Goal: Task Accomplishment & Management: Use online tool/utility

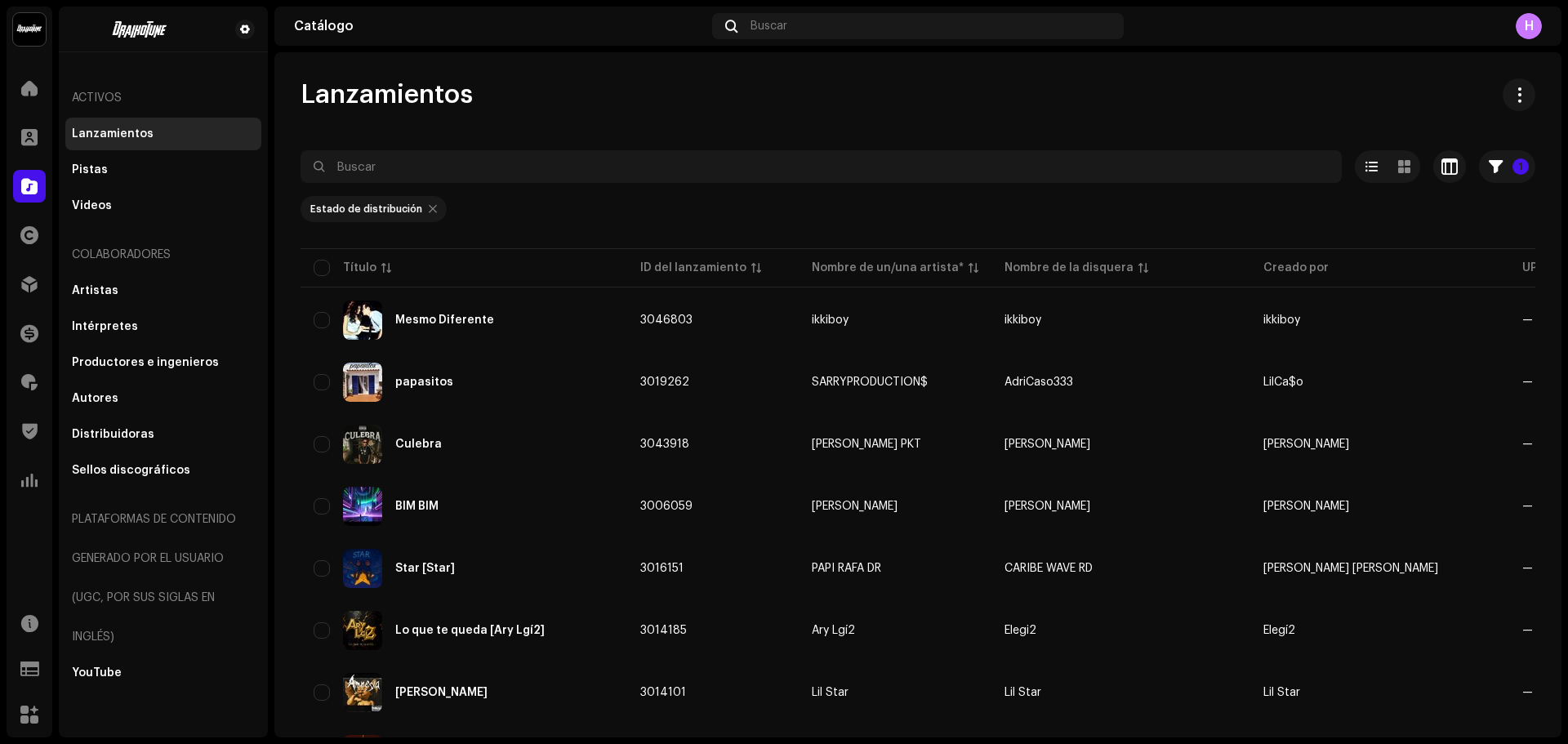
scroll to position [187, 0]
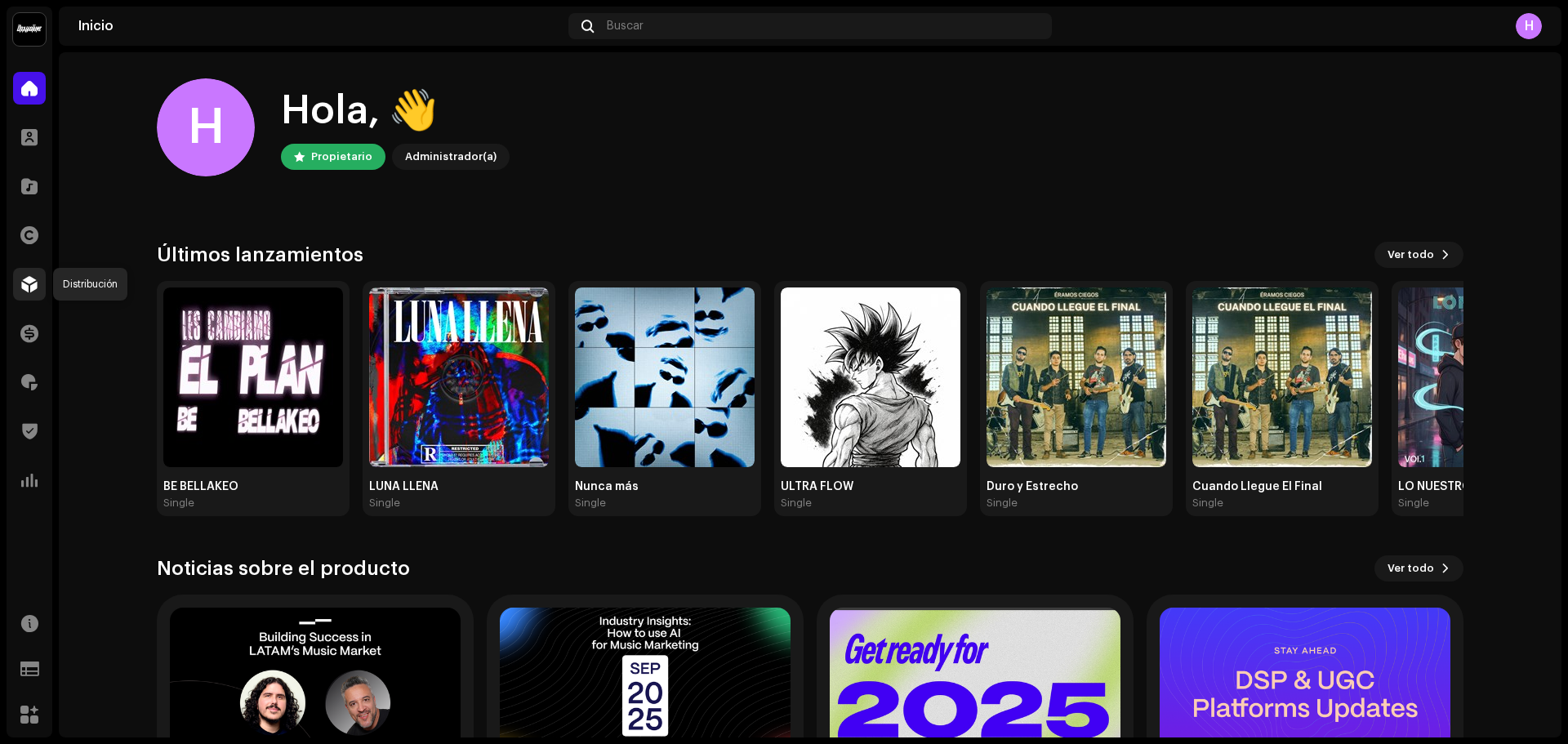
click at [30, 288] on span at bounding box center [29, 283] width 16 height 13
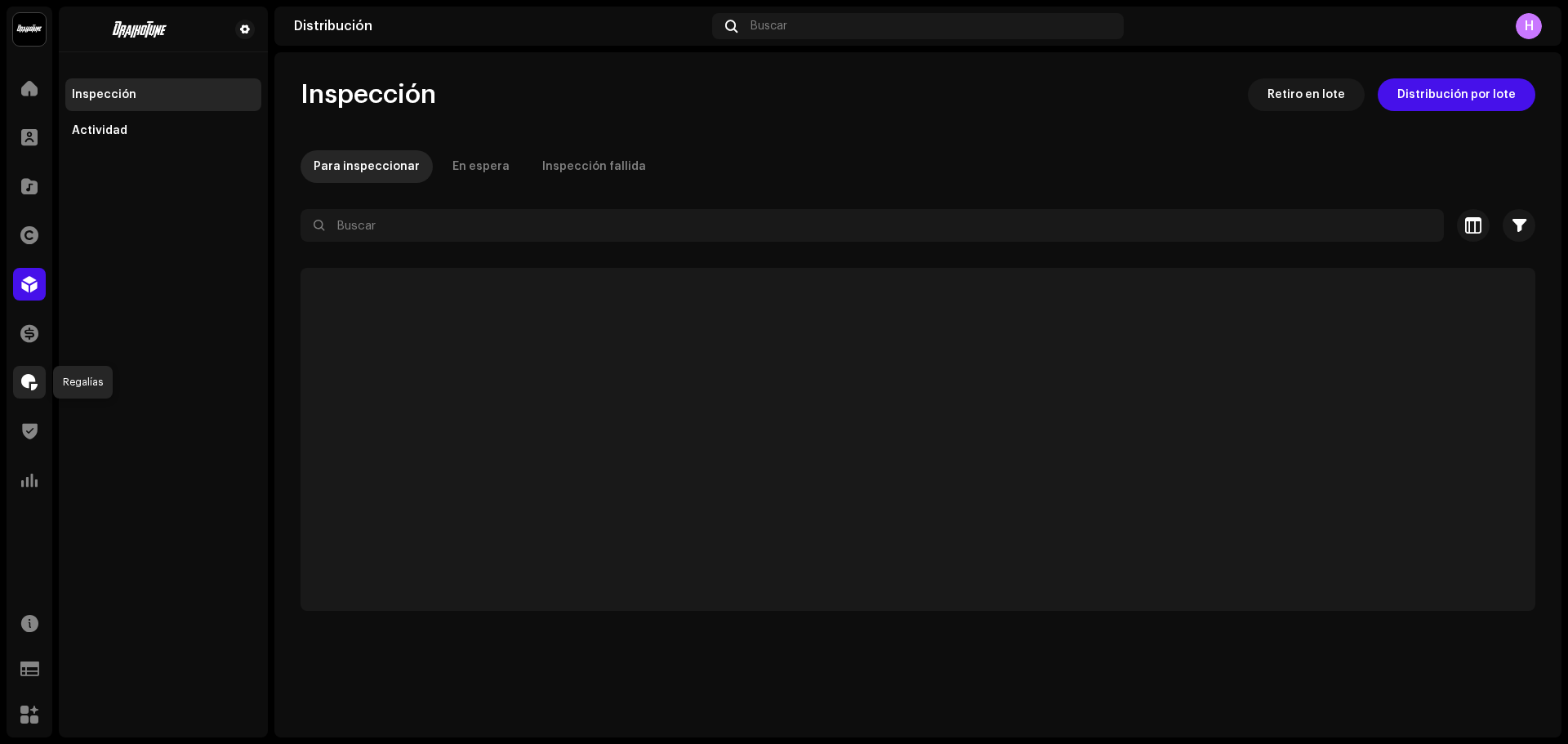
click at [35, 389] on span at bounding box center [29, 382] width 16 height 13
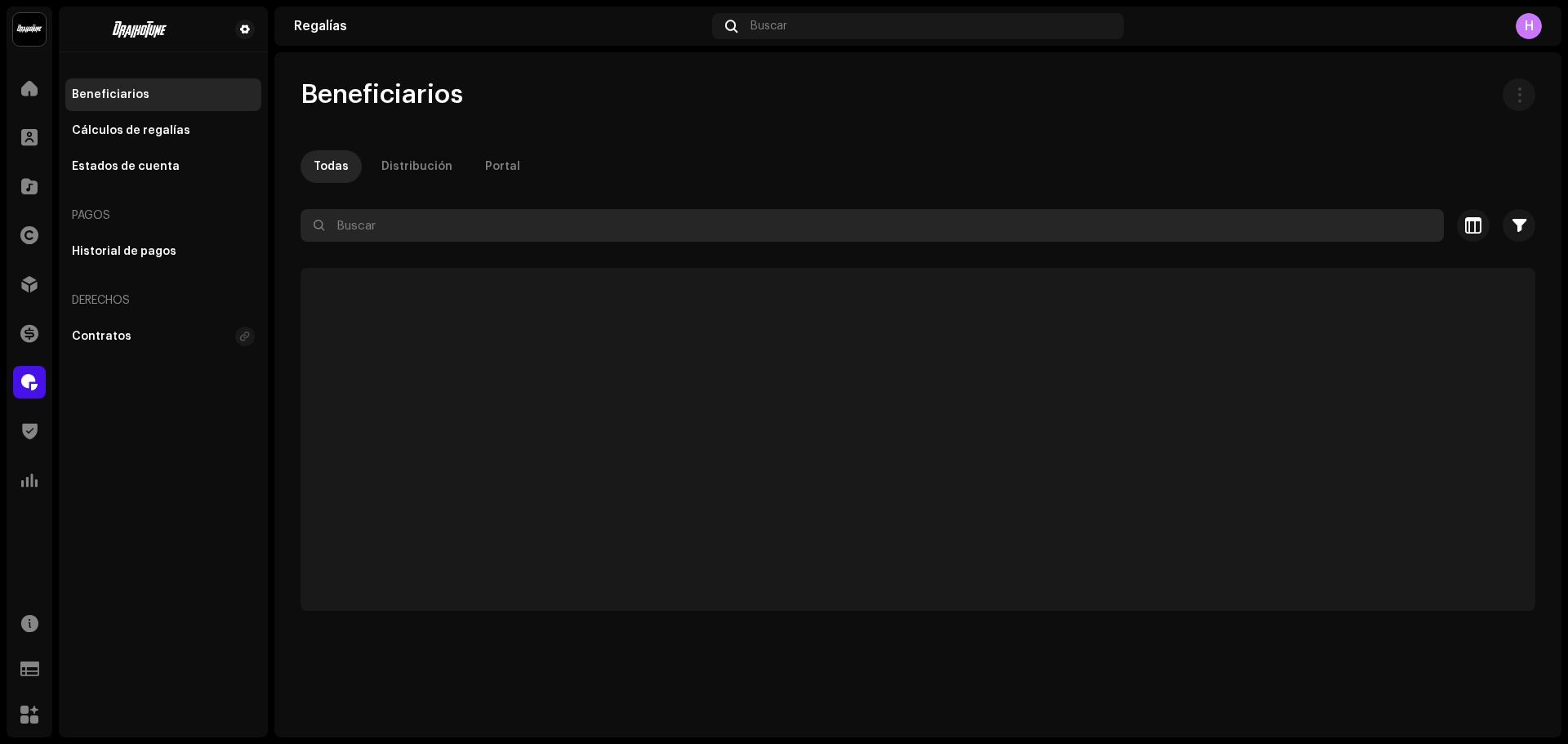
click at [373, 233] on input "text" at bounding box center [872, 225] width 1143 height 33
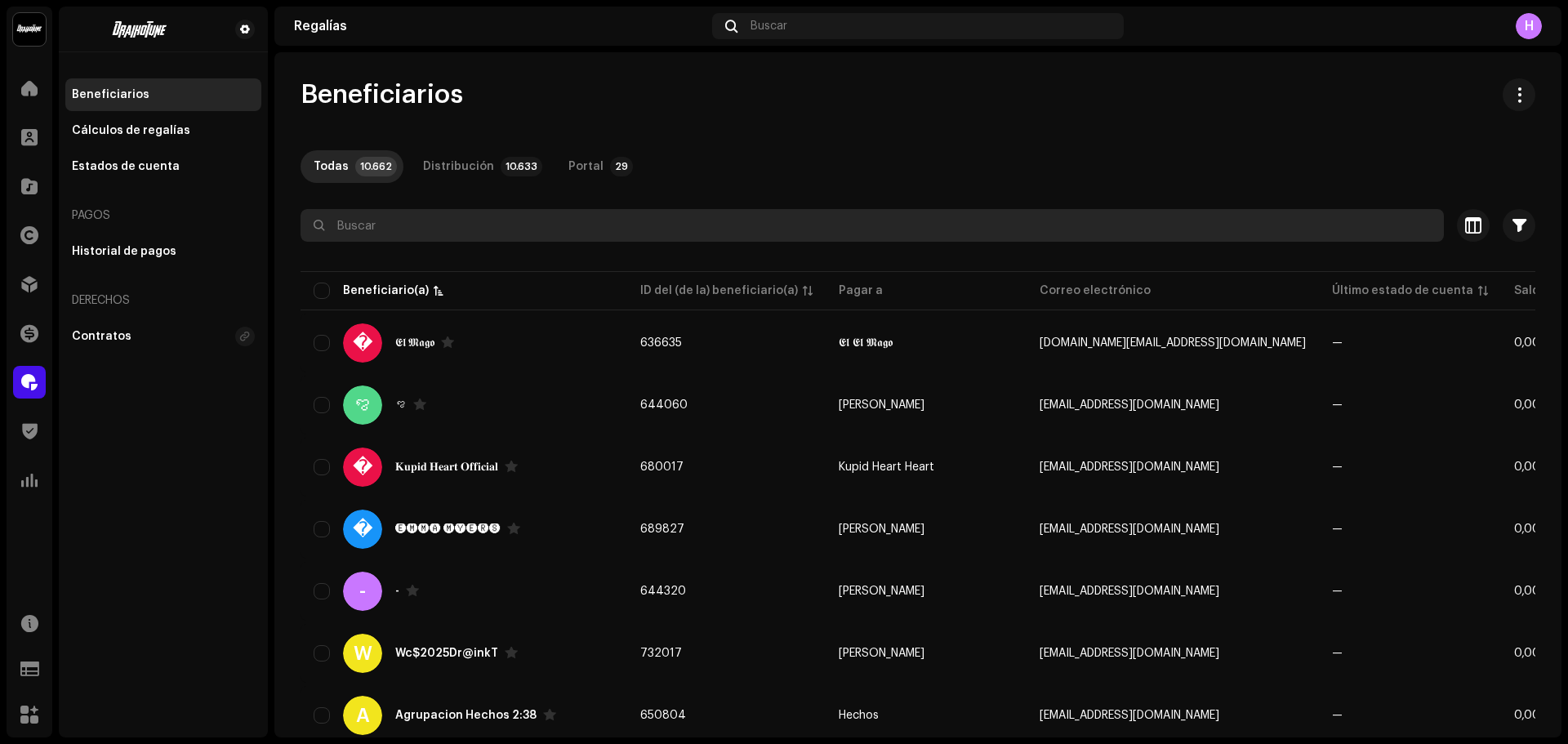
paste input "[EMAIL_ADDRESS][DOMAIN_NAME]"
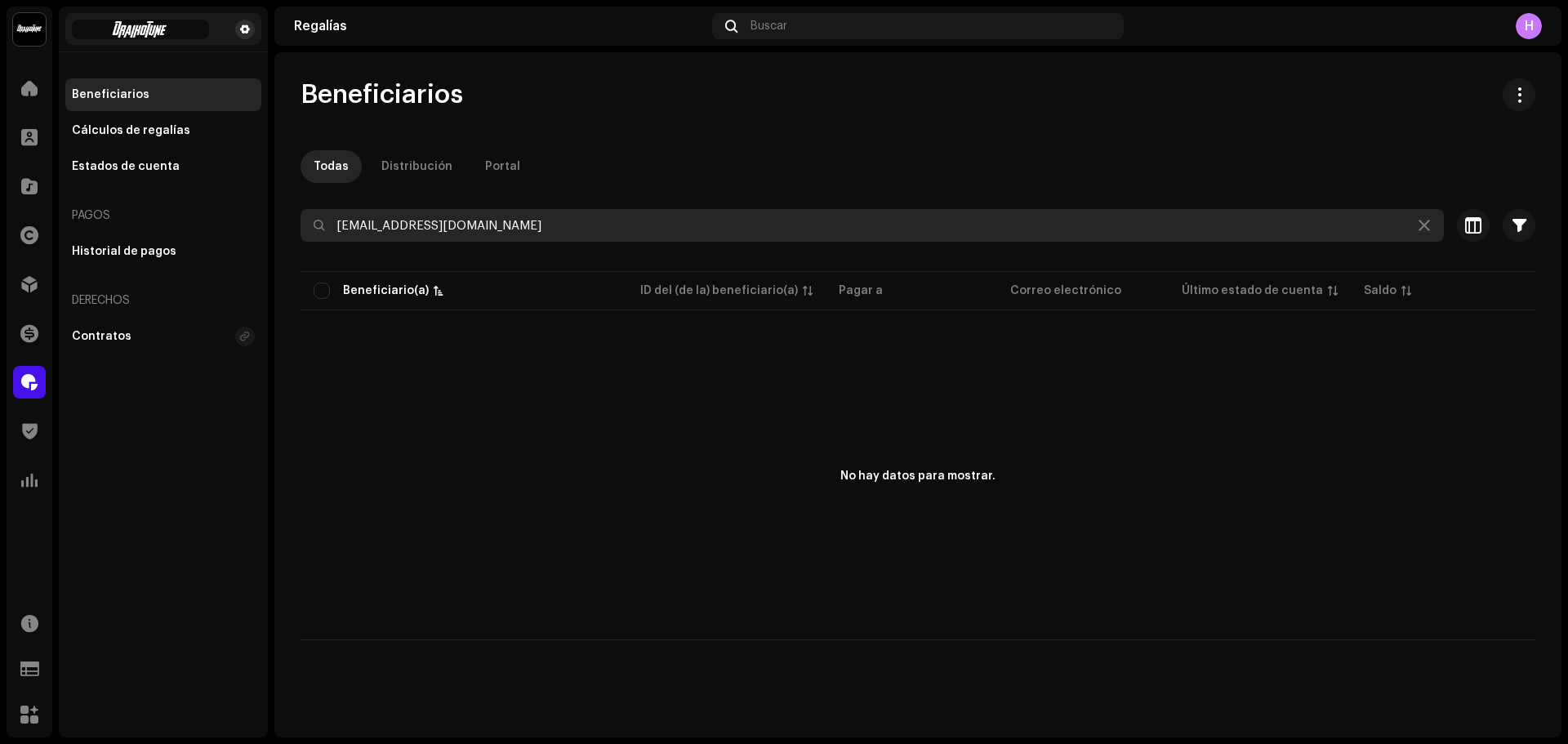
type input "[EMAIL_ADDRESS][DOMAIN_NAME]"
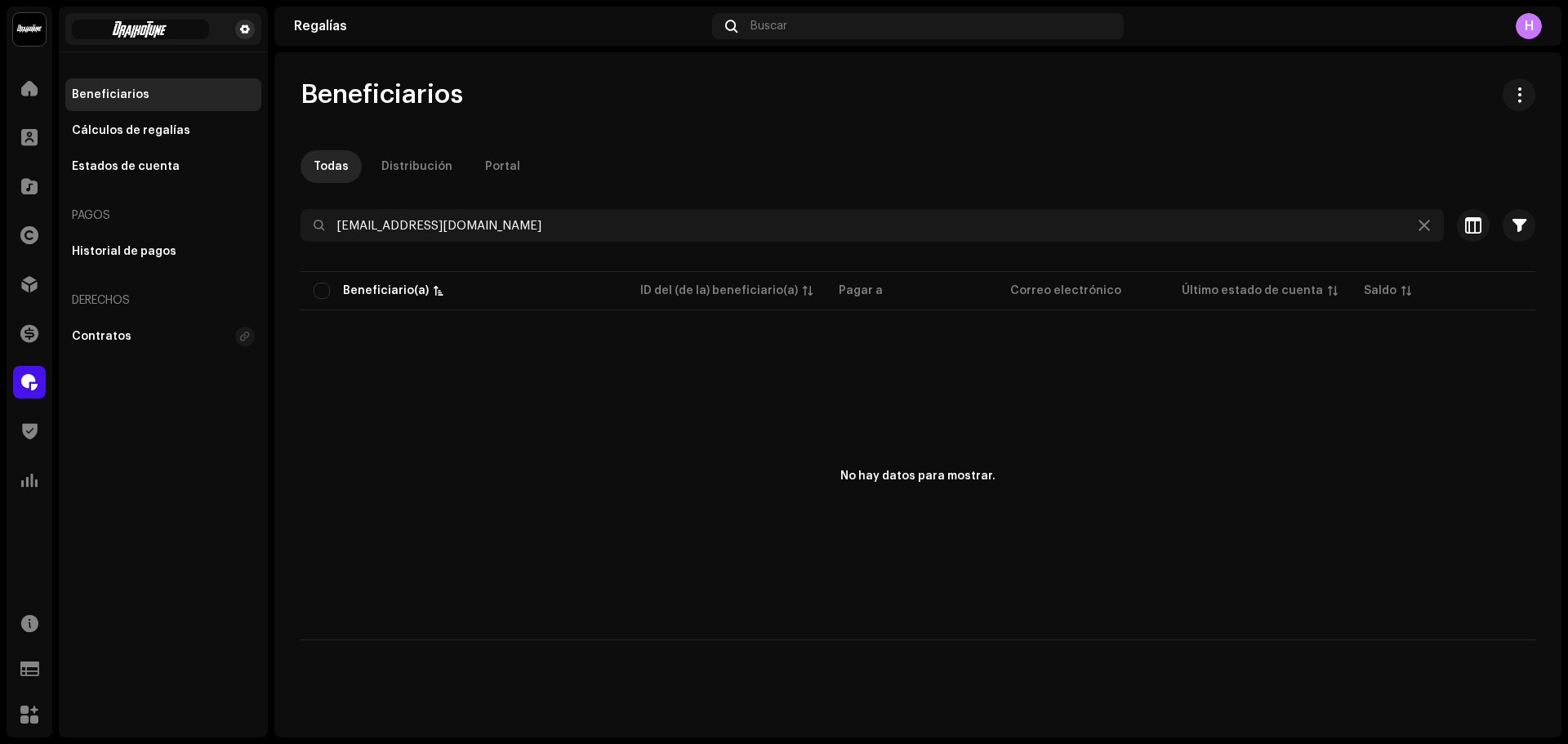
click at [248, 34] on span at bounding box center [246, 29] width 10 height 13
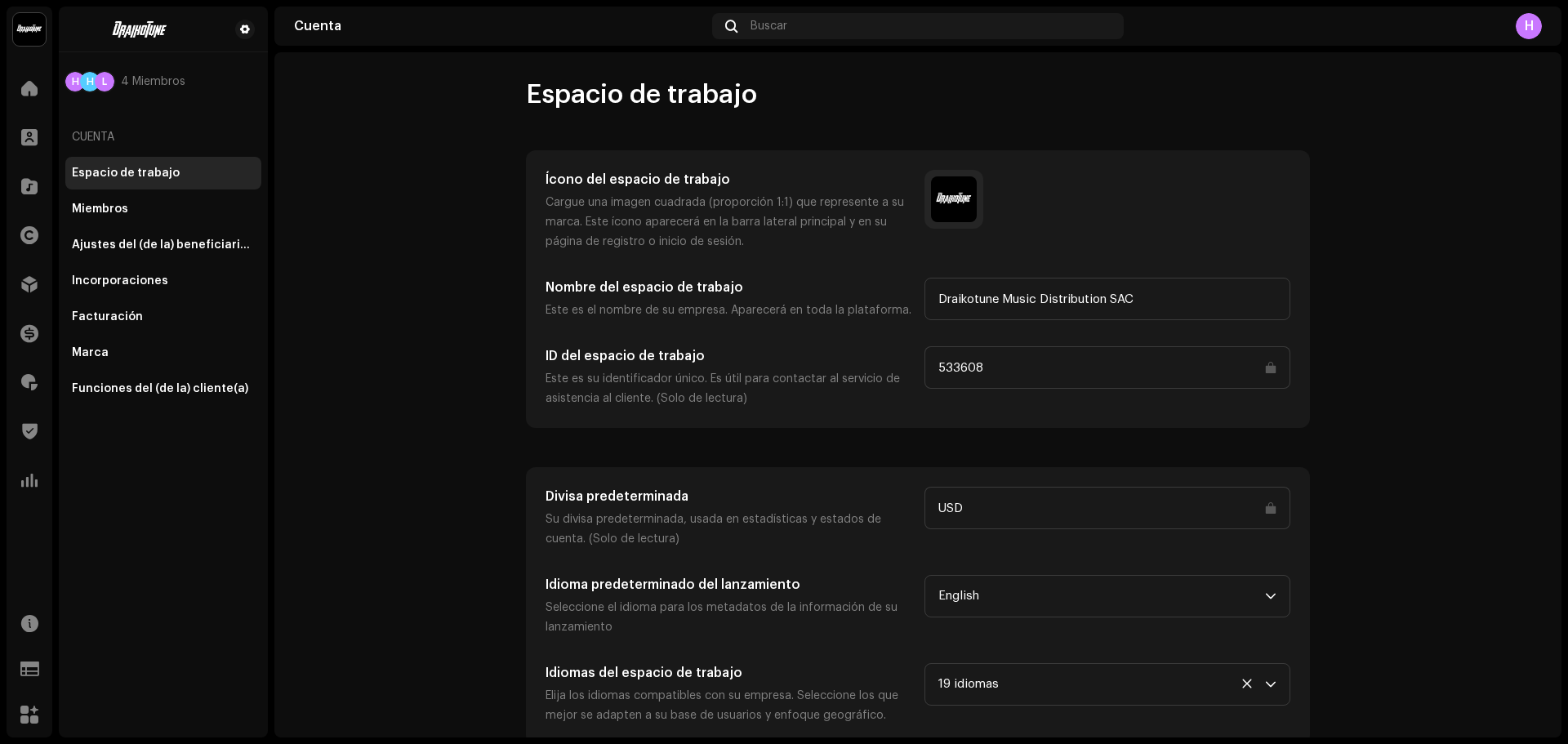
drag, startPoint x: 248, startPoint y: 34, endPoint x: 129, endPoint y: 484, distance: 465.5
click at [129, 484] on div "H H L 4 Miembros Cuenta Espacio de trabajo Miembros Ajustes del (de la) benefic…" at bounding box center [163, 372] width 209 height 731
click at [156, 401] on div "Funciones del (de la) cliente(a)" at bounding box center [163, 389] width 196 height 33
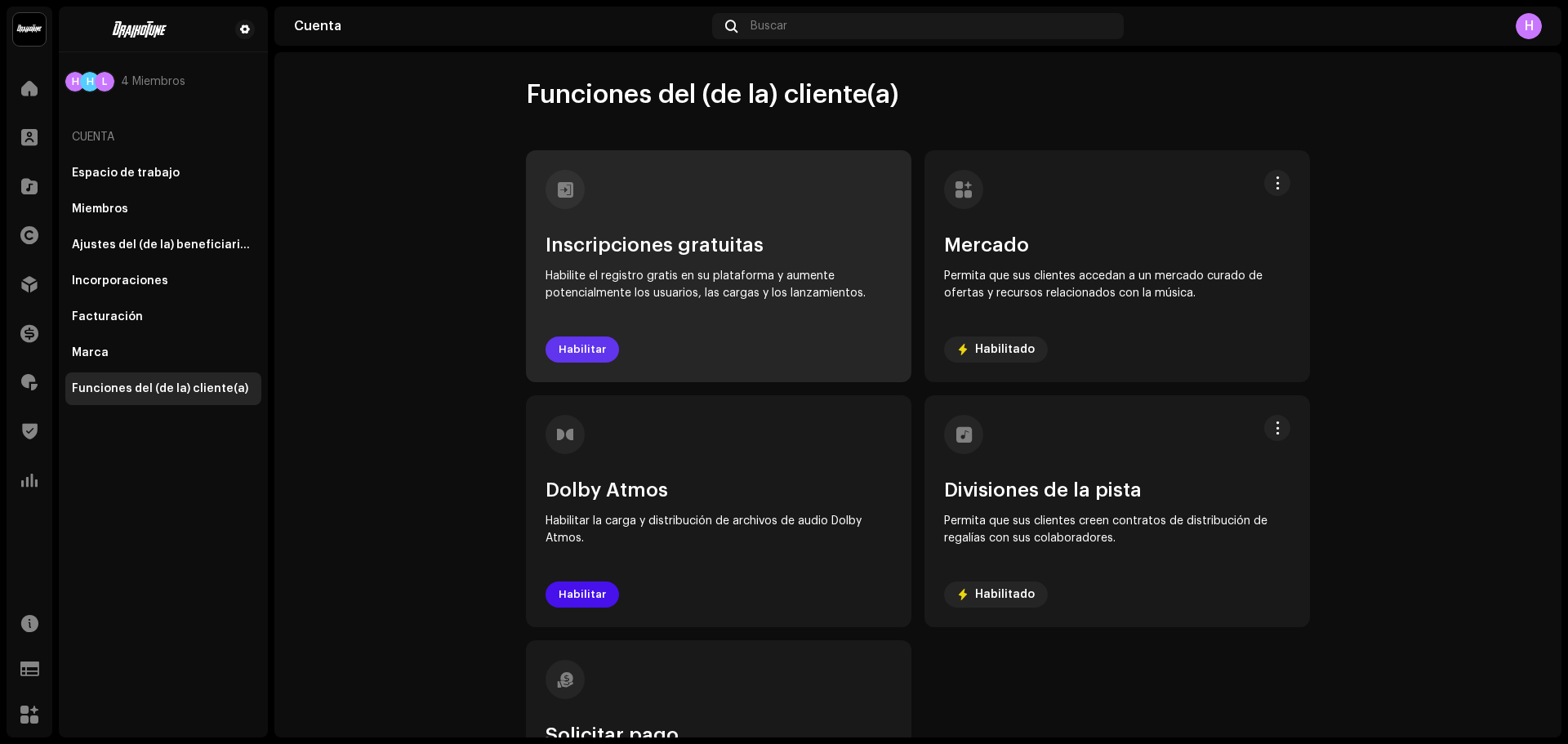
click at [586, 342] on span "Habilitar" at bounding box center [583, 349] width 48 height 33
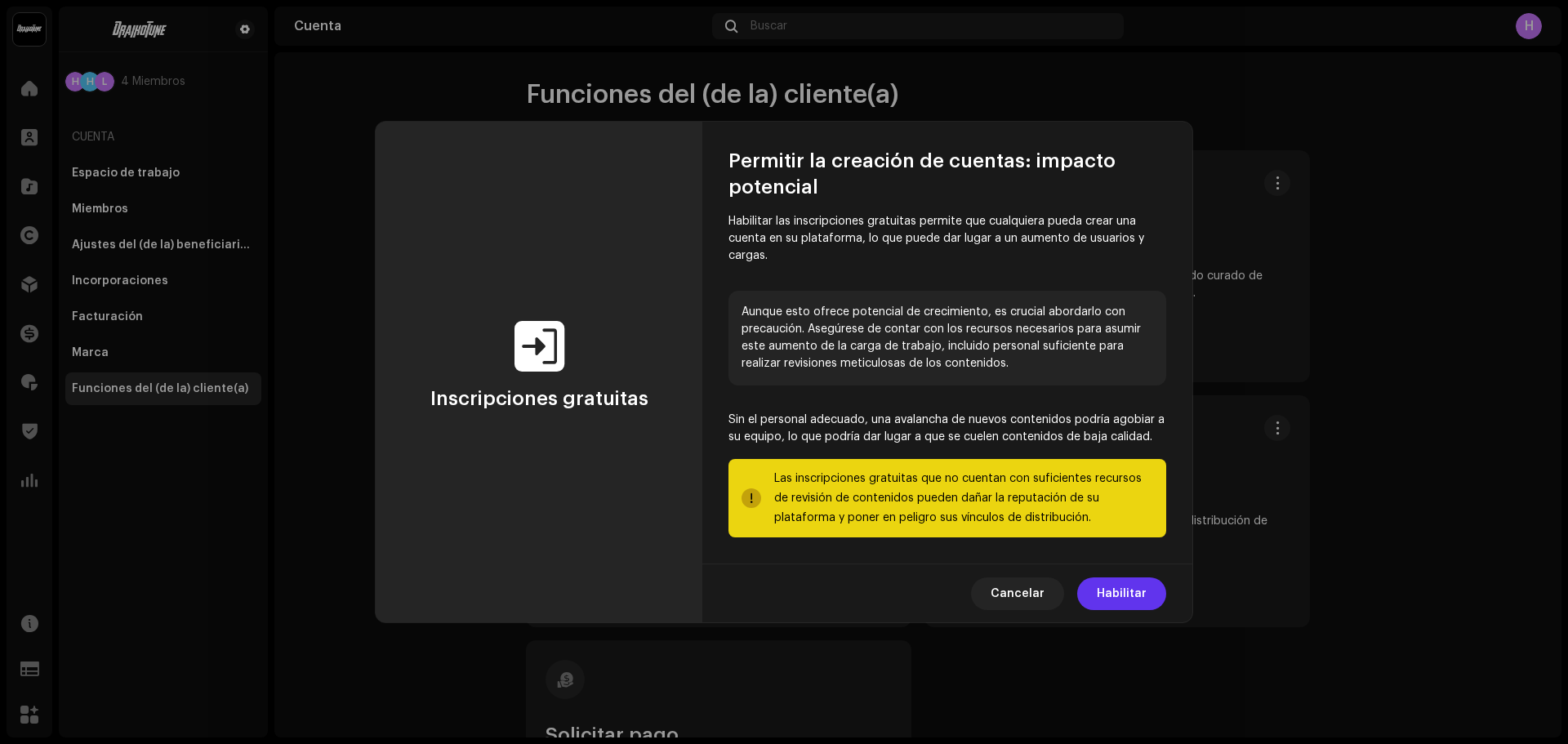
click at [1132, 602] on span "Habilitar" at bounding box center [1122, 594] width 50 height 33
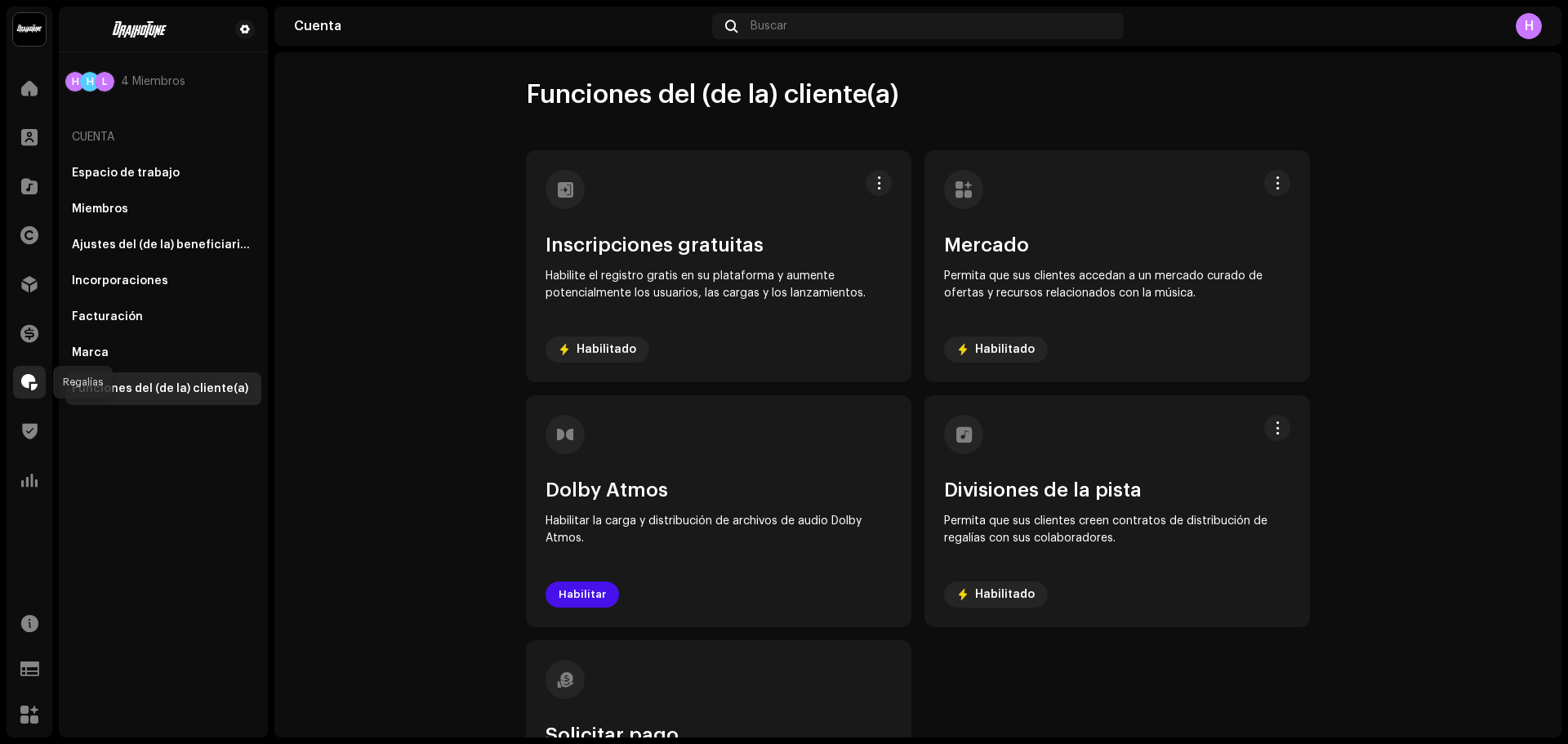
click at [28, 369] on div at bounding box center [29, 382] width 33 height 33
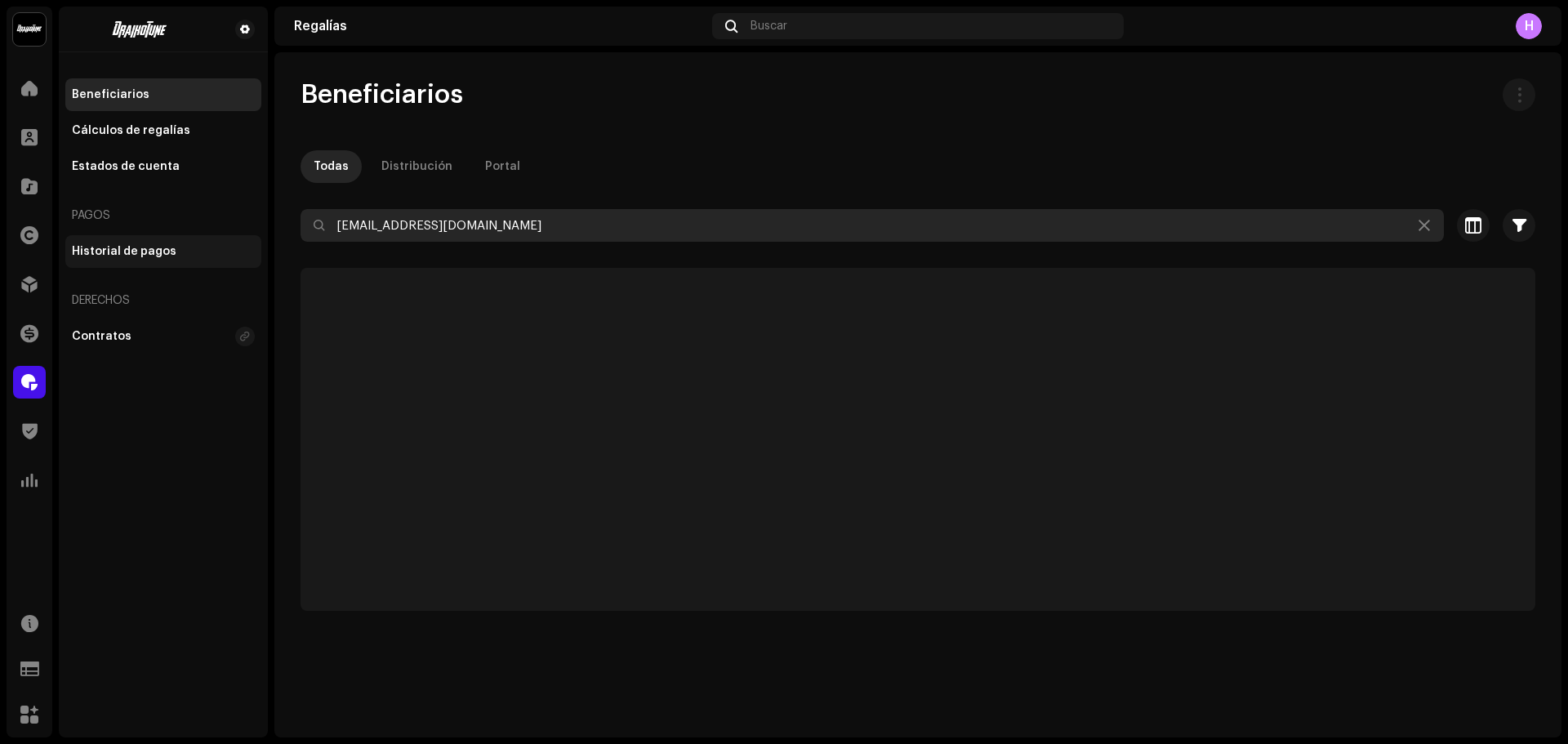
drag, startPoint x: 474, startPoint y: 218, endPoint x: 160, endPoint y: 246, distance: 315.2
click at [160, 246] on div "Draikotune Music Distribution SAC Inicio Clientes Catálogo Derechos Distribució…" at bounding box center [784, 372] width 1568 height 744
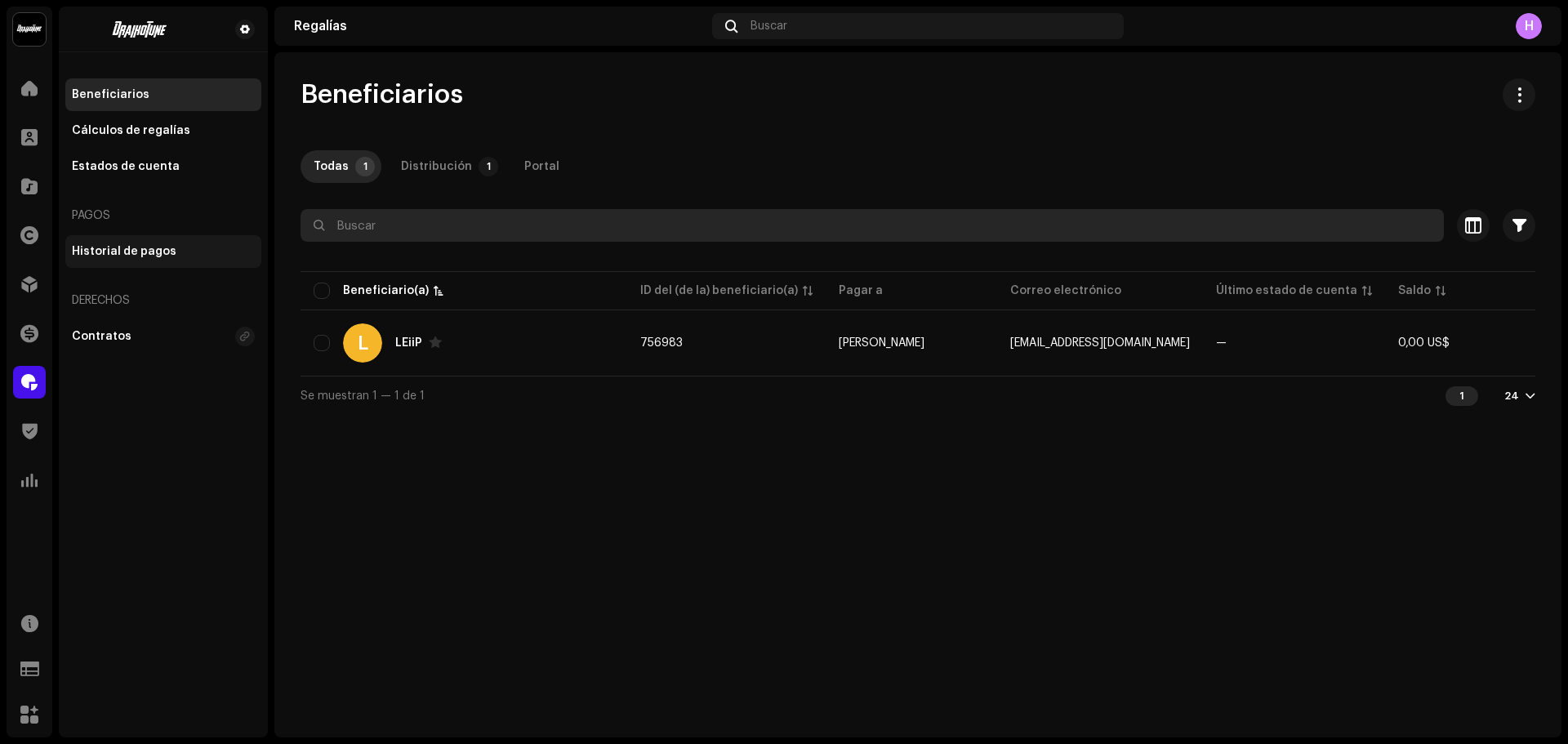
paste input "avilajuanda26@gmail.com"
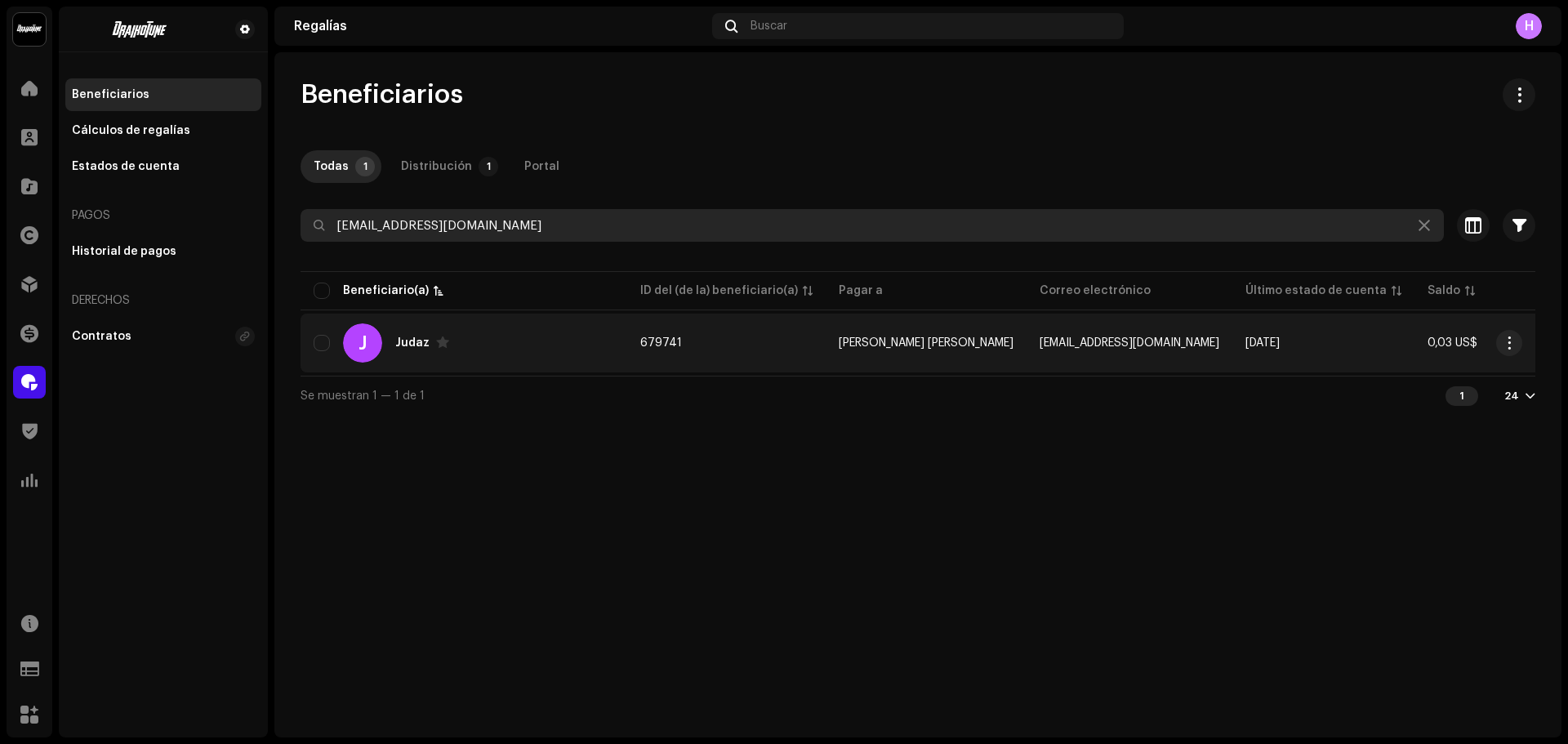
type input "avilajuanda26@gmail.com"
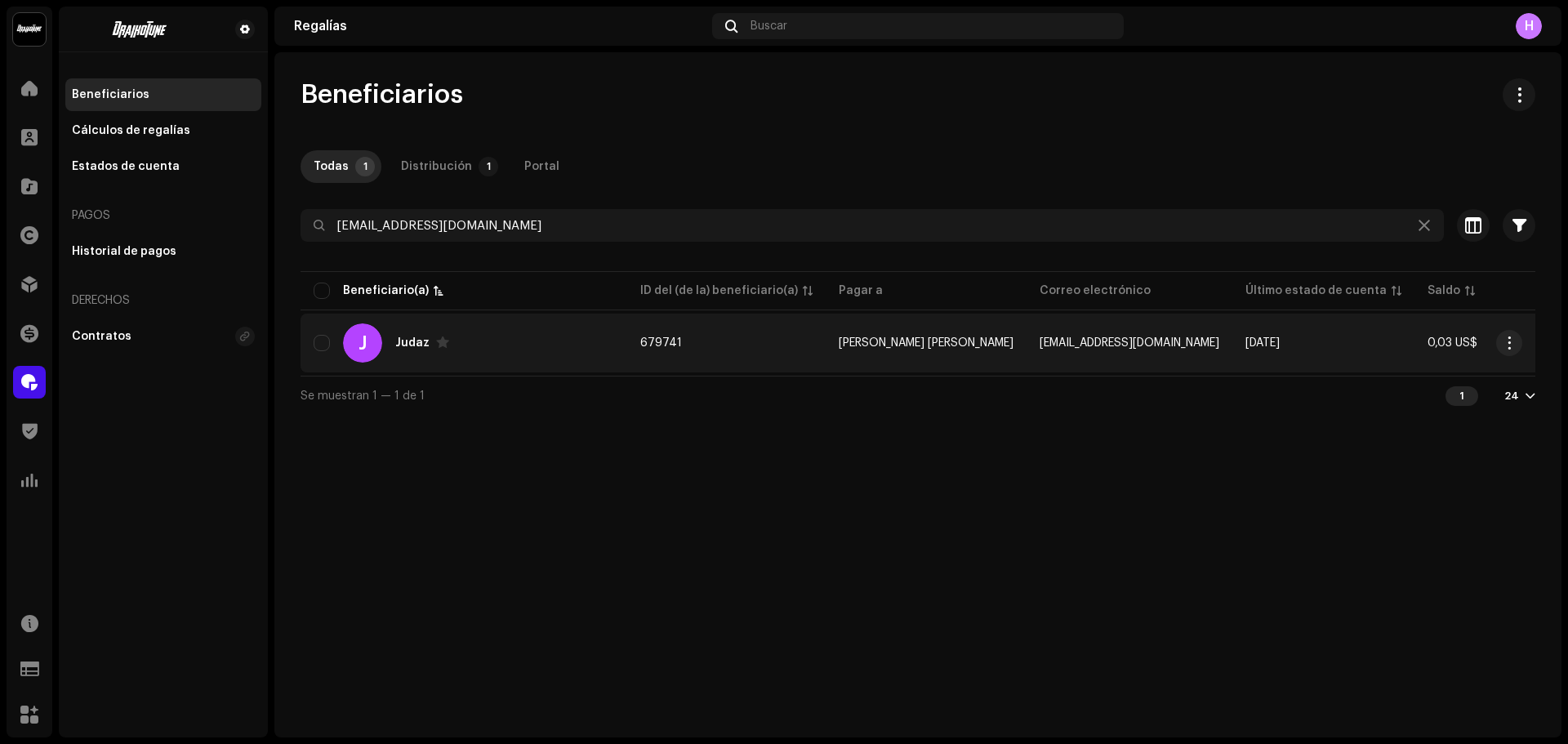
click at [534, 349] on div "J Judaz" at bounding box center [463, 342] width 300 height 39
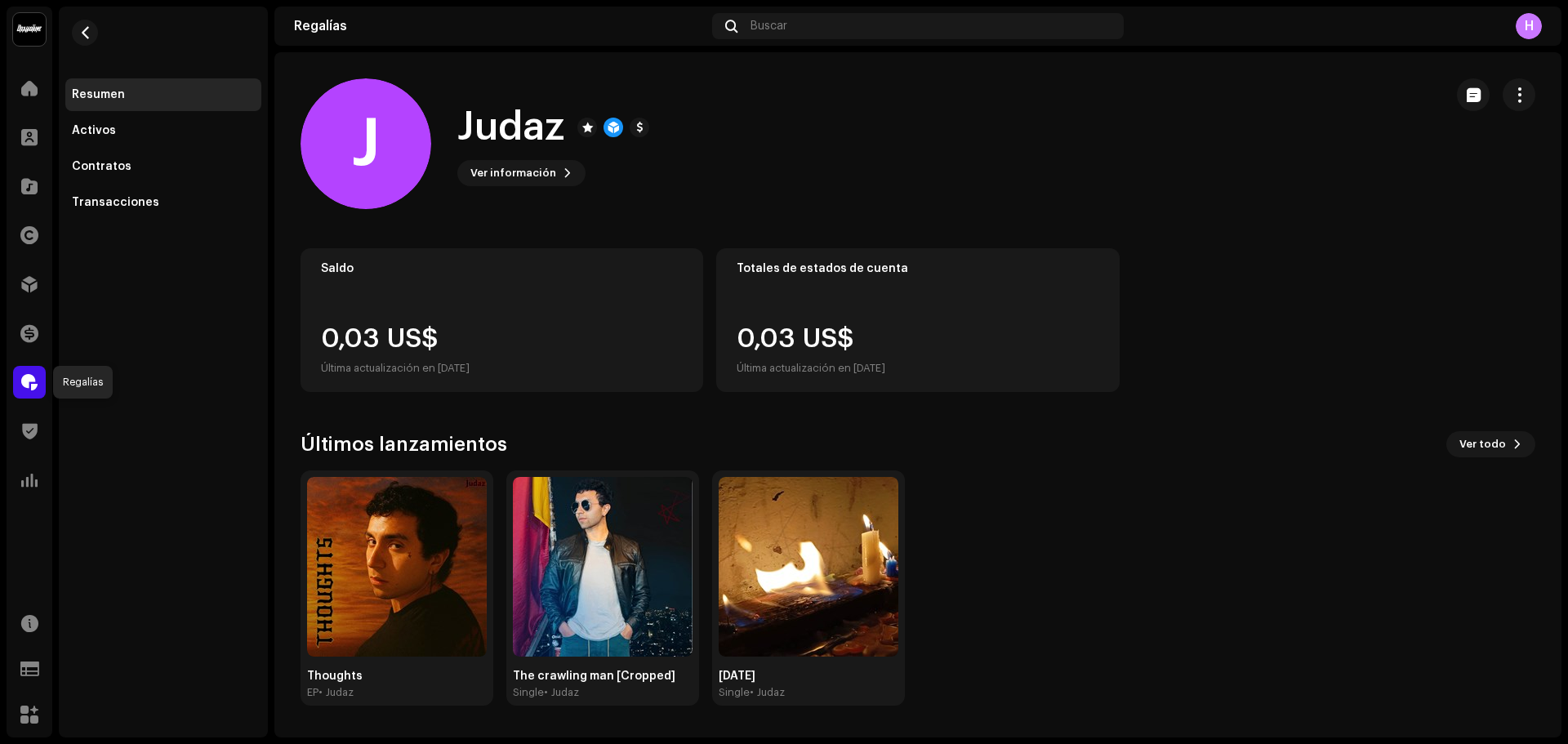
click at [32, 371] on div at bounding box center [29, 382] width 33 height 33
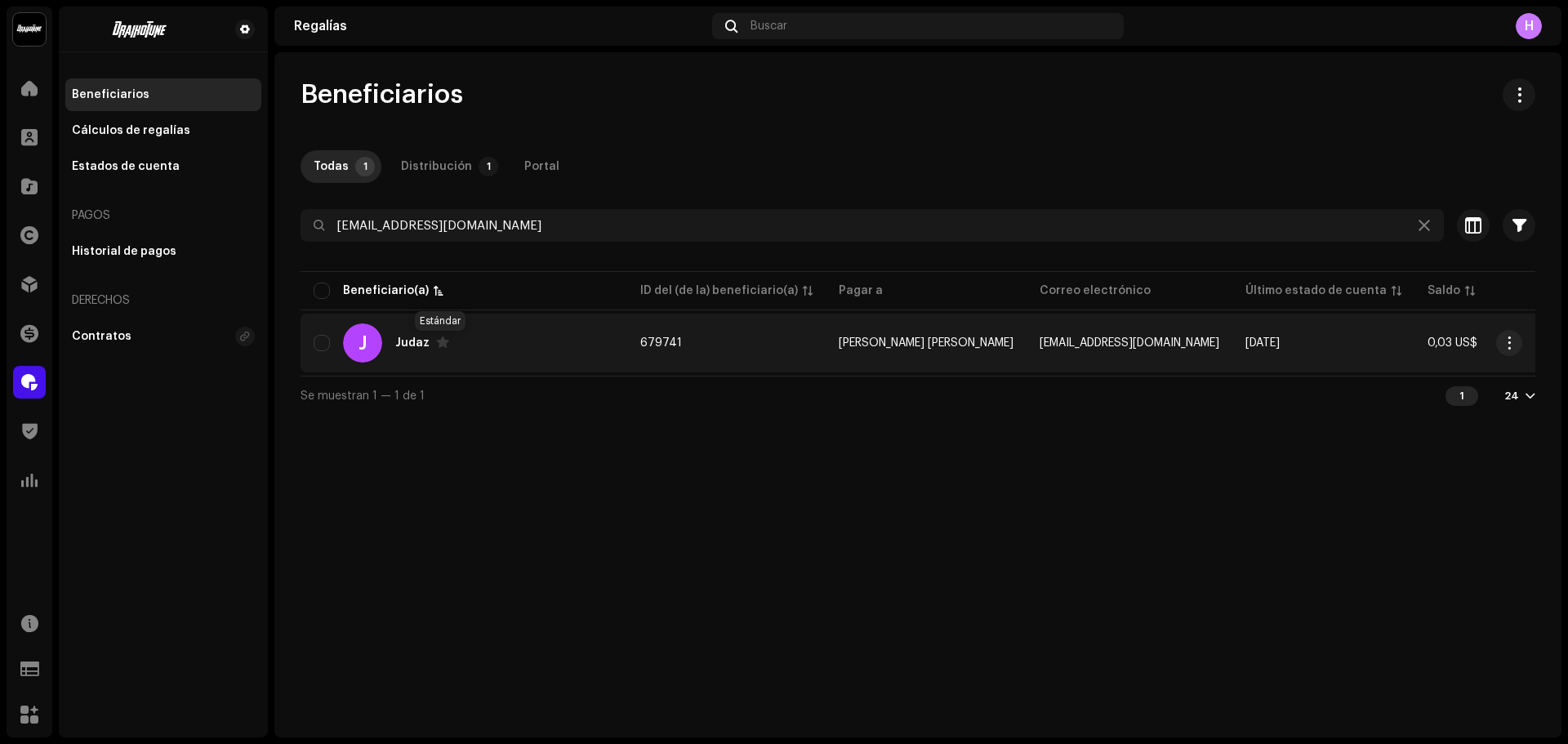
click at [441, 346] on span at bounding box center [442, 342] width 13 height 13
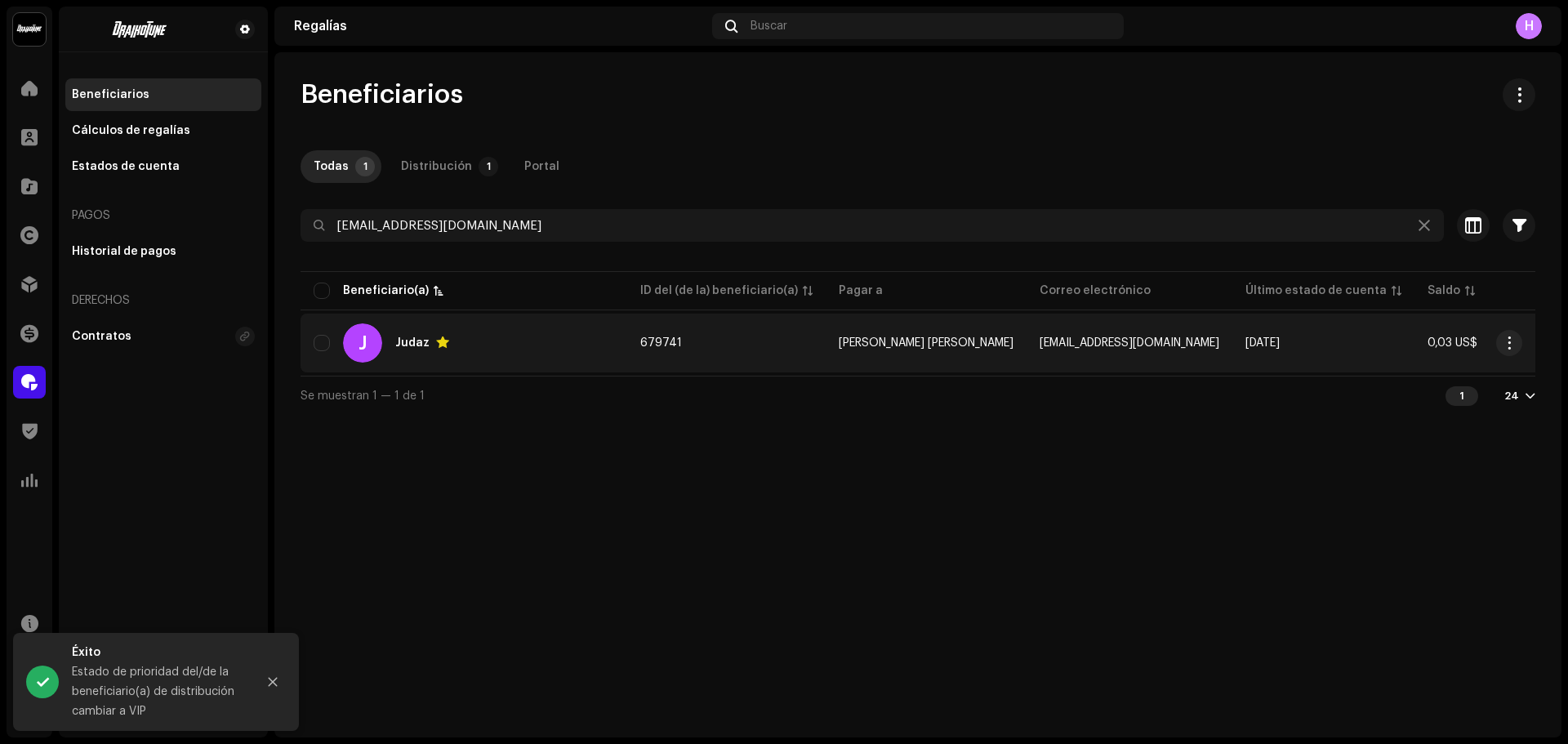
click at [781, 333] on td "679741" at bounding box center [727, 342] width 199 height 59
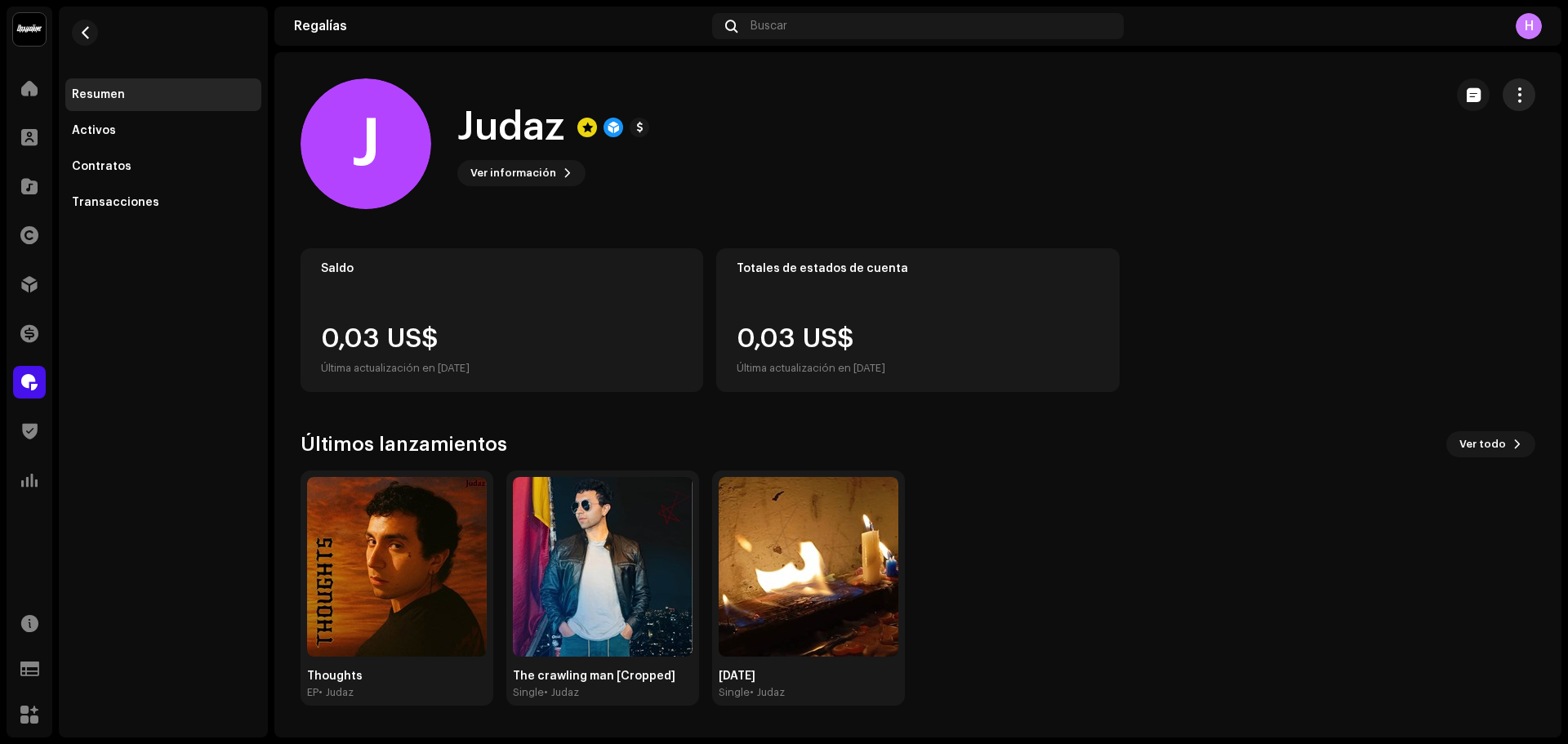
click at [1511, 103] on button "button" at bounding box center [1519, 94] width 33 height 33
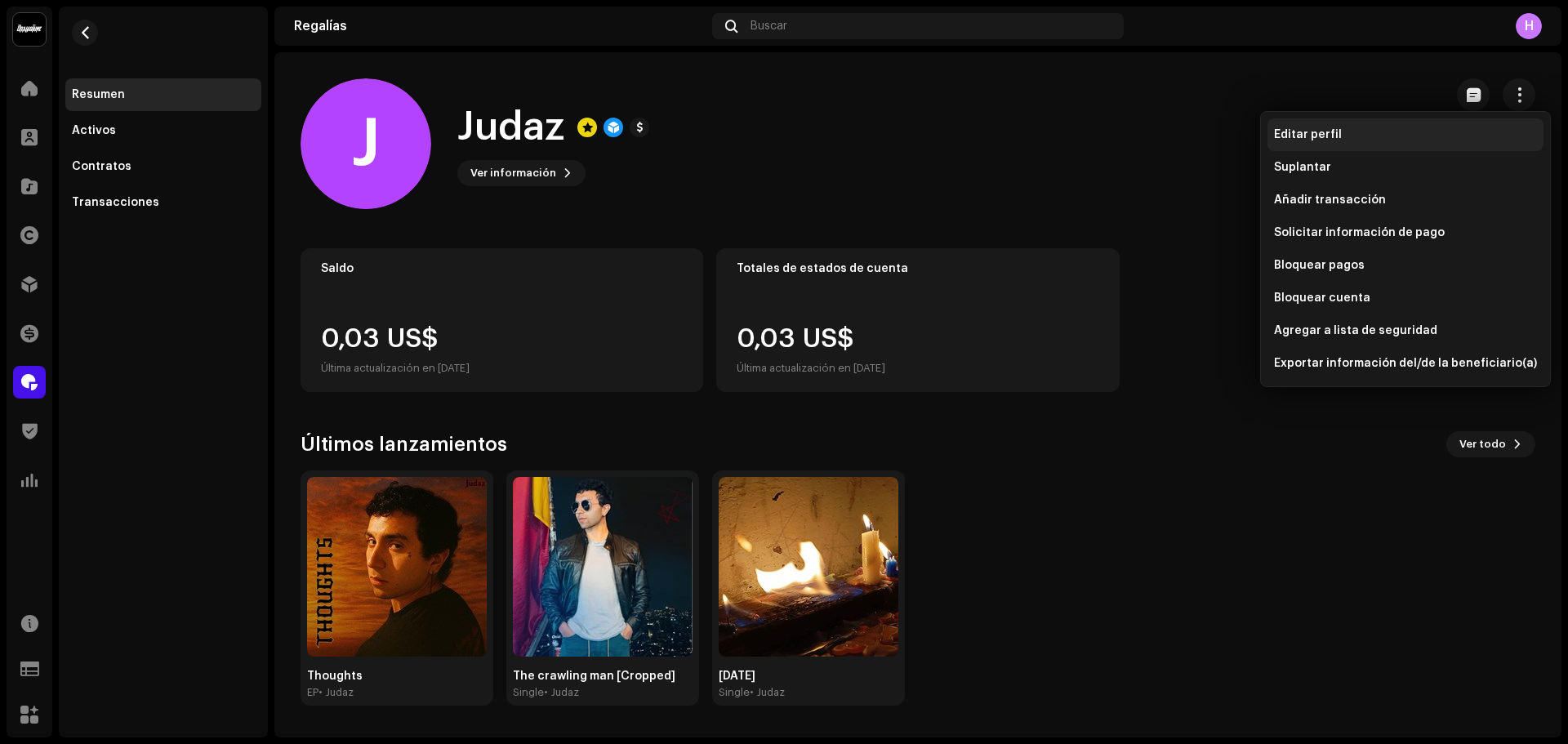
click at [1315, 135] on span "Editar perfil" at bounding box center [1308, 134] width 68 height 13
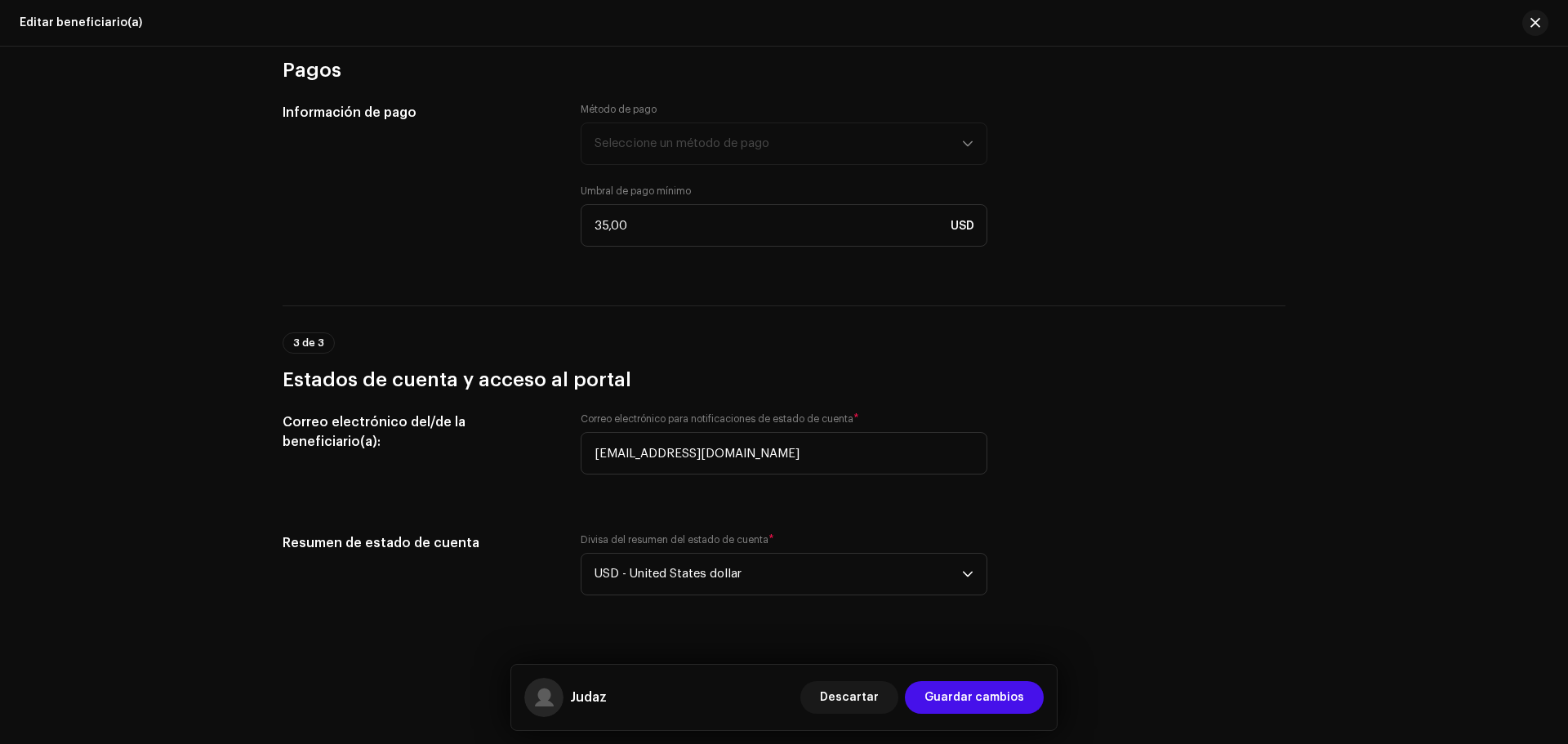
scroll to position [1152, 0]
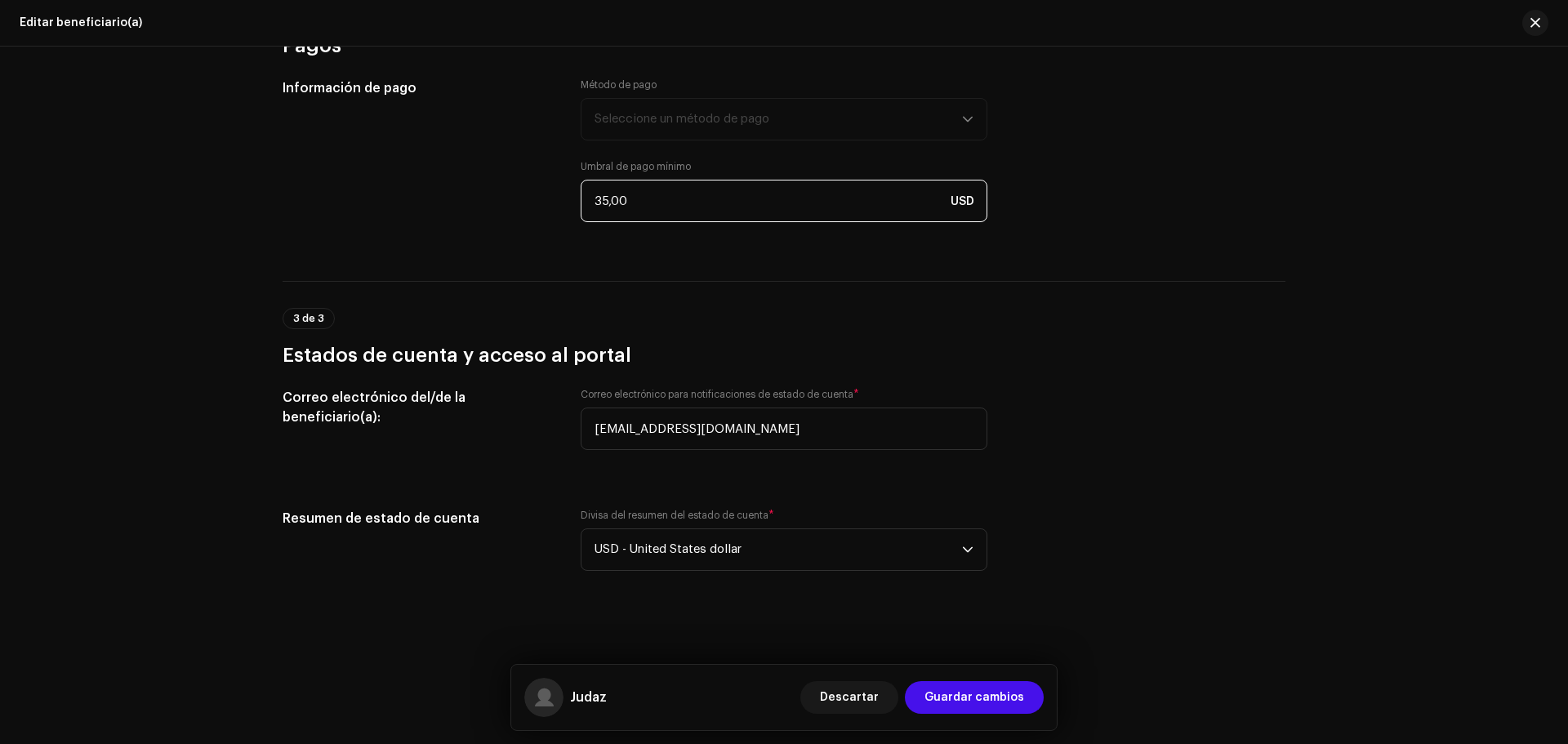
drag, startPoint x: 634, startPoint y: 195, endPoint x: 378, endPoint y: 149, distance: 260.1
click at [378, 149] on div "Información de pago Método de pago Seleccione un método de pago Umbral de pago …" at bounding box center [784, 160] width 1003 height 163
type input "5,00"
click at [935, 707] on span "Guardar cambios" at bounding box center [974, 697] width 99 height 33
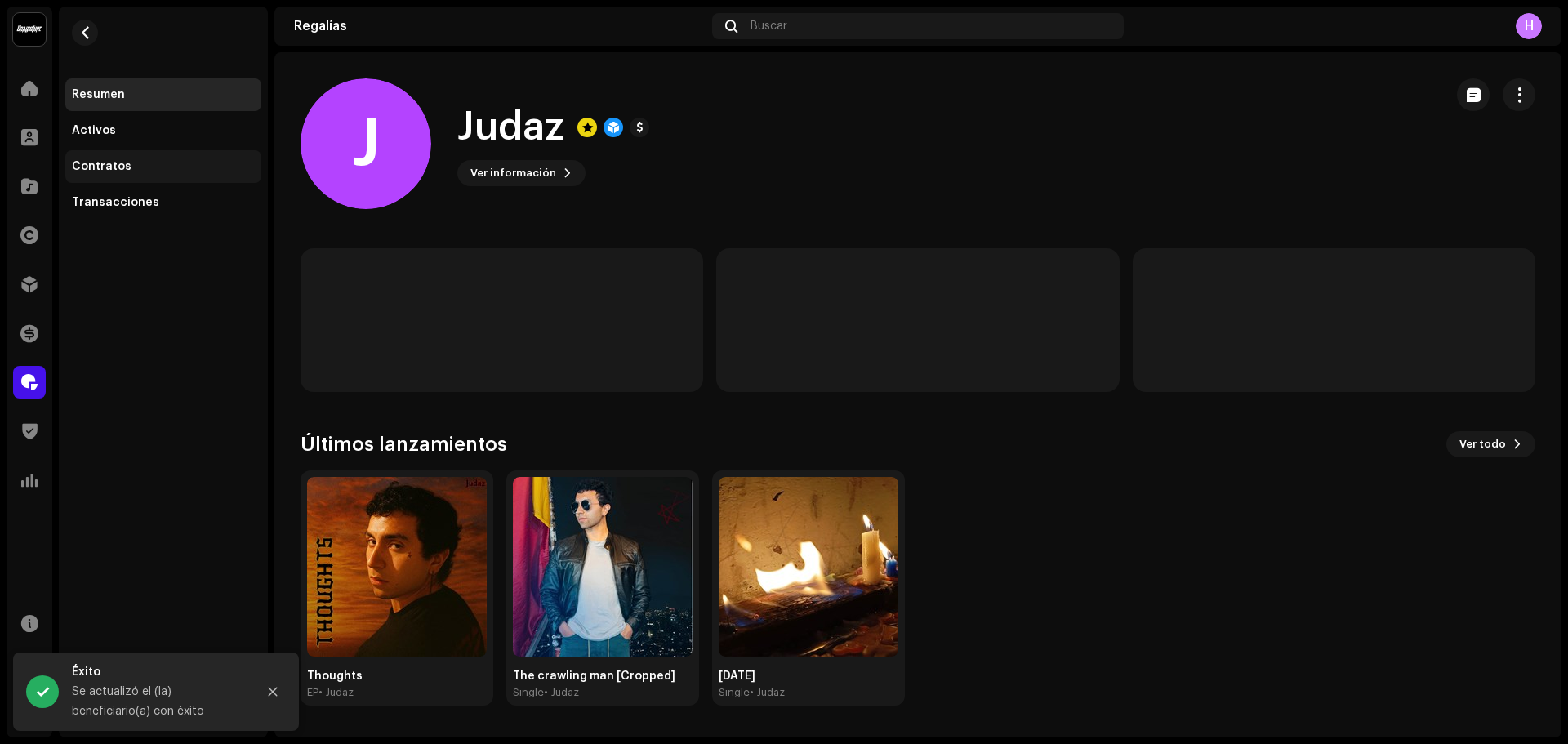
click at [152, 154] on div "Contratos" at bounding box center [163, 166] width 196 height 33
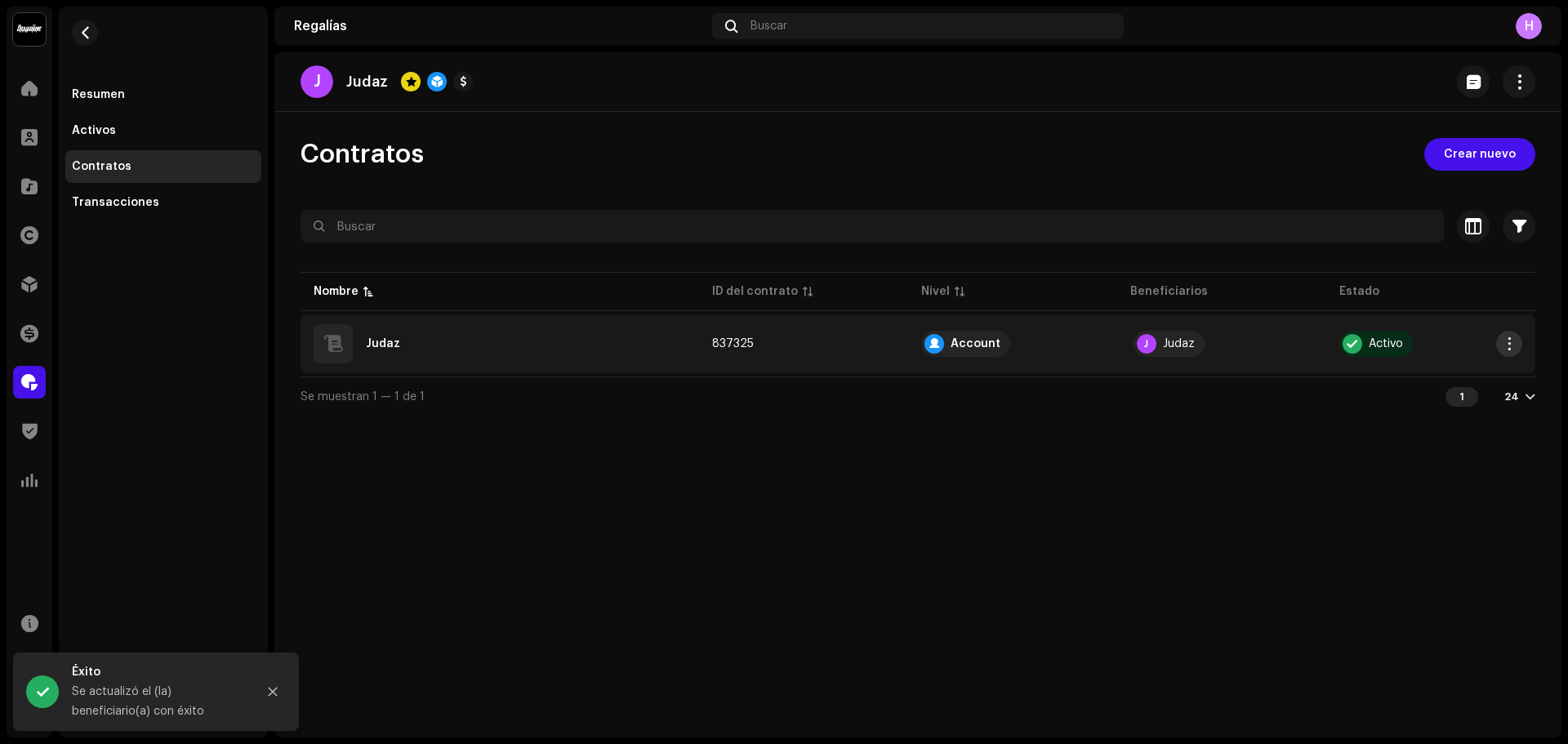
click at [1509, 346] on span "button" at bounding box center [1510, 343] width 12 height 13
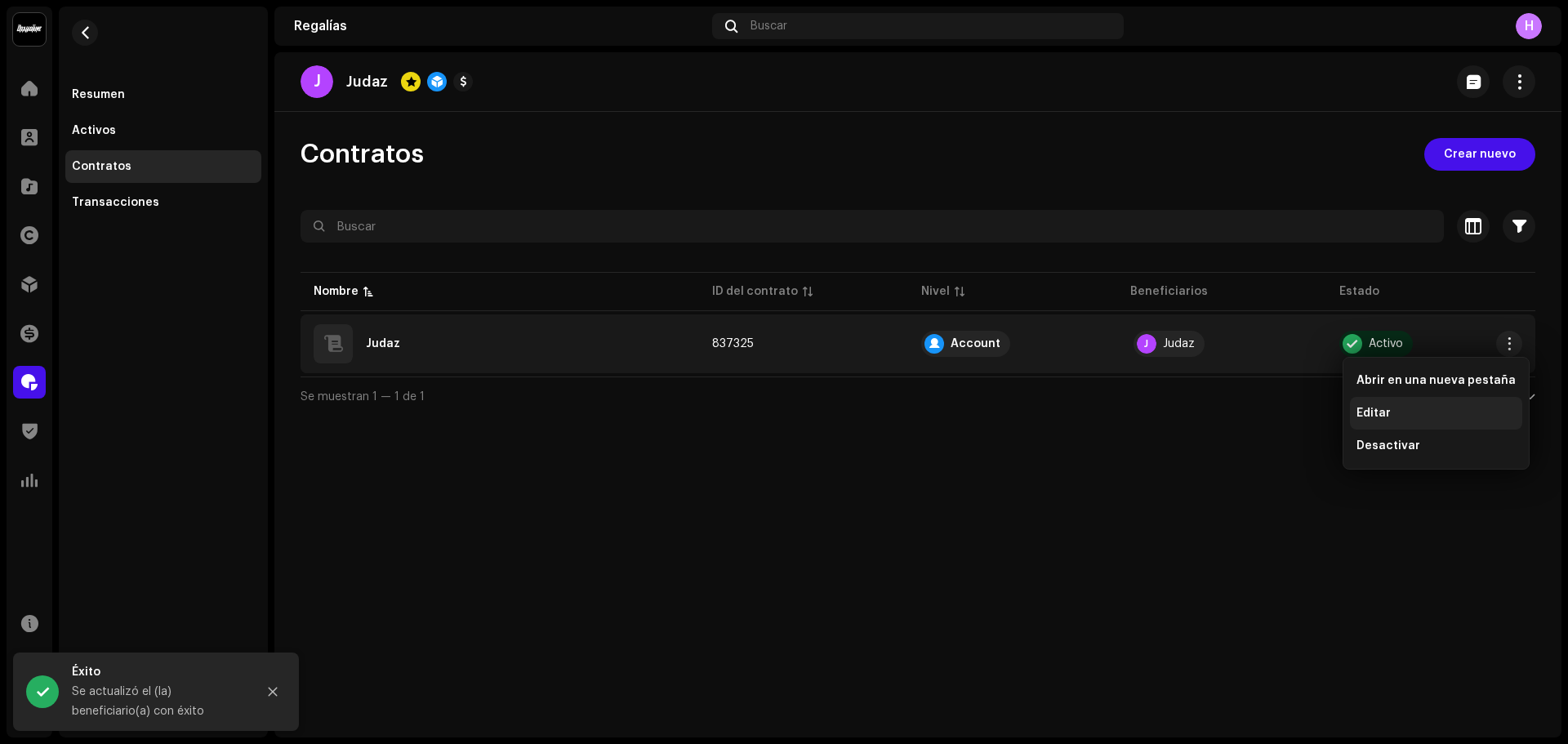
click at [1360, 410] on span "Editar" at bounding box center [1374, 413] width 35 height 13
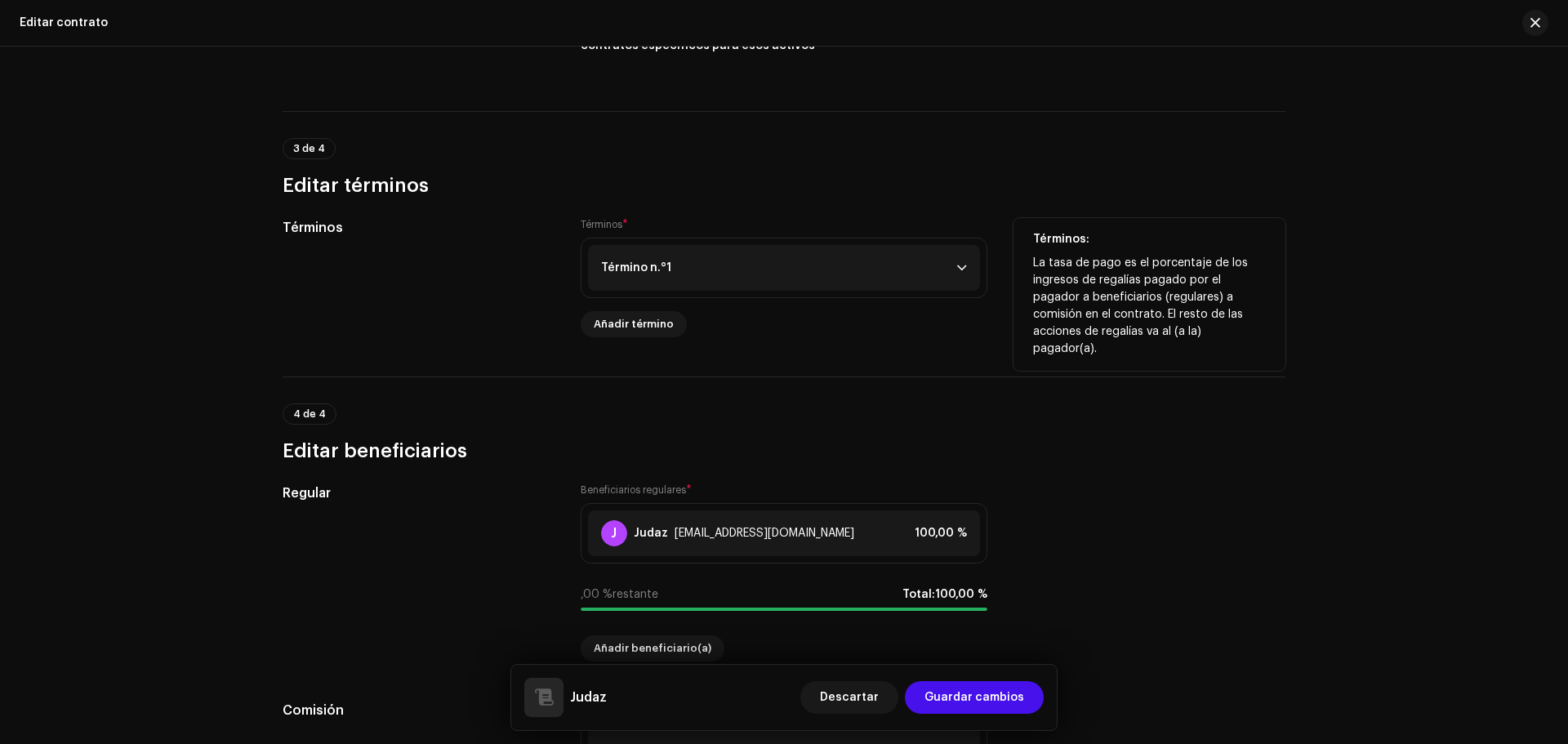
scroll to position [1022, 0]
click at [785, 264] on p-accordion-header "Término n.°1" at bounding box center [784, 268] width 392 height 46
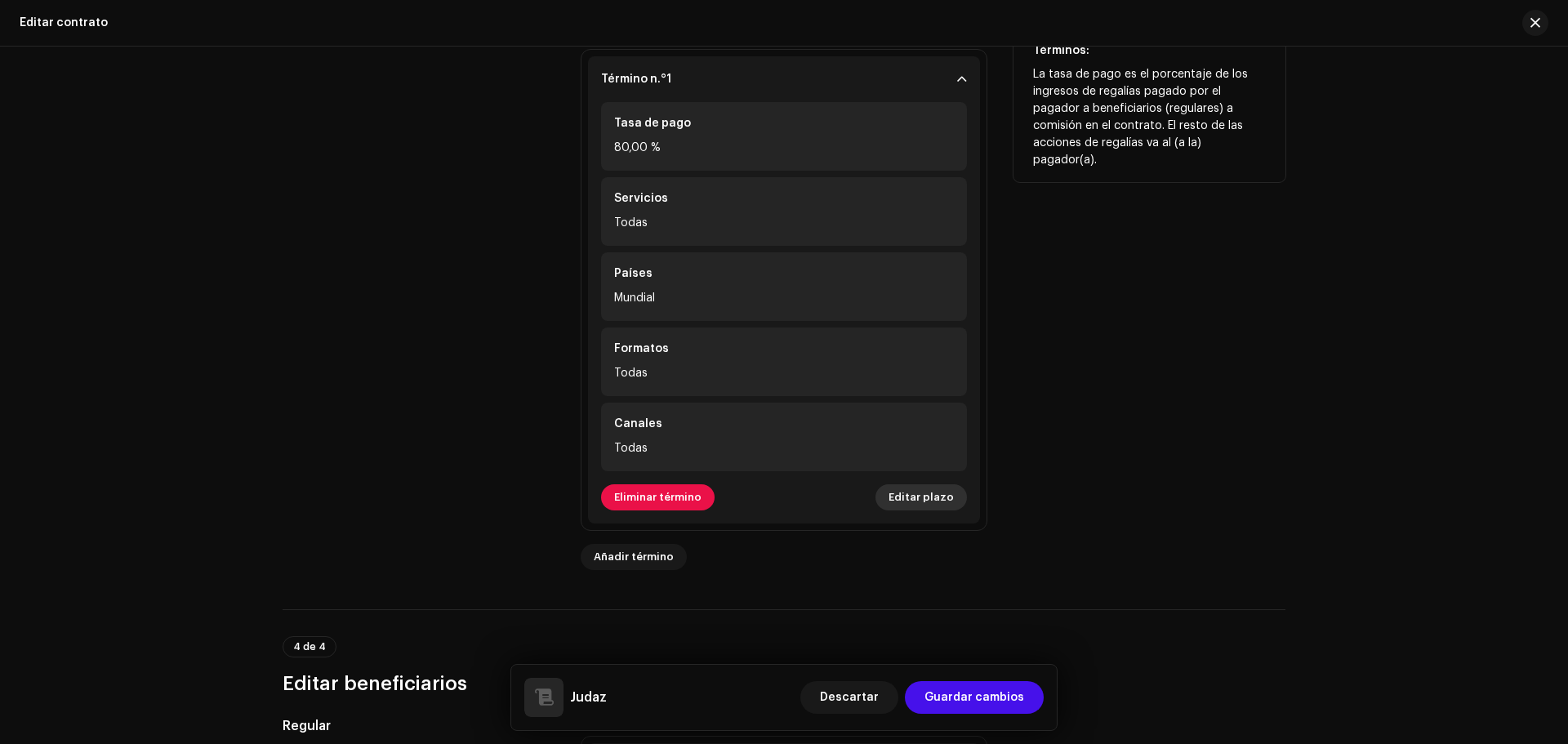
scroll to position [1210, 0]
click at [900, 501] on span "Editar plazo" at bounding box center [922, 496] width 66 height 33
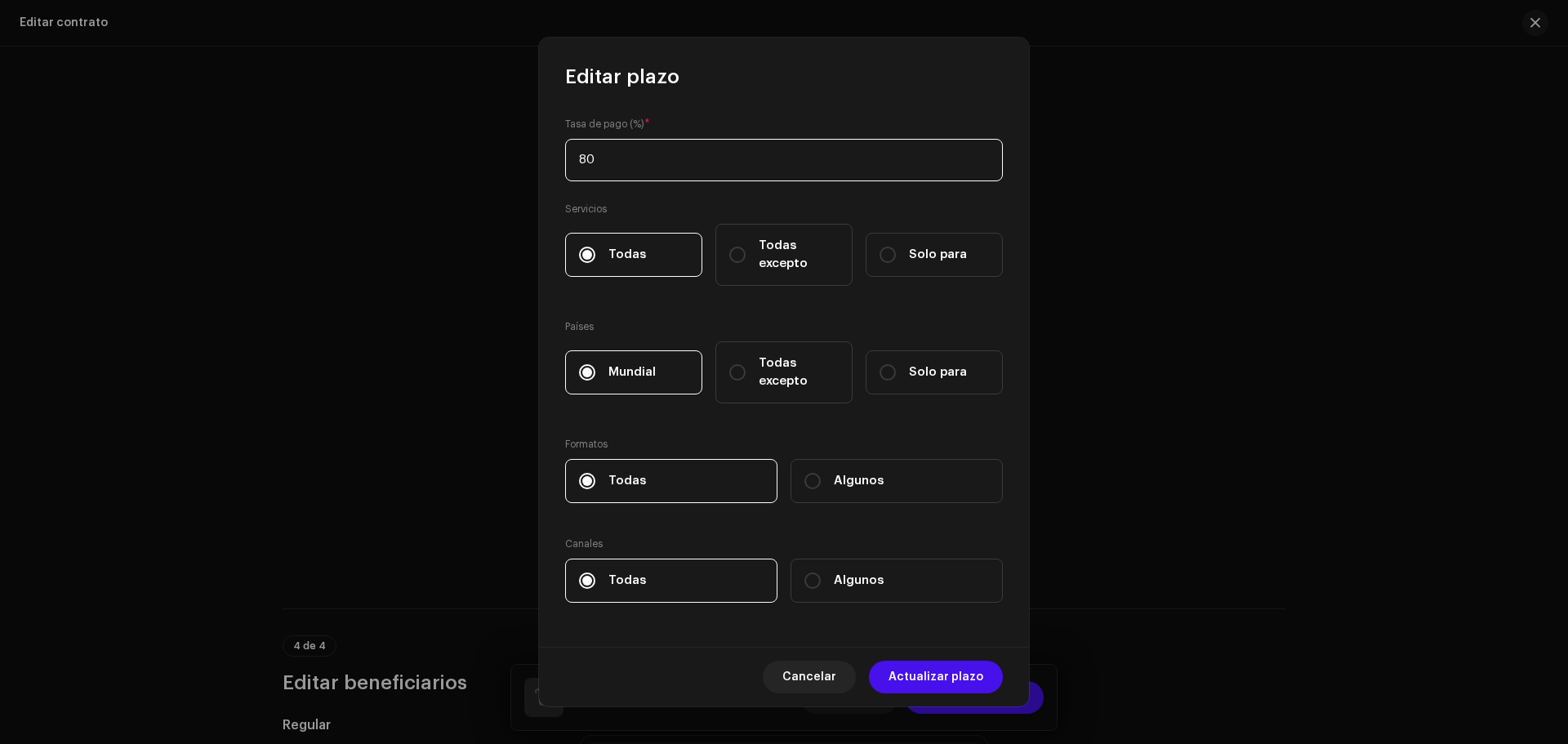
type input "8"
type input "100"
click at [921, 683] on span "Actualizar plazo" at bounding box center [936, 677] width 94 height 33
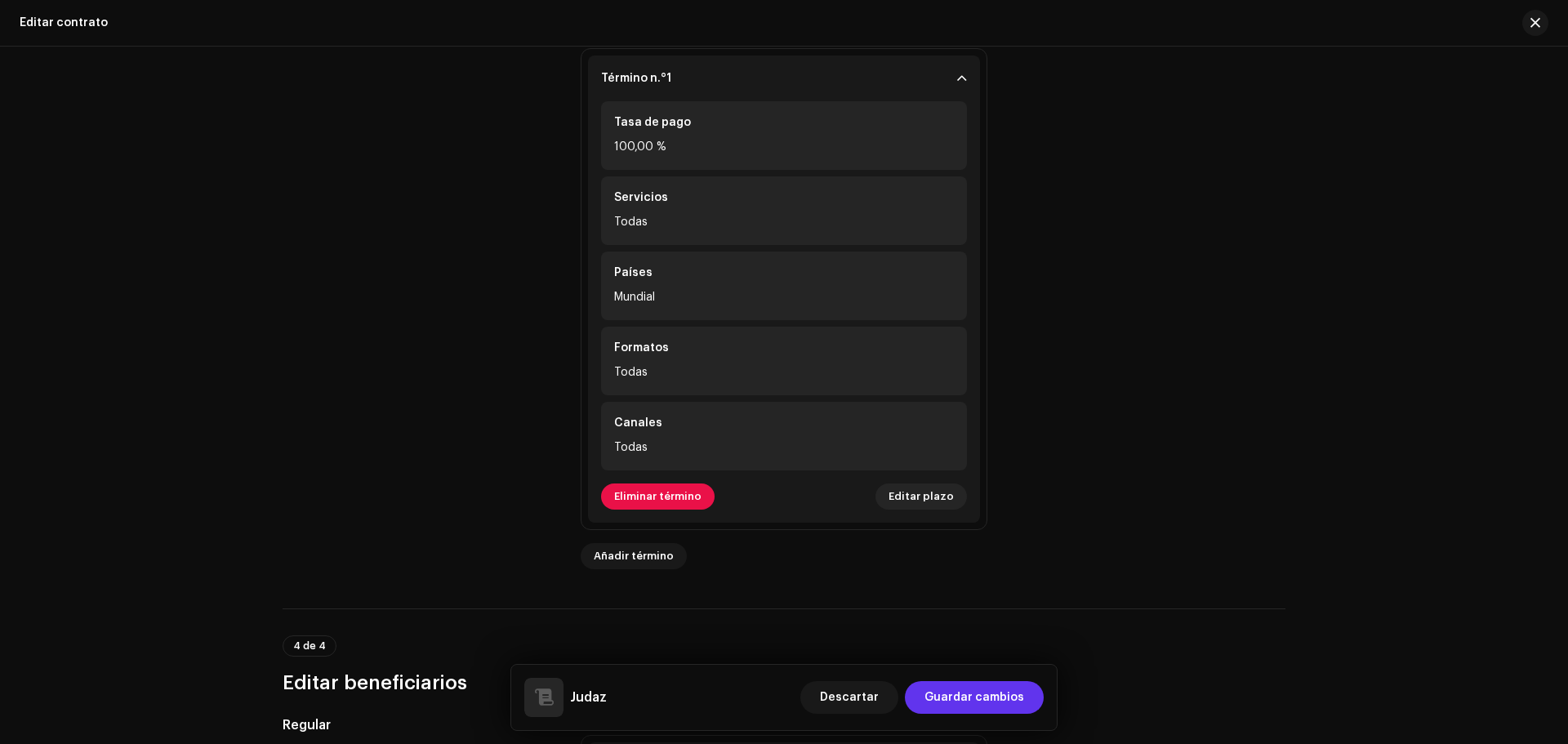
click at [937, 692] on span "Guardar cambios" at bounding box center [974, 697] width 99 height 33
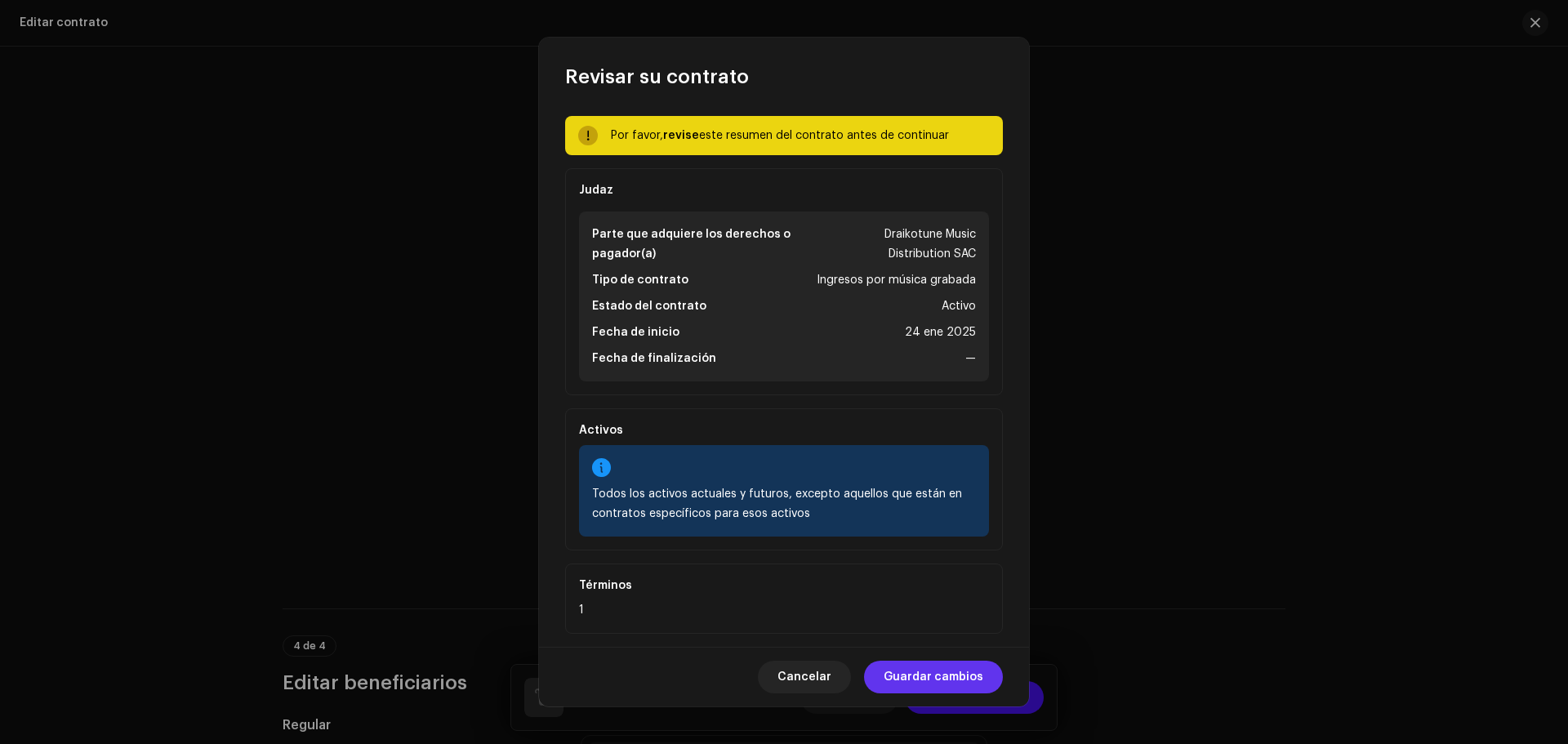
click at [937, 688] on span "Guardar cambios" at bounding box center [934, 677] width 99 height 33
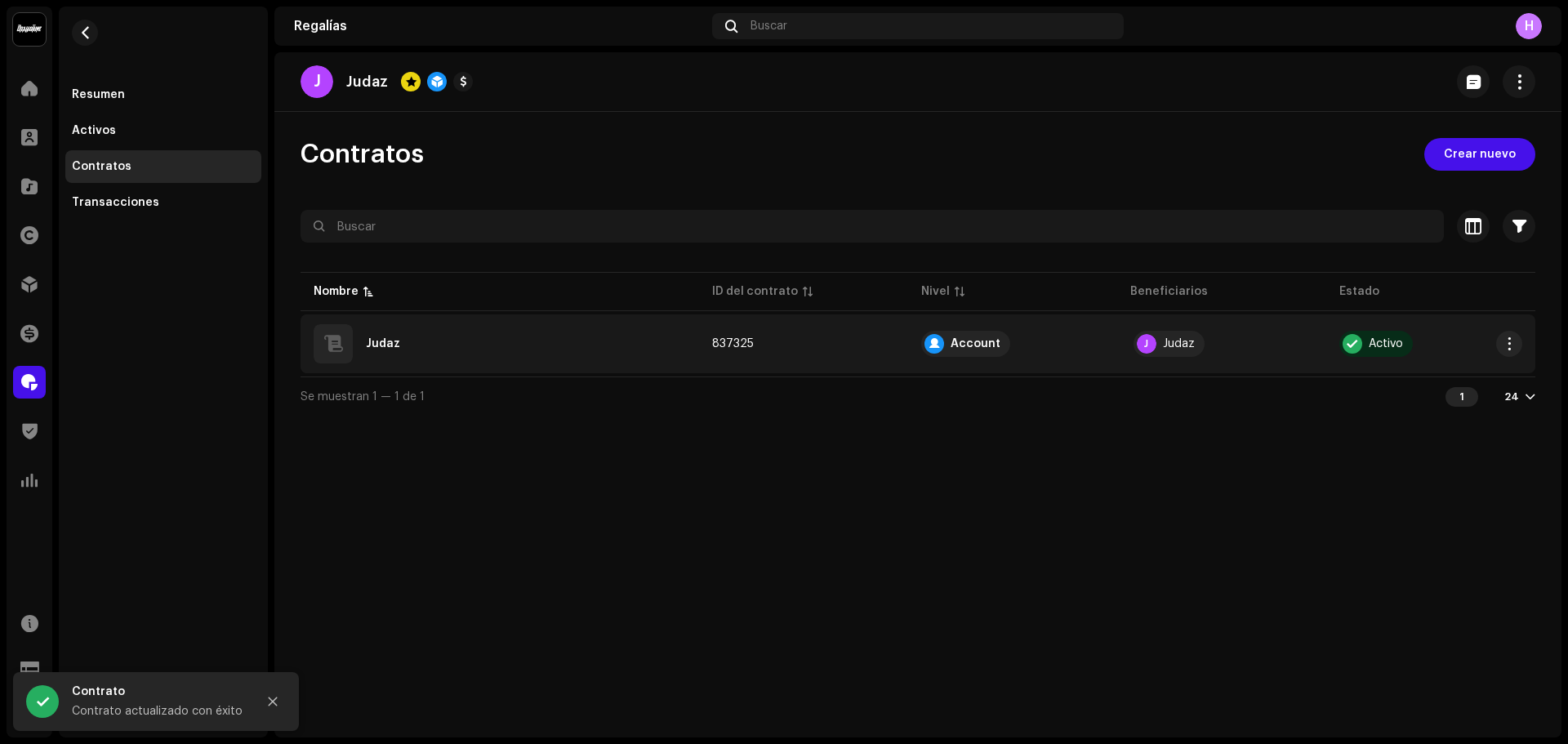
click at [839, 356] on td "837325" at bounding box center [803, 343] width 209 height 59
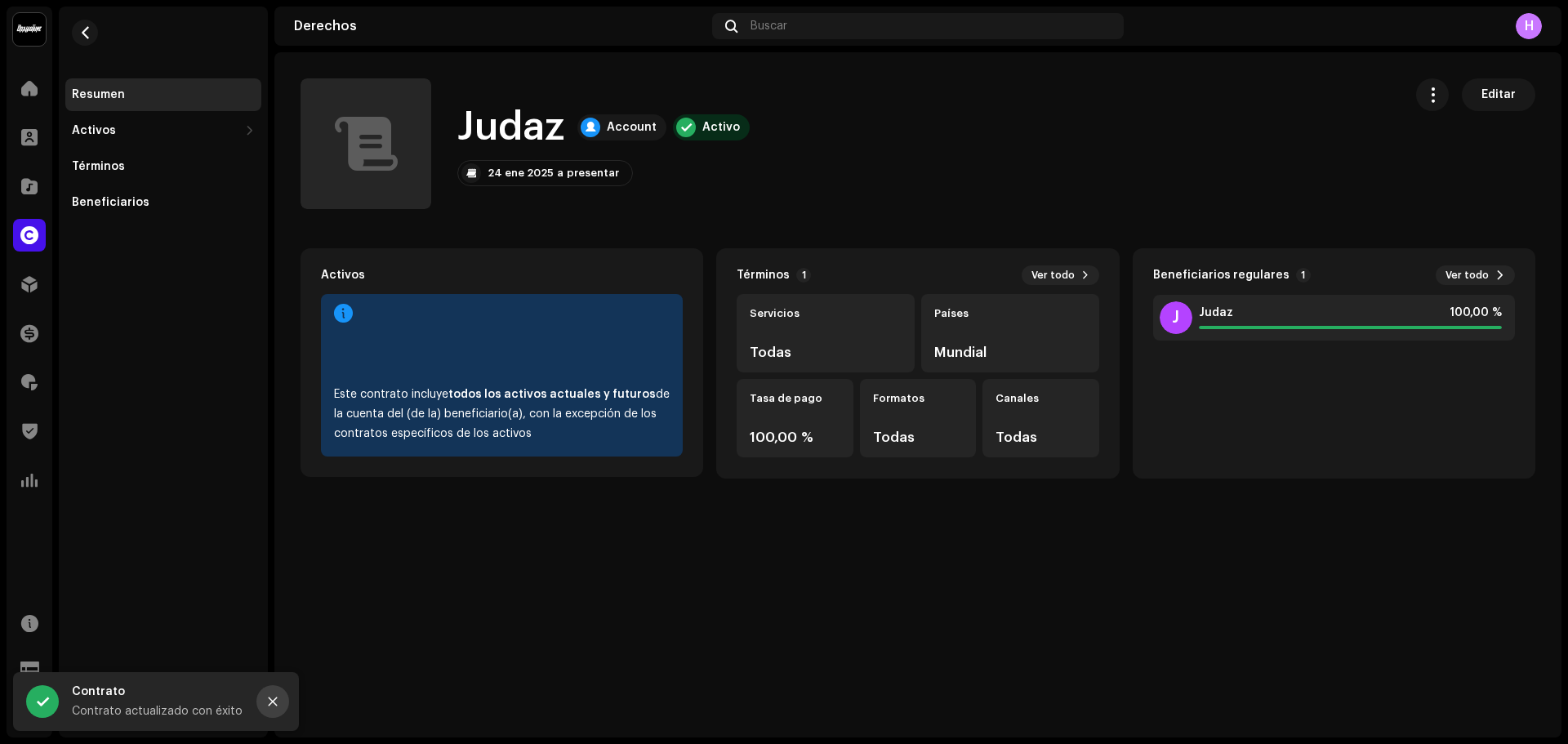
click at [271, 704] on icon "Close" at bounding box center [273, 702] width 12 height 12
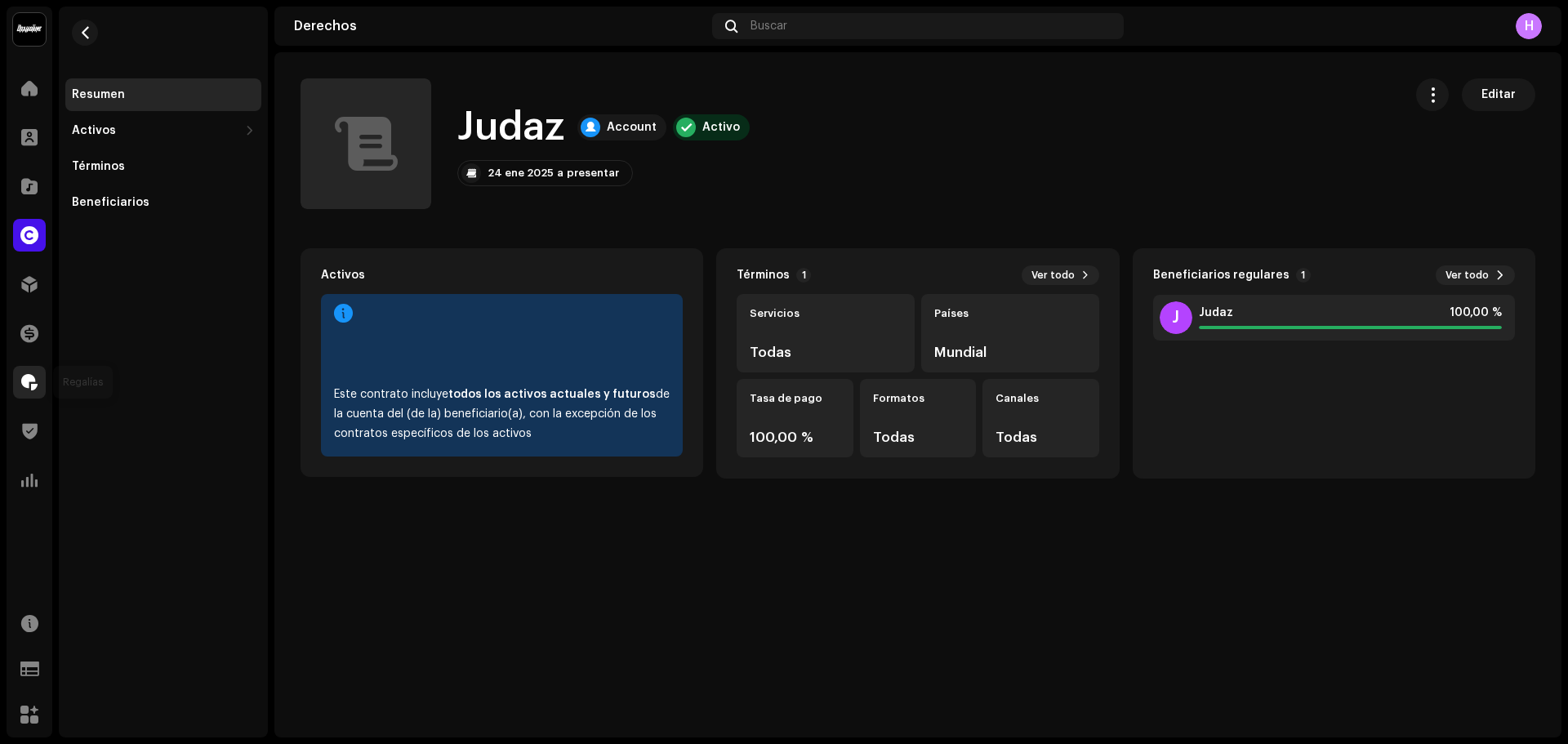
click at [30, 392] on div at bounding box center [29, 382] width 33 height 33
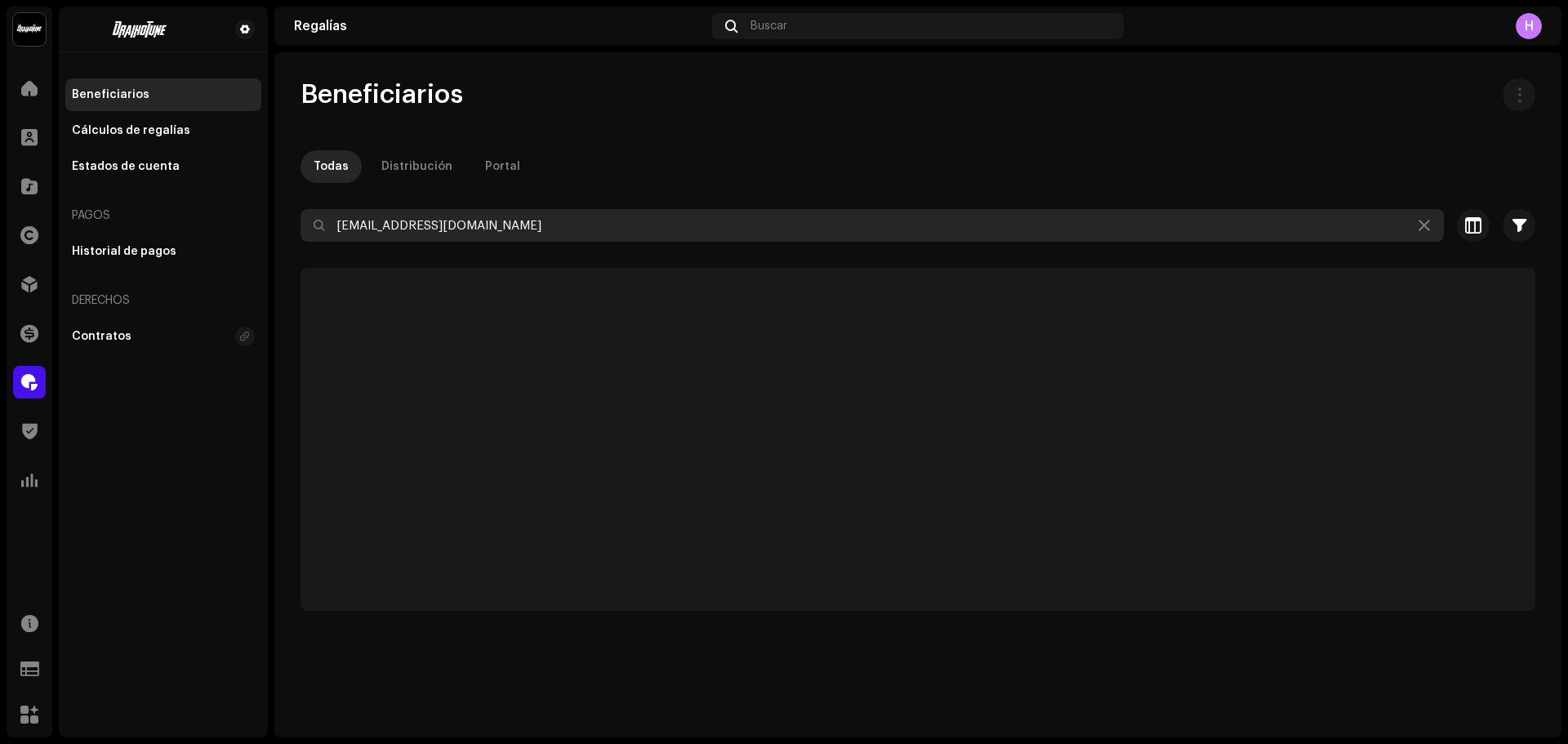
drag, startPoint x: 498, startPoint y: 227, endPoint x: 76, endPoint y: 199, distance: 422.9
click at [76, 199] on div "Draikotune Music Distribution SAC Inicio Clientes Catálogo Derechos Distribució…" at bounding box center [784, 372] width 1568 height 744
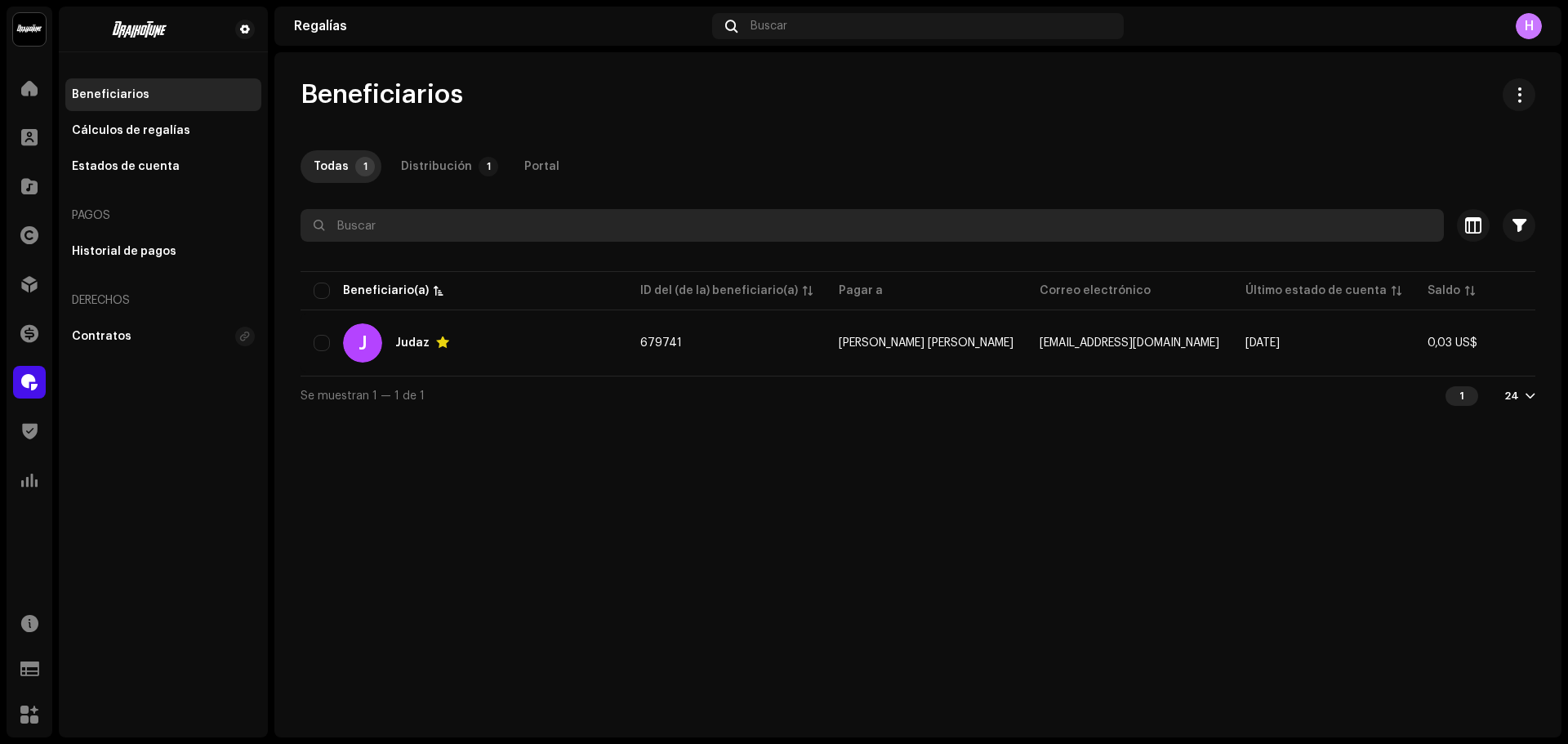
paste input "leiip320@gmail.com"
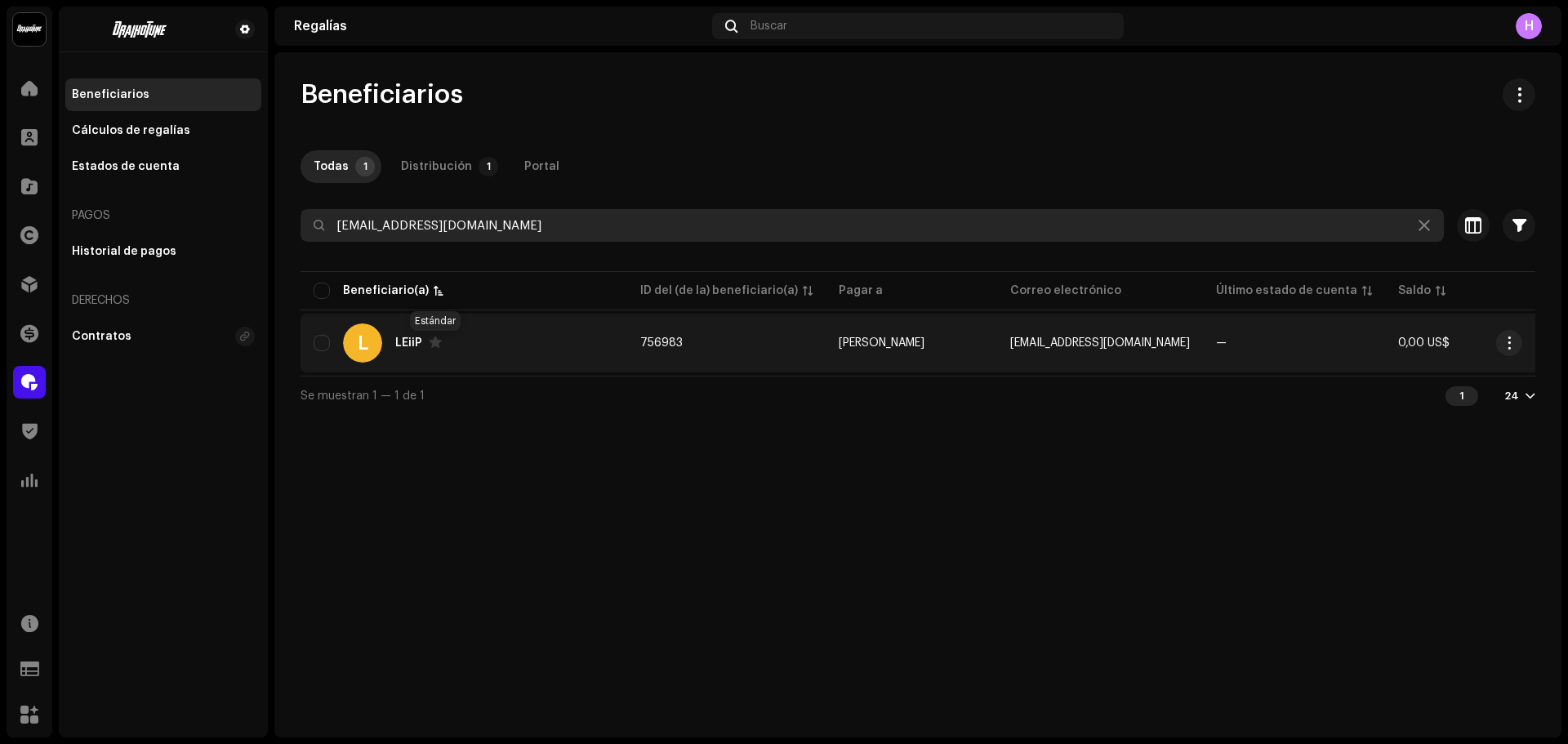
type input "leiip320@gmail.com"
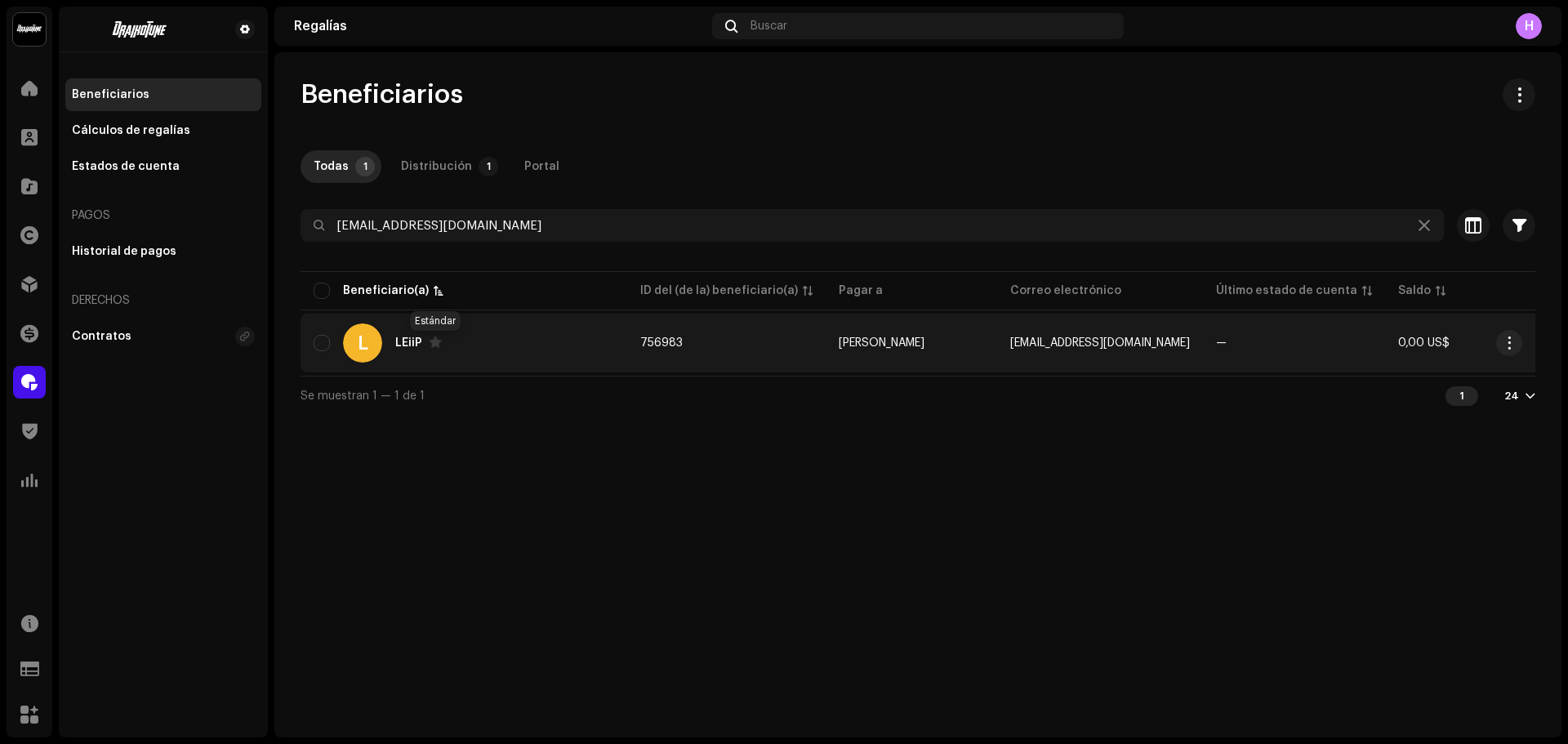
click at [433, 345] on span at bounding box center [435, 342] width 13 height 13
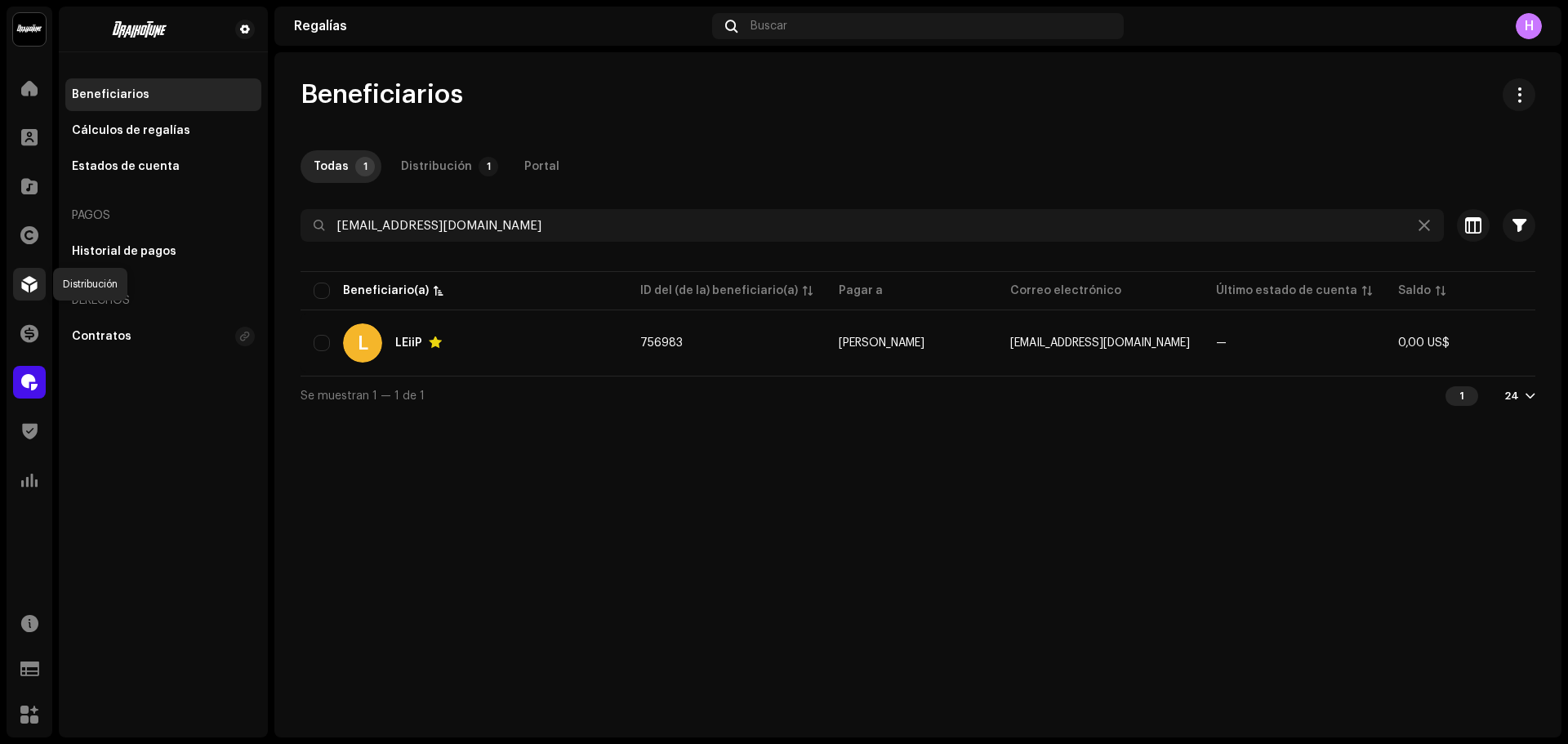
click at [16, 287] on div at bounding box center [29, 283] width 33 height 33
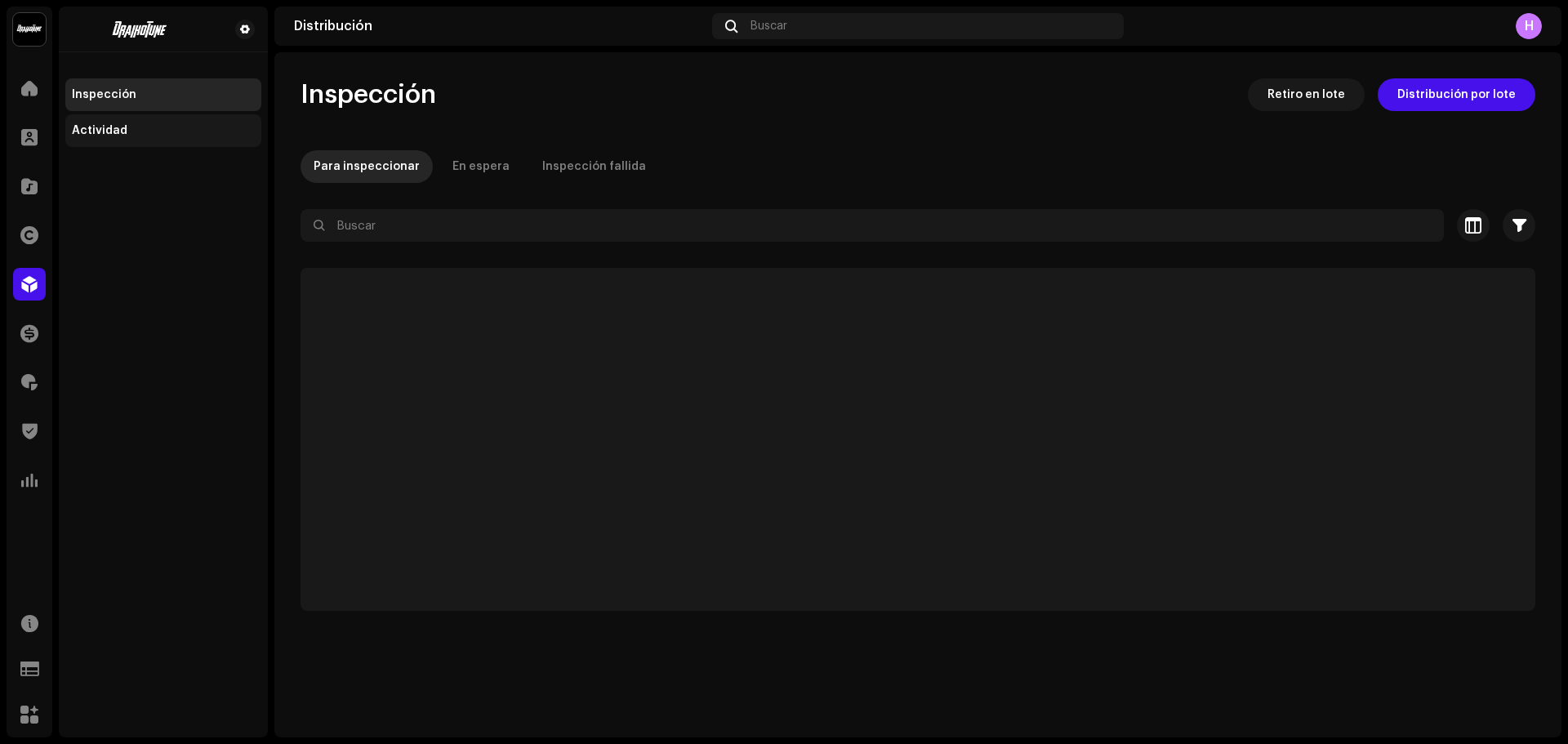
click at [132, 133] on div "Actividad" at bounding box center [163, 130] width 183 height 13
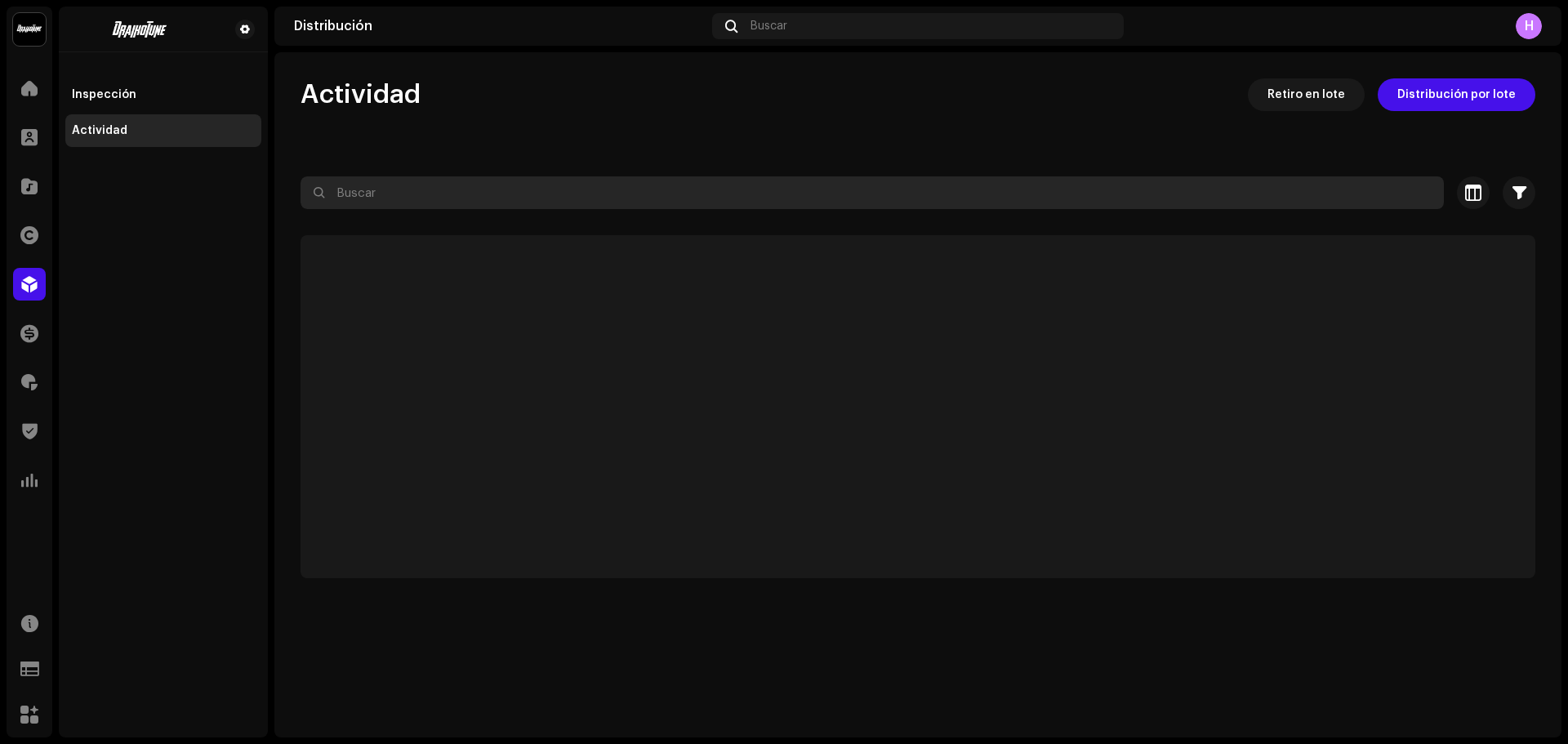
click at [458, 198] on input "text" at bounding box center [872, 192] width 1143 height 33
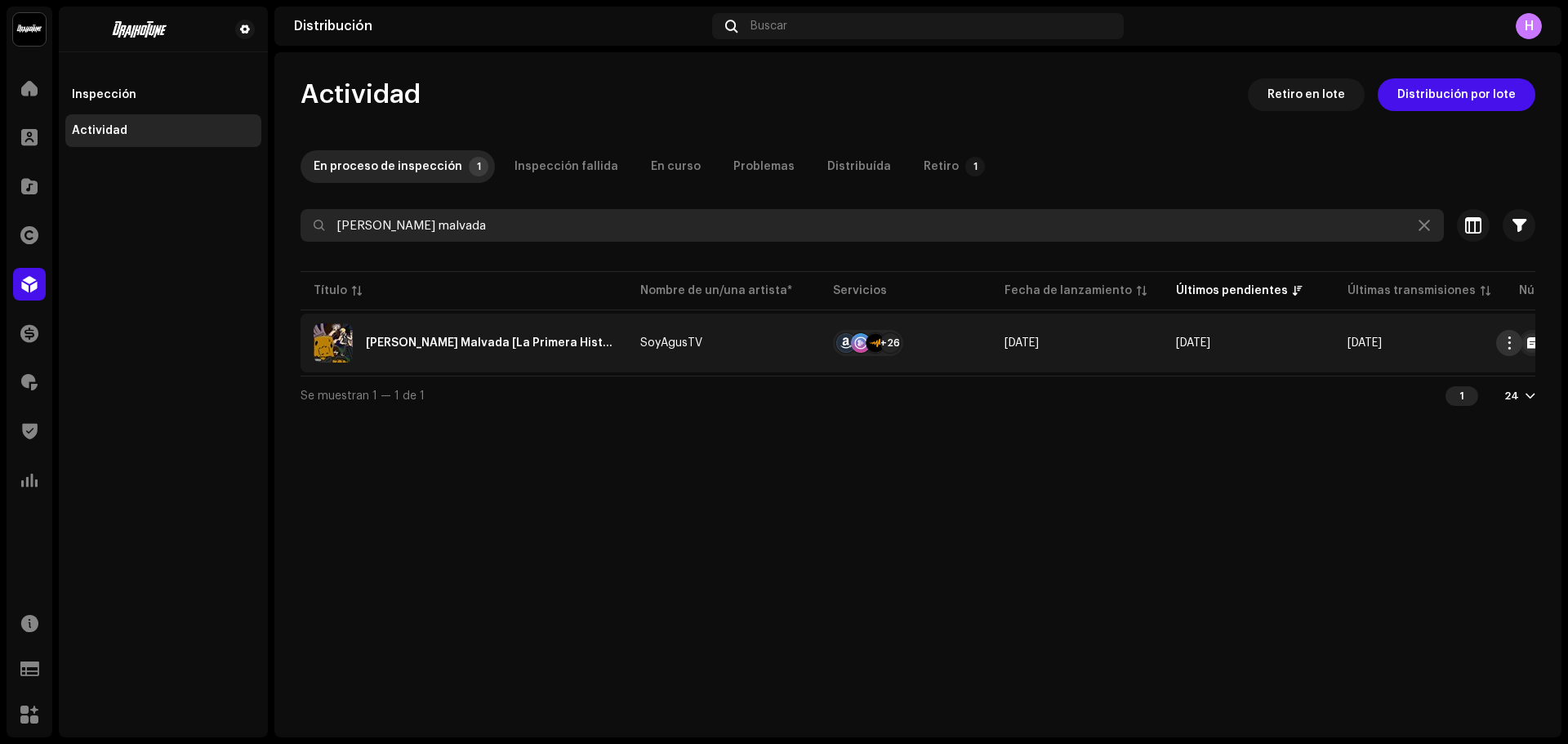
type input "la golda malvada"
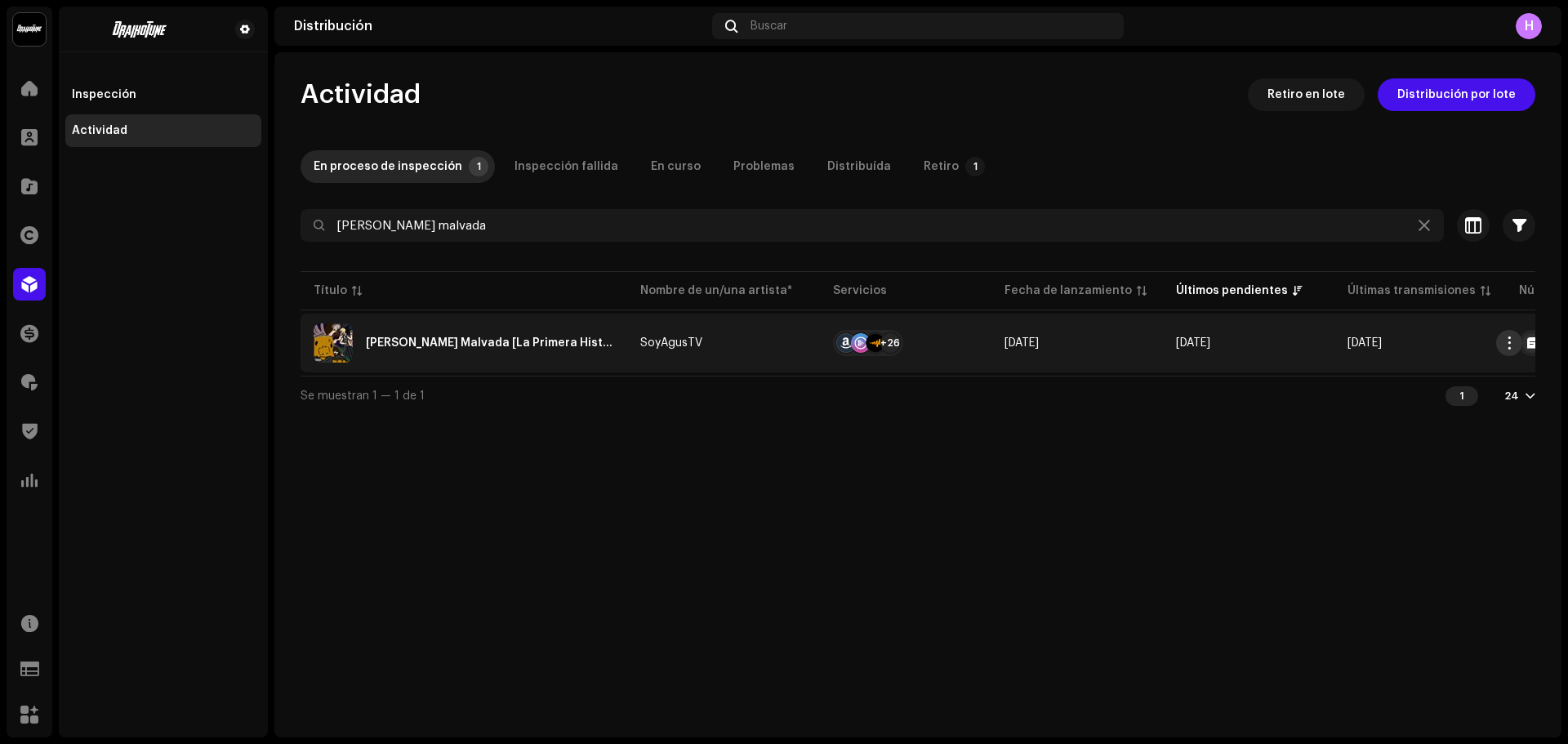
click at [1507, 343] on span "button" at bounding box center [1510, 342] width 12 height 13
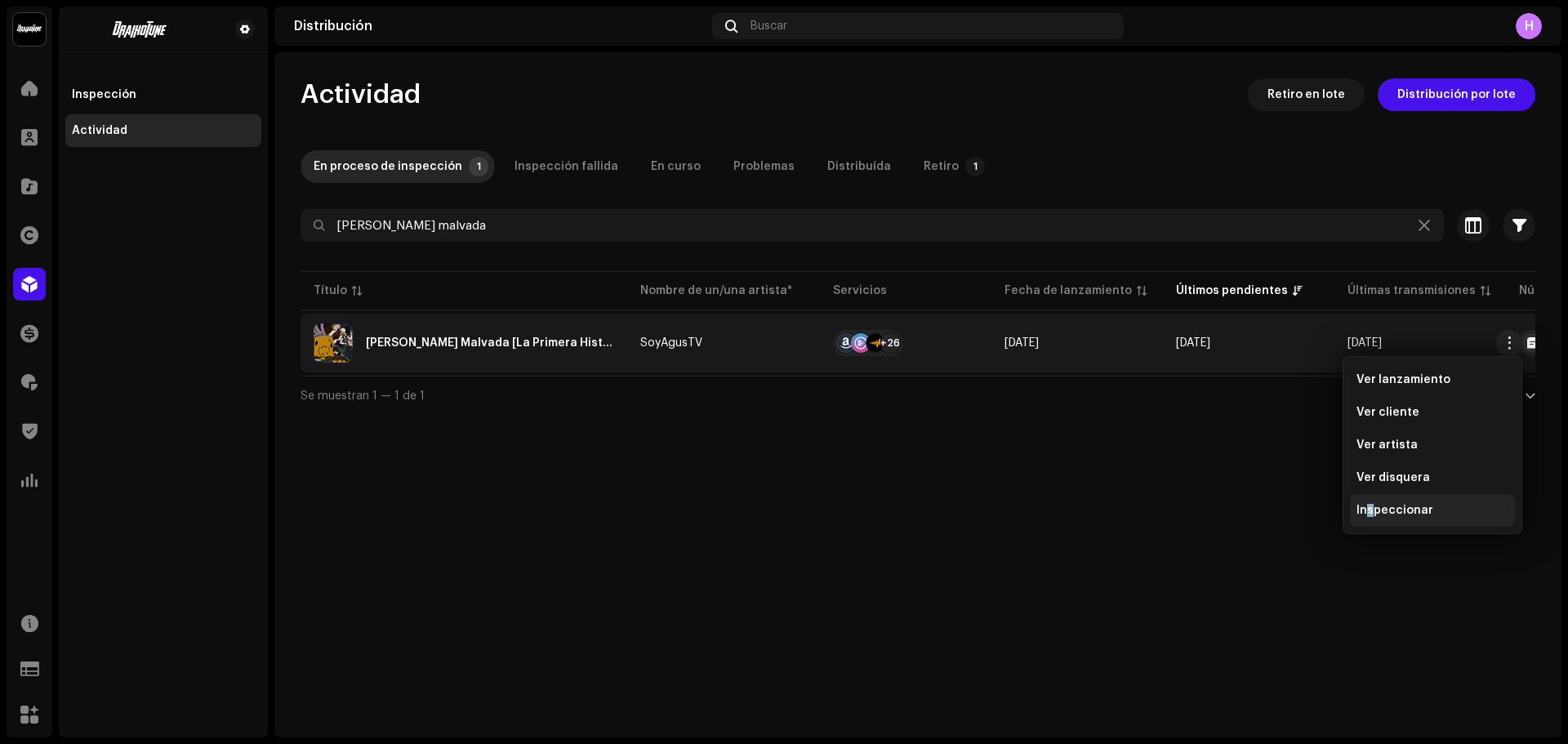
click at [1370, 515] on span "Inspeccionar" at bounding box center [1395, 510] width 77 height 13
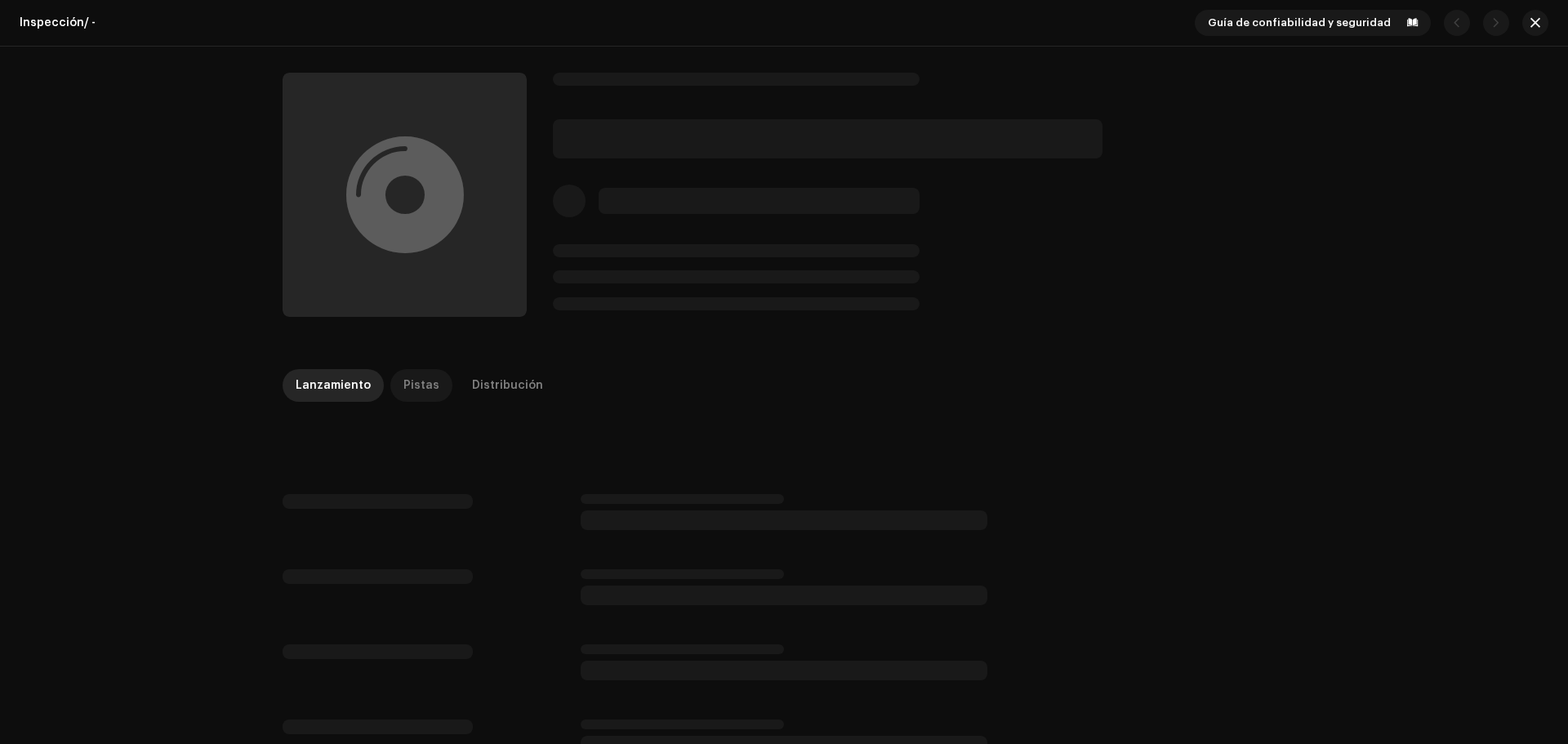
click at [391, 387] on p-tab "Pistas" at bounding box center [422, 385] width 62 height 33
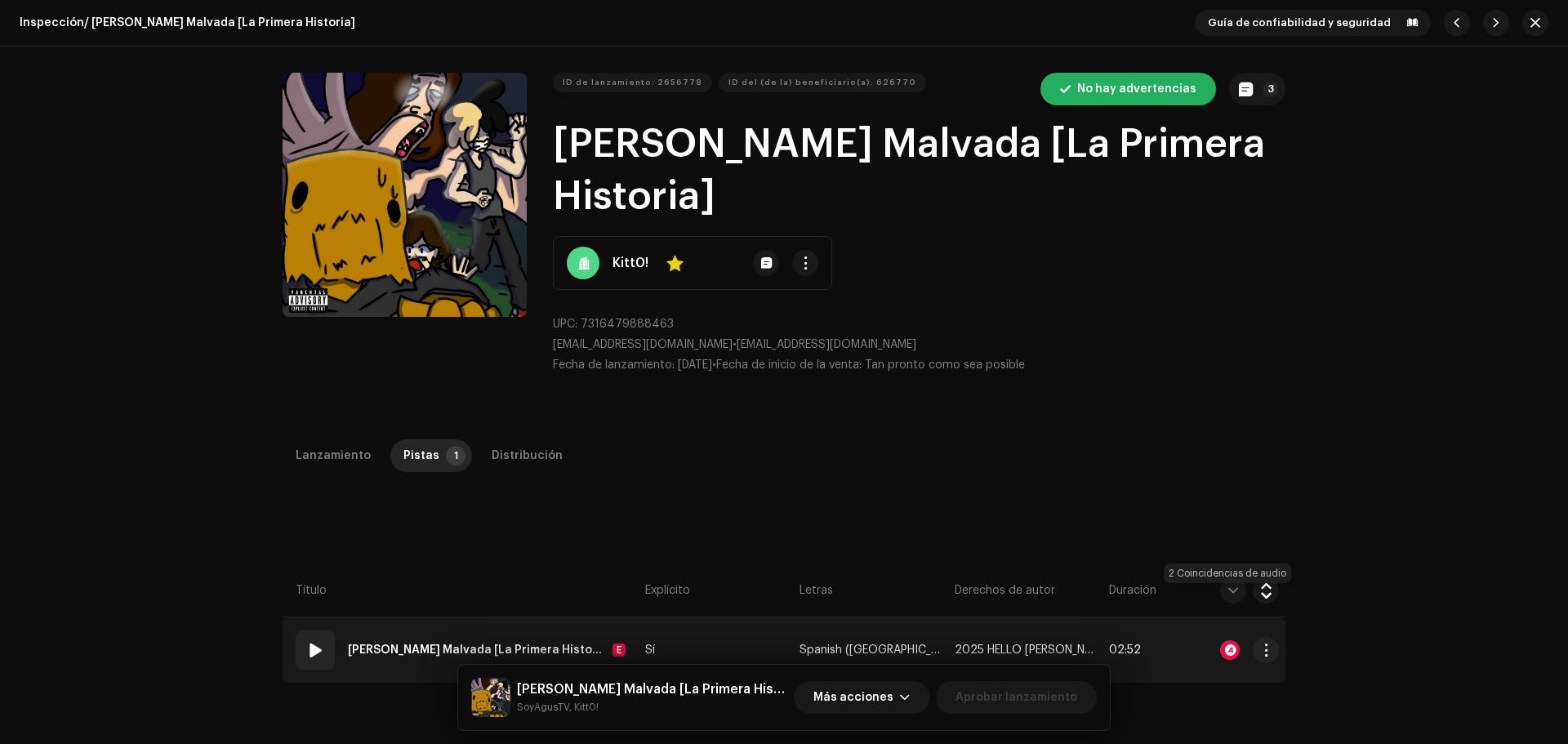
click at [1224, 641] on div at bounding box center [1230, 651] width 20 height 20
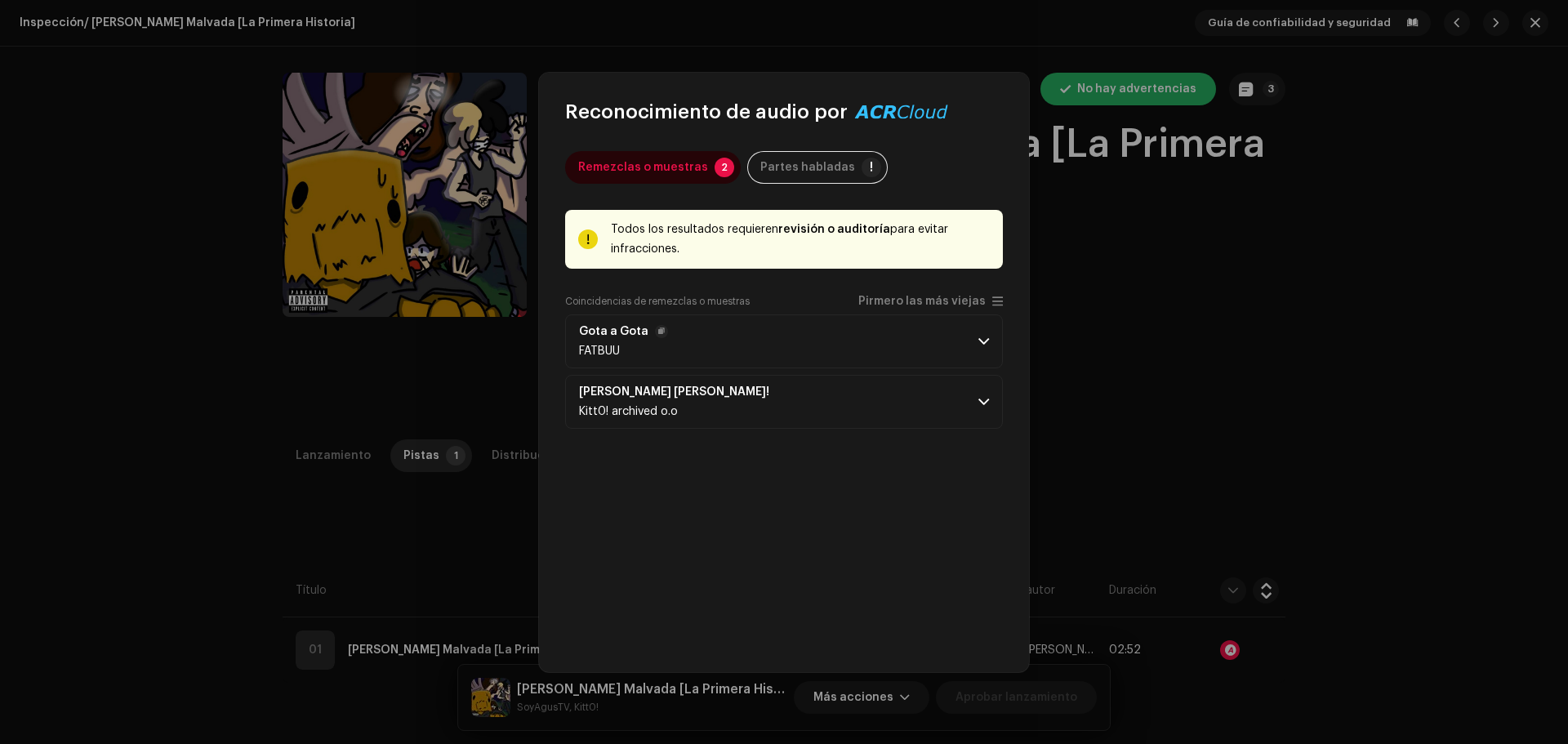
click at [903, 328] on p-accordion-header "Gota a Gota FATBUU" at bounding box center [784, 341] width 437 height 54
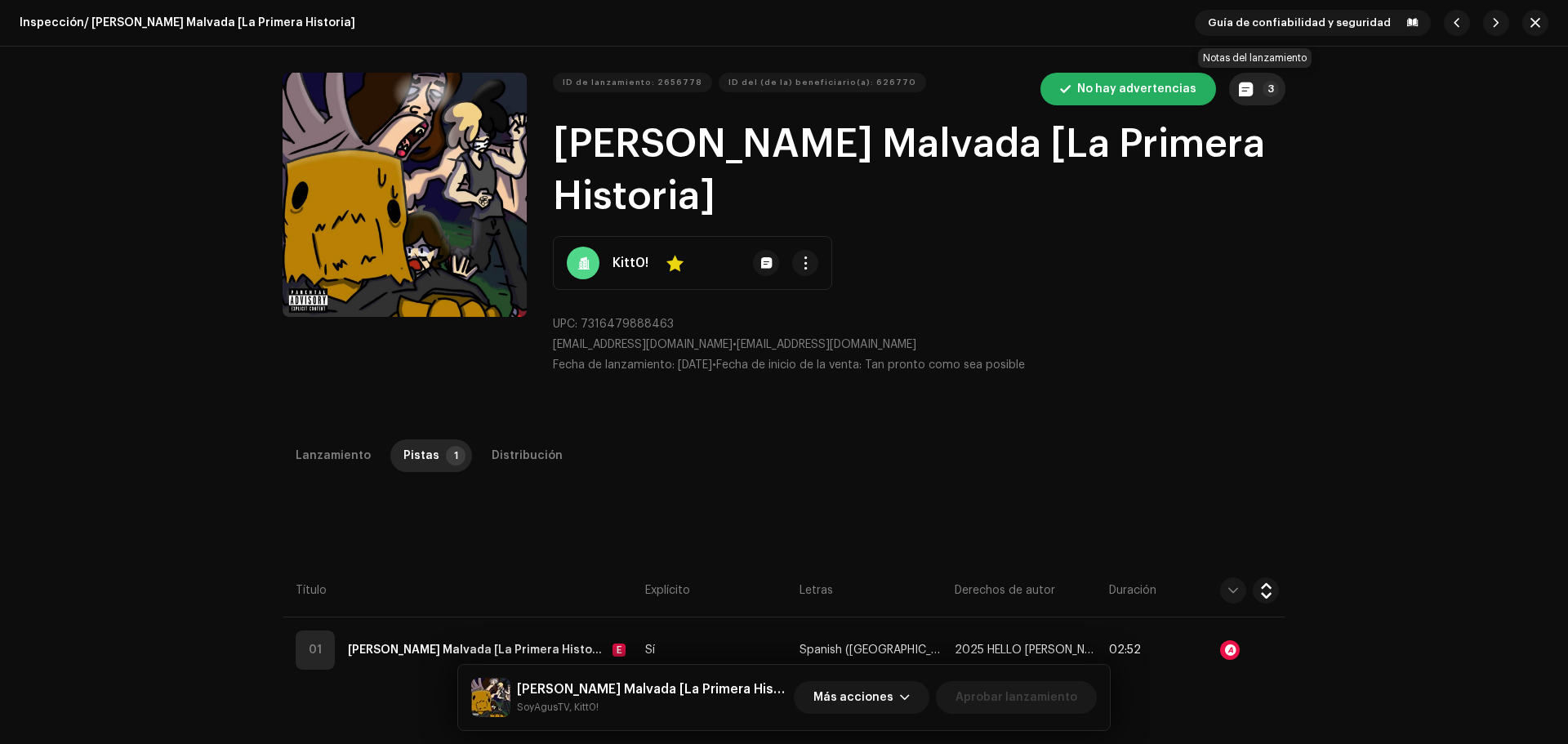
click at [1250, 87] on button "3" at bounding box center [1257, 89] width 57 height 33
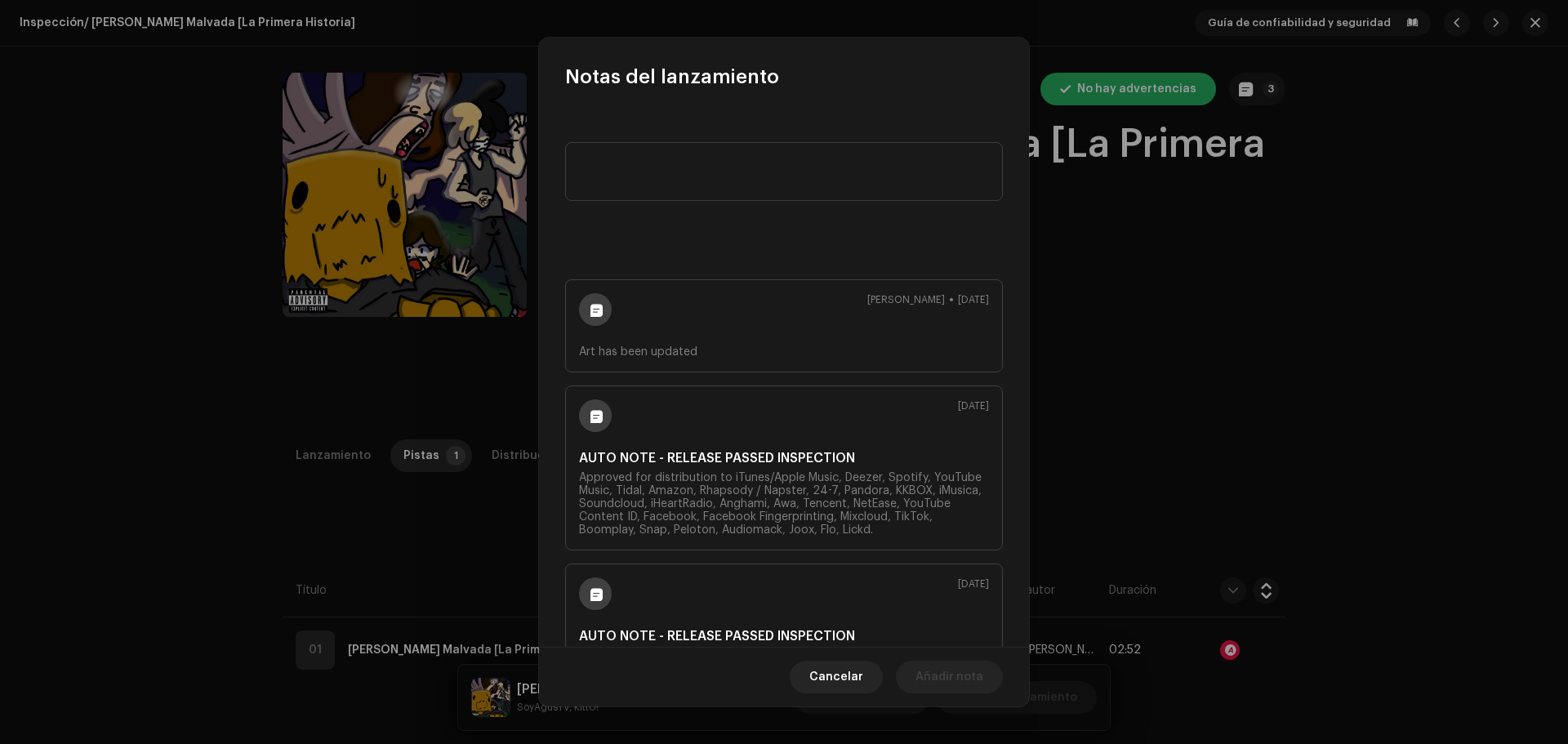
scroll to position [120, 0]
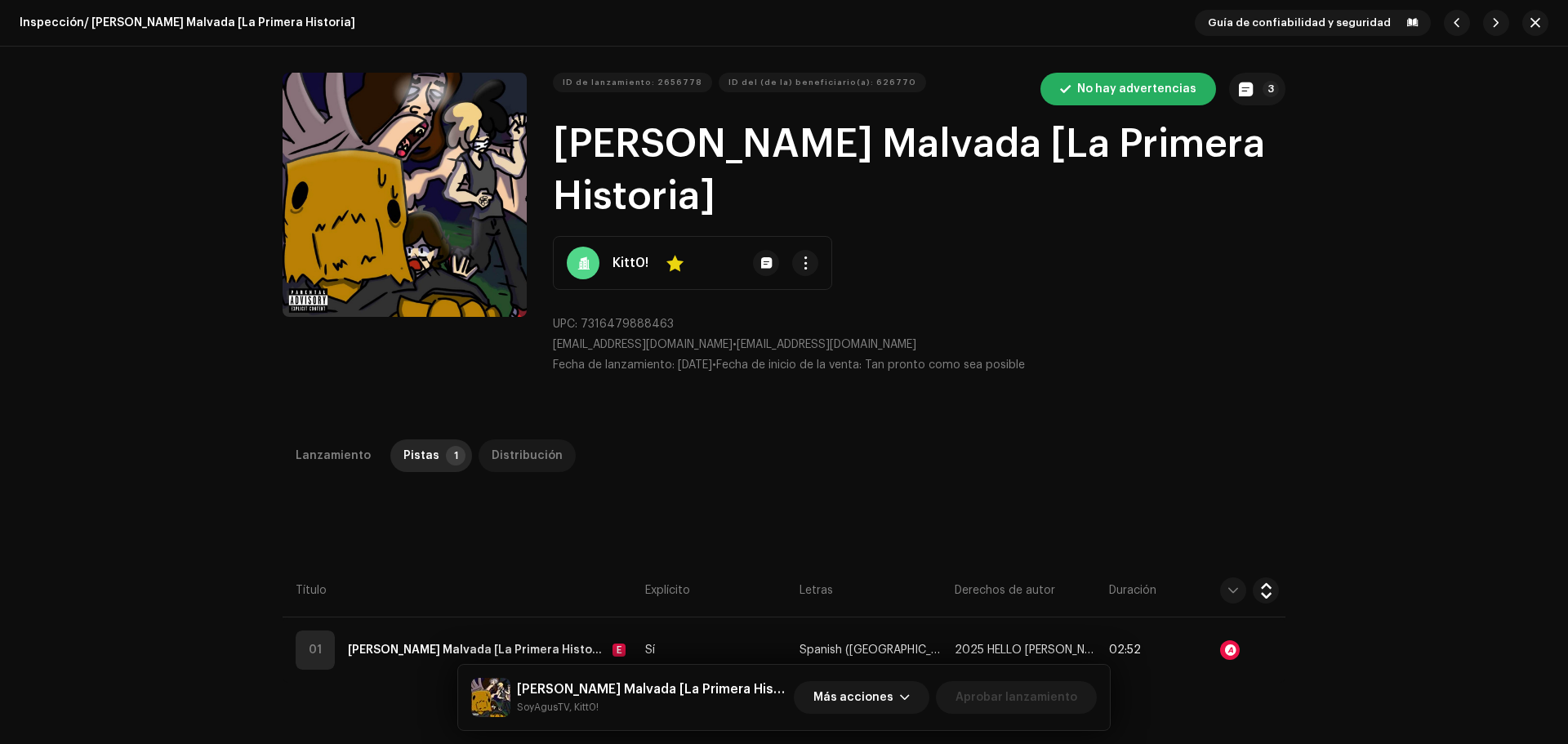
click at [518, 440] on div "Distribución" at bounding box center [527, 456] width 71 height 33
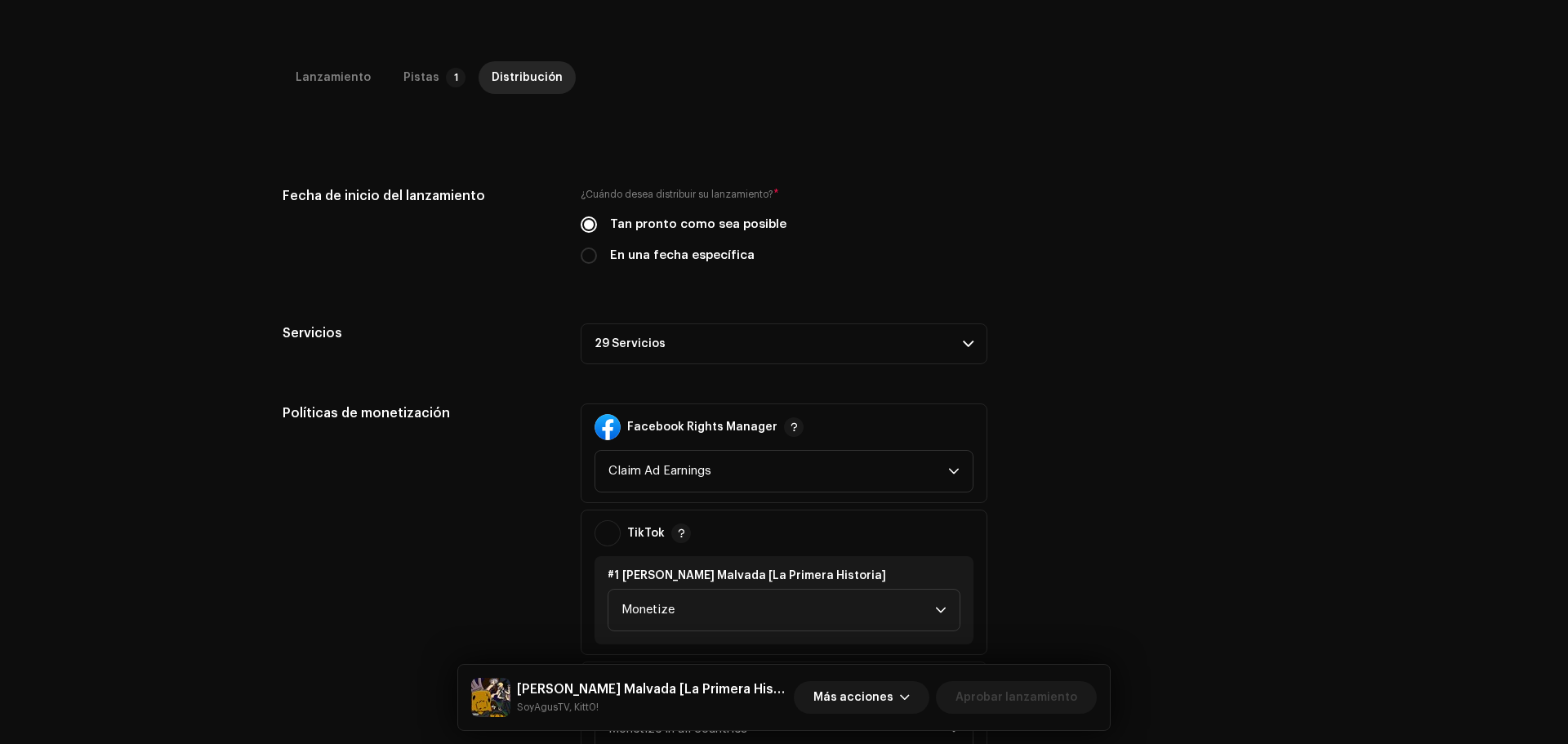
scroll to position [379, 0]
click at [808, 323] on p-accordion-header "29 Servicios" at bounding box center [784, 343] width 407 height 41
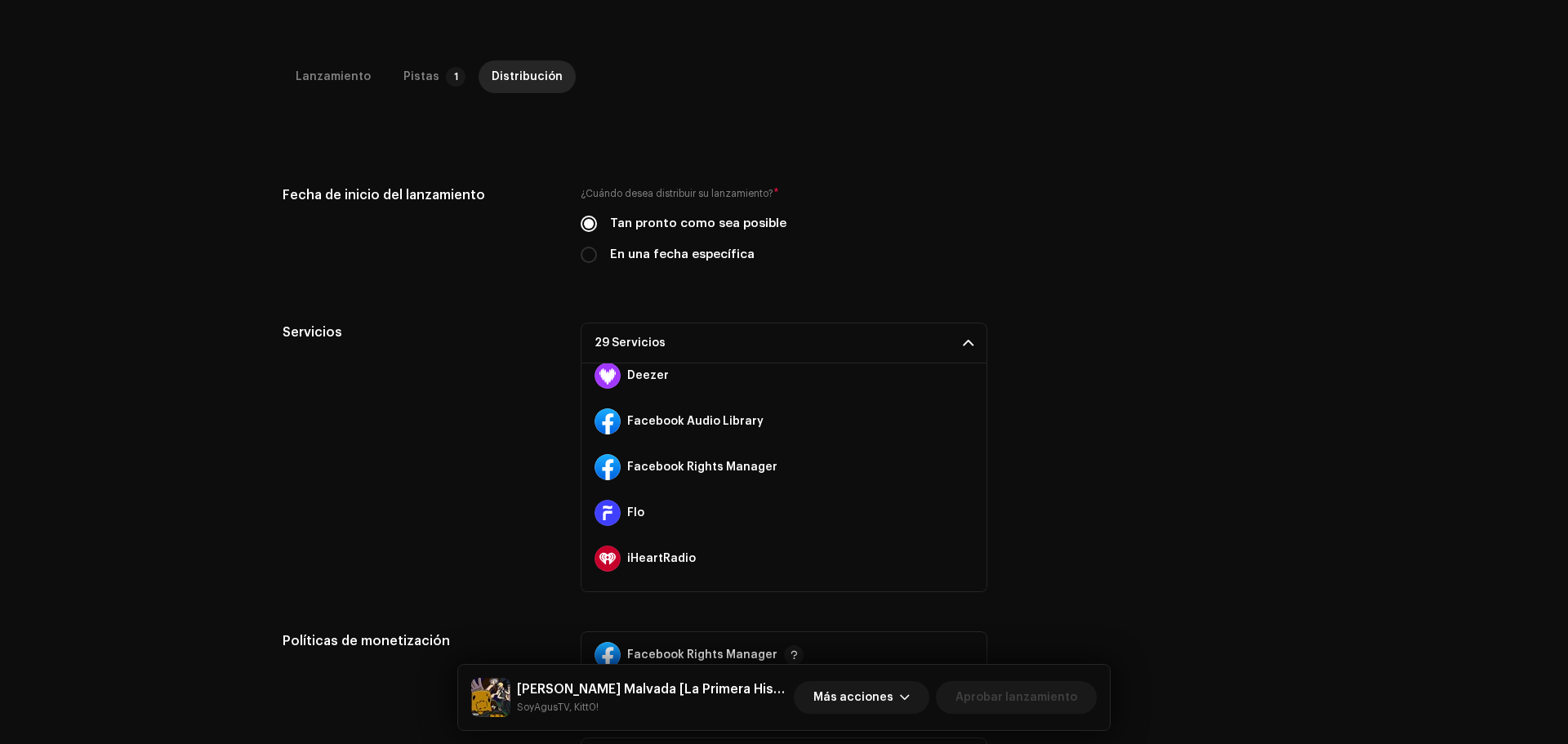
scroll to position [241, 0]
click at [959, 460] on span at bounding box center [964, 465] width 10 height 13
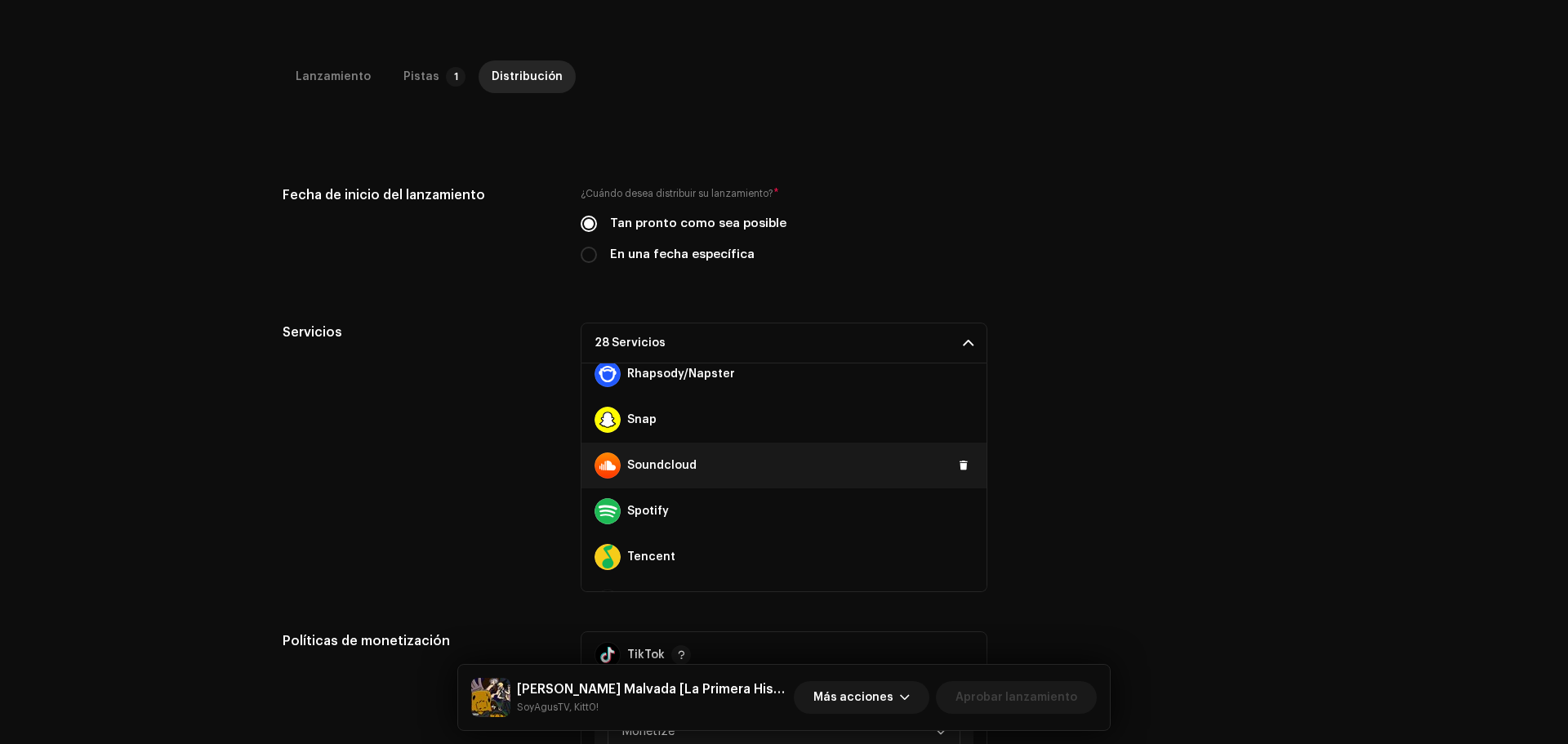
scroll to position [1099, 0]
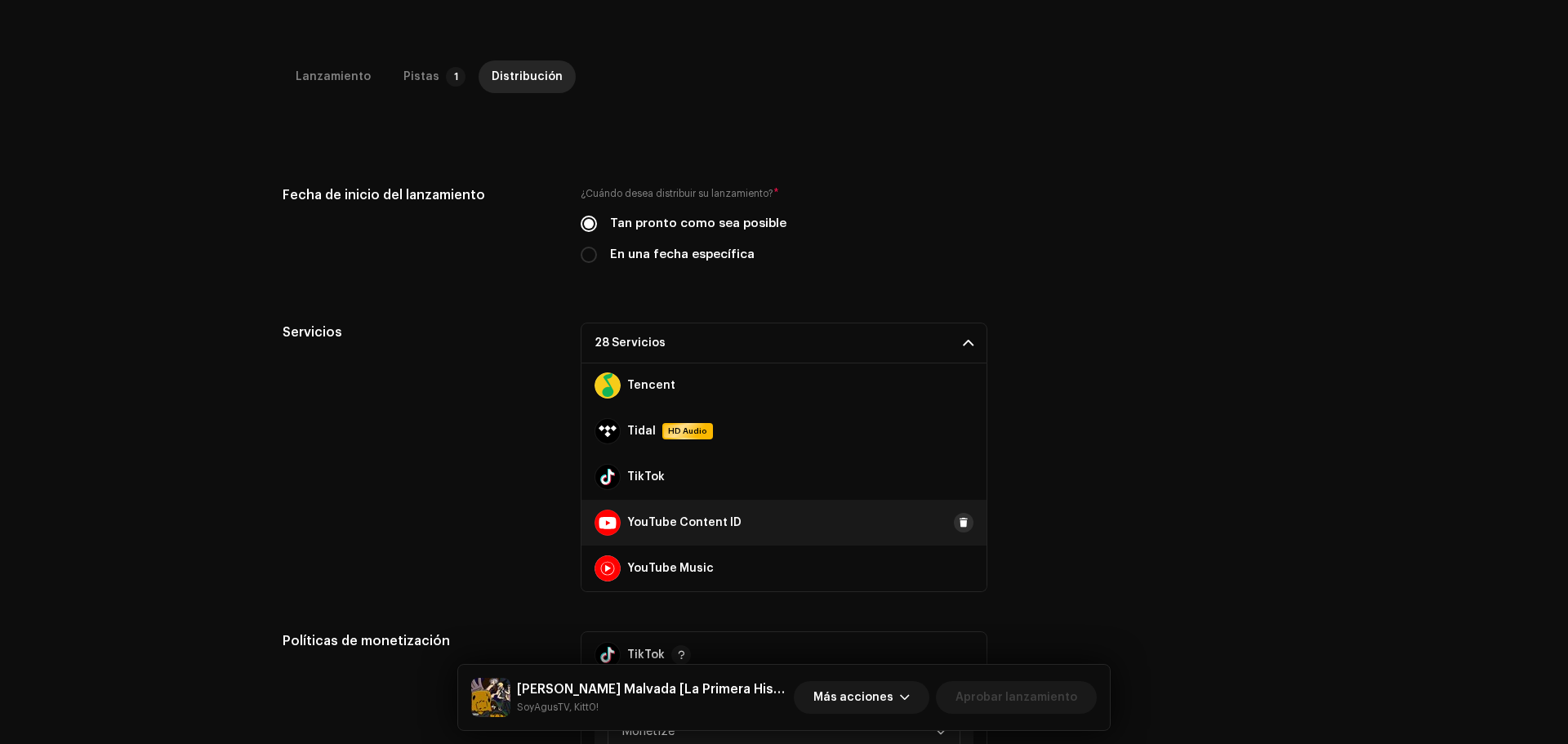
click at [959, 516] on span at bounding box center [964, 522] width 10 height 13
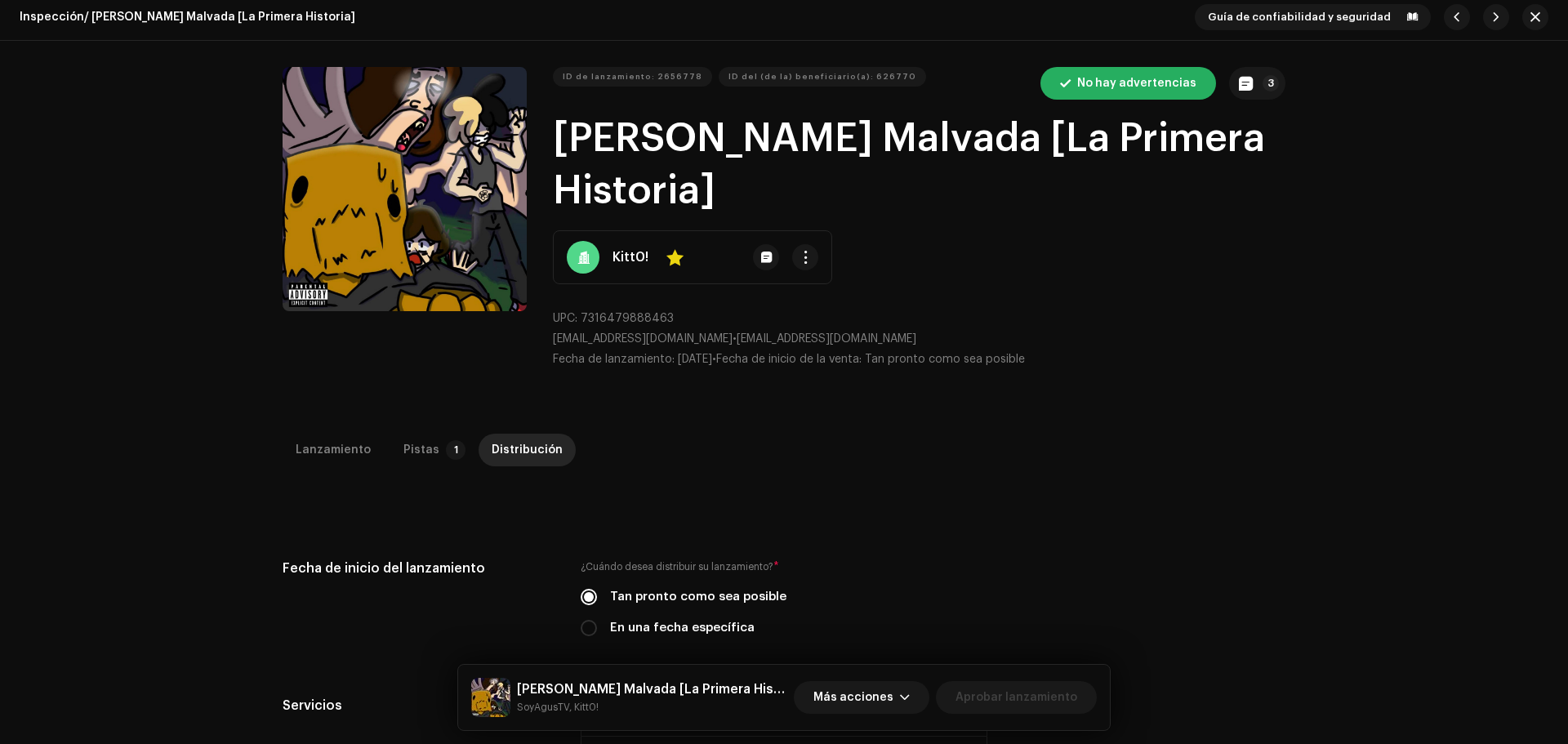
scroll to position [0, 0]
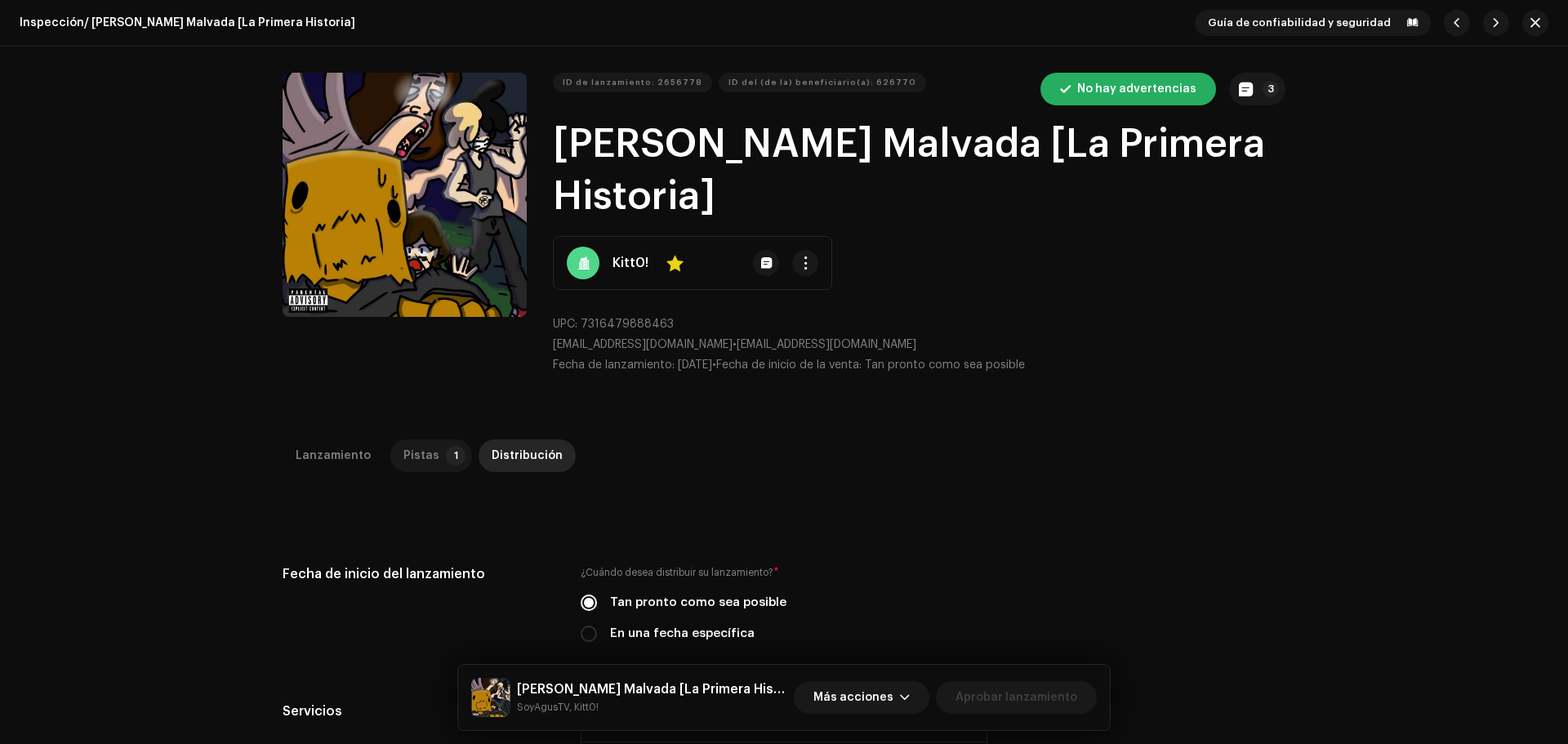
click at [415, 440] on div "Pistas" at bounding box center [422, 456] width 36 height 33
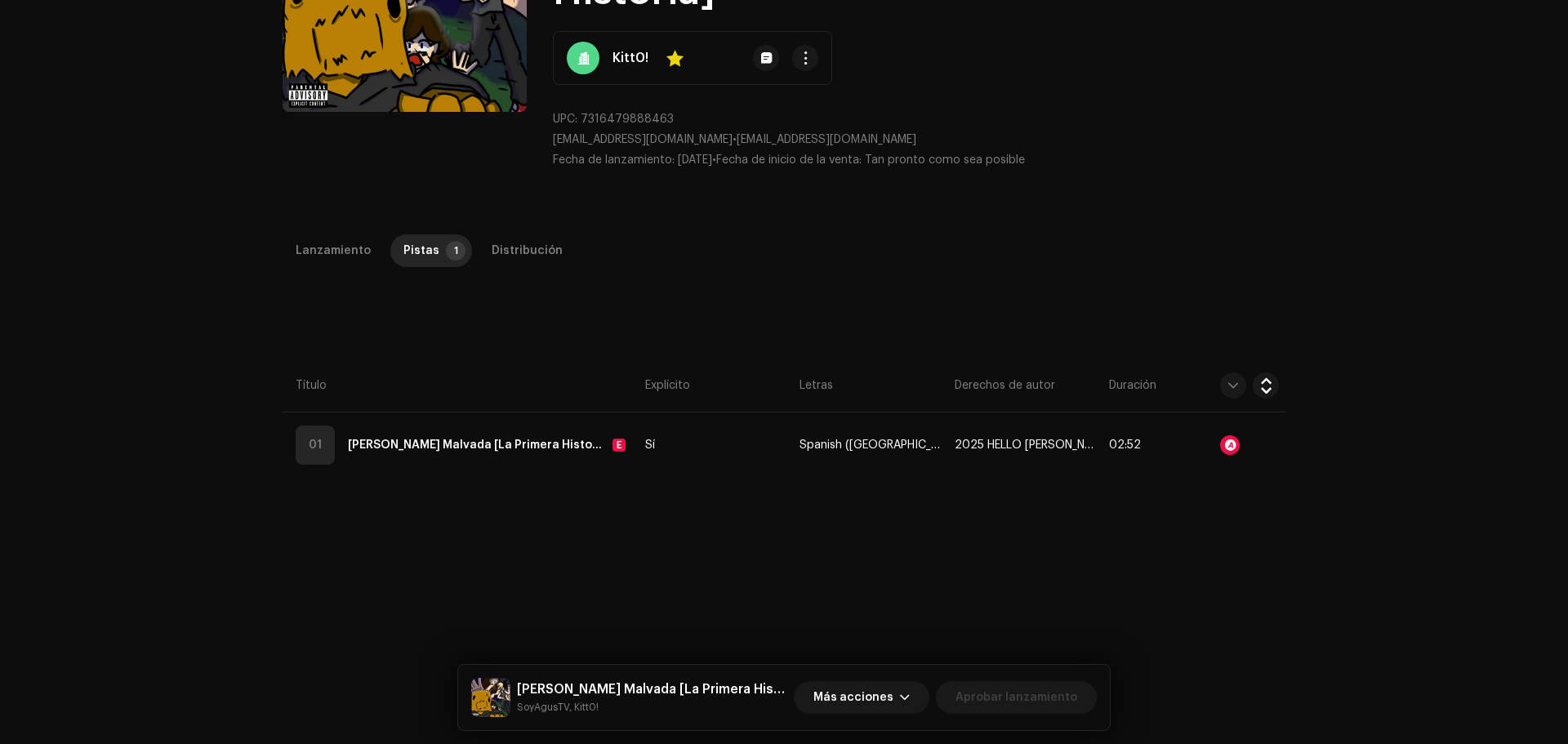
scroll to position [213, 0]
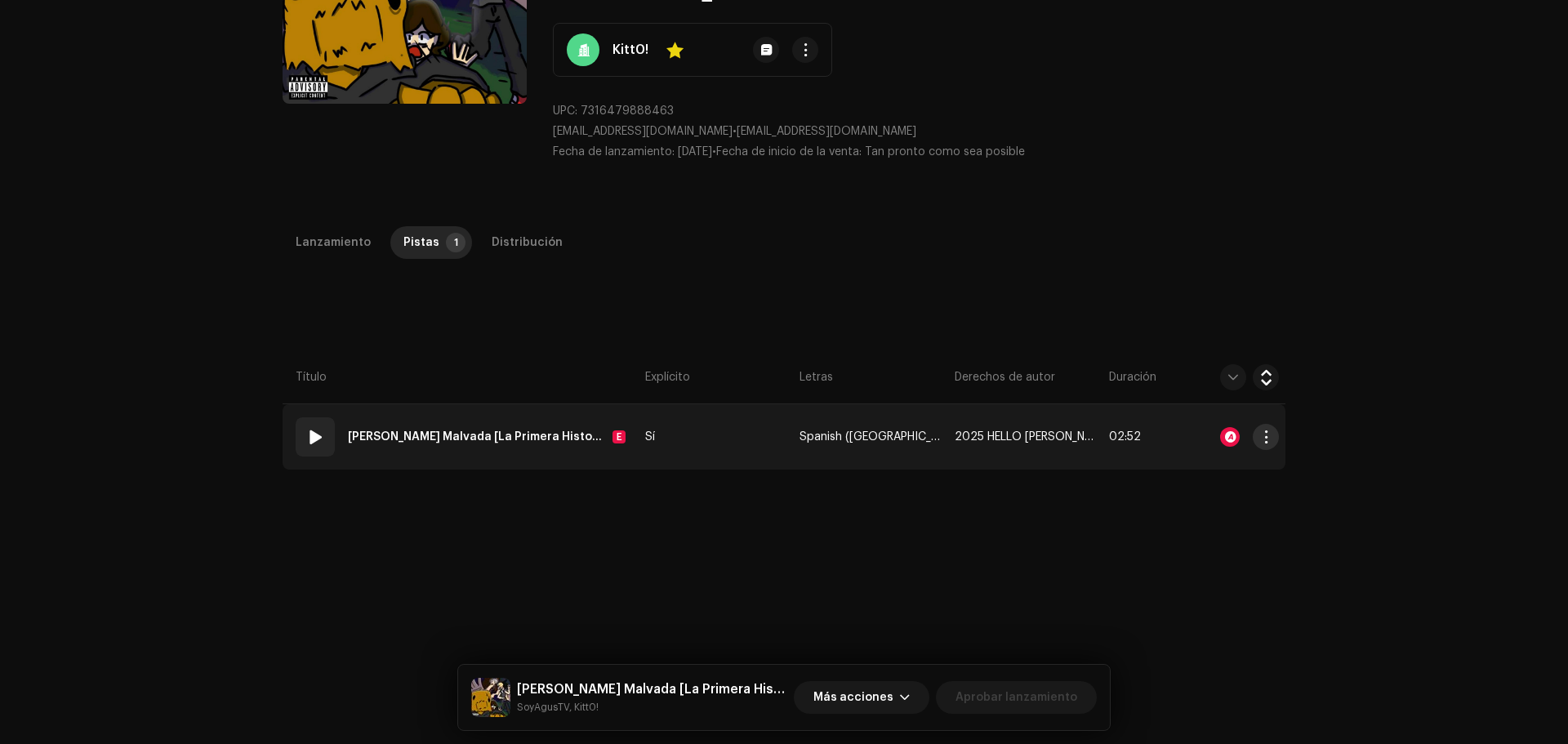
click at [1261, 431] on span "button" at bounding box center [1267, 437] width 12 height 13
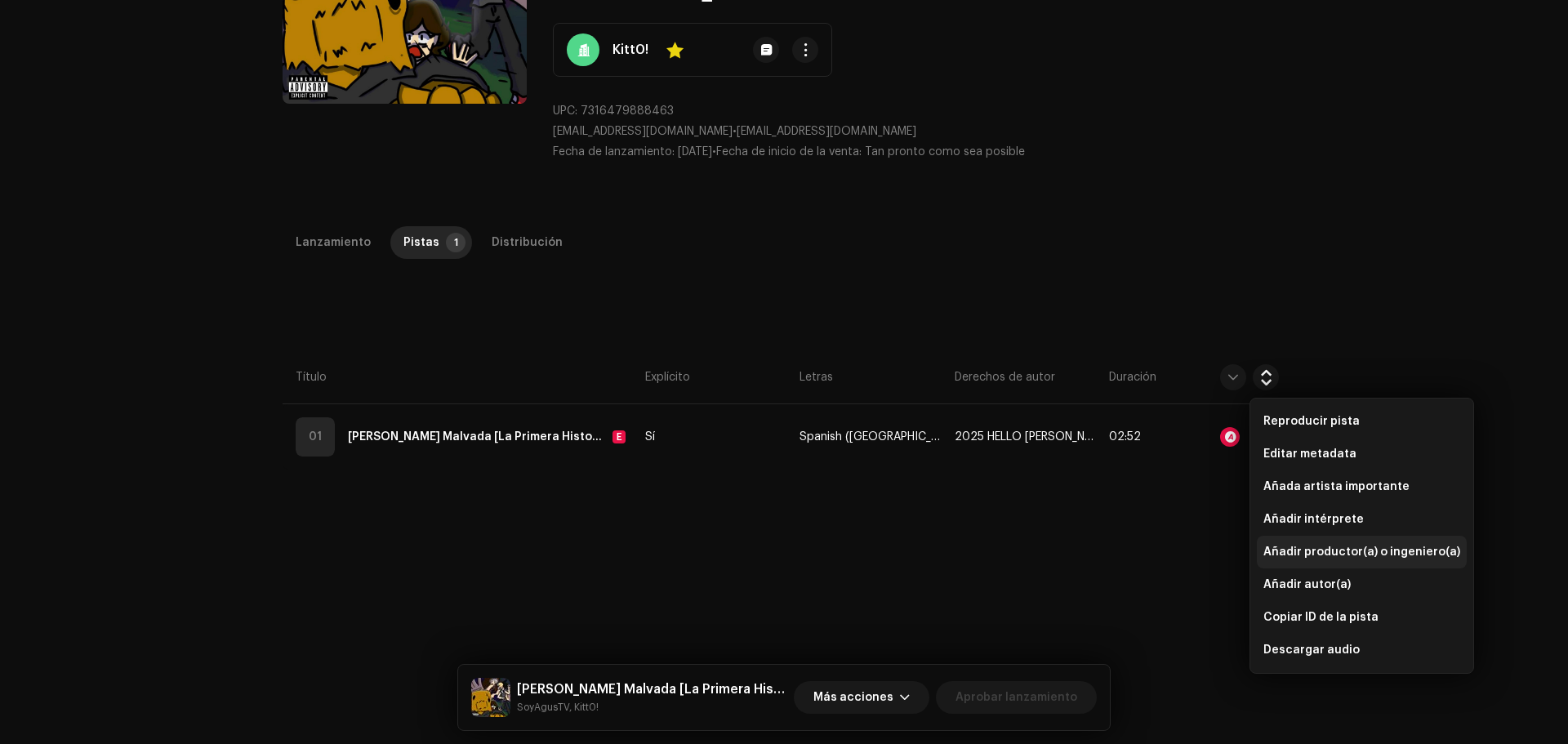
click at [1303, 552] on span "Añadir productor(a) o ingeniero(a)" at bounding box center [1362, 552] width 197 height 13
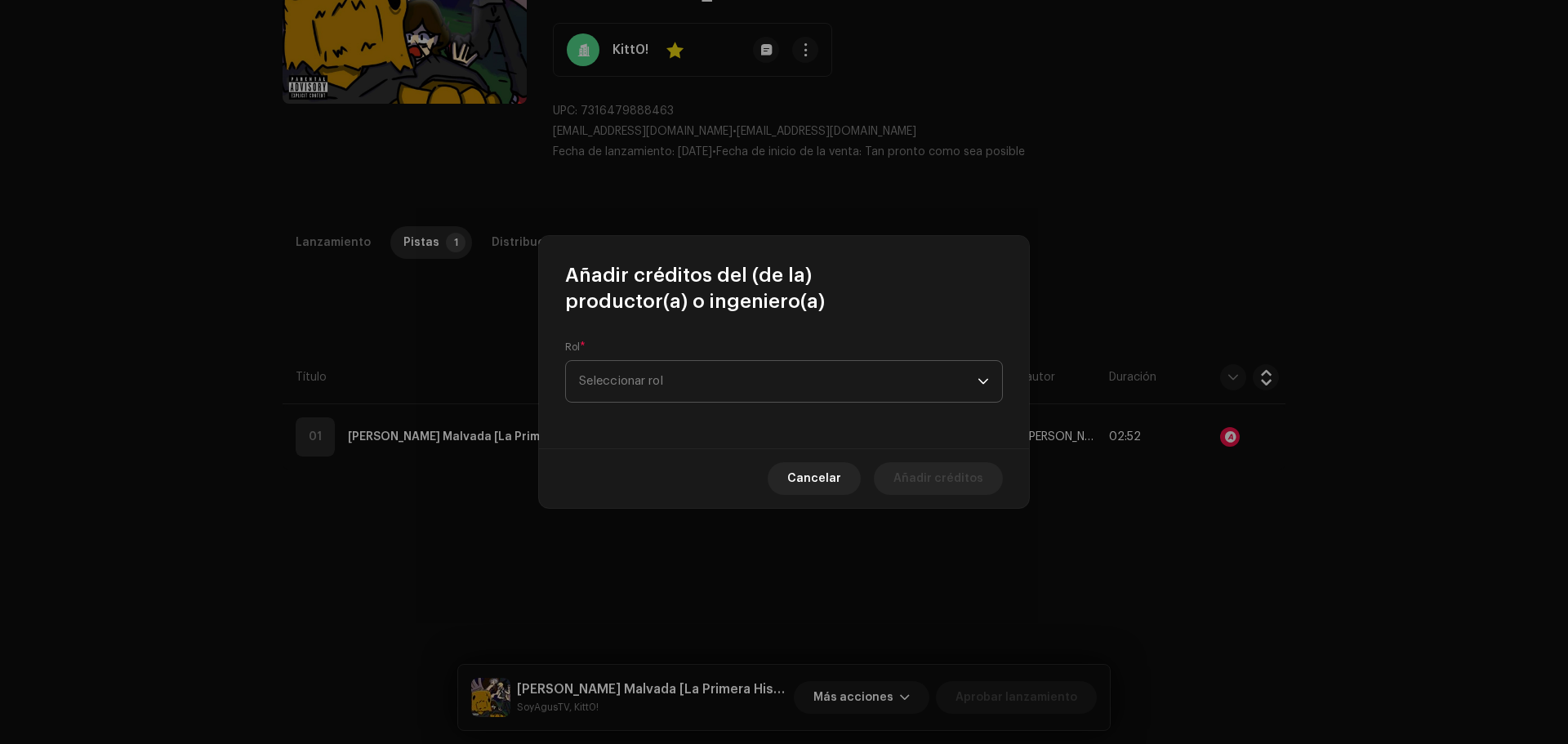
click at [822, 378] on span "Seleccionar rol" at bounding box center [779, 381] width 399 height 41
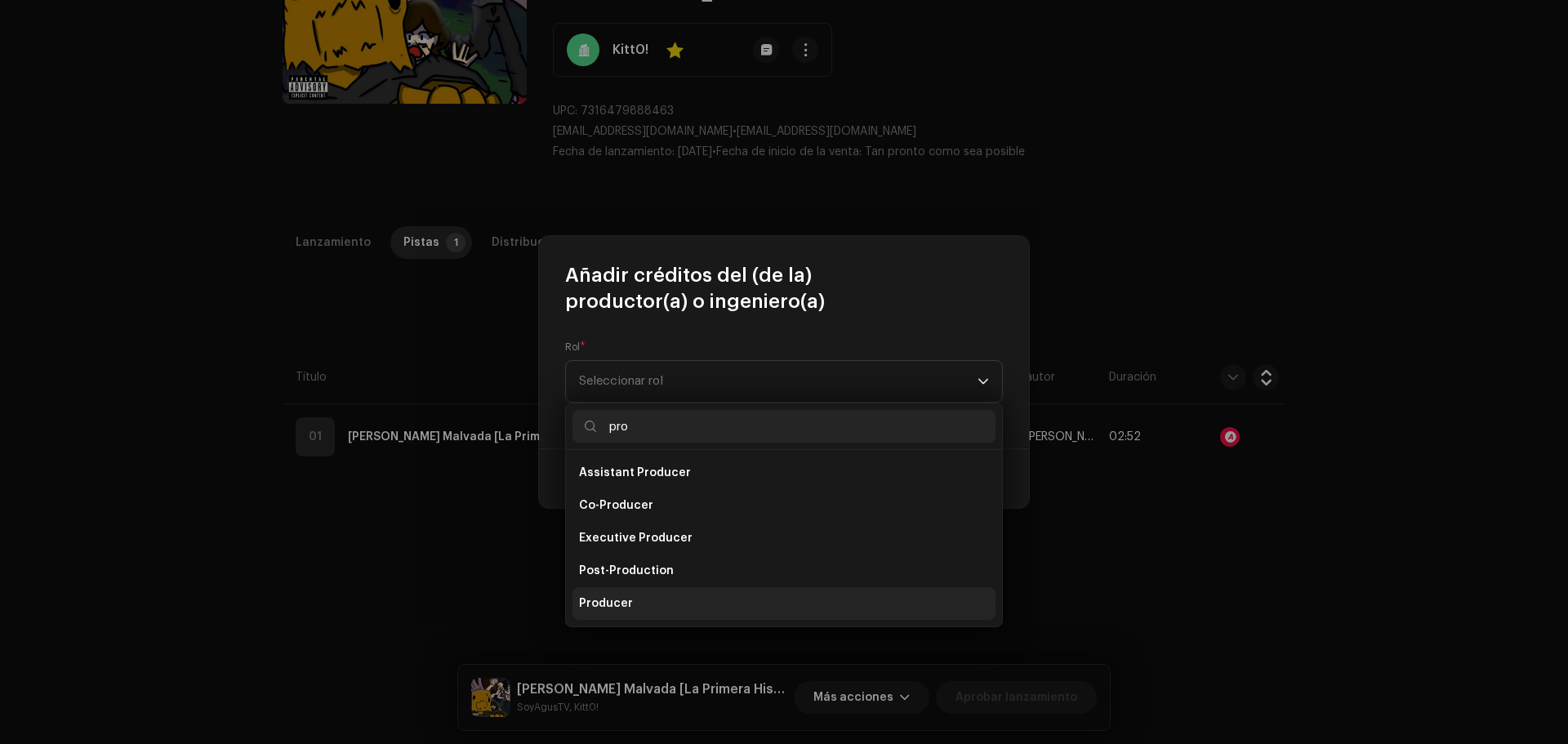
type input "pro"
click at [648, 592] on li "Producer" at bounding box center [784, 604] width 424 height 33
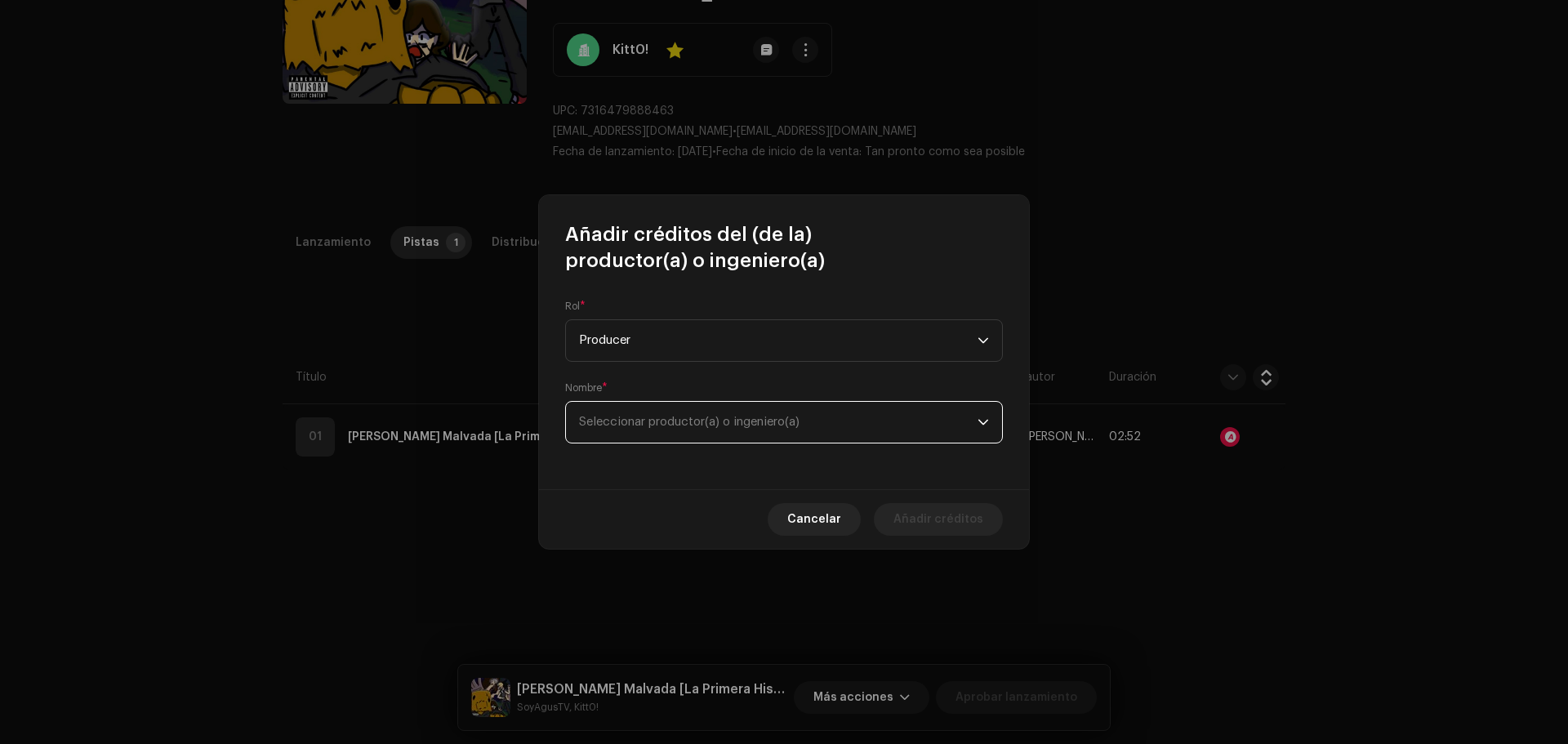
click at [647, 413] on span "Seleccionar productor(a) o ingeniero(a)" at bounding box center [779, 422] width 399 height 41
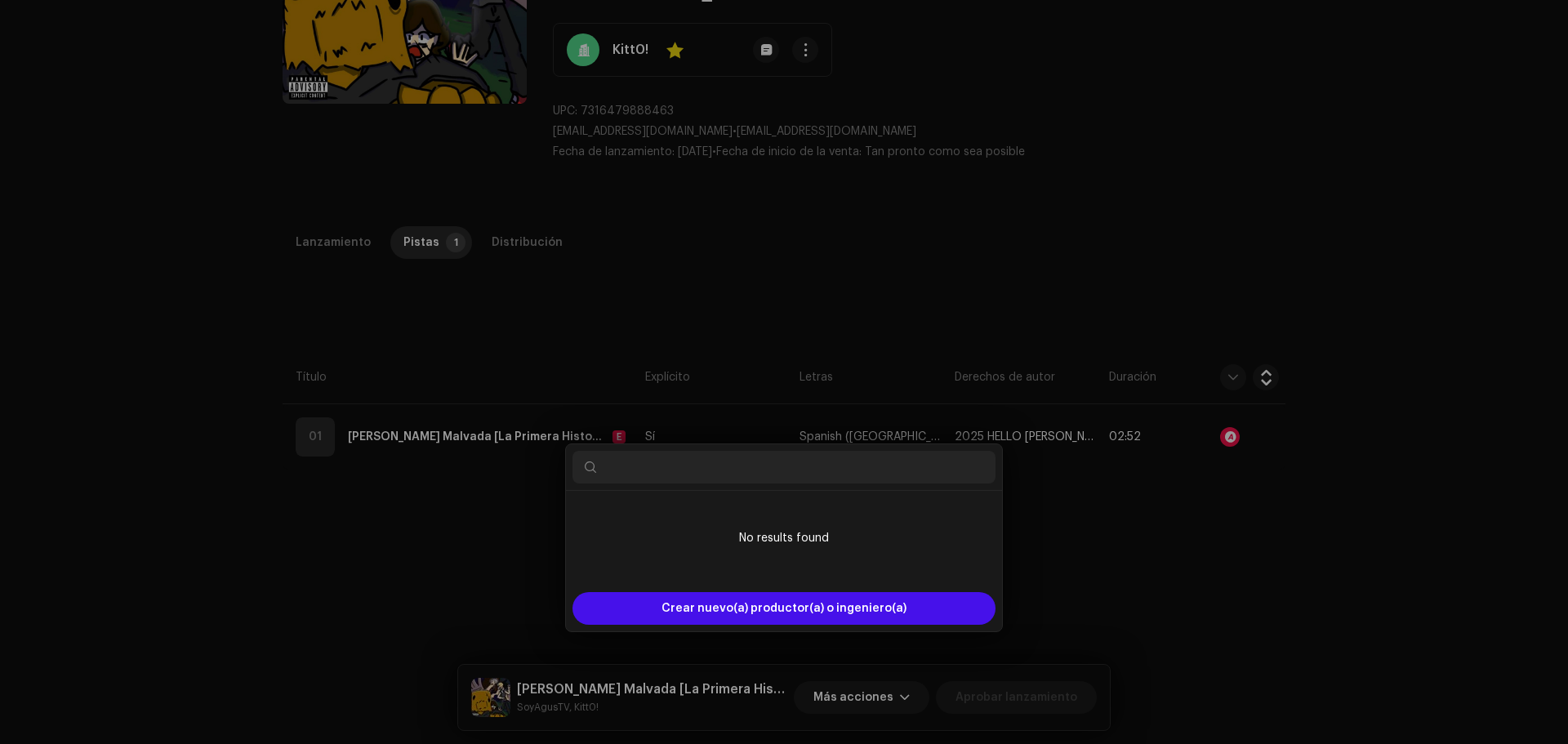
click at [445, 271] on div "Añadir créditos del (de la) productor(a) o ingeniero(a) Rol * Producer Nombre *…" at bounding box center [784, 372] width 1568 height 744
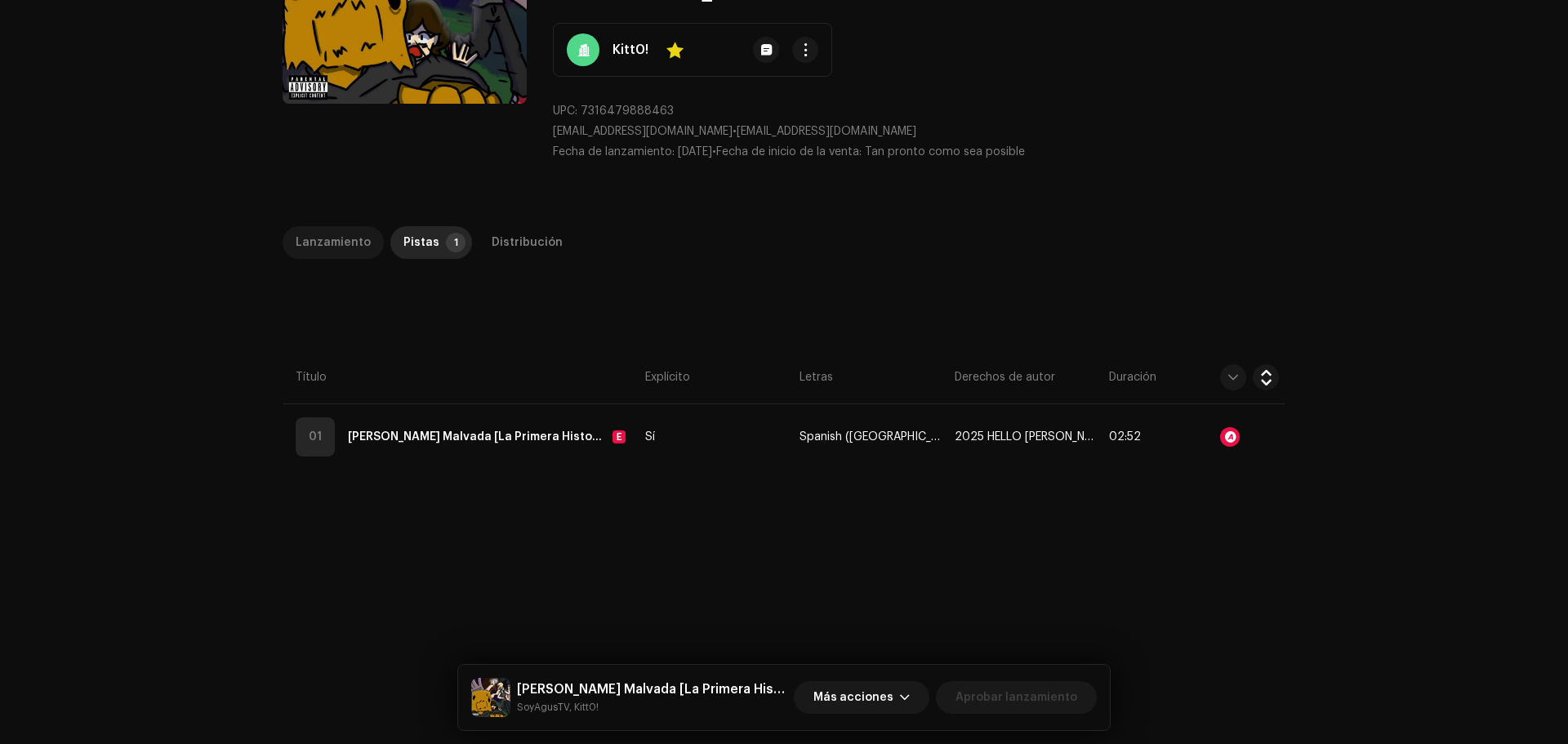
click at [319, 227] on div "Lanzamiento" at bounding box center [333, 243] width 76 height 33
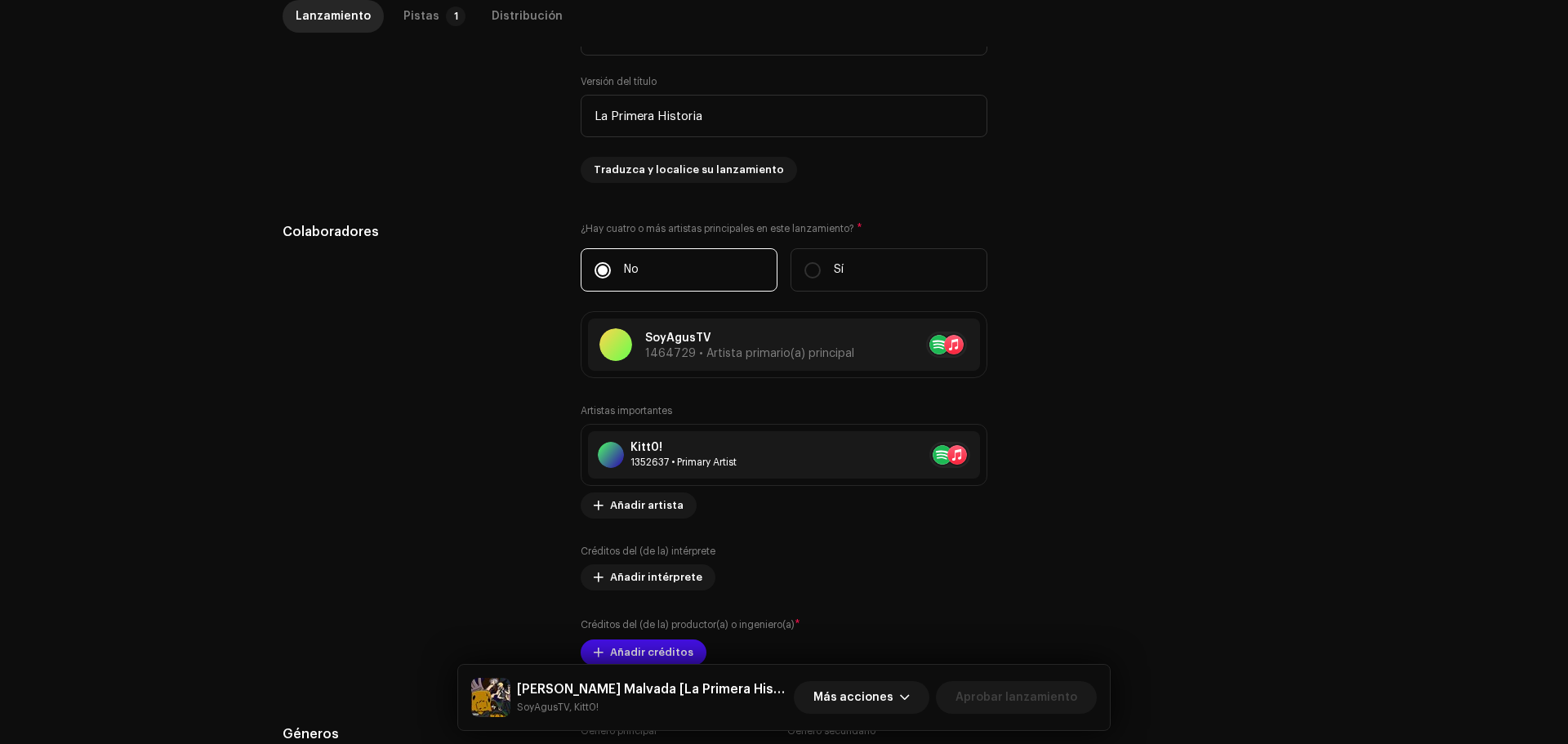
scroll to position [822, 0]
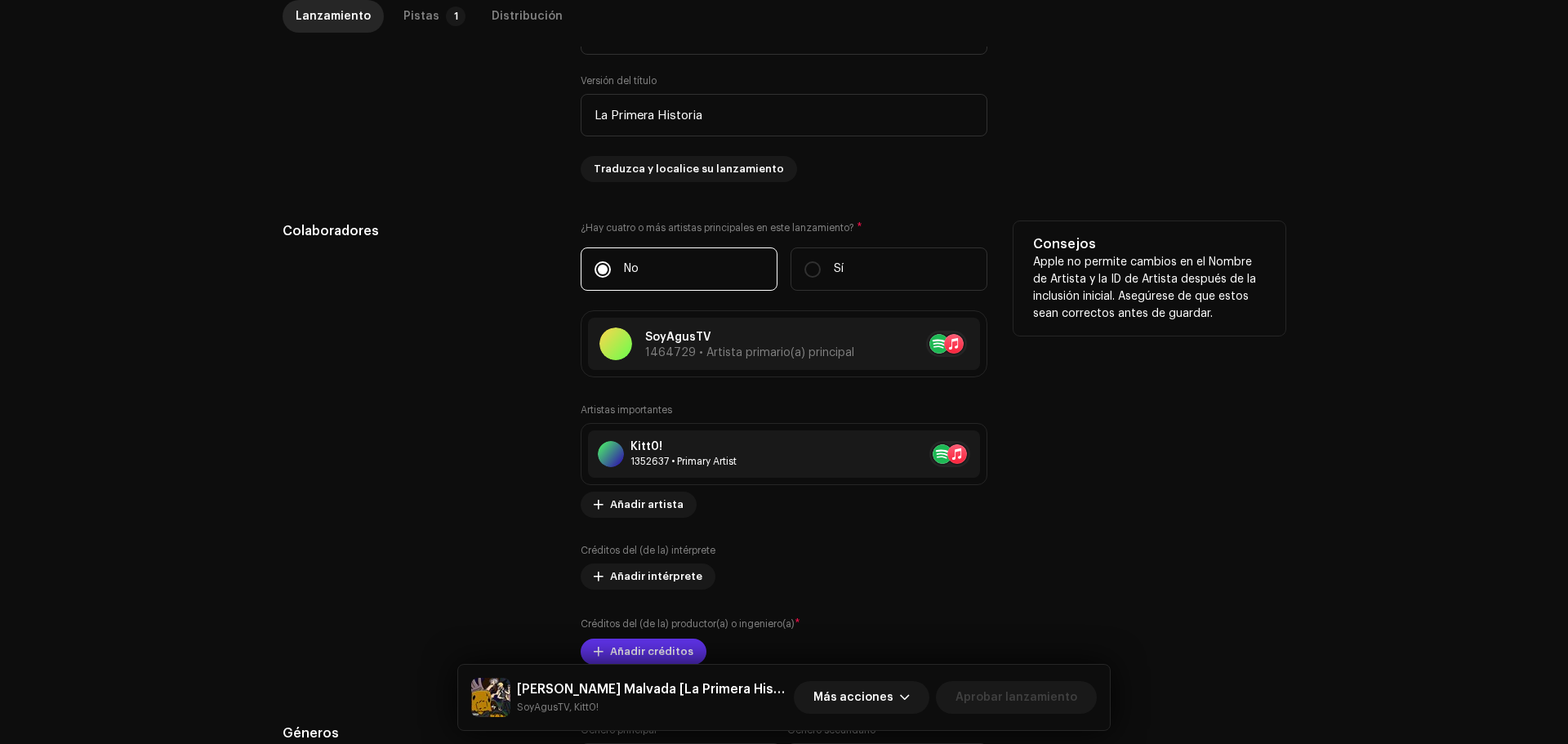
click at [652, 636] on span "Añadir créditos" at bounding box center [652, 651] width 84 height 33
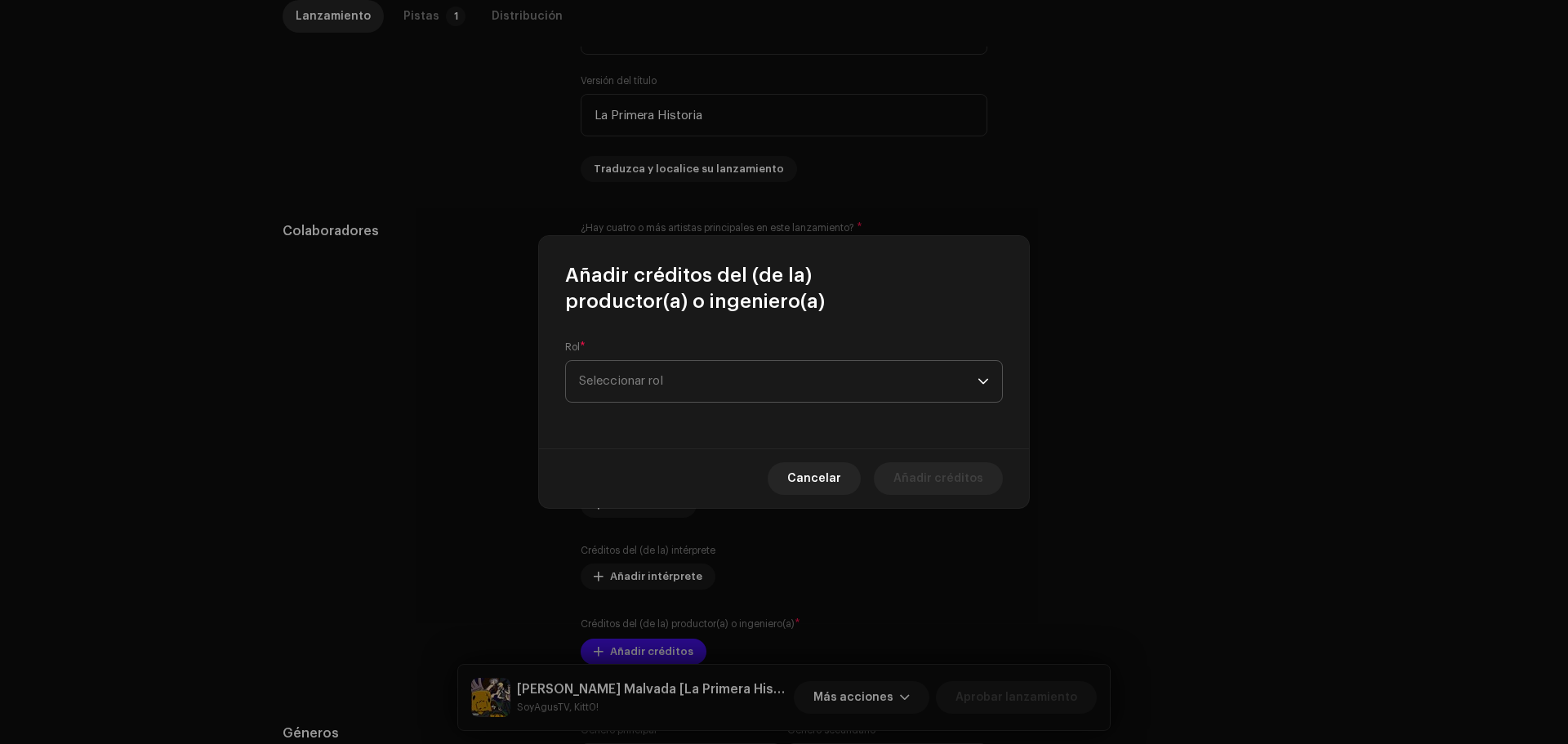
click at [715, 394] on span "Seleccionar rol" at bounding box center [779, 381] width 399 height 41
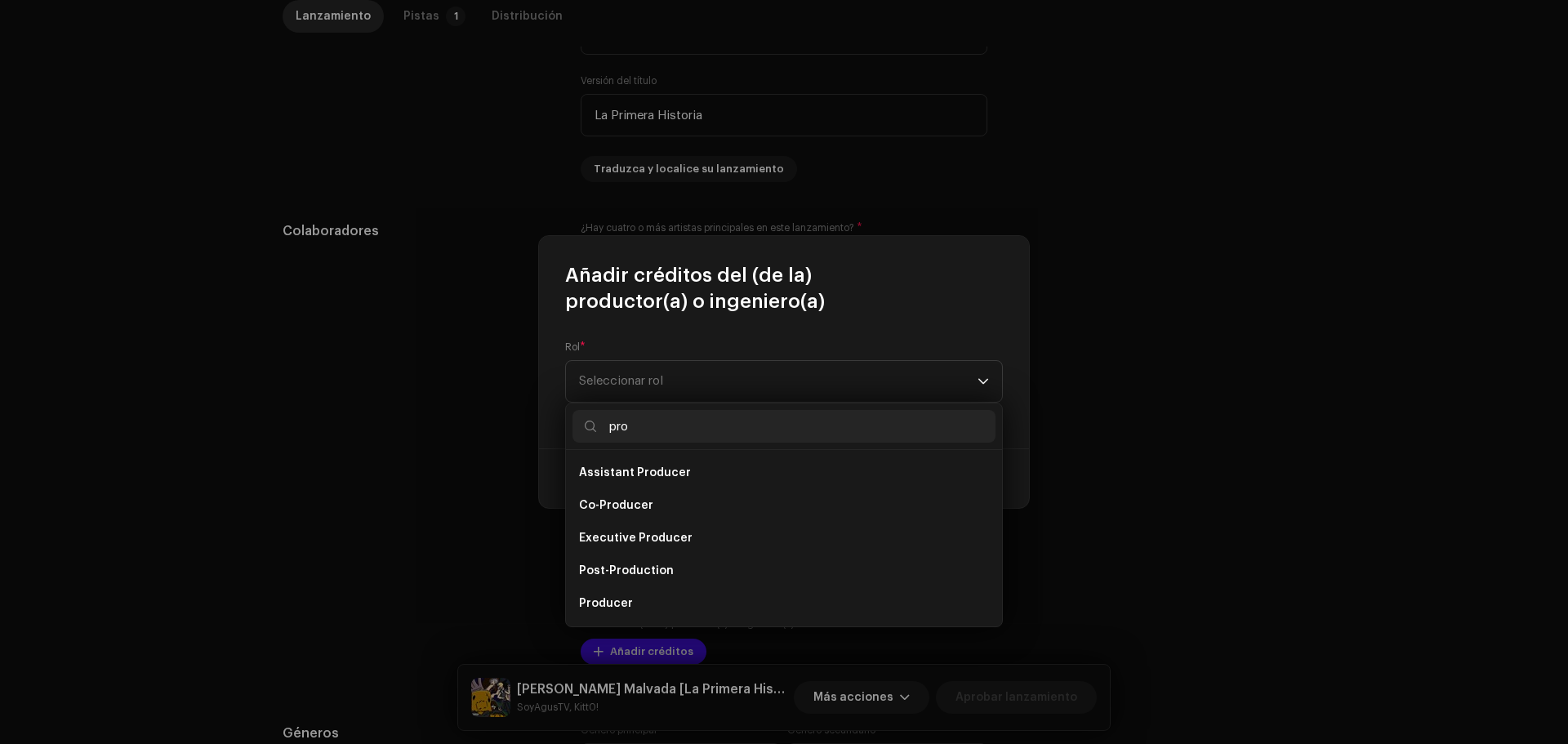
scroll to position [26, 0]
type input "pro"
click at [603, 568] on li "Producer" at bounding box center [784, 577] width 424 height 33
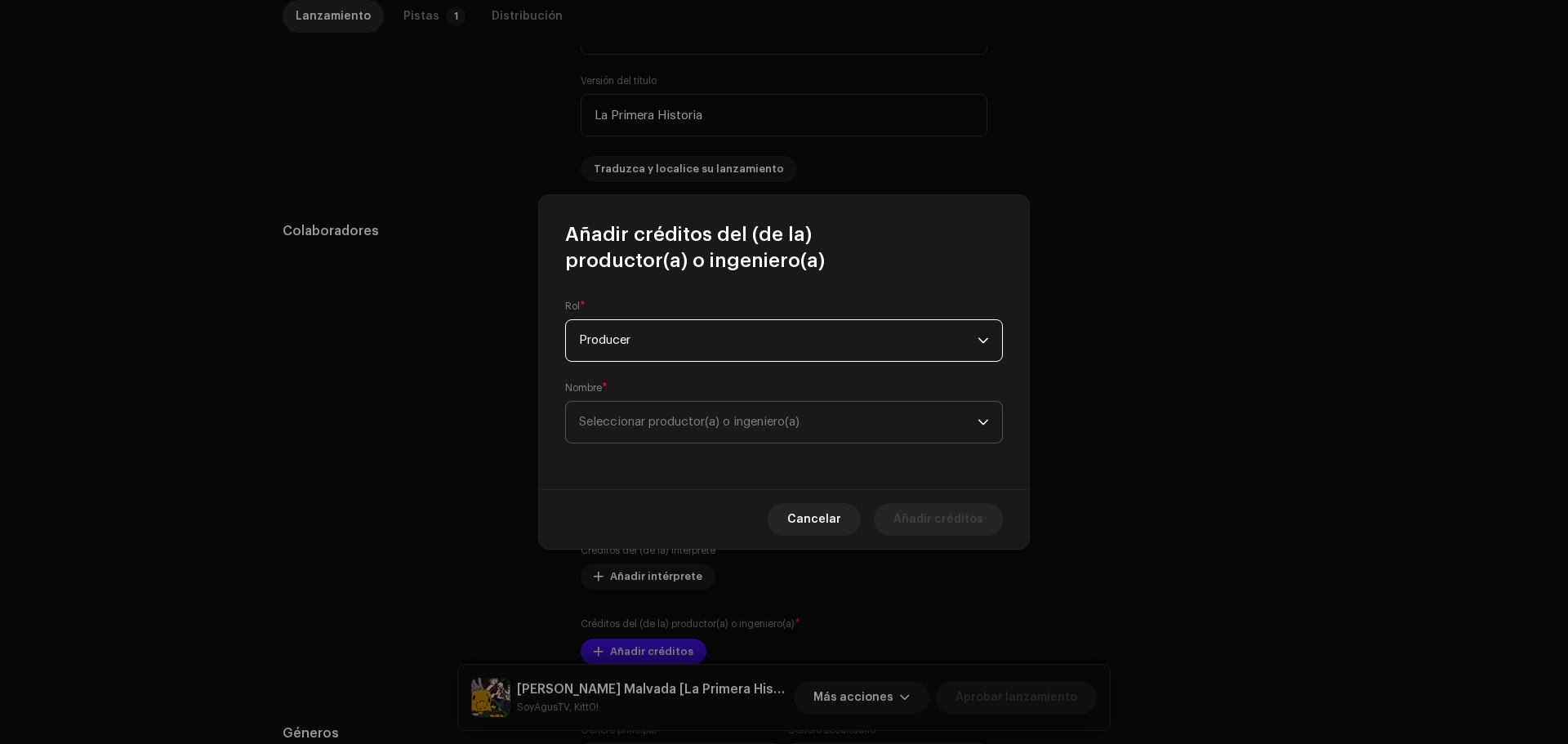
click at [604, 423] on span "Seleccionar productor(a) o ingeniero(a)" at bounding box center [690, 422] width 221 height 12
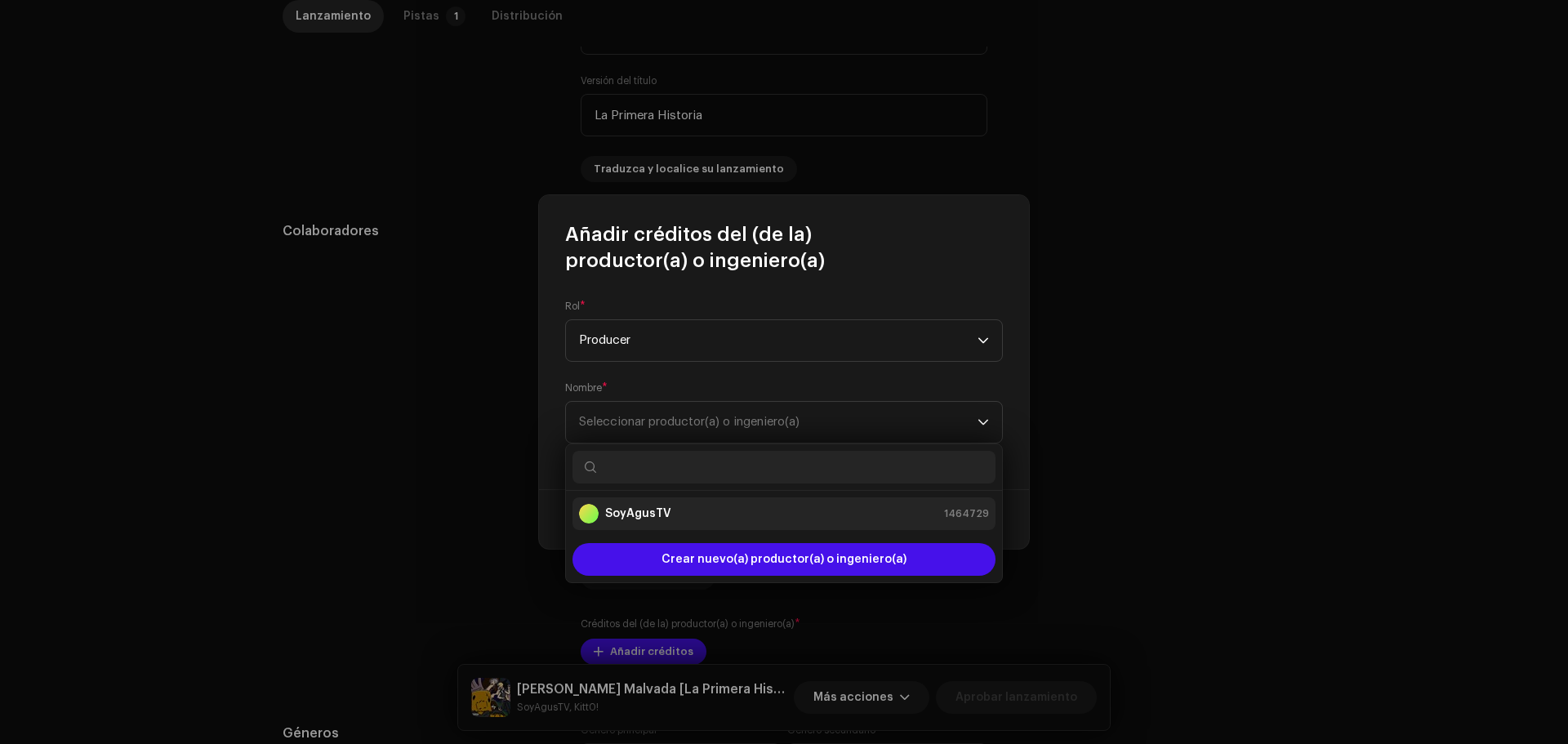
click at [625, 507] on strong "SoyAgusTV" at bounding box center [638, 514] width 67 height 16
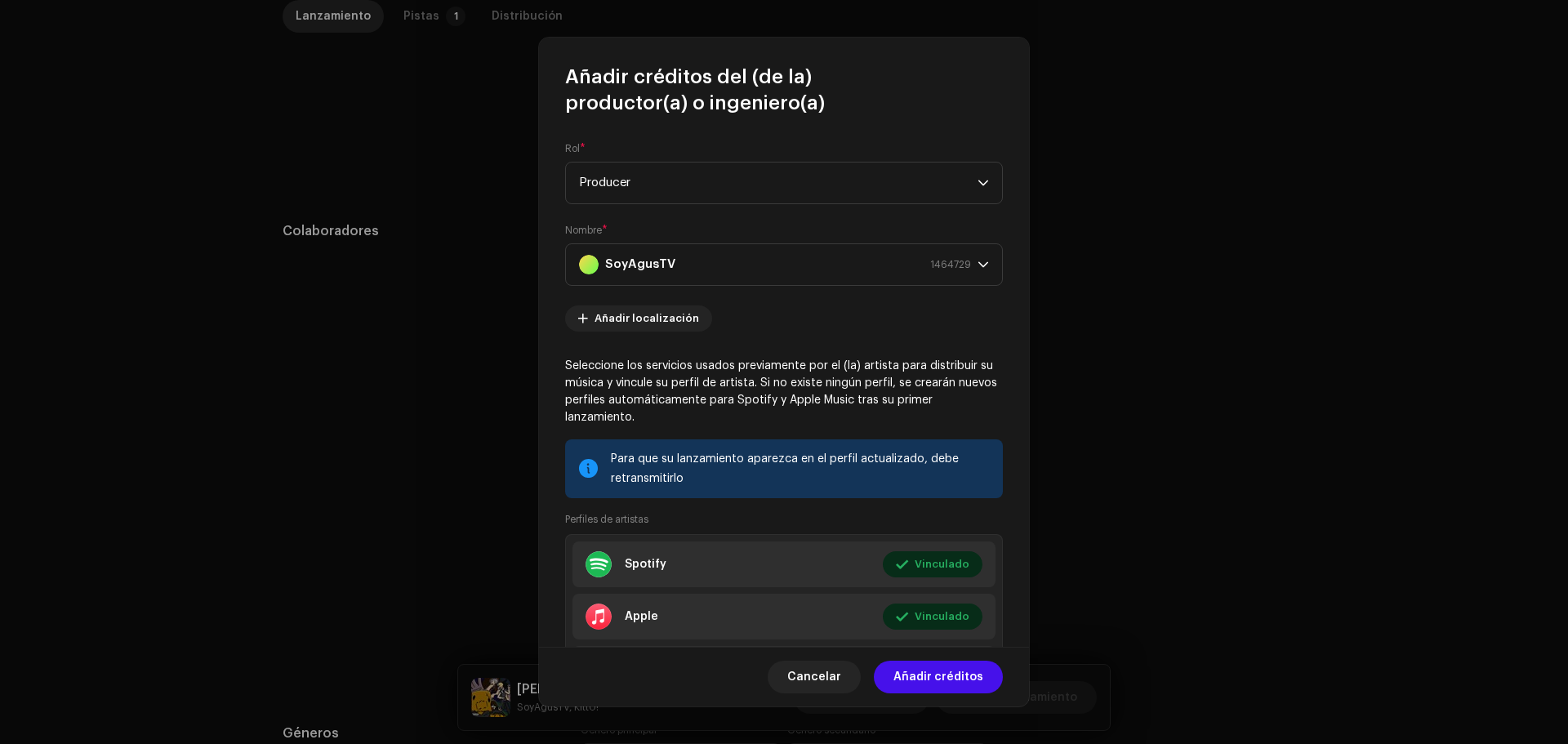
click at [934, 674] on span "Añadir créditos" at bounding box center [939, 677] width 89 height 33
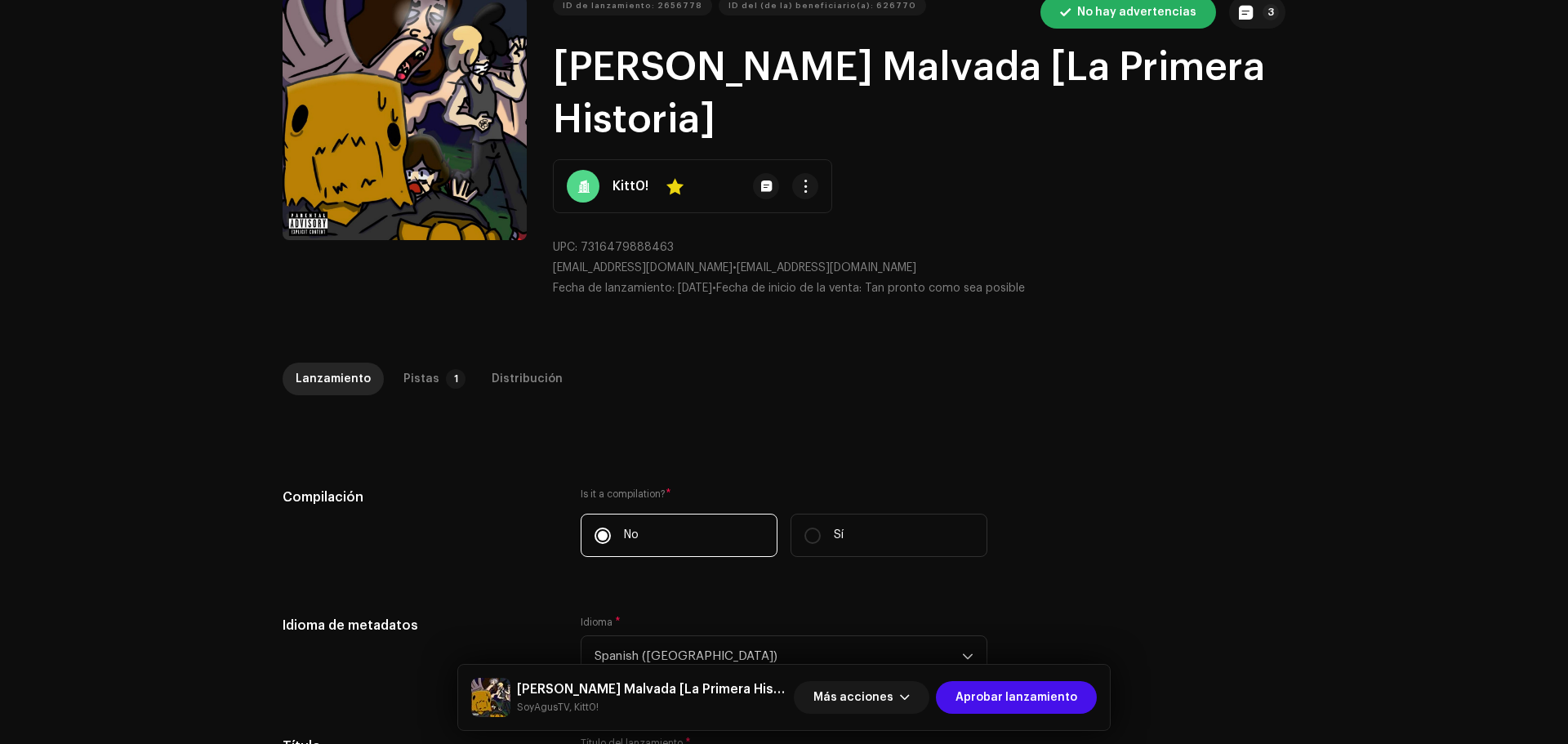
scroll to position [0, 0]
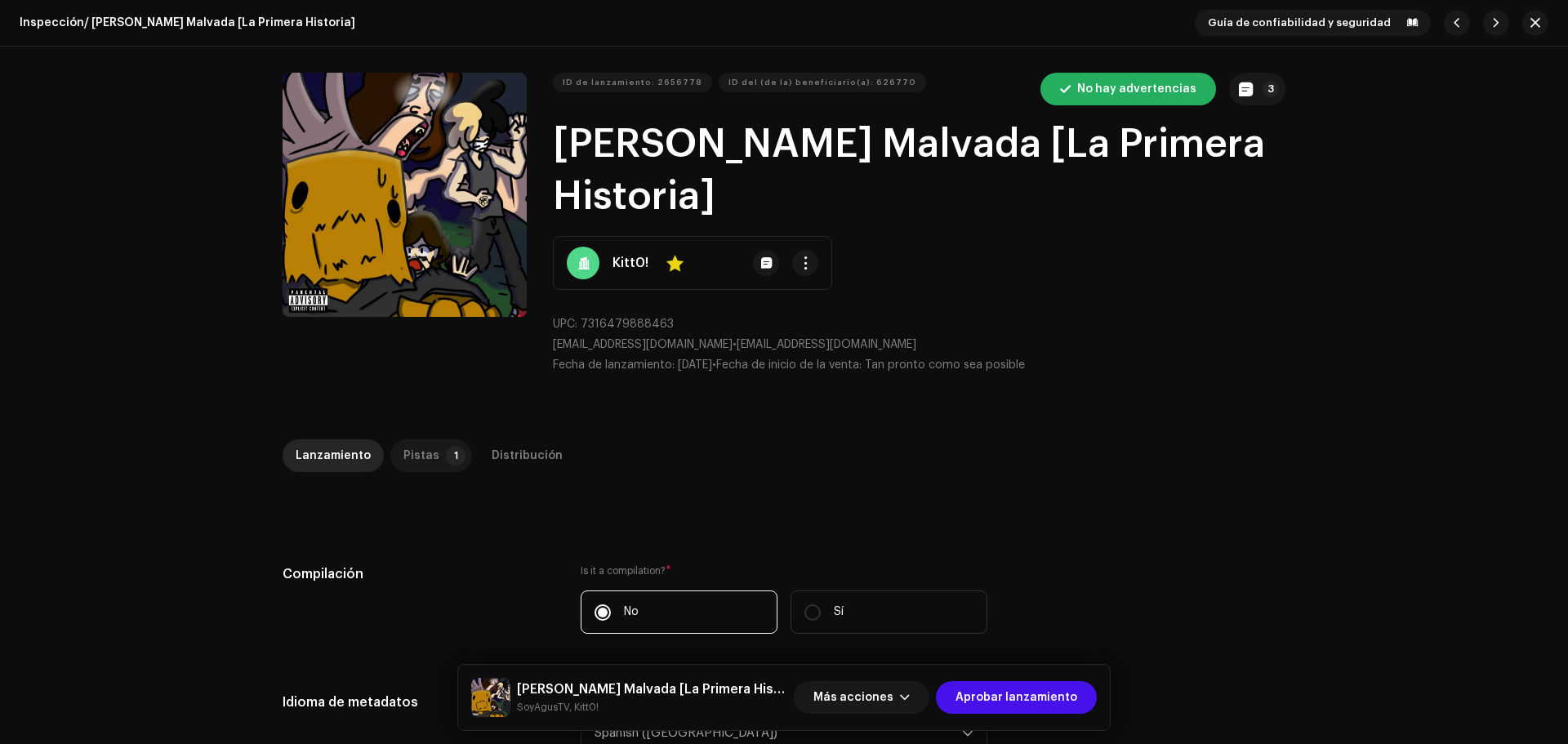
click at [411, 440] on div "Pistas" at bounding box center [422, 456] width 36 height 33
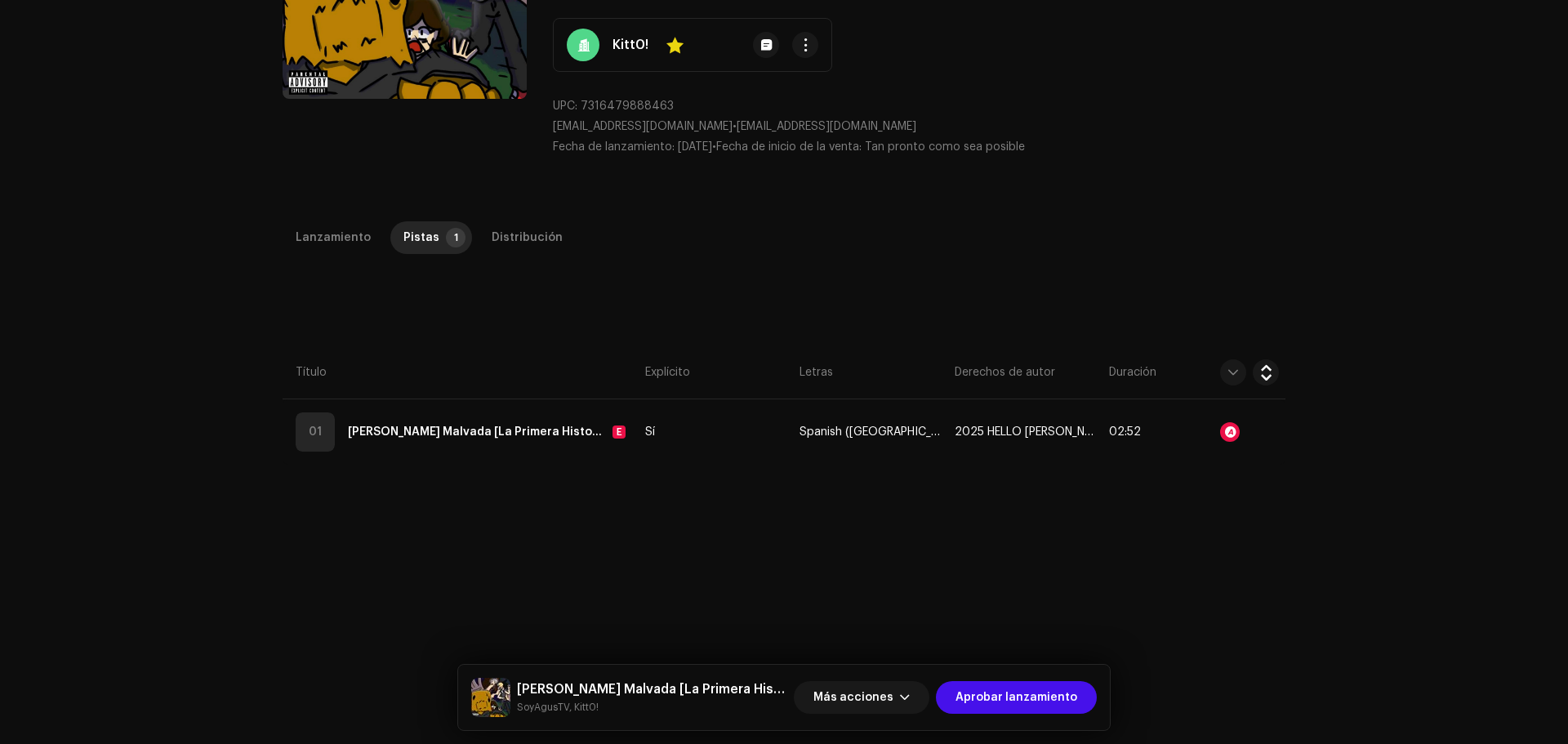
scroll to position [241, 0]
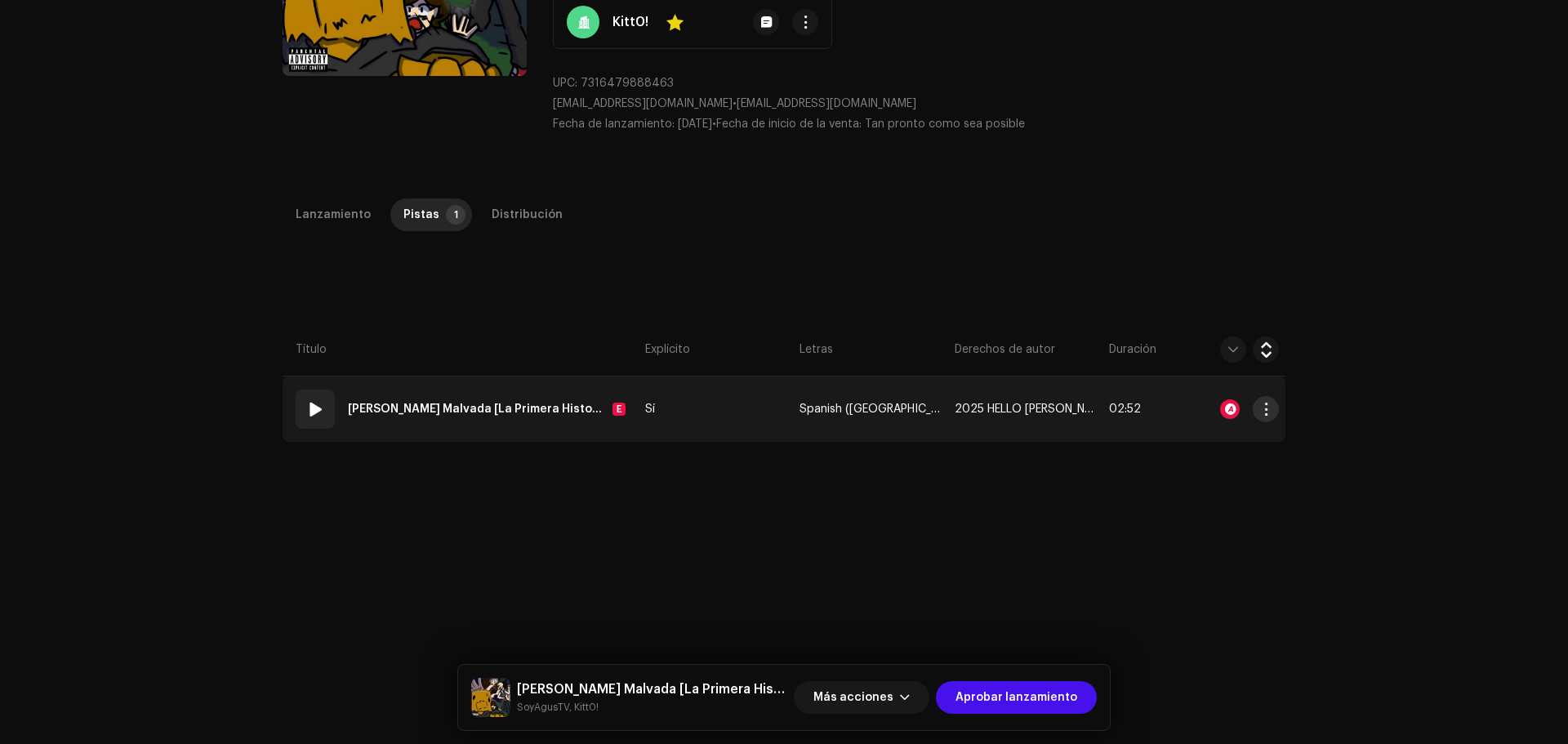
click at [1262, 403] on span "button" at bounding box center [1267, 409] width 12 height 13
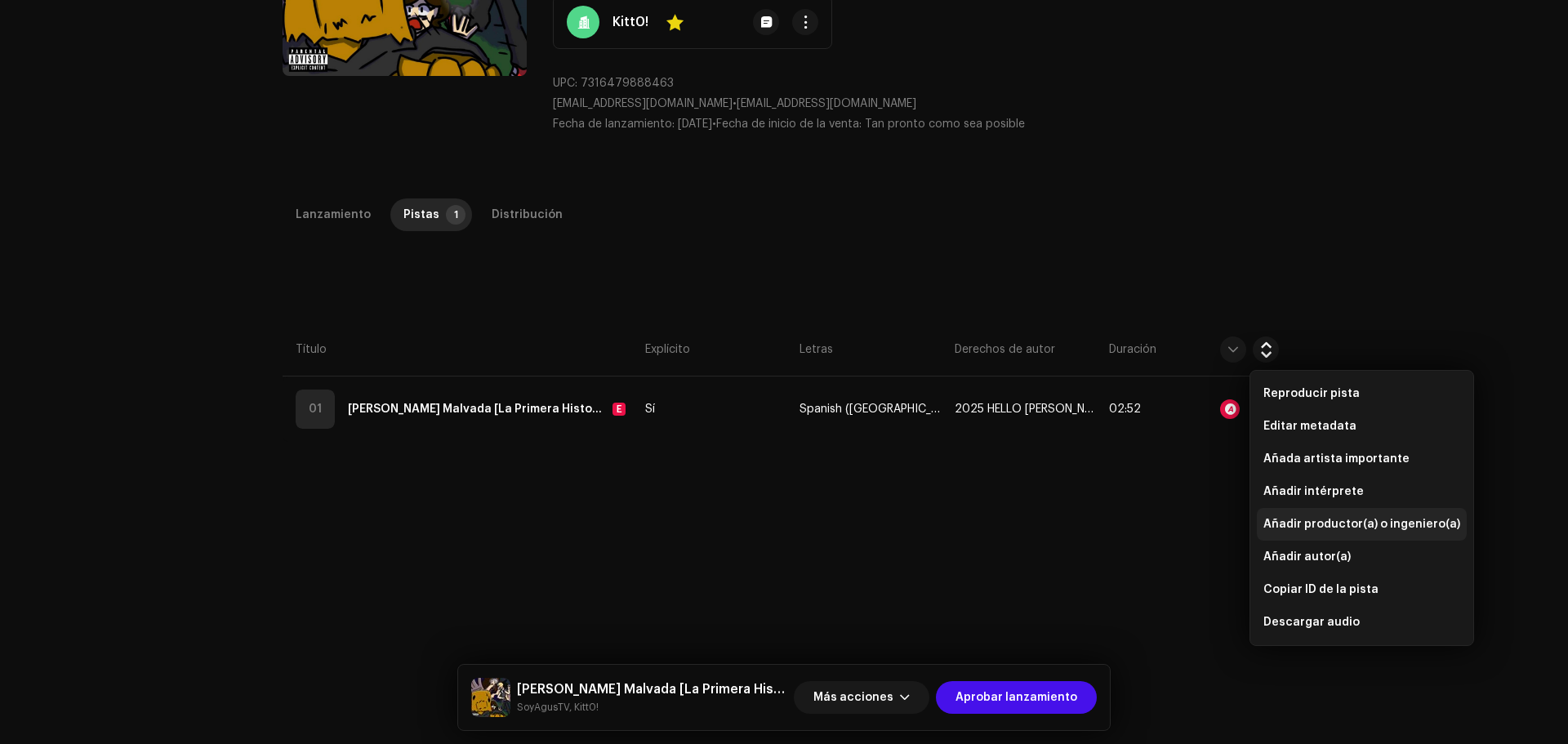
click at [1296, 517] on div "Añadir productor(a) o ingeniero(a)" at bounding box center [1361, 524] width 210 height 33
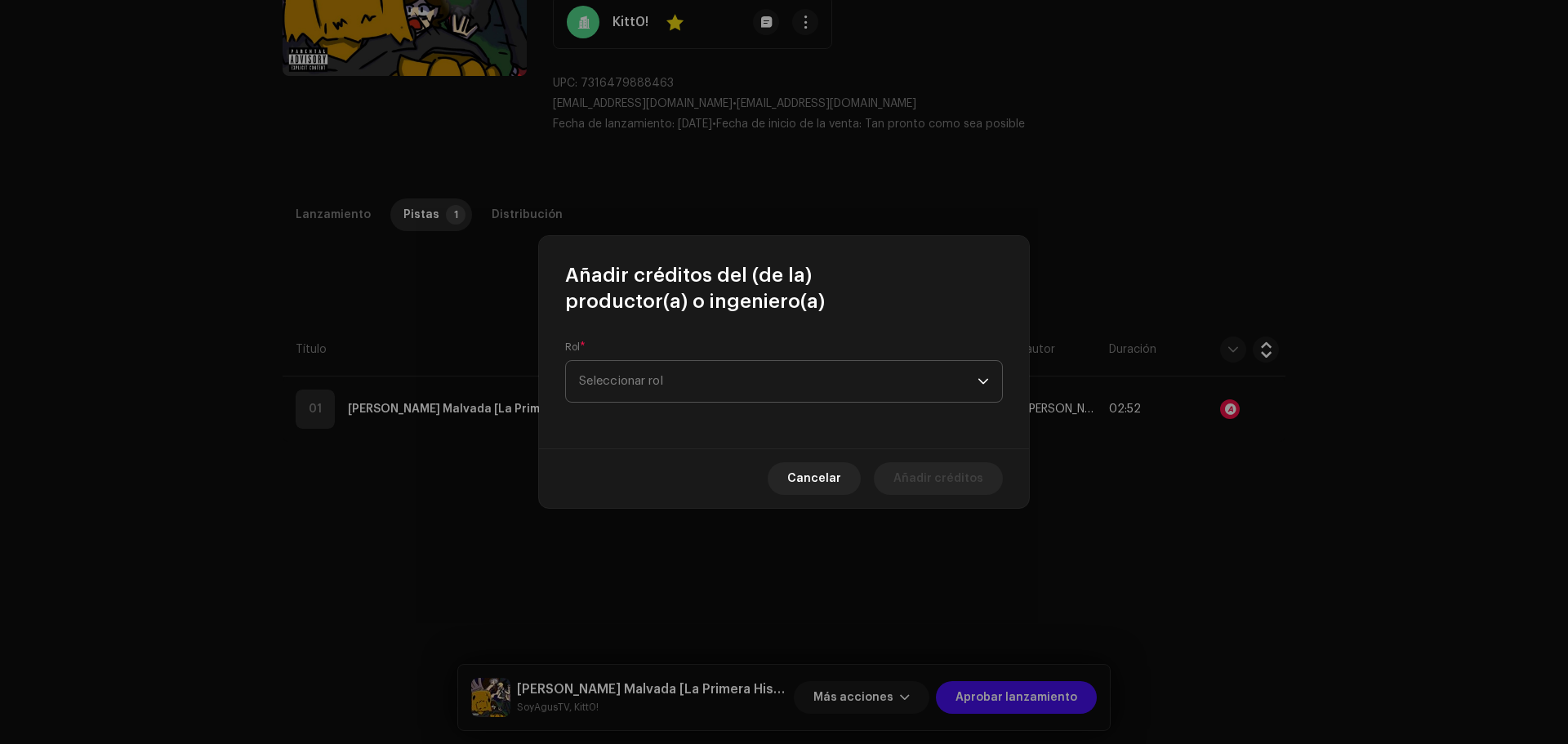
click at [730, 379] on span "Seleccionar rol" at bounding box center [779, 381] width 399 height 41
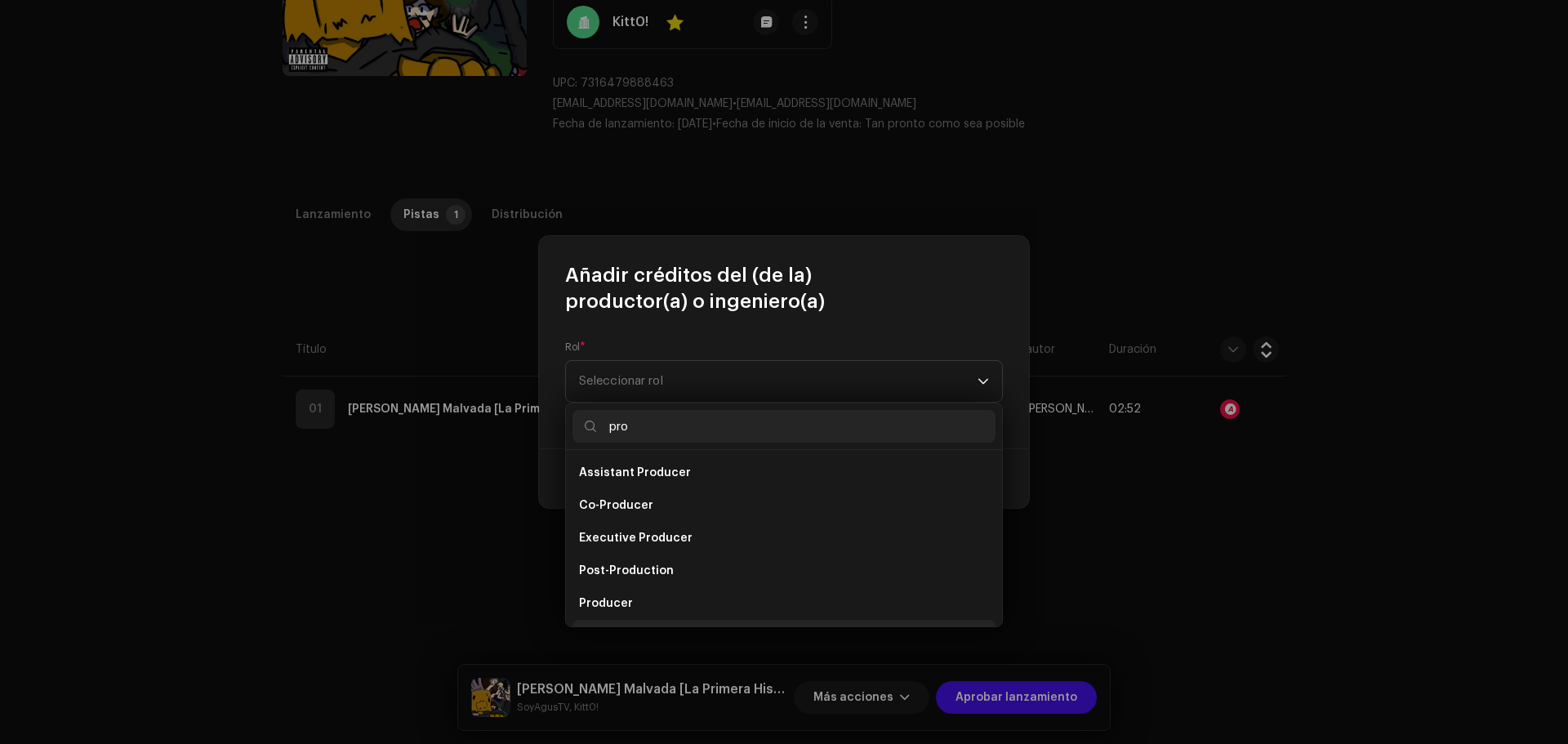
scroll to position [26, 0]
type input "pro"
click at [607, 571] on span "Producer" at bounding box center [607, 578] width 54 height 16
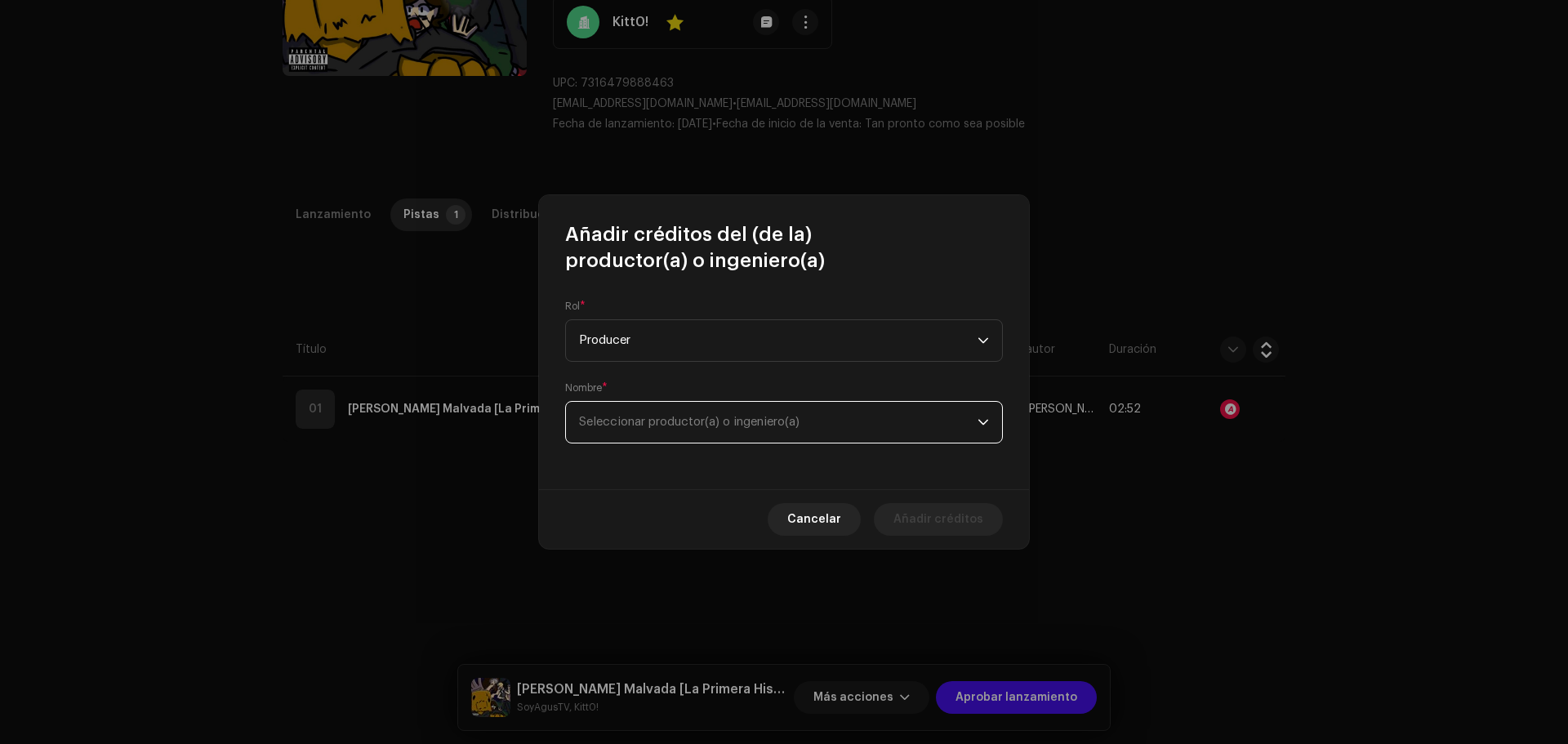
click at [615, 419] on span "Seleccionar productor(a) o ingeniero(a)" at bounding box center [690, 422] width 221 height 12
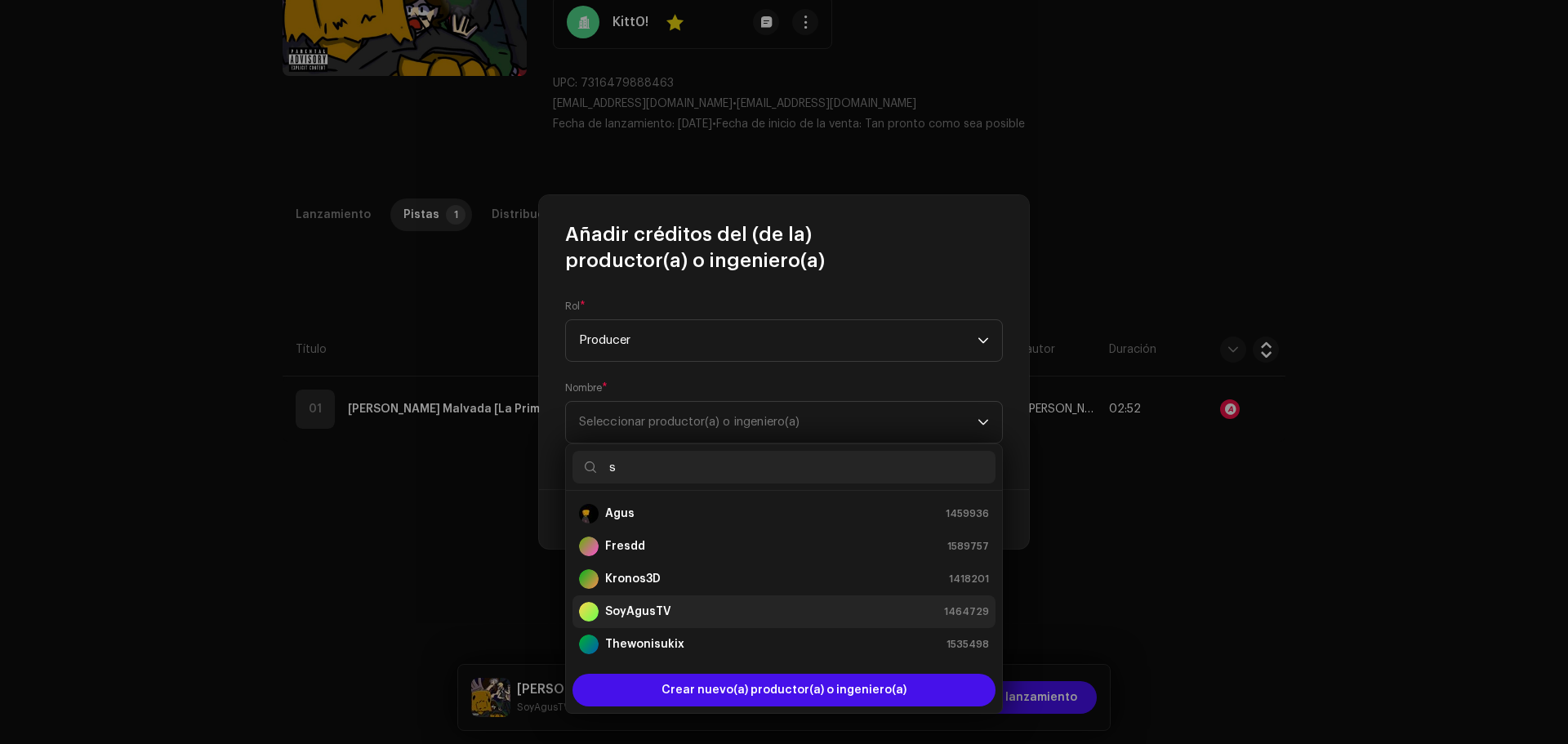
type input "s"
click at [662, 610] on strong "SoyAgusTV" at bounding box center [638, 612] width 67 height 16
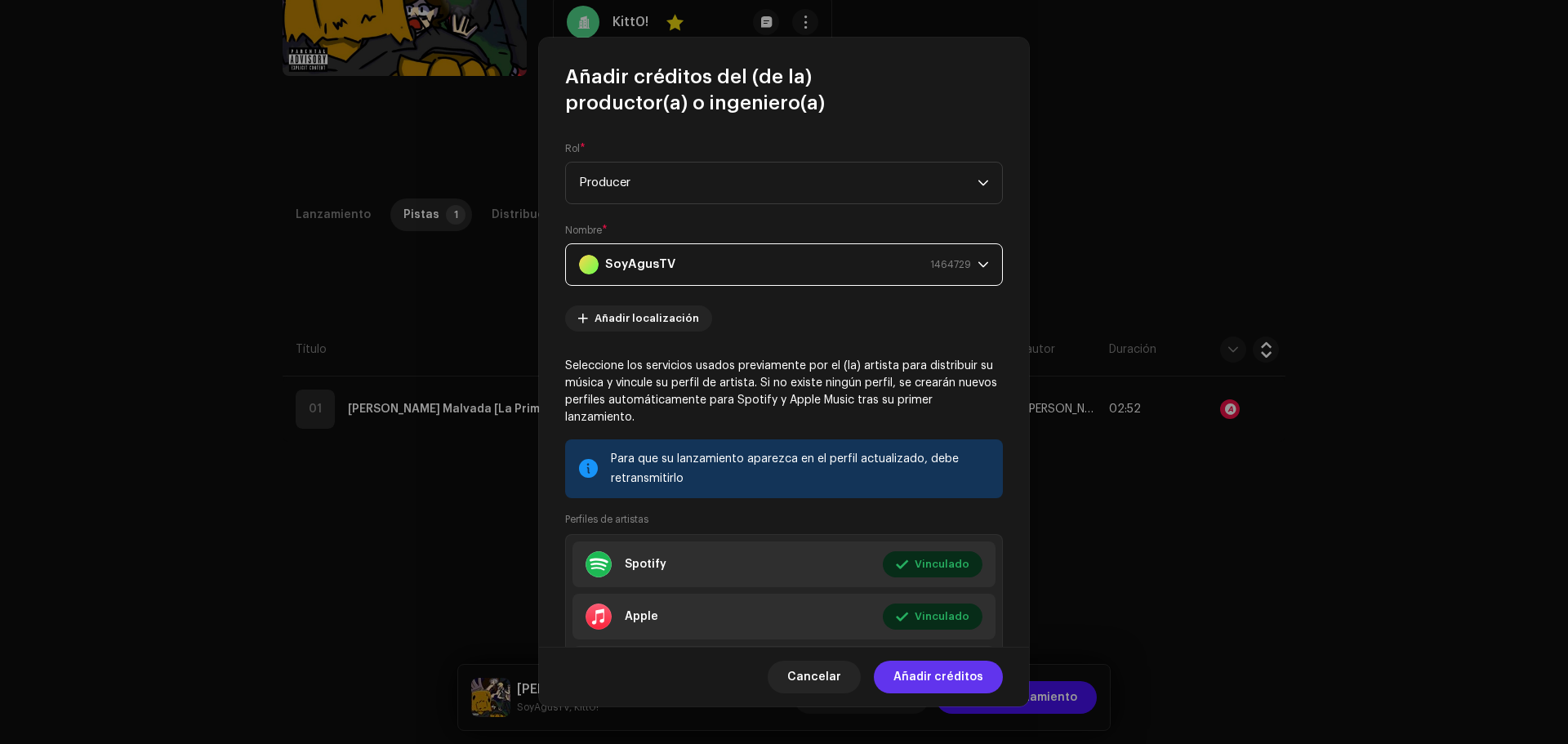
click at [941, 676] on span "Añadir créditos" at bounding box center [939, 677] width 89 height 33
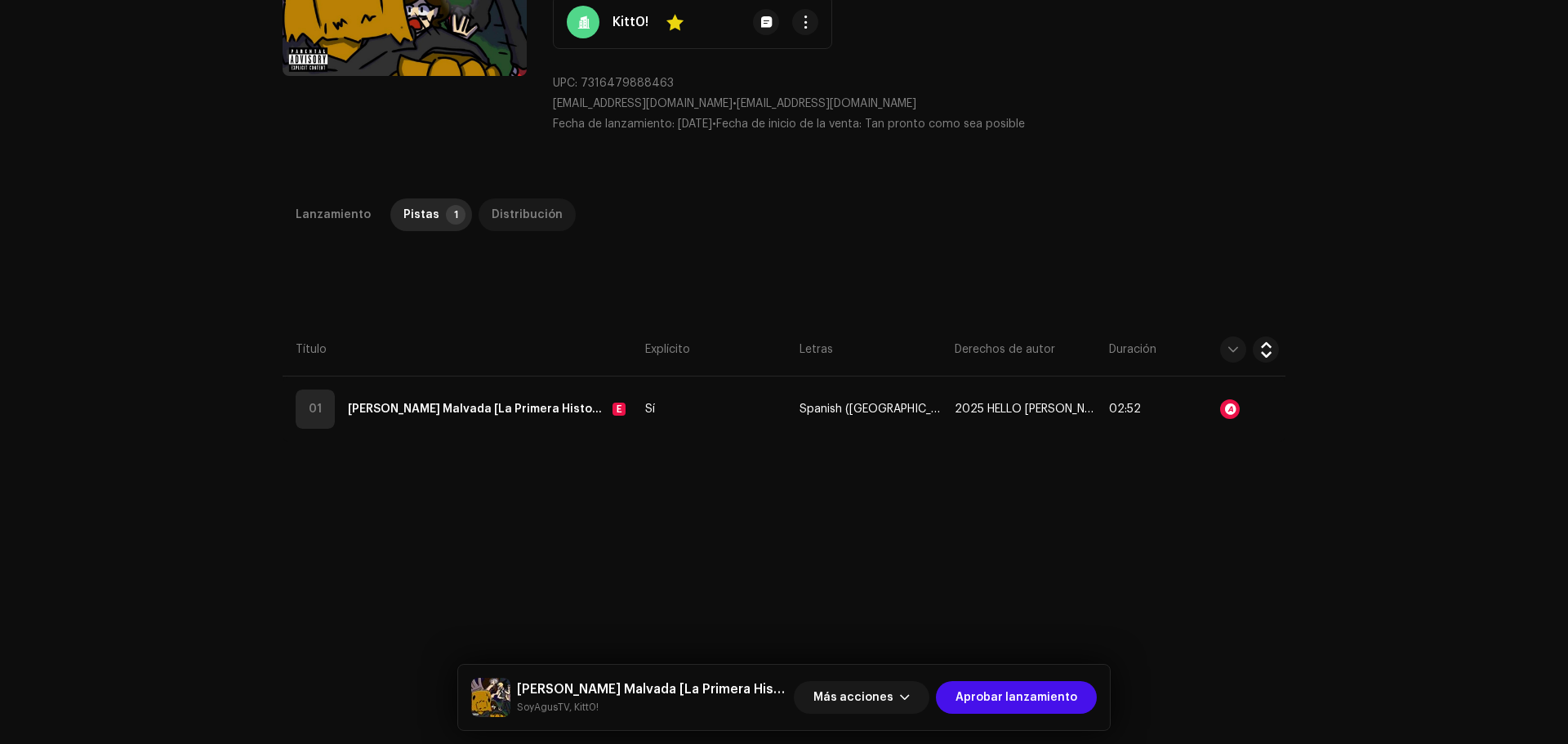
click at [506, 199] on div "Distribución" at bounding box center [527, 215] width 71 height 33
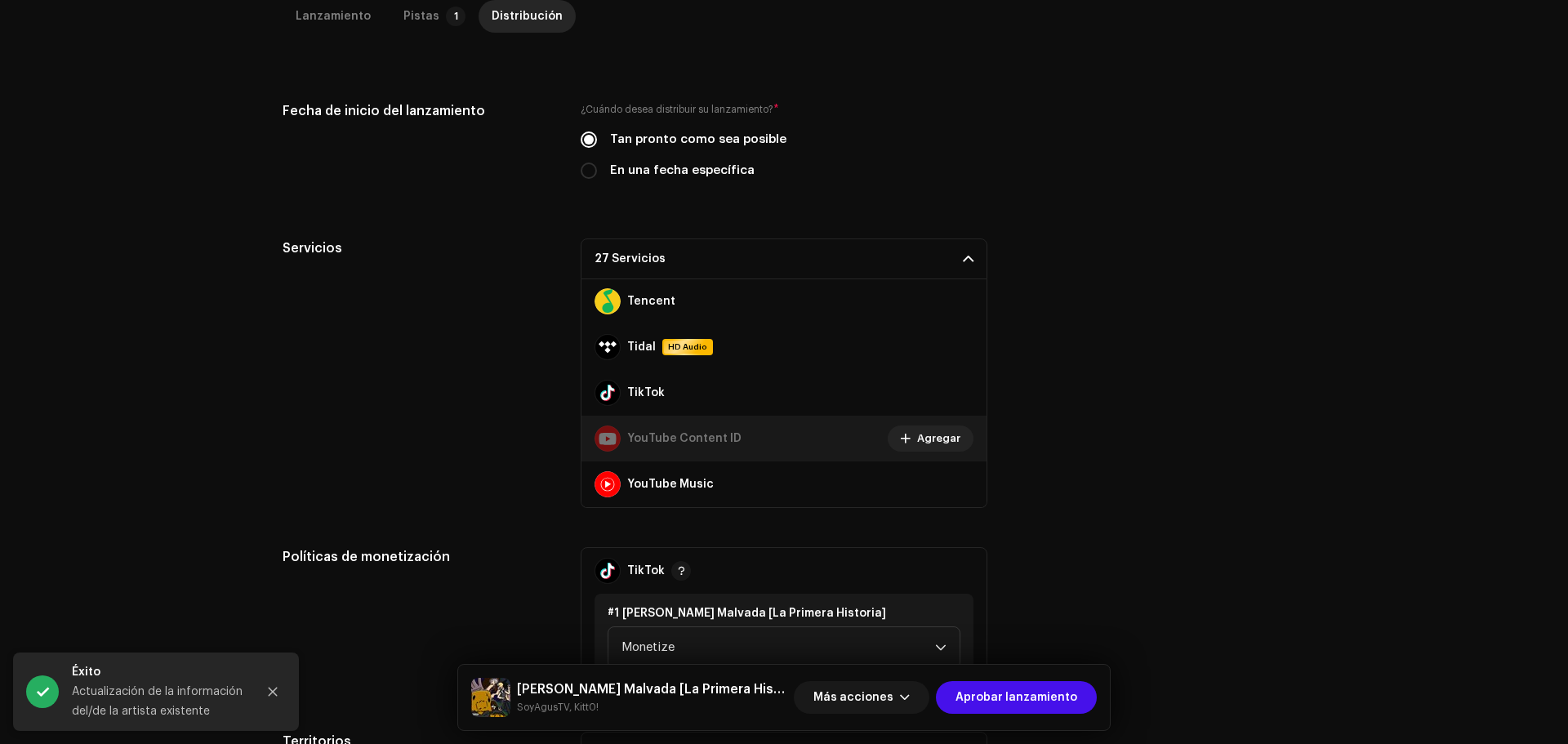
scroll to position [465, 0]
click at [1055, 699] on span "Aprobar lanzamiento" at bounding box center [1016, 697] width 121 height 33
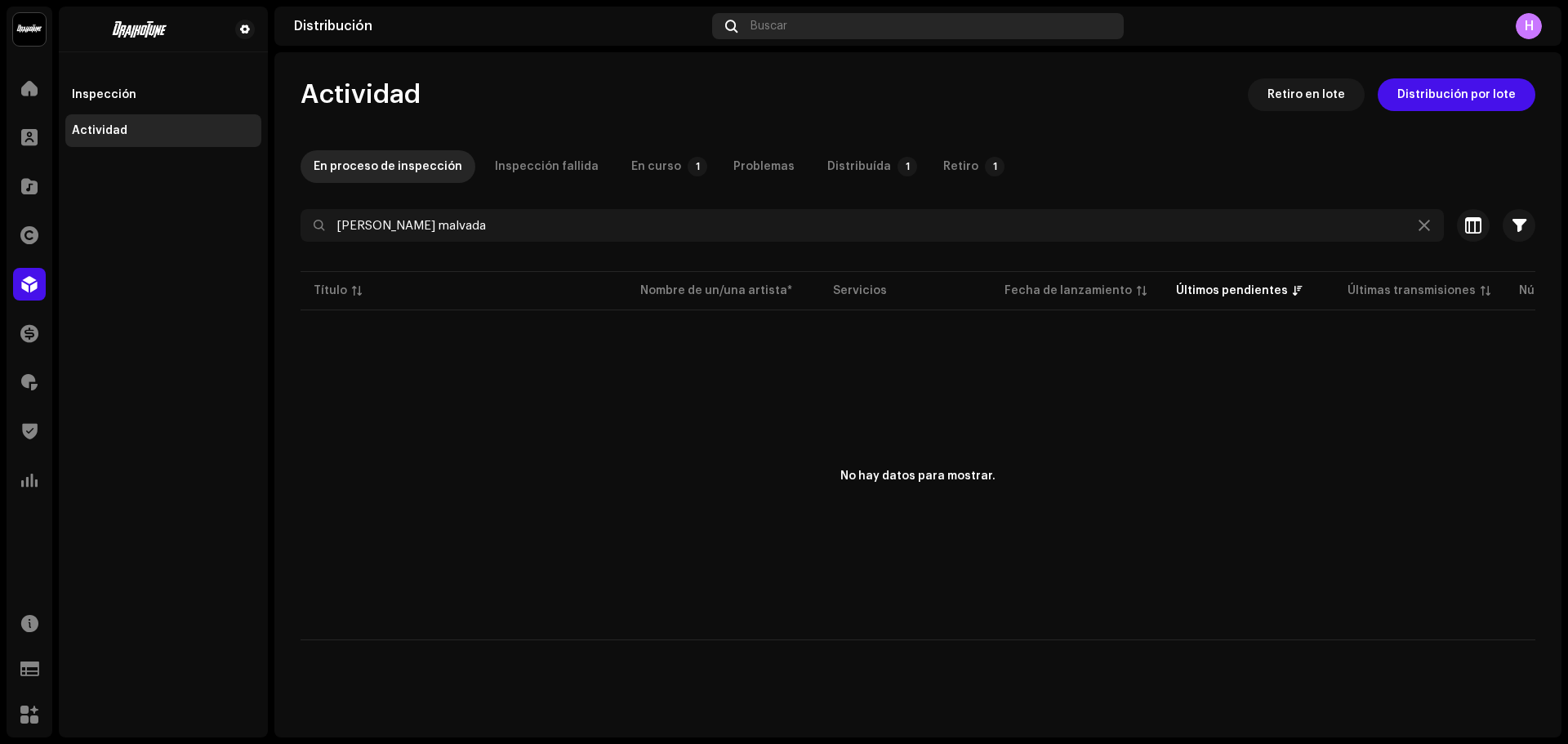
click at [758, 24] on span "Buscar" at bounding box center [769, 26] width 37 height 13
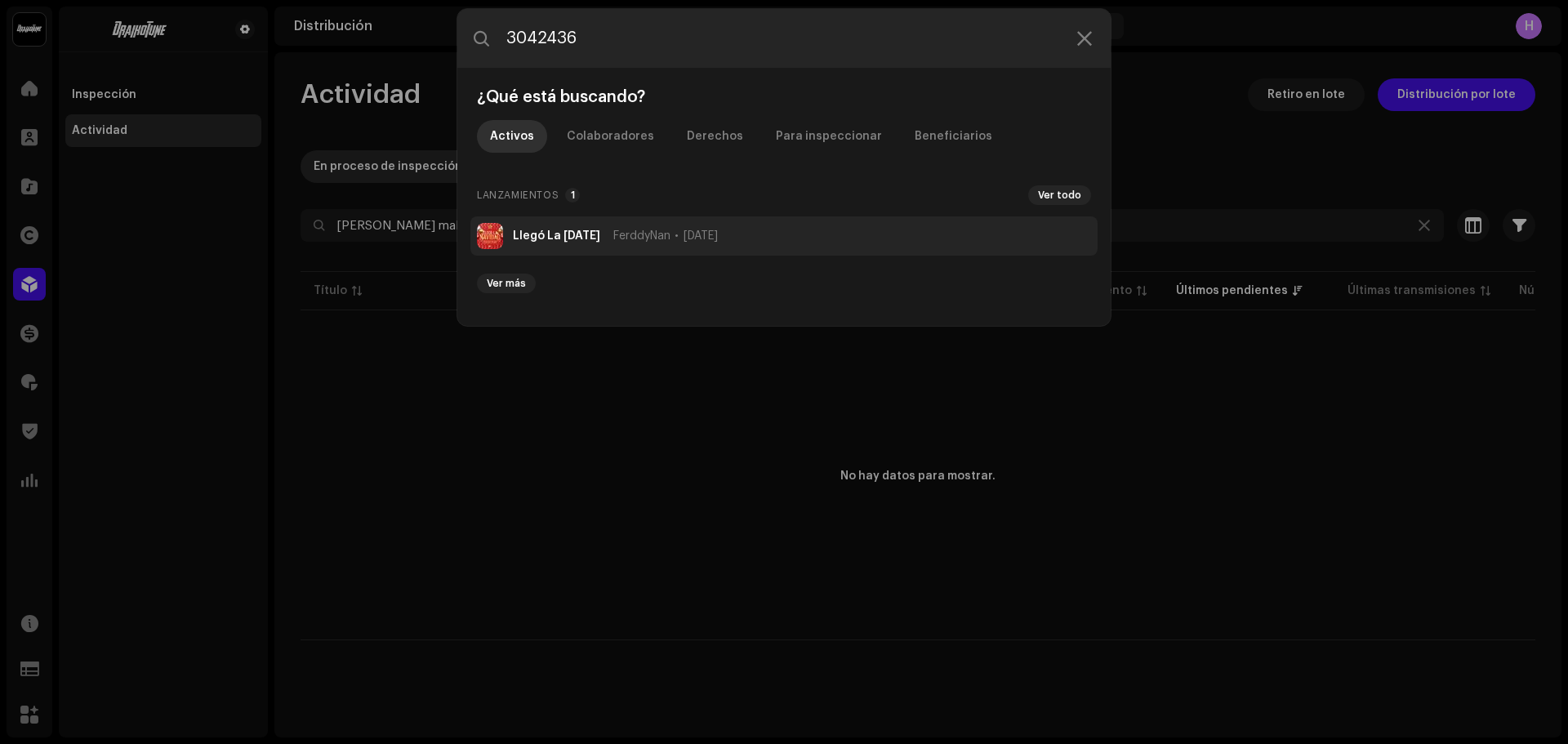
type input "3042436"
click at [527, 245] on li "Llegó La Navidad FerddyNan 4 oct 2025" at bounding box center [784, 236] width 627 height 39
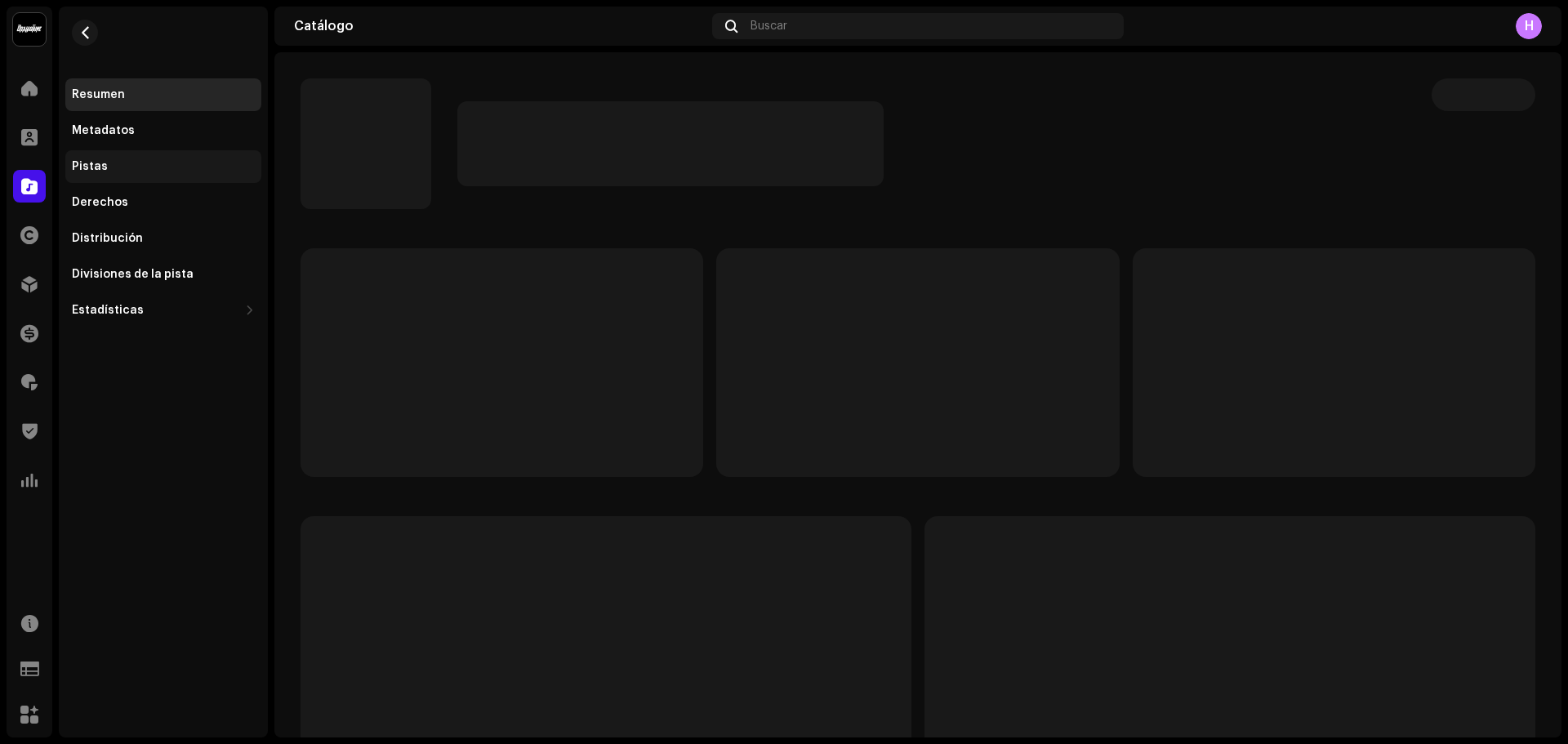
click at [169, 162] on div "Pistas" at bounding box center [163, 166] width 183 height 13
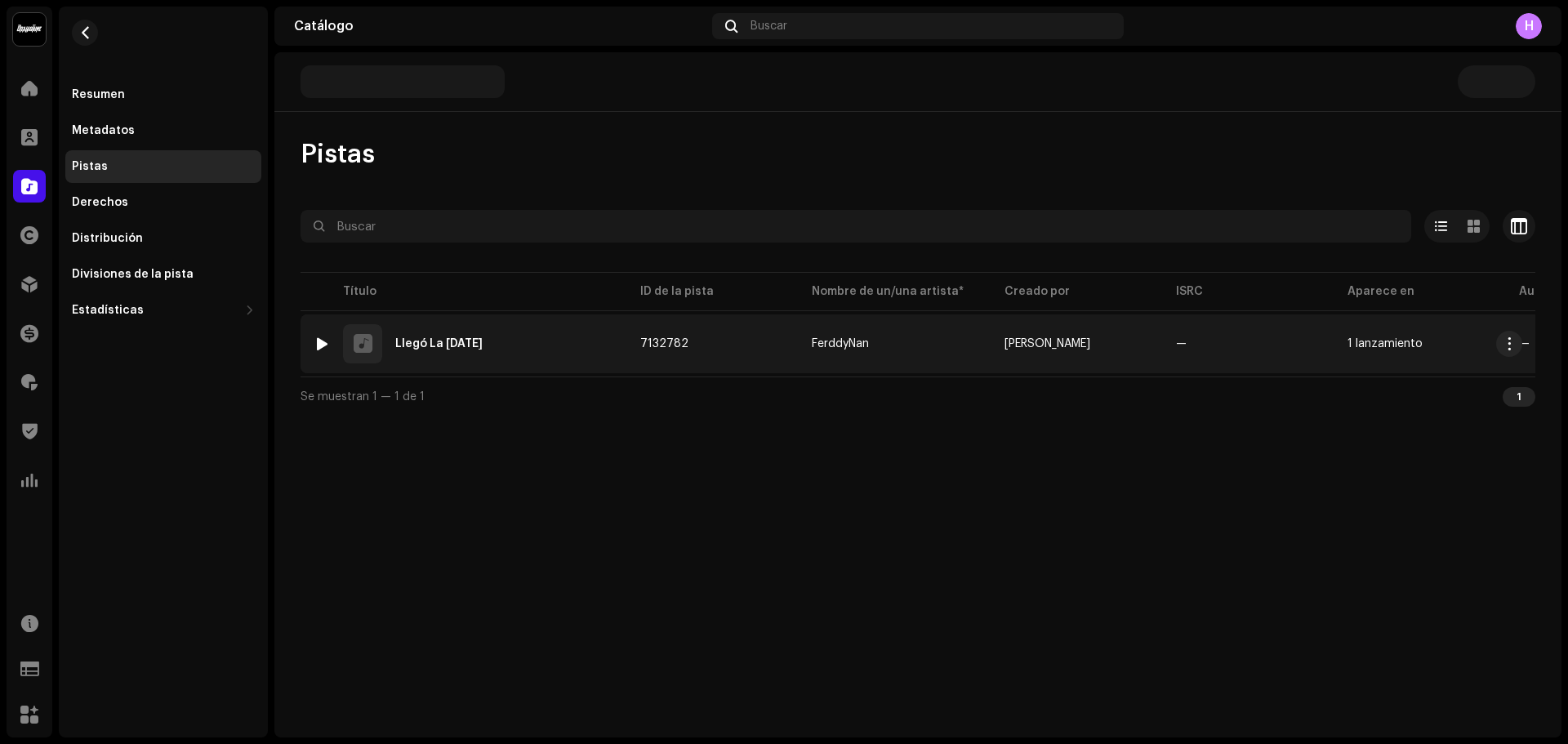
click at [315, 345] on div "1" at bounding box center [321, 344] width 16 height 16
click at [319, 345] on div at bounding box center [322, 343] width 12 height 13
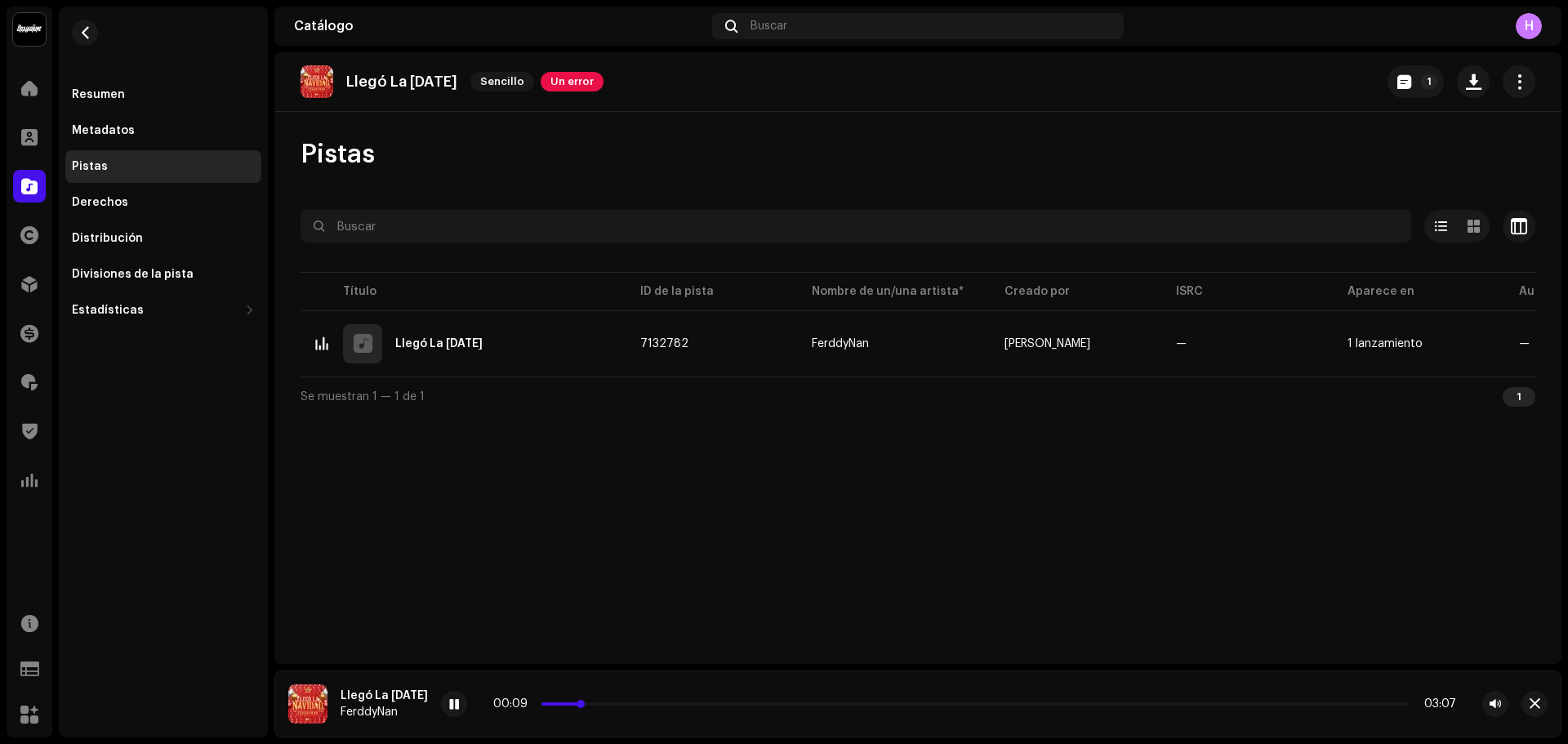
click at [609, 703] on p-slider at bounding box center [975, 704] width 867 height 3
click at [459, 701] on span at bounding box center [454, 704] width 10 height 13
click at [460, 694] on div at bounding box center [454, 704] width 26 height 26
click at [459, 703] on span at bounding box center [454, 704] width 10 height 13
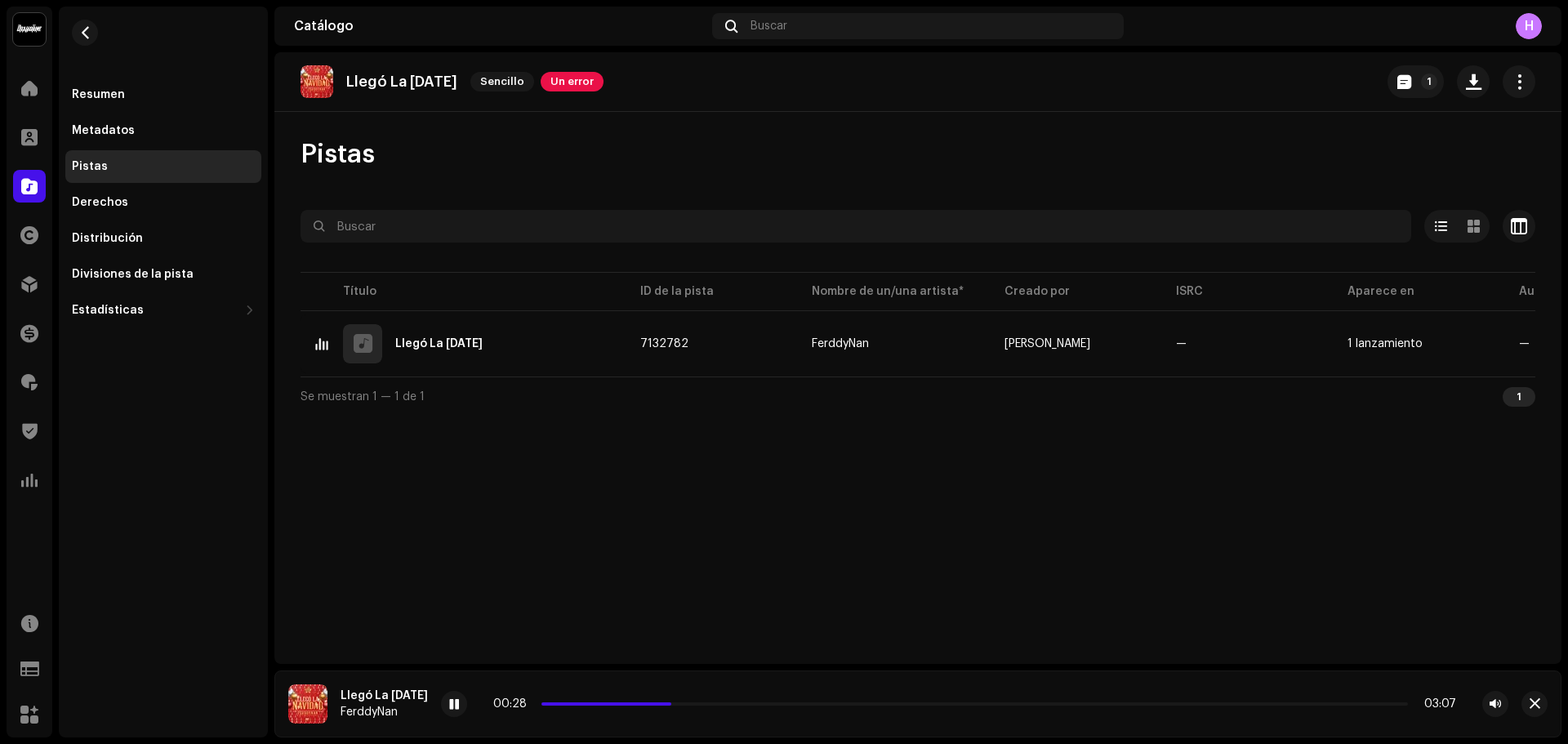
click at [703, 701] on div "00:28 03:07" at bounding box center [974, 704] width 963 height 13
click at [727, 703] on p-slider at bounding box center [975, 704] width 867 height 3
click at [452, 709] on div at bounding box center [454, 704] width 26 height 26
drag, startPoint x: 343, startPoint y: 79, endPoint x: 469, endPoint y: 83, distance: 126.1
click at [469, 83] on div "Llegó La Navidad Sencillo Un error" at bounding box center [451, 82] width 303 height 33
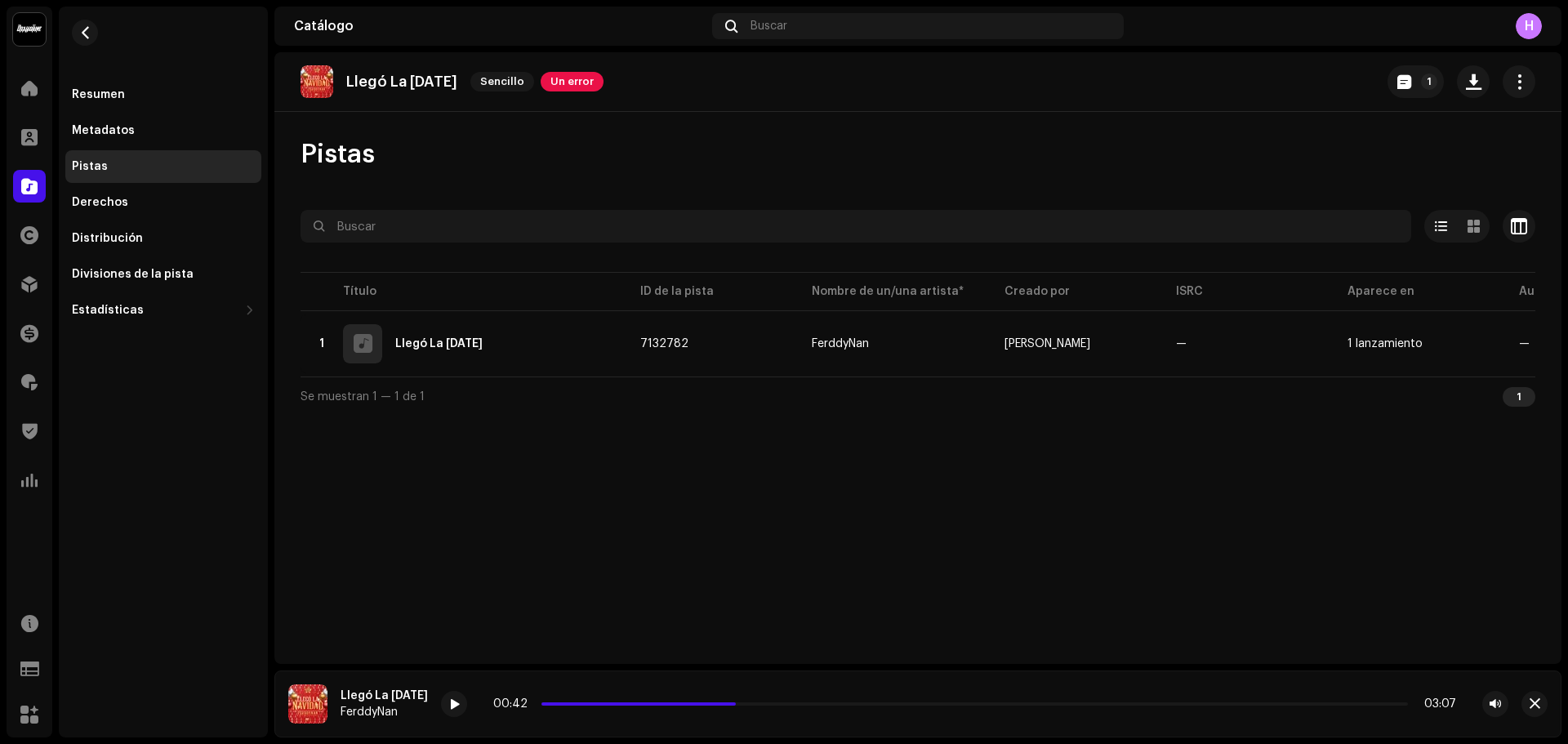
copy p "Llegó La Navidad"
click at [26, 290] on span at bounding box center [29, 283] width 16 height 13
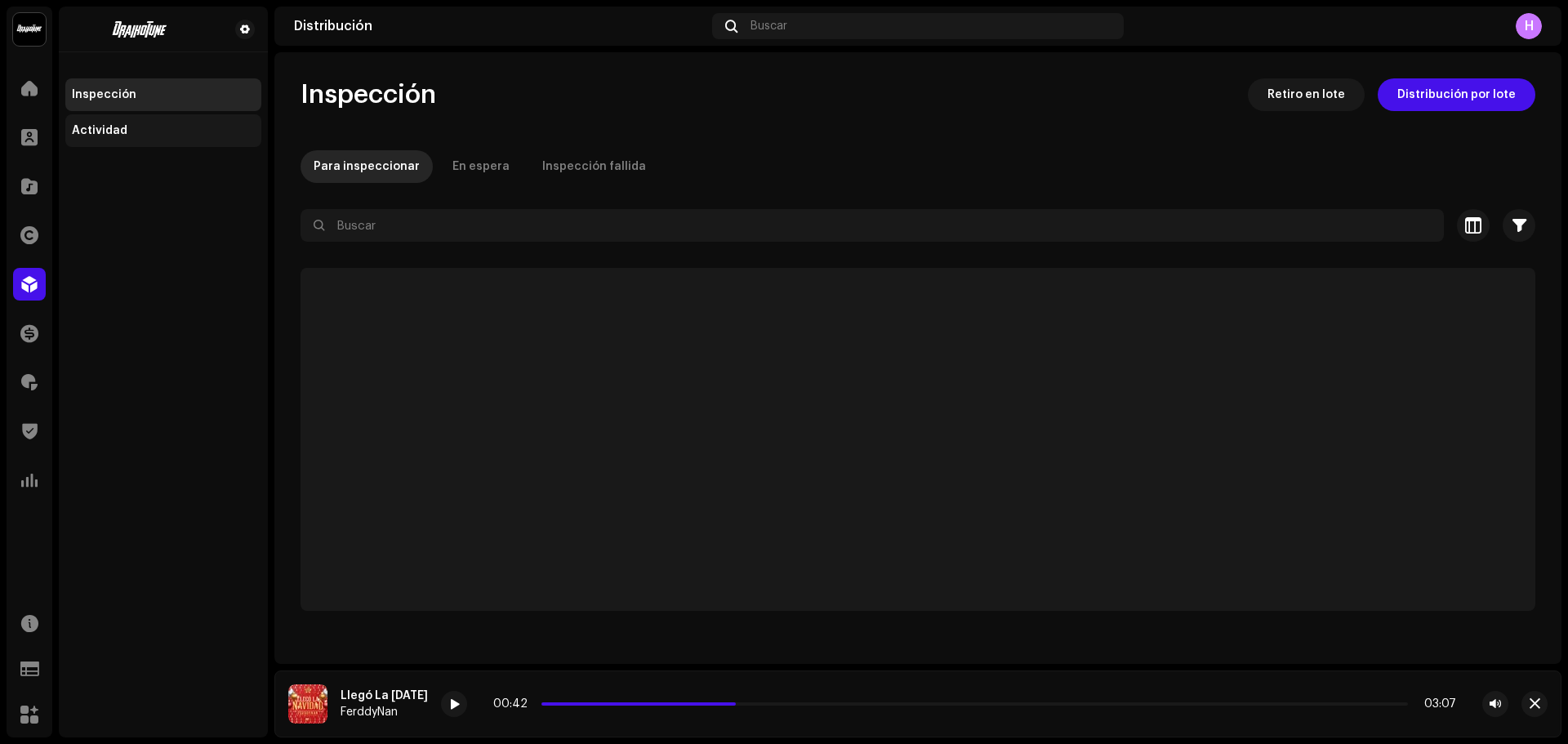
click at [136, 122] on div "Actividad" at bounding box center [163, 130] width 196 height 33
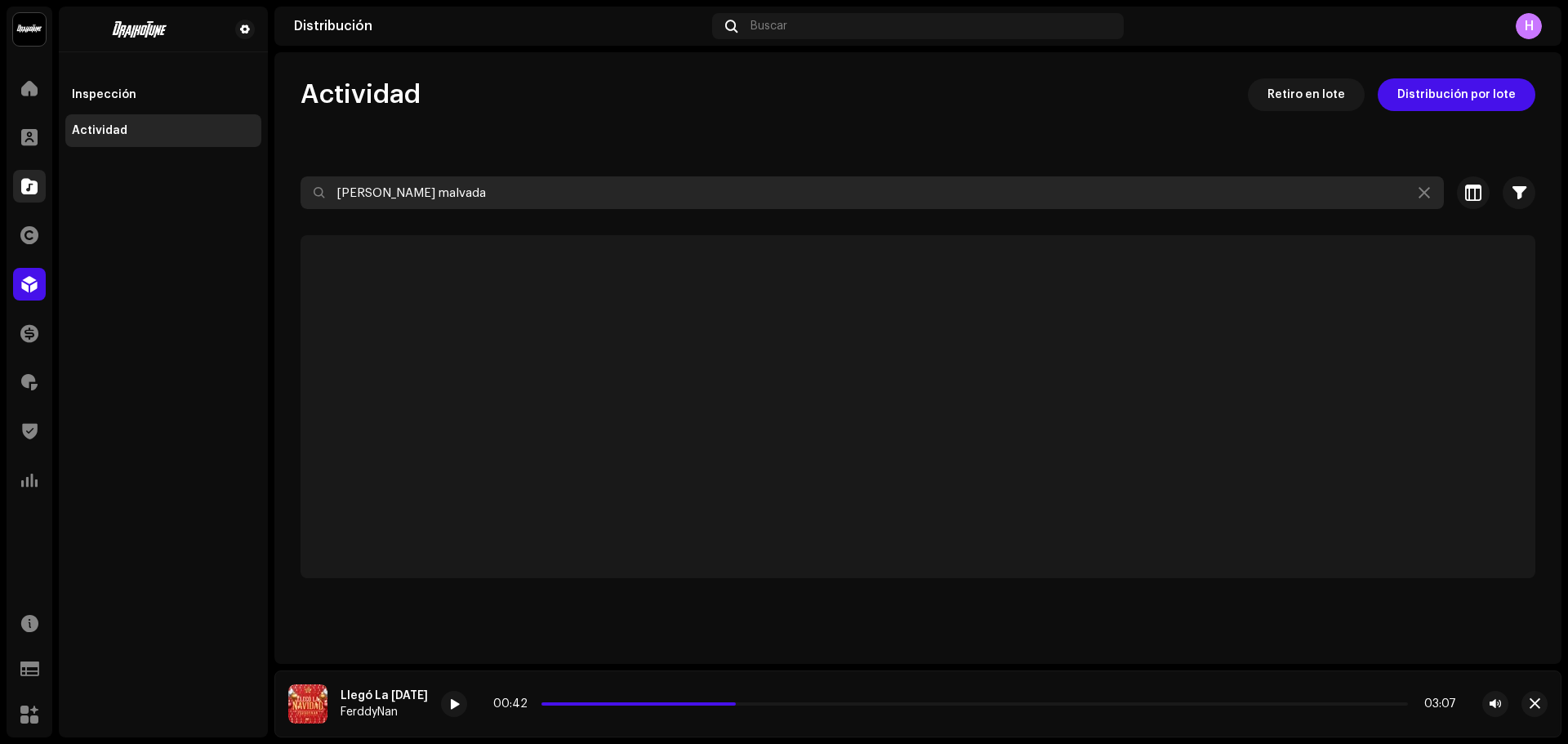
drag, startPoint x: 448, startPoint y: 195, endPoint x: 45, endPoint y: 184, distance: 403.2
click at [45, 184] on div "Draikotune Music Distribution SAC Inicio Clientes Catálogo Derechos Distribució…" at bounding box center [784, 372] width 1568 height 744
paste input "Llegó La Navidad"
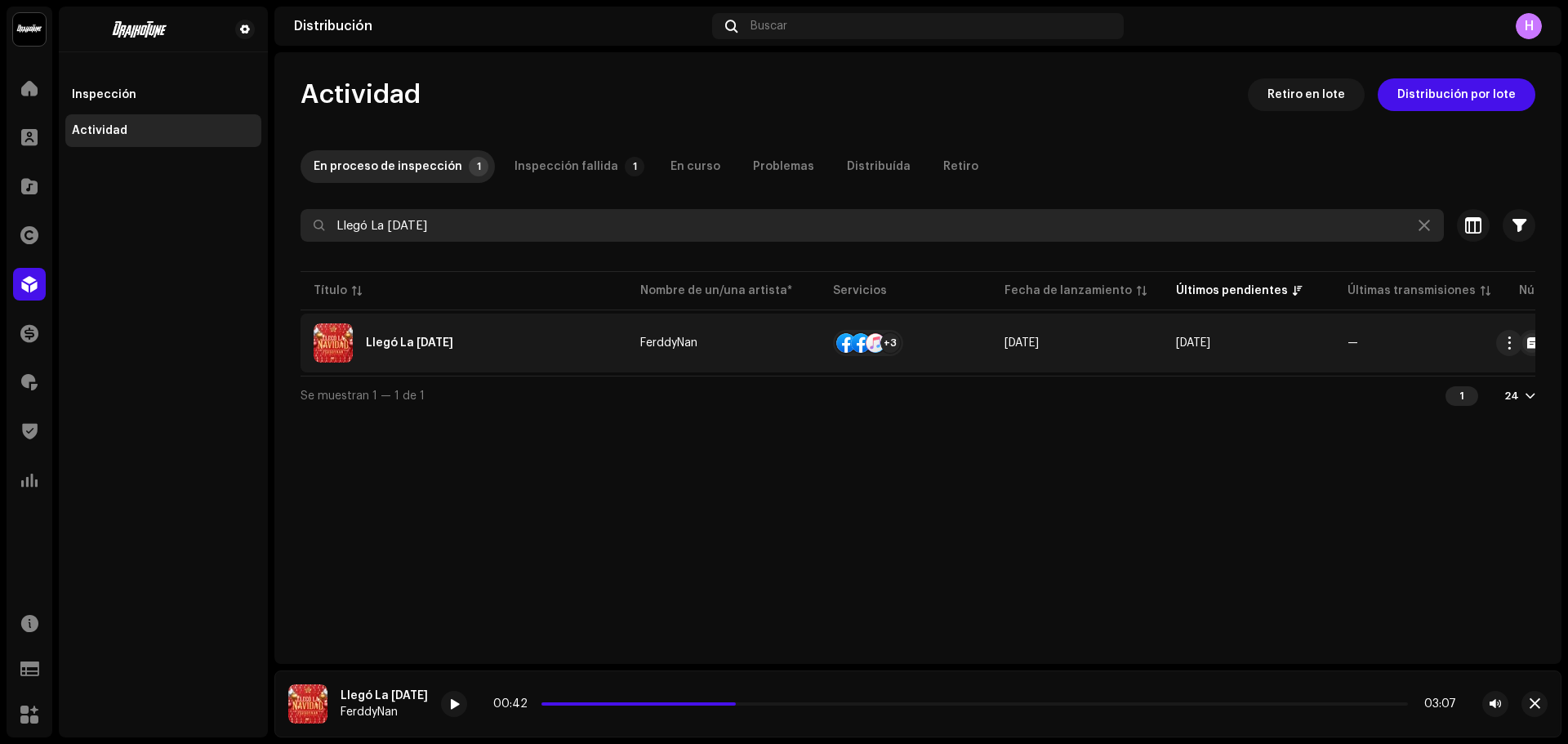
type input "Llegó La Navidad"
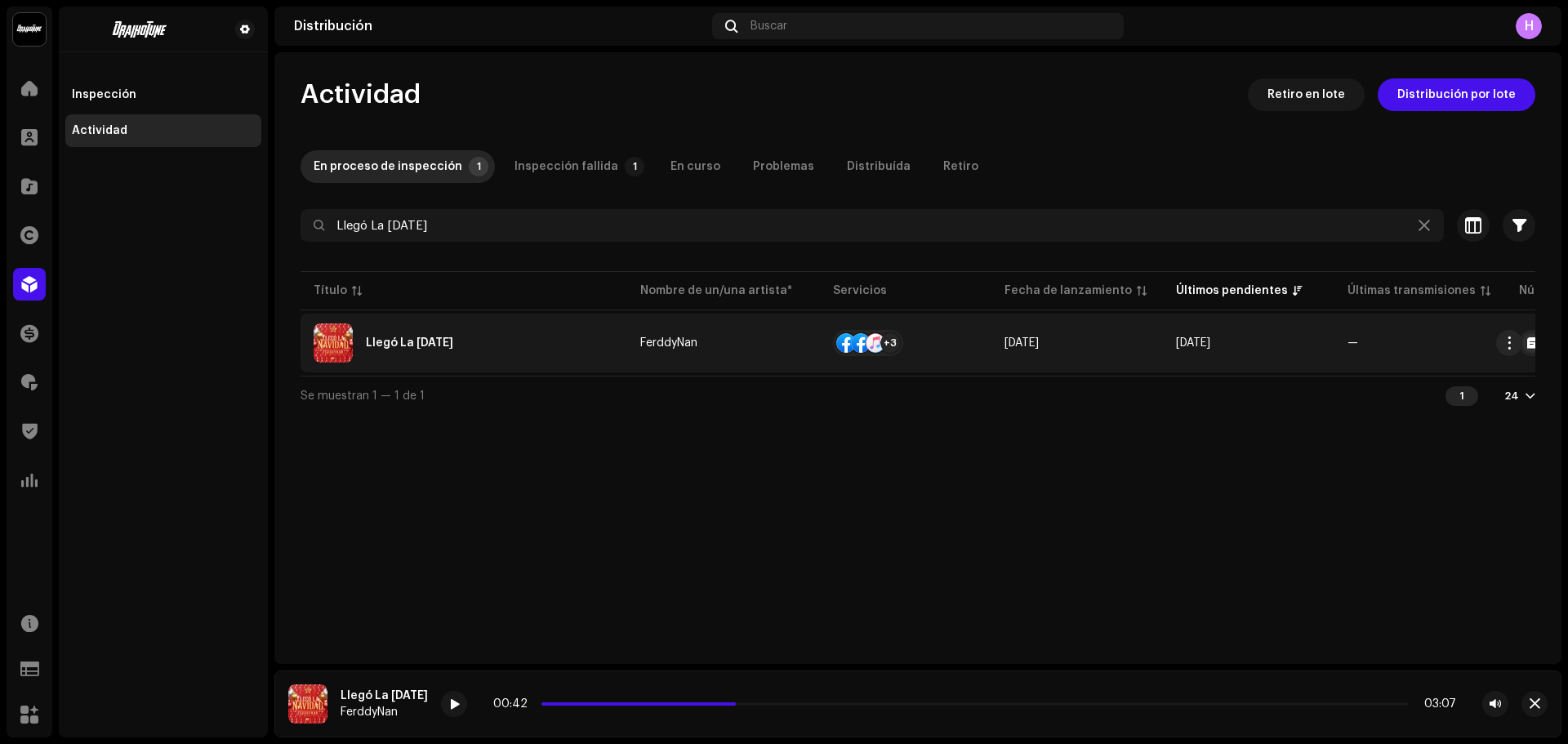
click at [873, 355] on div "+3" at bounding box center [868, 343] width 64 height 33
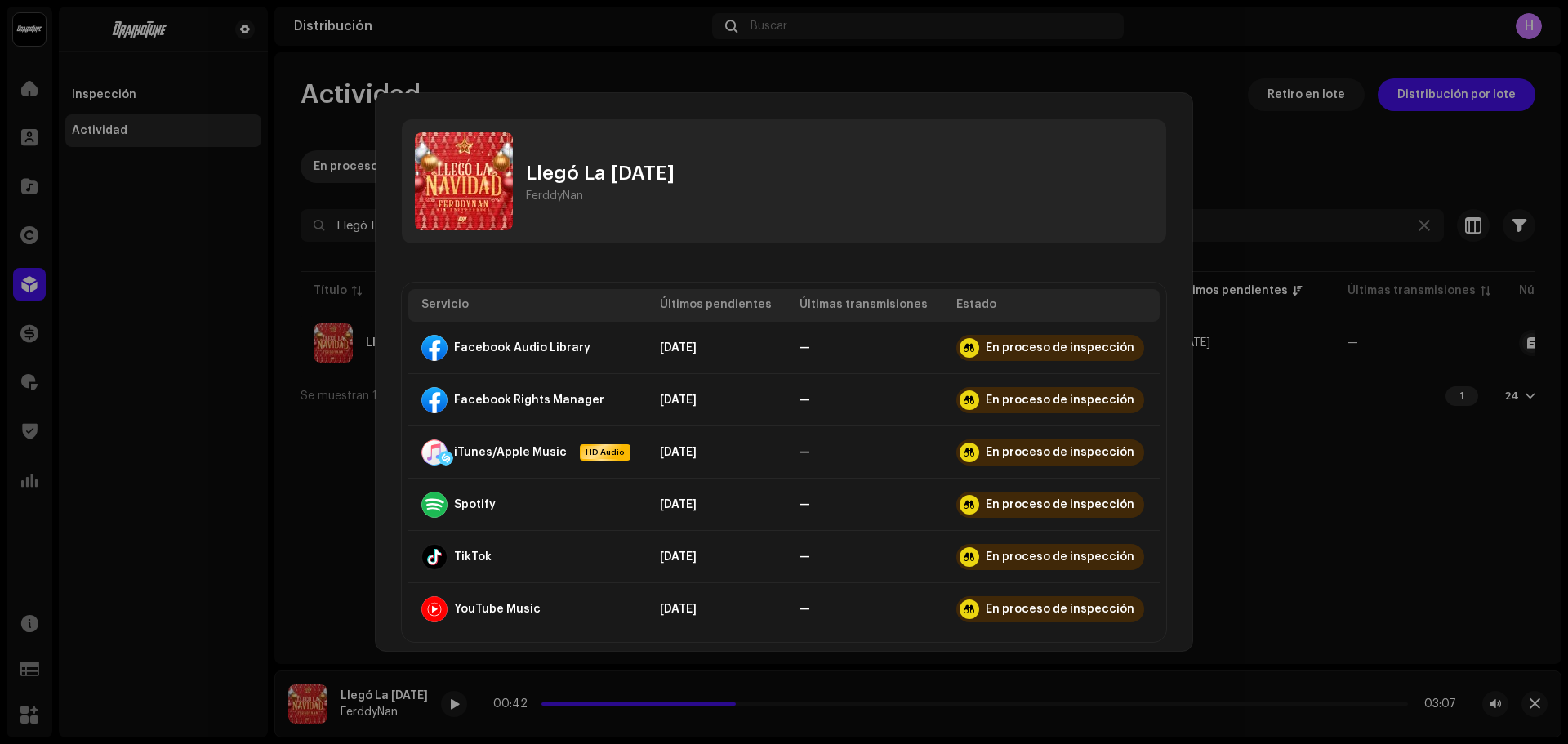
scroll to position [17, 0]
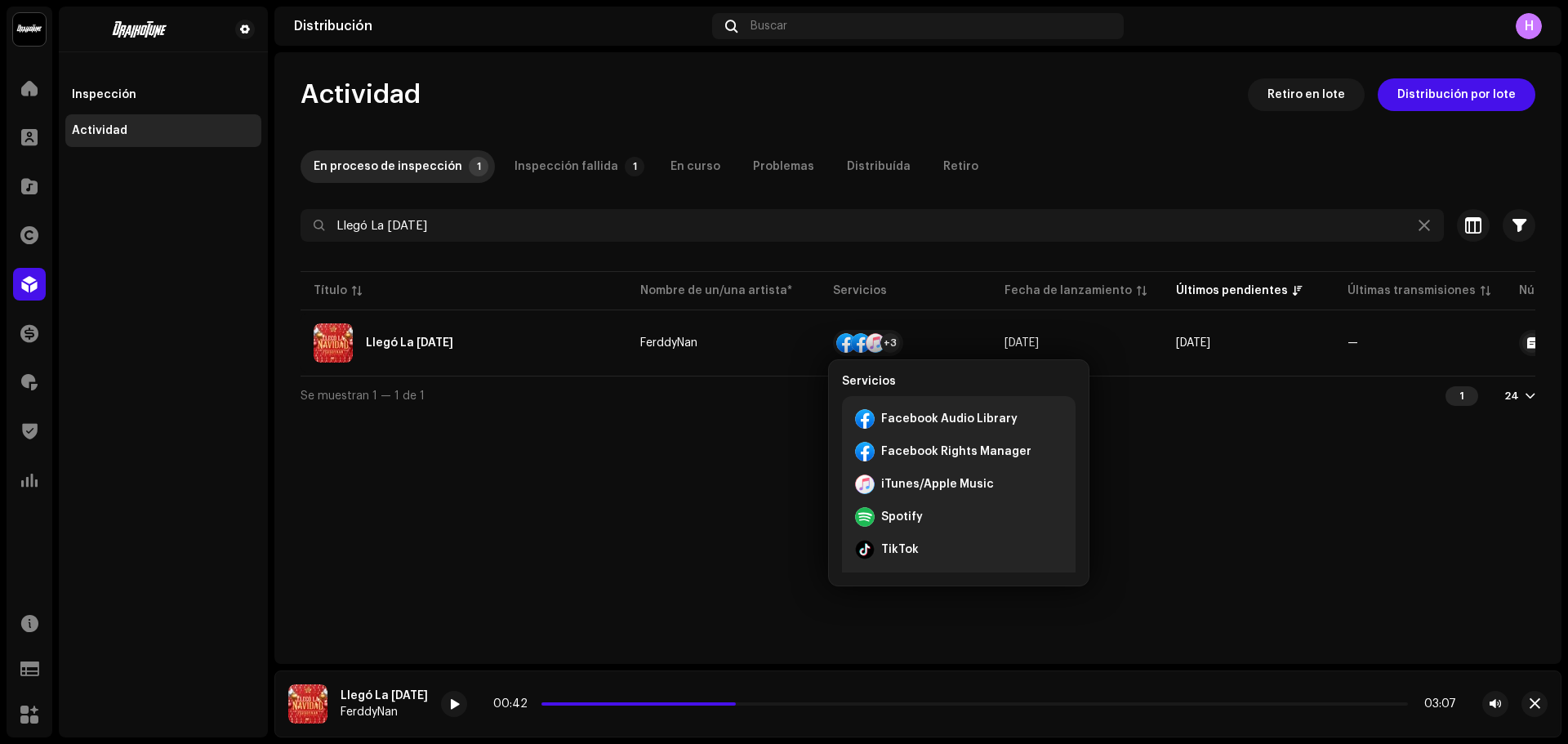
click at [1357, 561] on div "Llegó La Navidad FerddyNan Servicio Últimos pendientes Últimas transmisiones Es…" at bounding box center [784, 372] width 1568 height 744
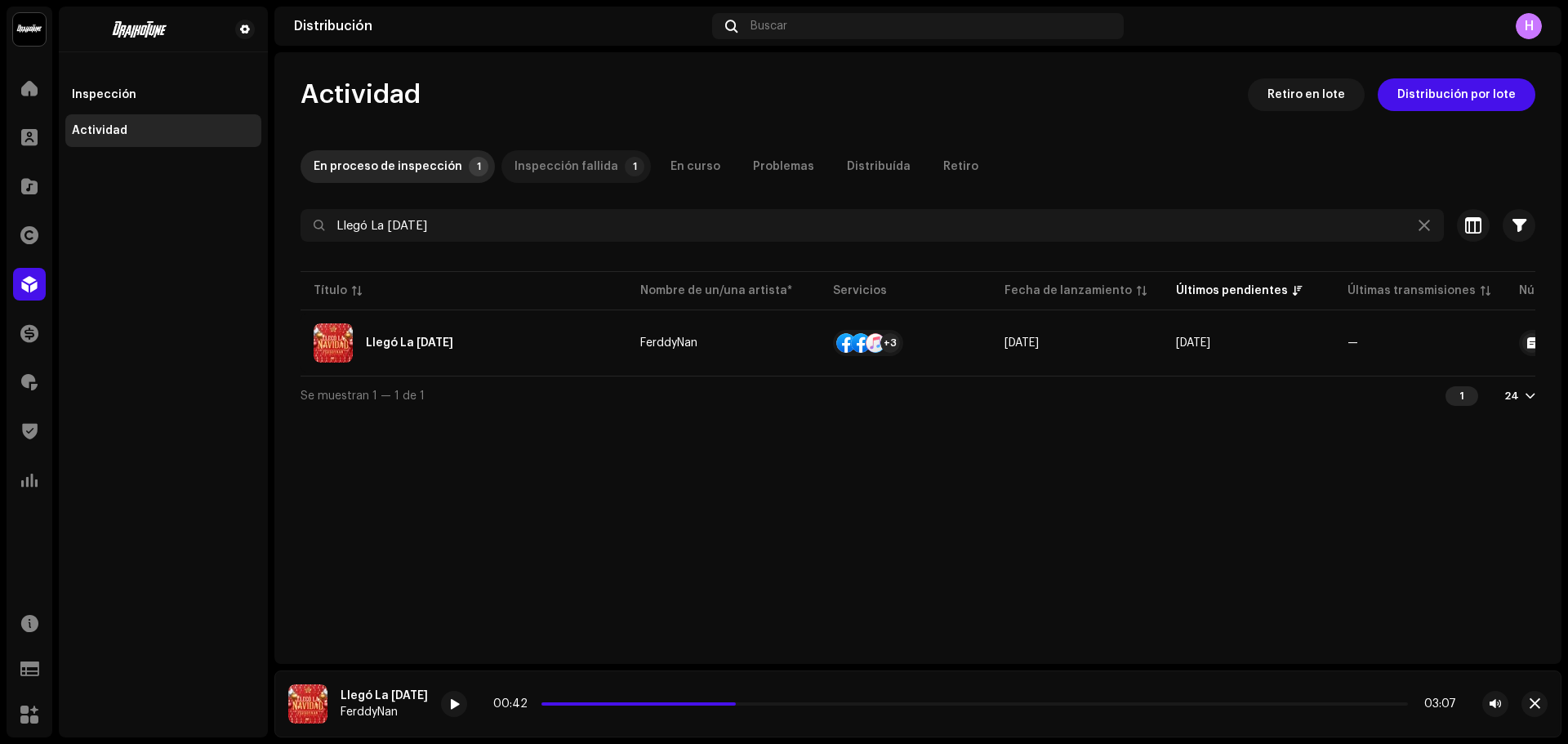
click at [561, 159] on div "Inspección fallida" at bounding box center [567, 166] width 103 height 33
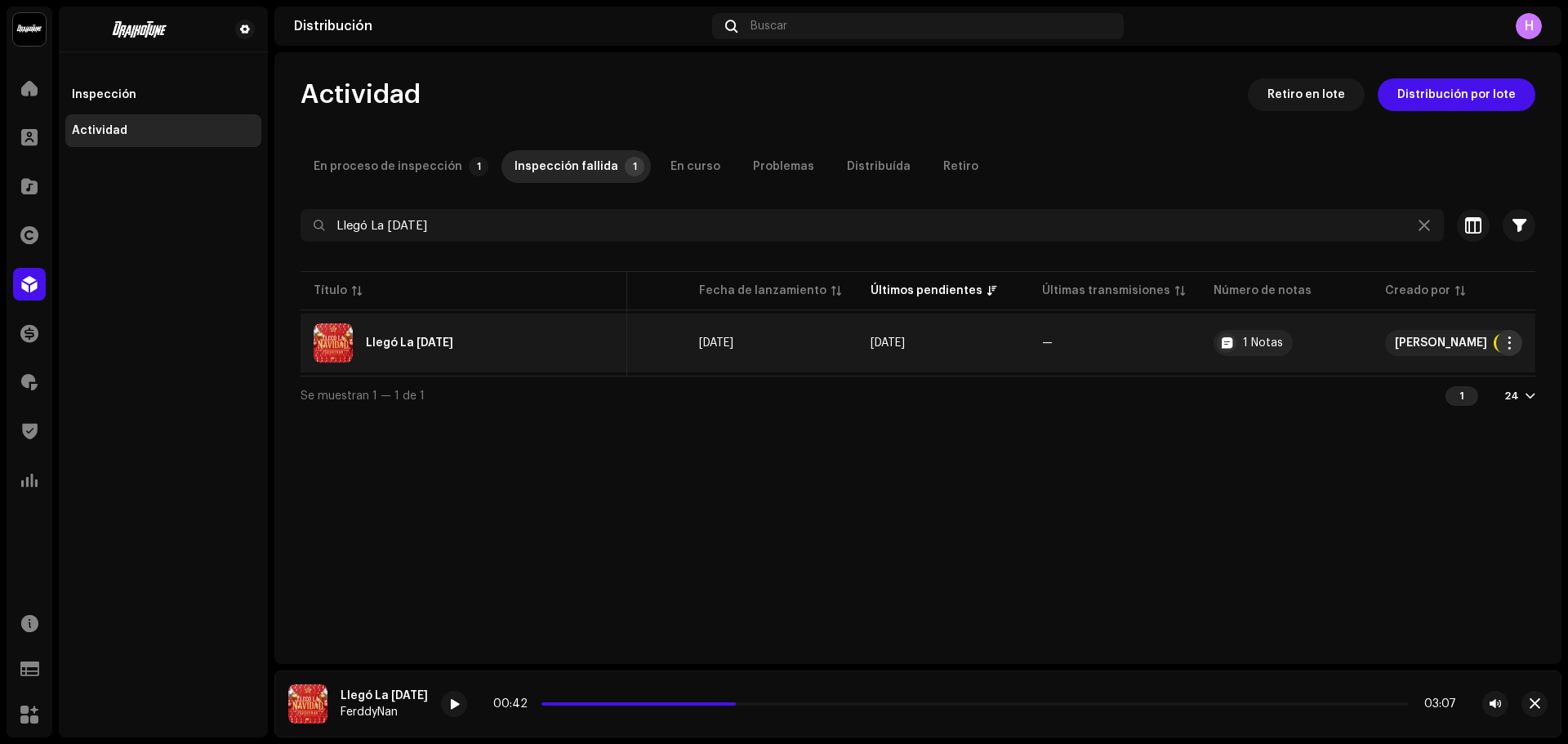
click at [1513, 350] on button "button" at bounding box center [1509, 343] width 26 height 26
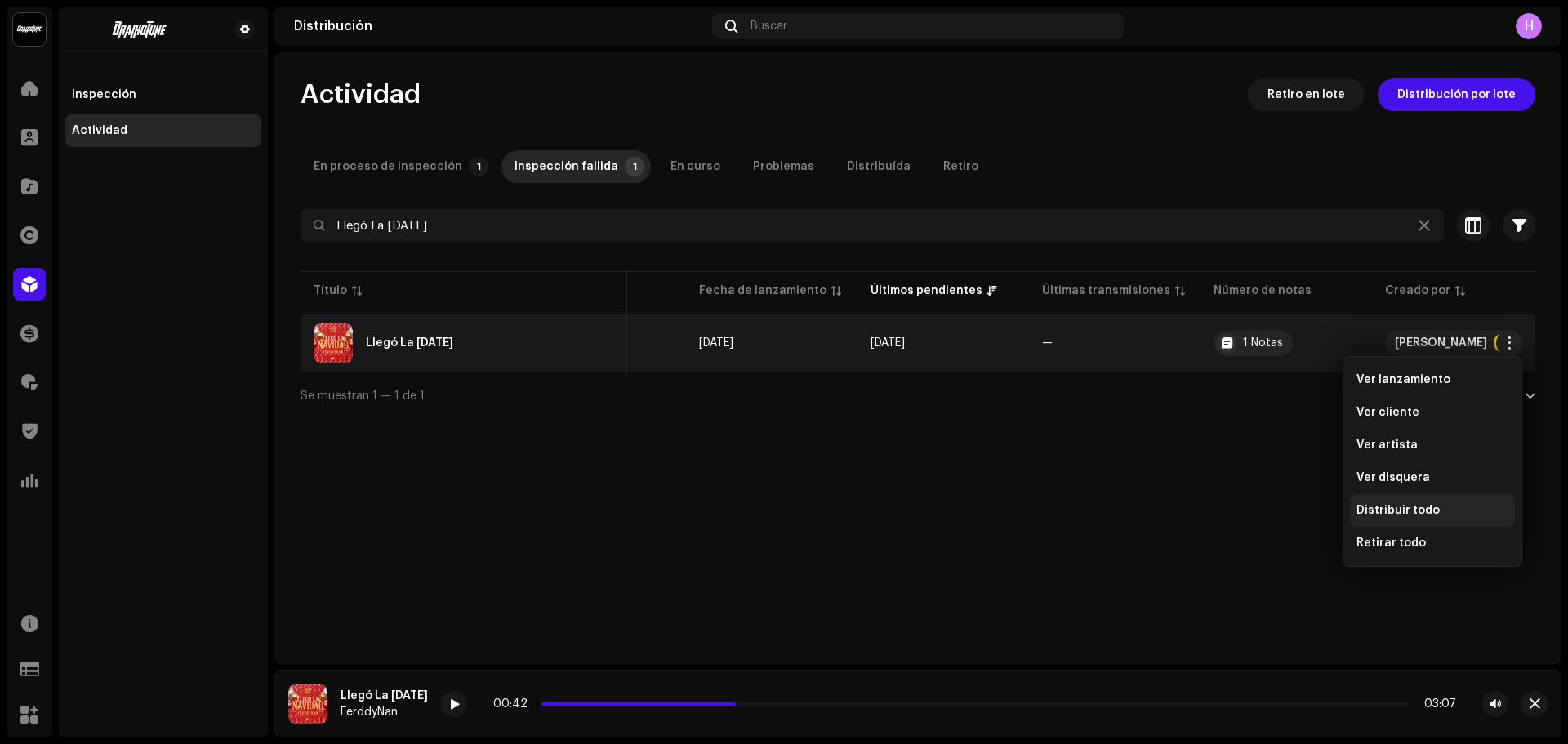
click at [1398, 517] on div "Distribuir todo" at bounding box center [1433, 510] width 165 height 33
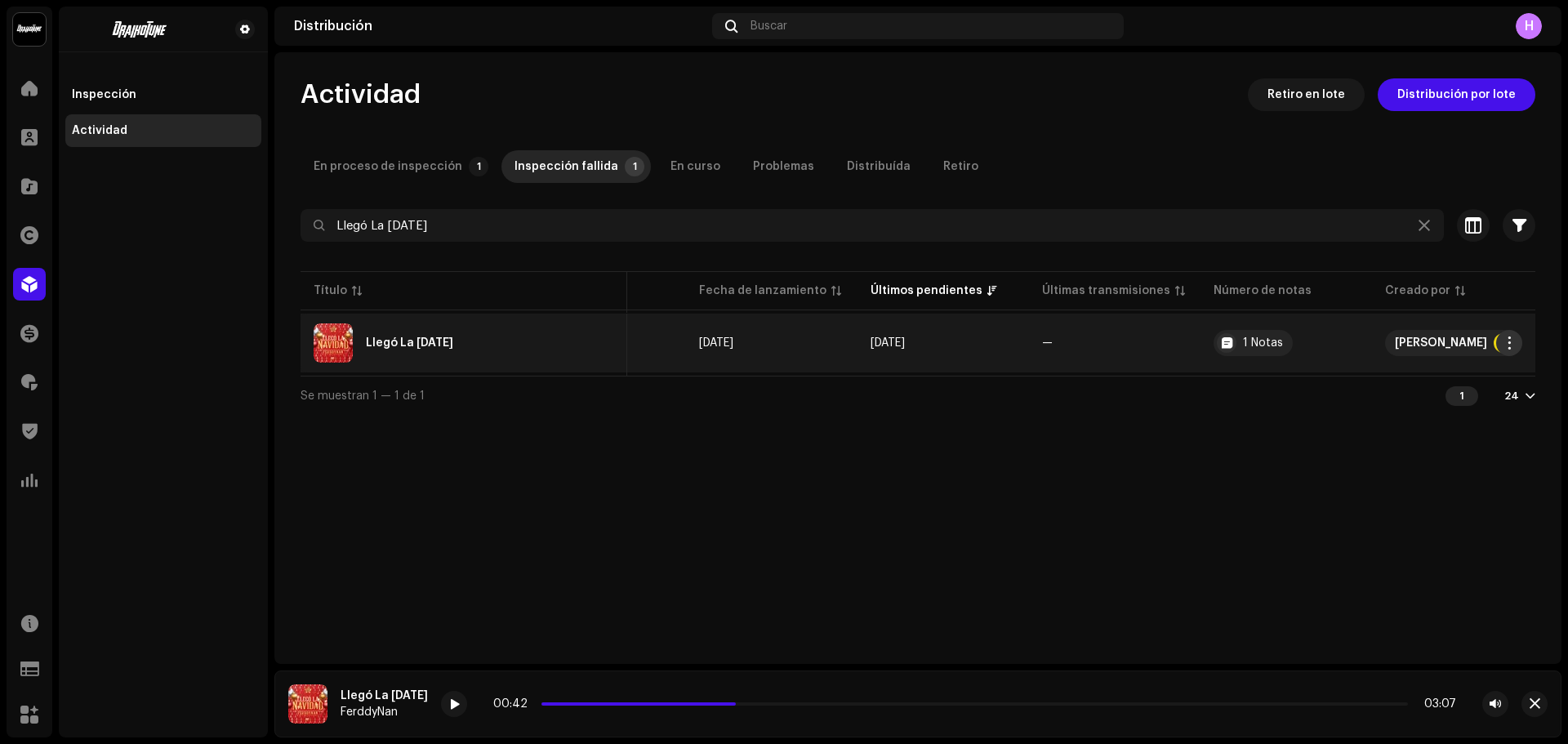
click at [1511, 341] on span "button" at bounding box center [1510, 342] width 12 height 13
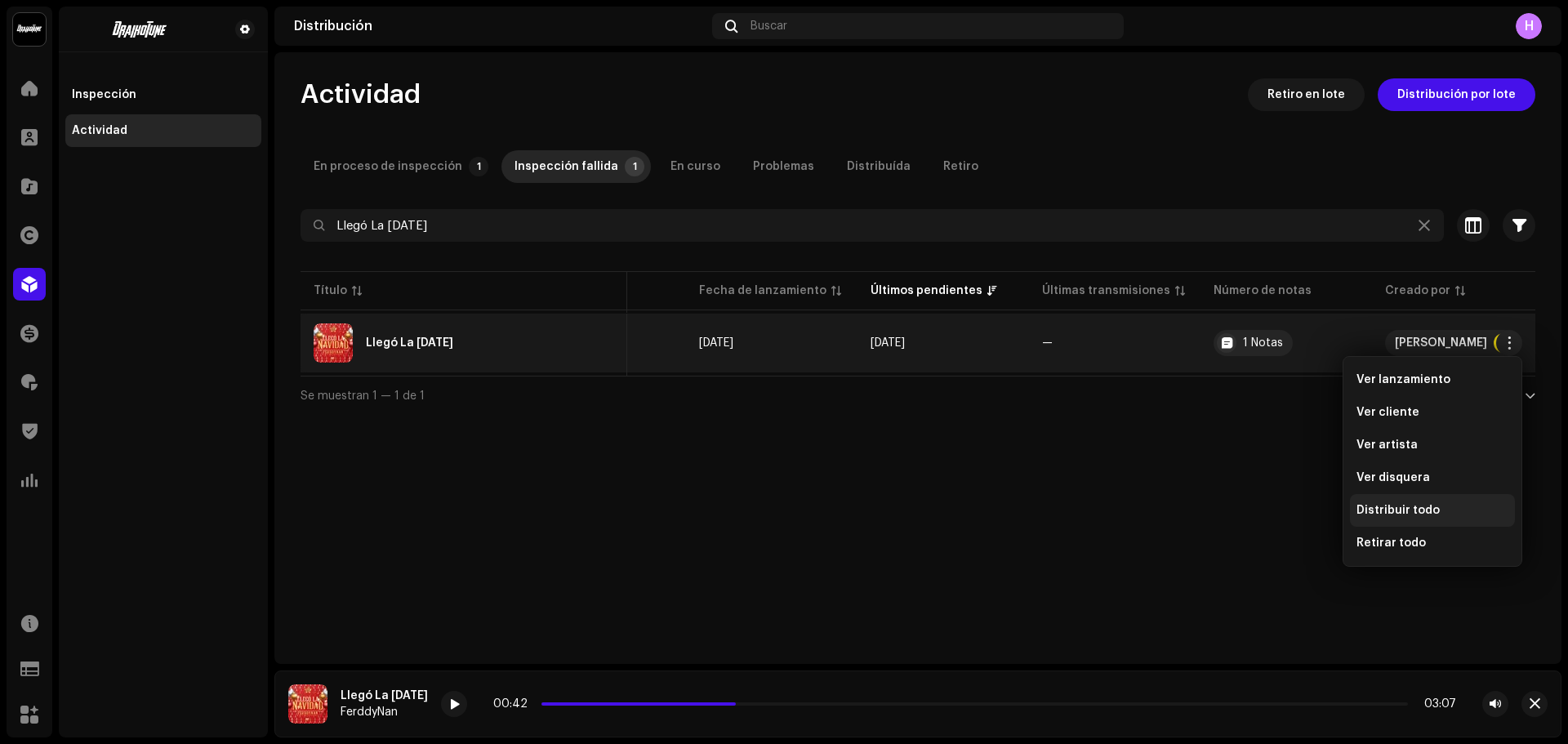
click at [1383, 512] on span "Distribuir todo" at bounding box center [1399, 510] width 84 height 13
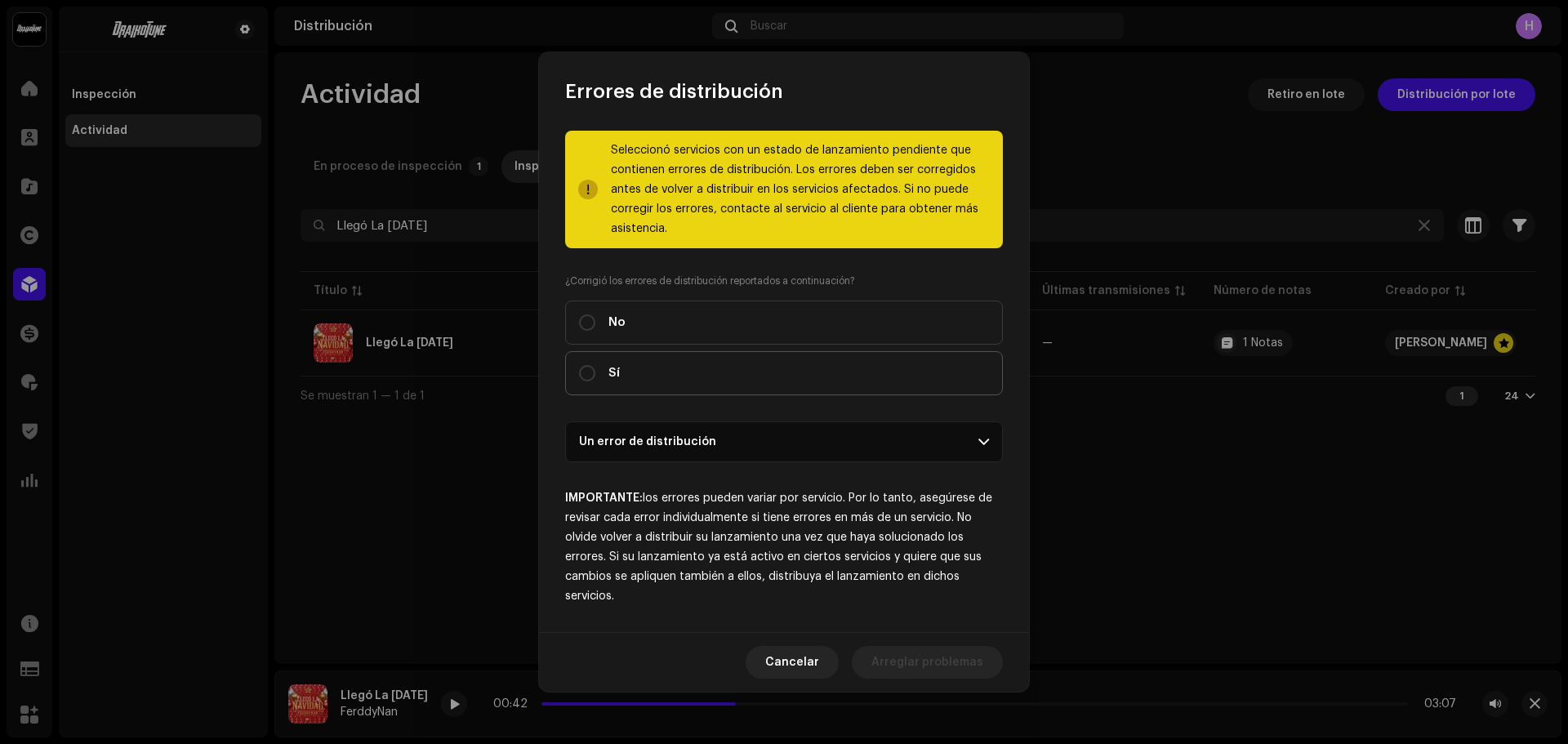
click at [623, 379] on label "Sí" at bounding box center [784, 373] width 437 height 44
click at [596, 379] on input "Sí" at bounding box center [588, 373] width 16 height 16
radio input "true"
click at [952, 666] on span "Distribuir" at bounding box center [957, 662] width 54 height 33
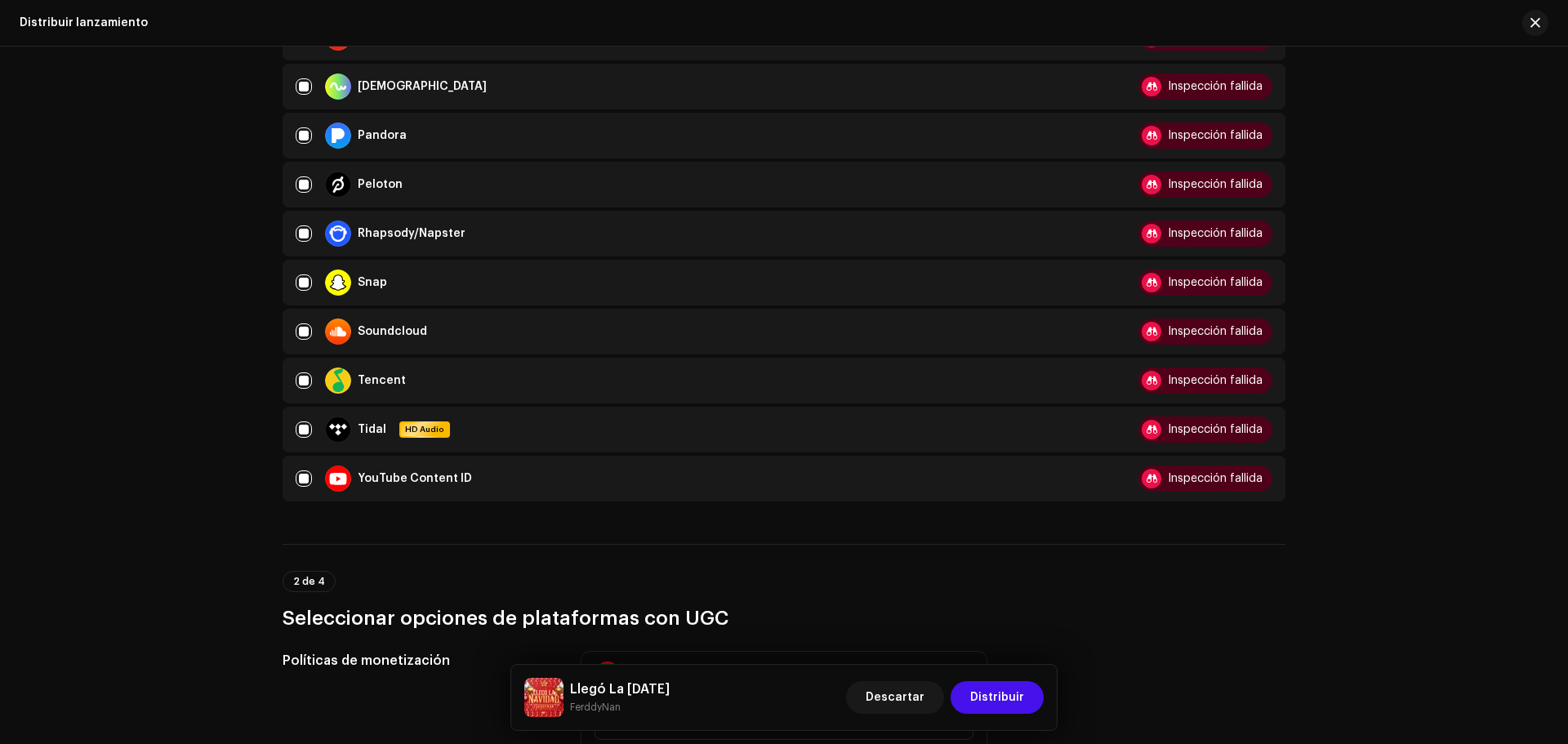
scroll to position [888, 0]
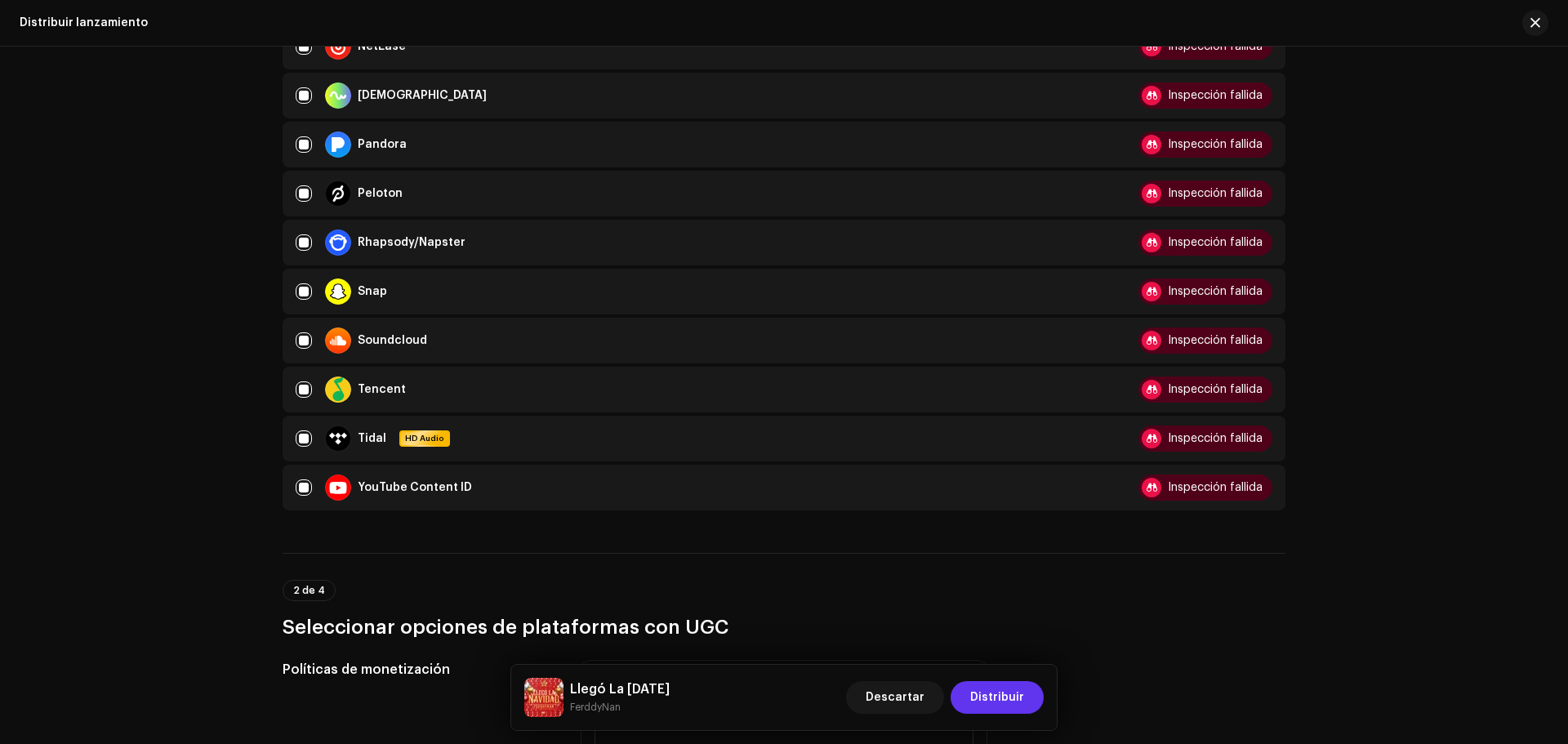
click at [1027, 689] on button "Distribuir" at bounding box center [997, 697] width 93 height 33
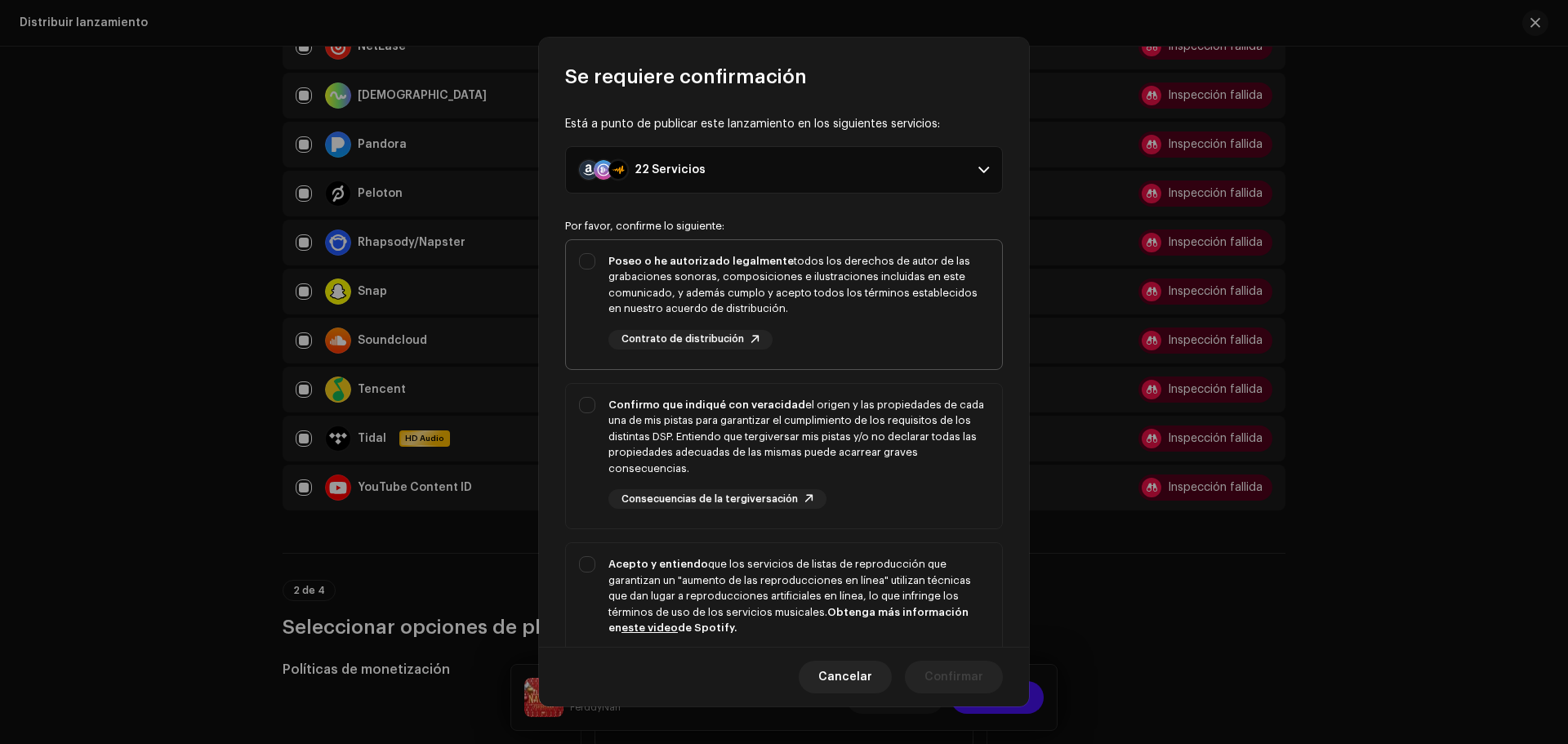
click at [603, 306] on div "Poseo o he autorizado legalmente todos los derechos de autor de las grabaciones…" at bounding box center [784, 301] width 436 height 122
checkbox input "true"
click at [593, 480] on div "Confirmo que indiqué con veracidad el origen y las propiedades de cada una de m…" at bounding box center [784, 454] width 436 height 139
checkbox input "true"
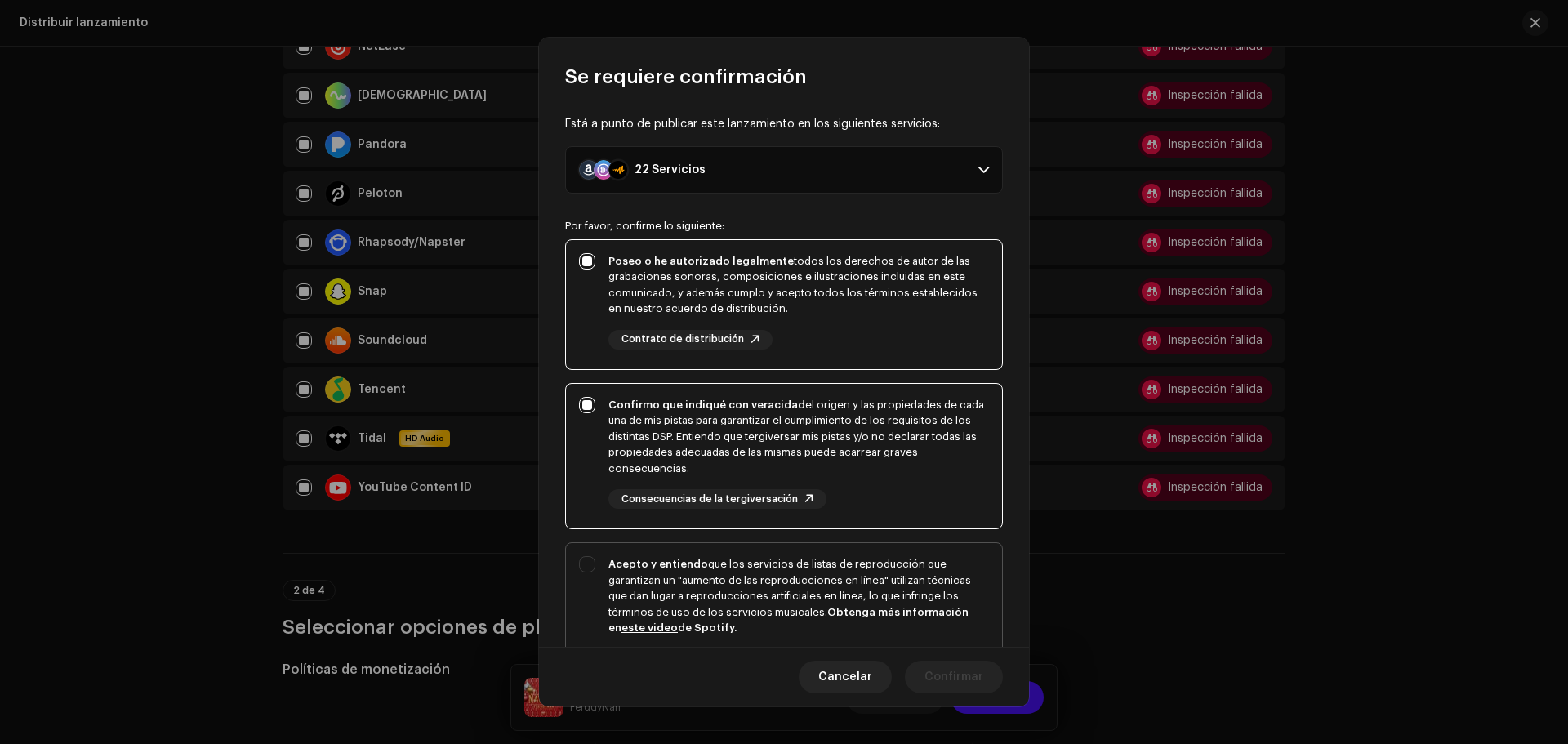
click at [579, 596] on div "Acepto y entiendo que los servicios de listas de reproducción que garantizan un…" at bounding box center [784, 626] width 436 height 165
checkbox input "true"
click at [955, 681] on span "Confirmar" at bounding box center [954, 677] width 59 height 33
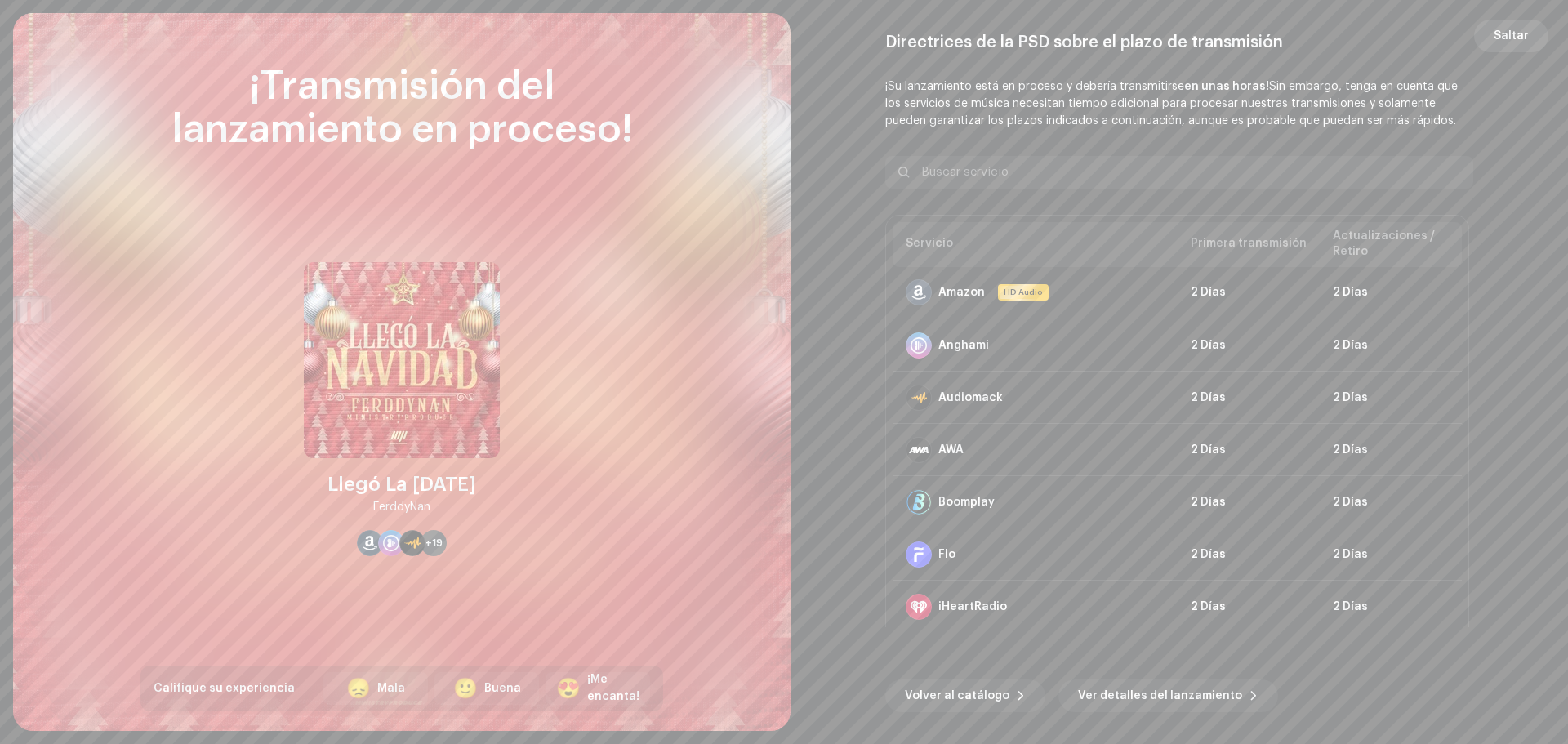
click at [1504, 42] on span "Saltar" at bounding box center [1511, 36] width 35 height 33
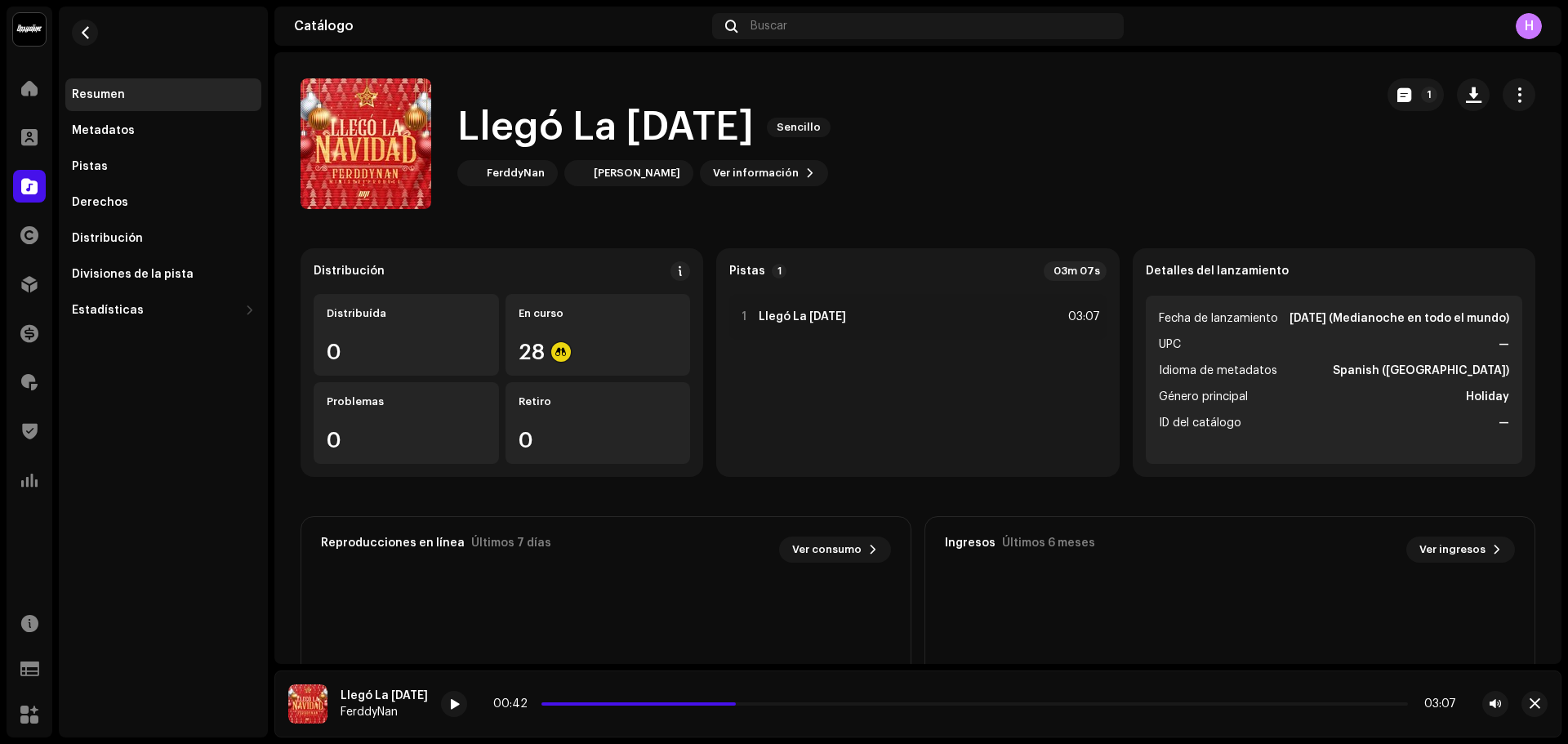
drag, startPoint x: 460, startPoint y: 133, endPoint x: 772, endPoint y: 121, distance: 312.2
click at [754, 121] on h1 "Llegó La Navidad" at bounding box center [606, 127] width 296 height 53
copy h1 "Llegó La Navidad"
click at [20, 273] on div at bounding box center [29, 283] width 33 height 33
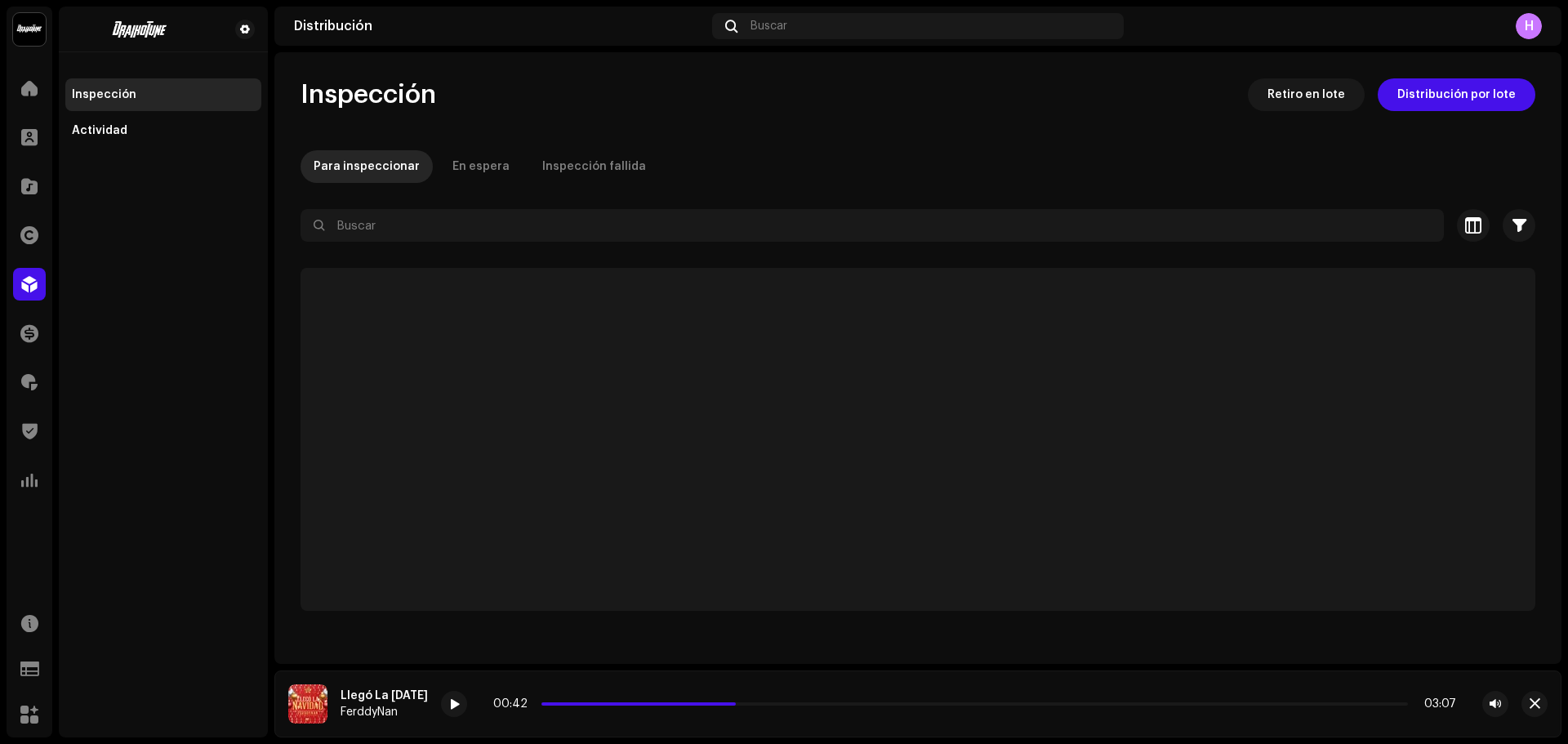
click at [176, 152] on div "Inspección Actividad" at bounding box center [163, 372] width 209 height 731
click at [179, 139] on div "Actividad" at bounding box center [163, 130] width 196 height 33
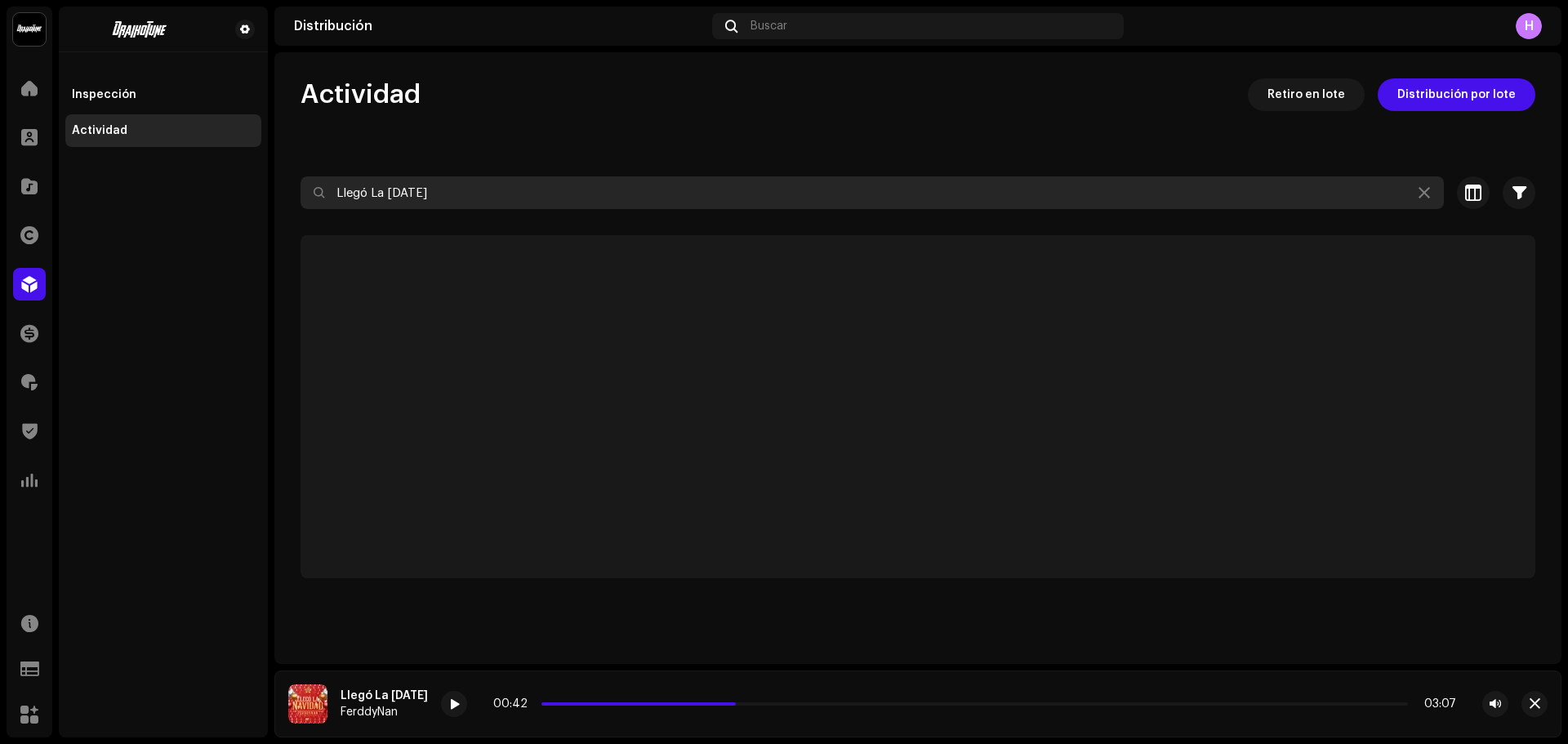
drag, startPoint x: 492, startPoint y: 190, endPoint x: 51, endPoint y: 254, distance: 445.6
click at [51, 254] on div "Draikotune Music Distribution SAC Inicio Clientes Catálogo Derechos Distribució…" at bounding box center [784, 372] width 1568 height 744
type input "Llegó La Navidad"
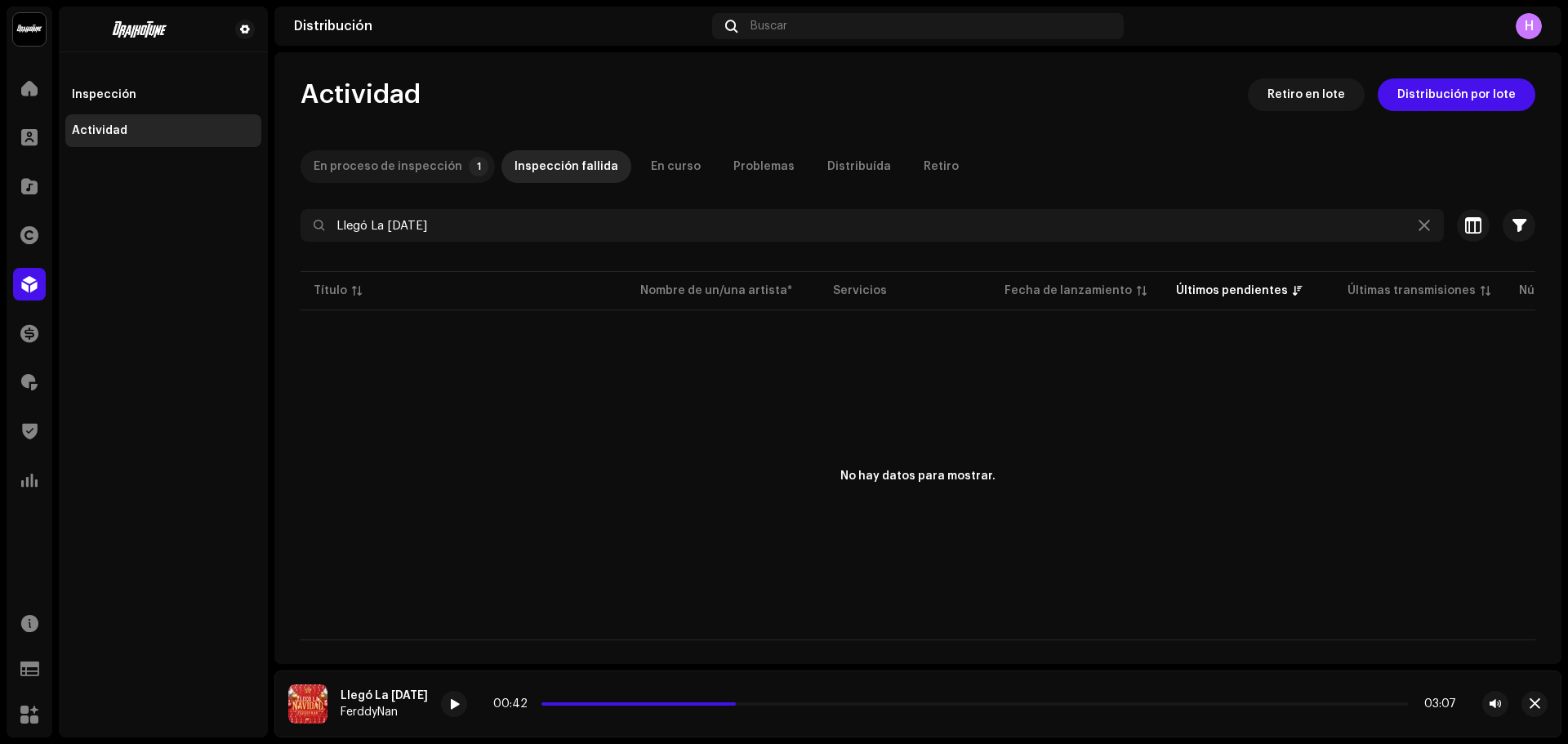
click at [400, 168] on div "En proceso de inspección" at bounding box center [388, 166] width 149 height 33
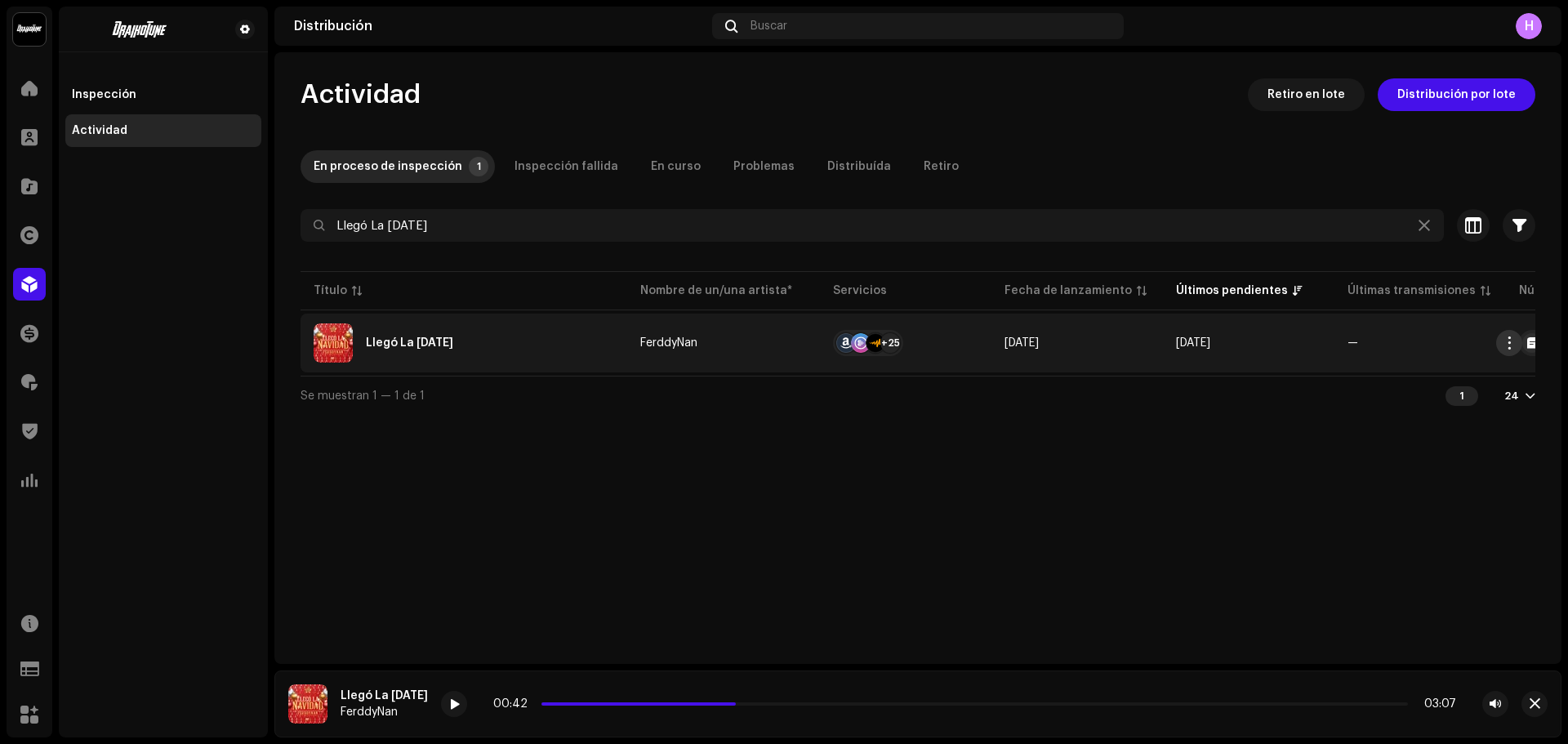
click at [1500, 342] on button "button" at bounding box center [1509, 343] width 26 height 26
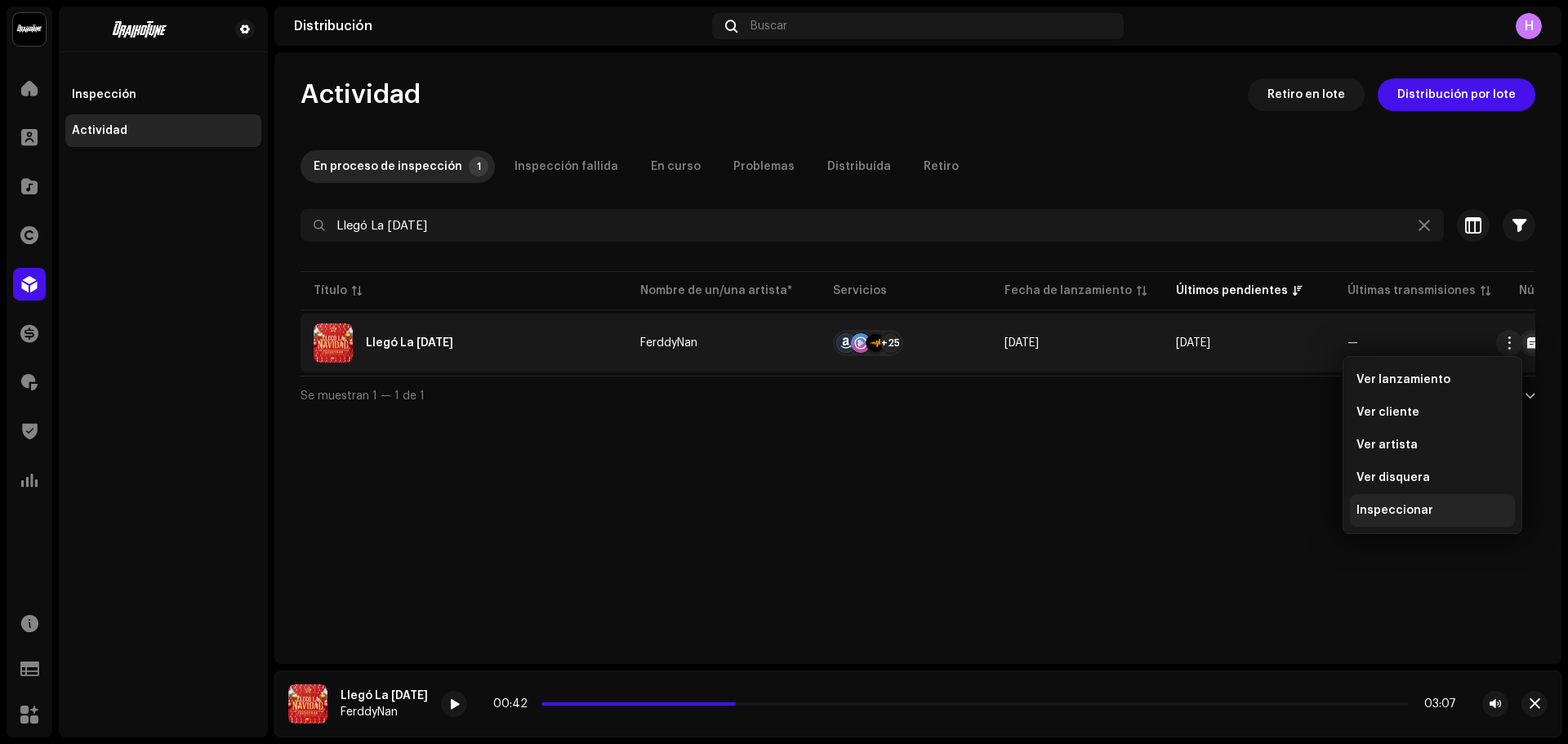
click at [1394, 515] on span "Inspeccionar" at bounding box center [1395, 510] width 77 height 13
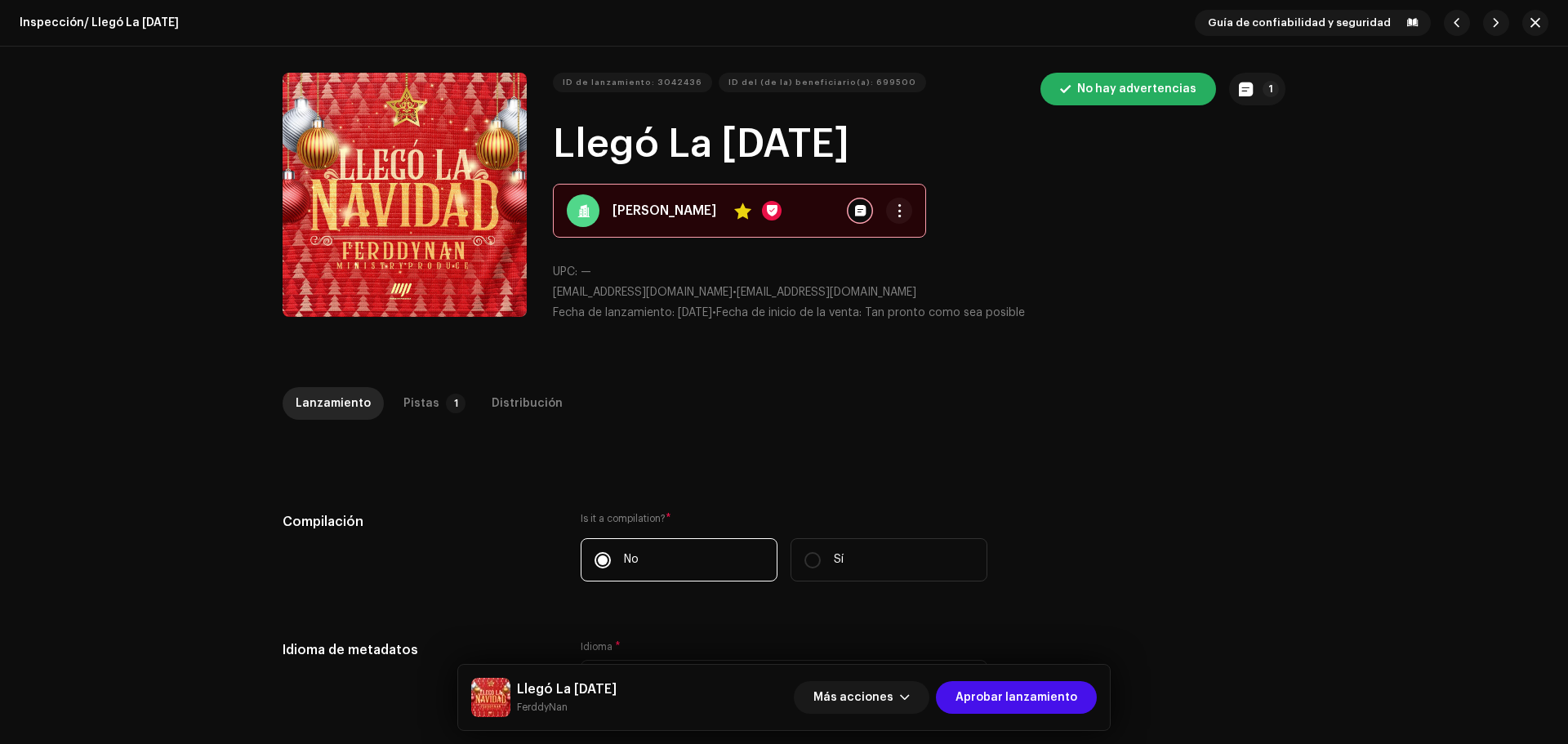
click at [461, 378] on div "Inspección / Llegó La Navidad Guía de confiabilidad y seguridad ID de lanzamien…" at bounding box center [784, 372] width 1568 height 744
click at [512, 393] on div "Distribución" at bounding box center [527, 403] width 71 height 33
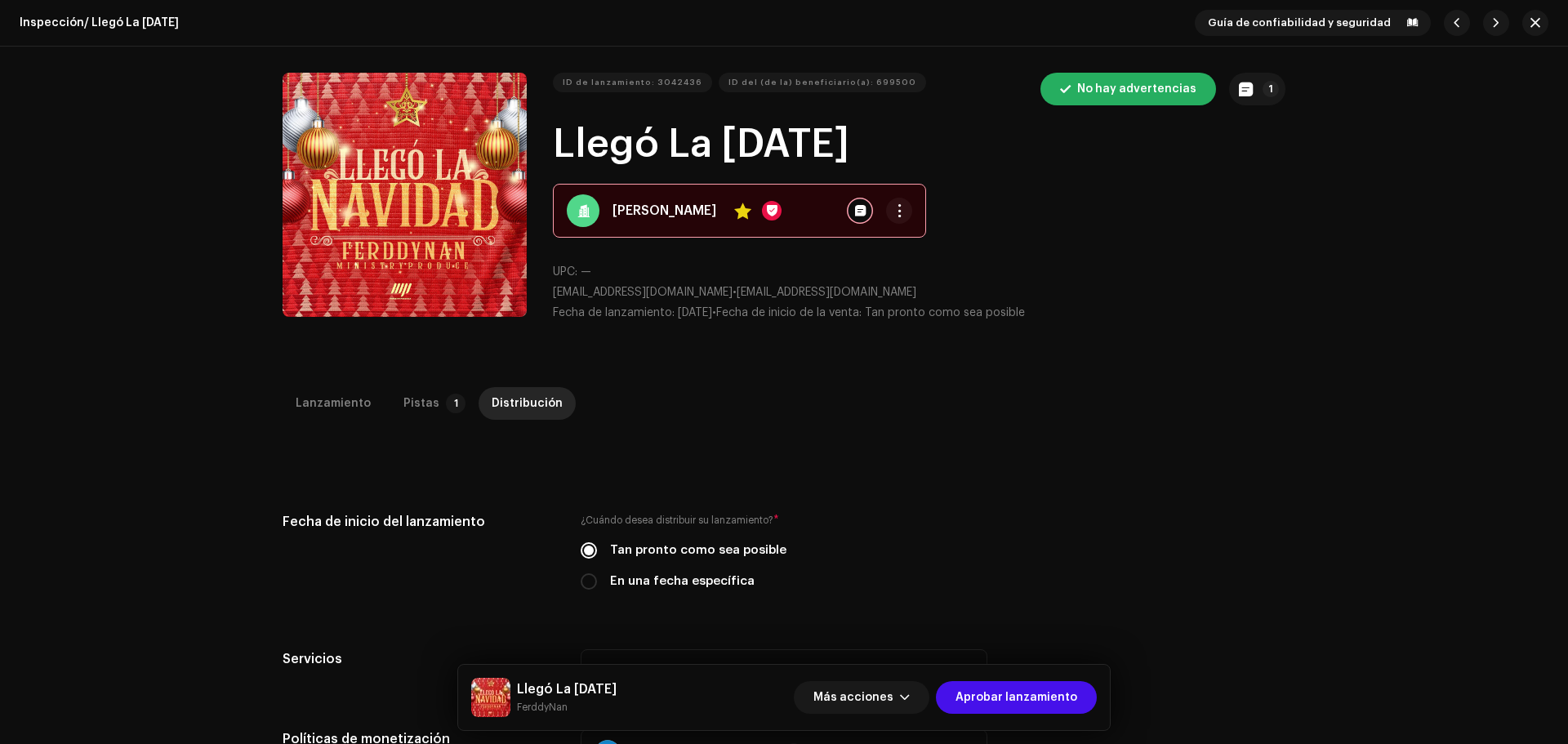
scroll to position [352, 0]
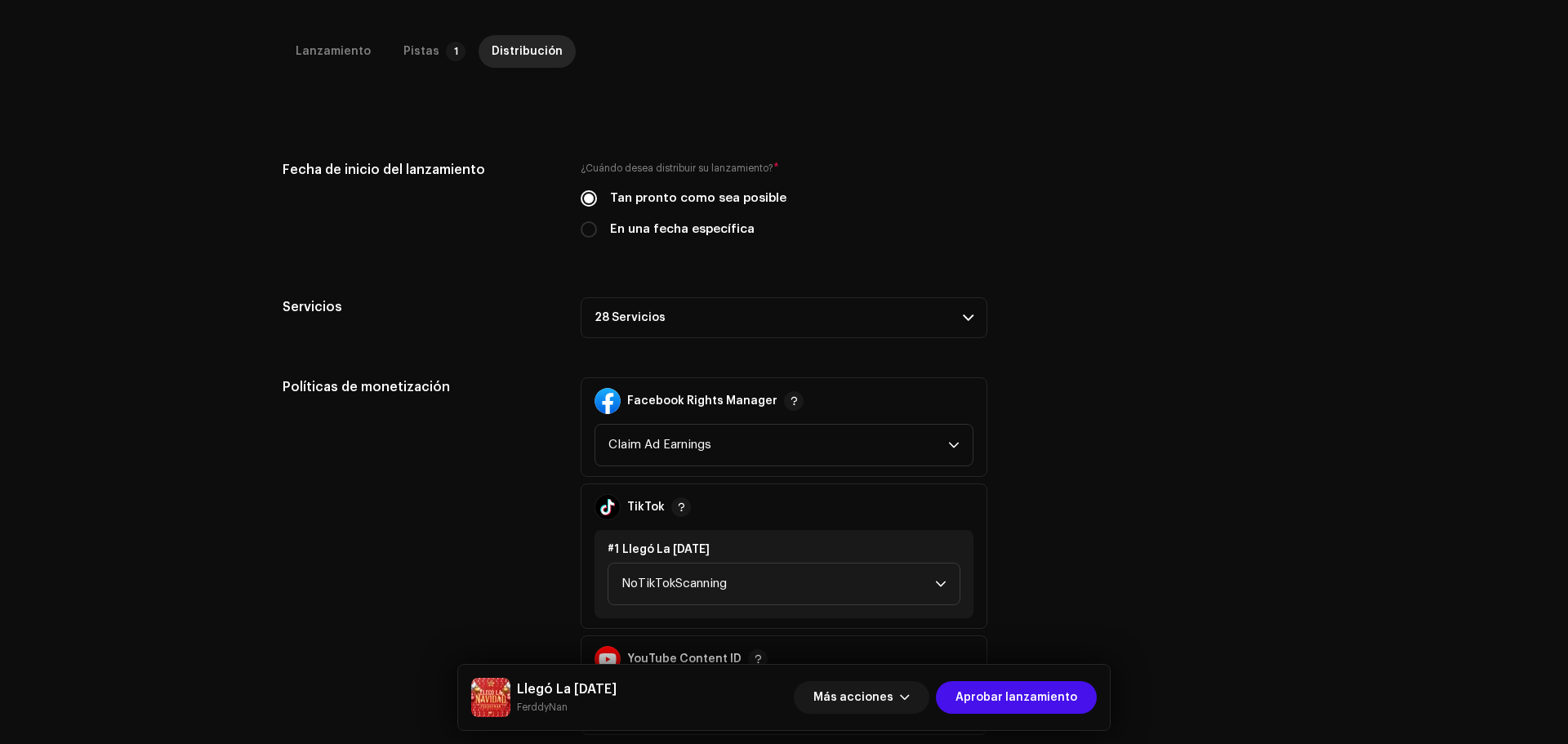
click at [850, 310] on p-accordion-header "28 Servicios" at bounding box center [784, 317] width 407 height 41
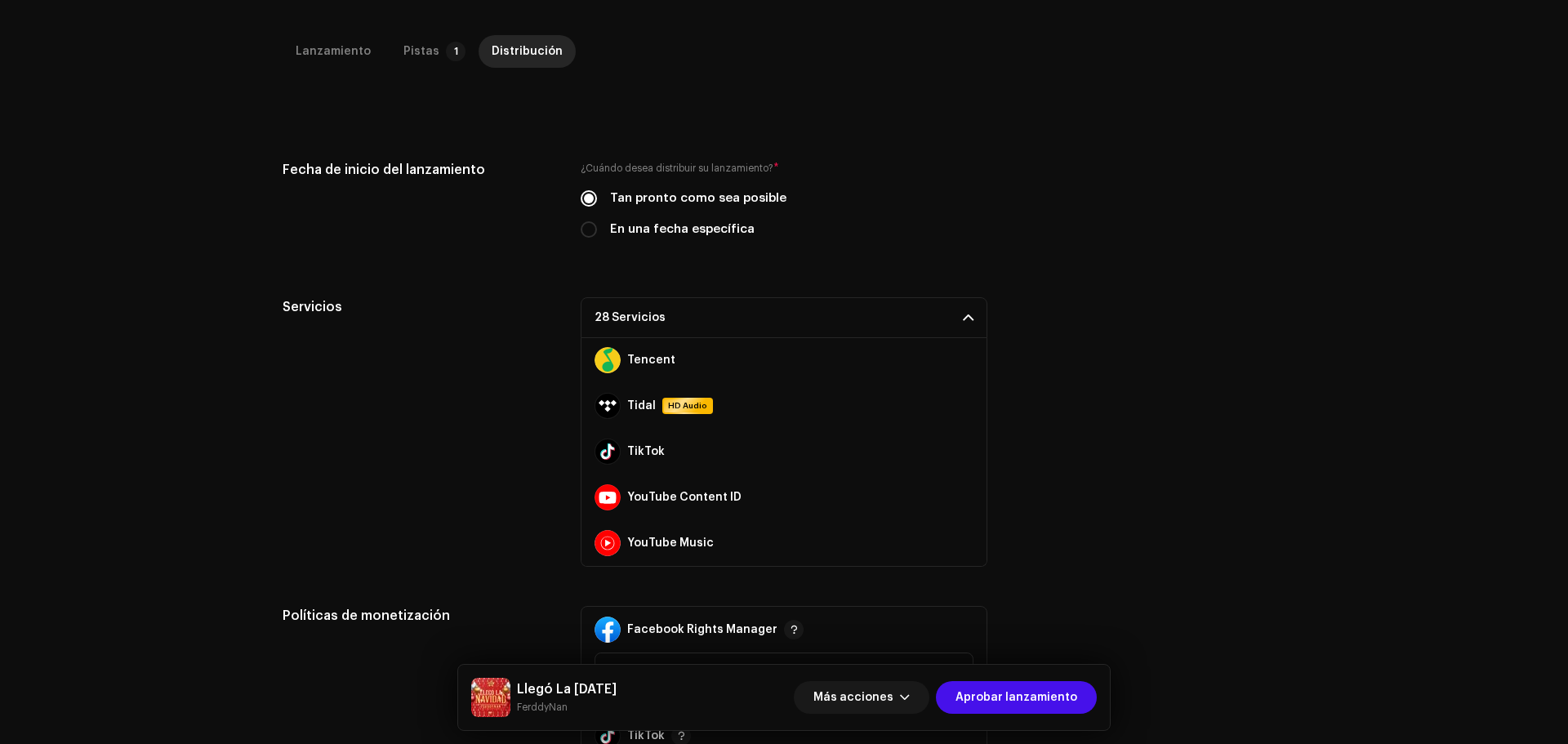
scroll to position [1053, 0]
click at [1006, 699] on span "Aprobar lanzamiento" at bounding box center [1016, 697] width 121 height 33
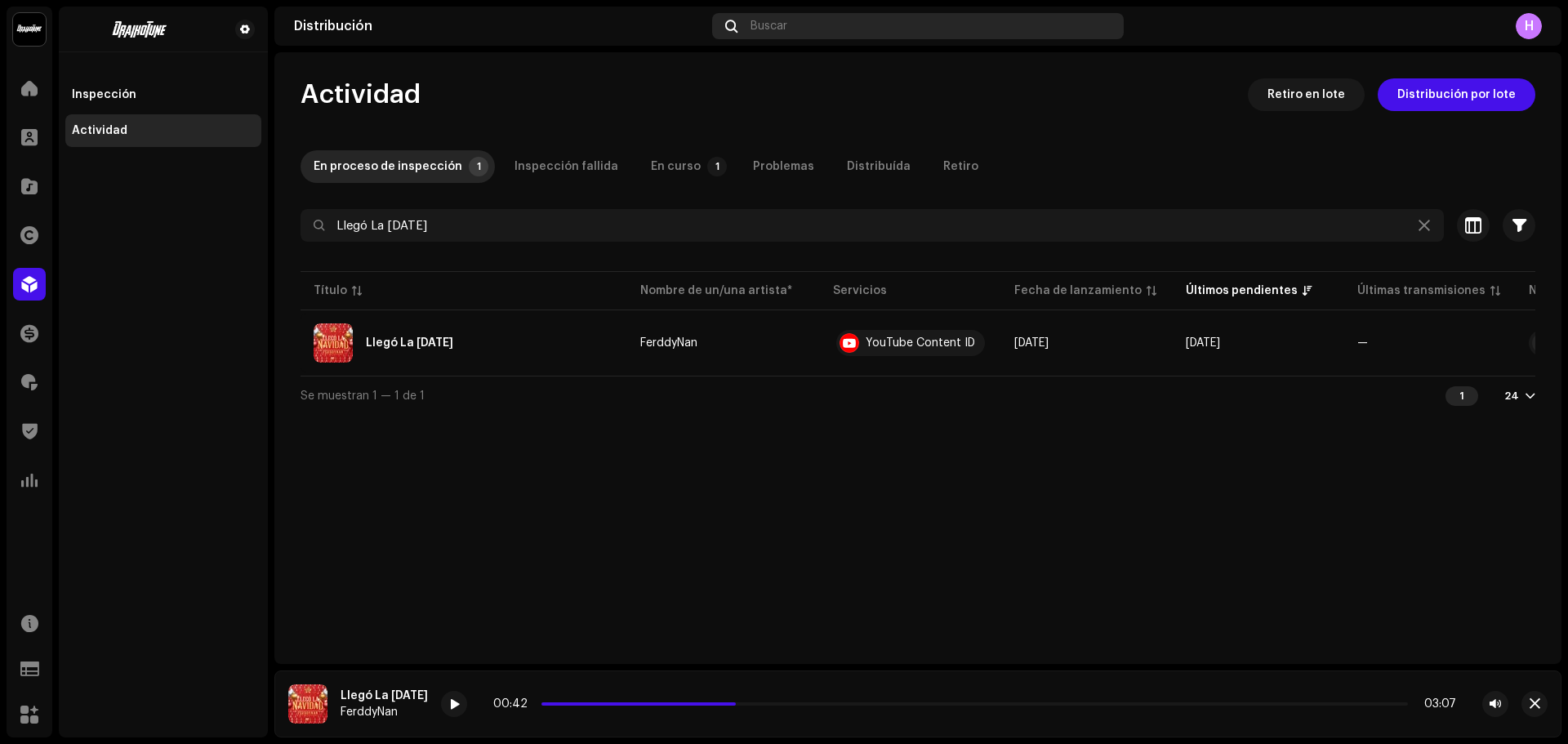
click at [822, 35] on div "Buscar" at bounding box center [918, 26] width 412 height 26
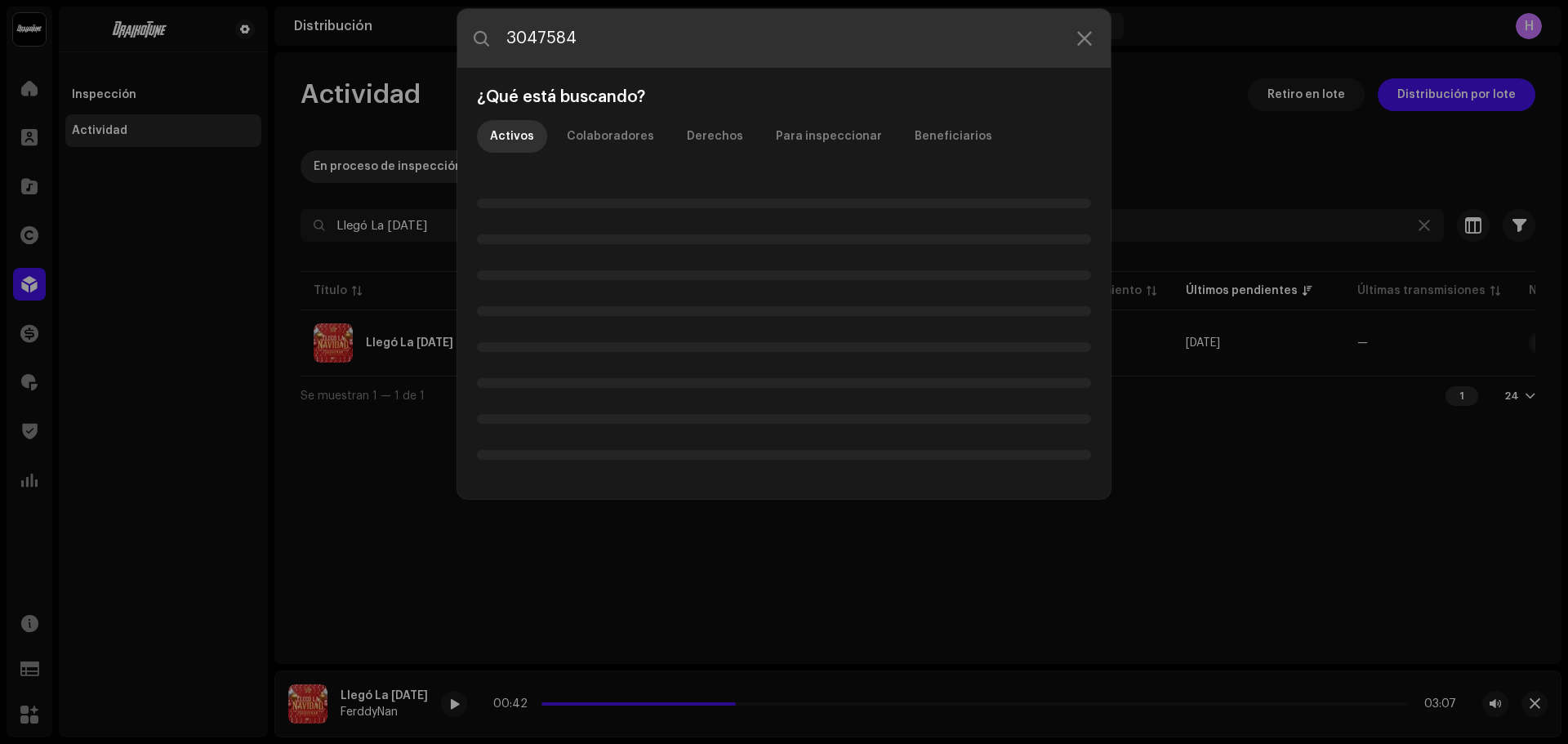
type input "3047584"
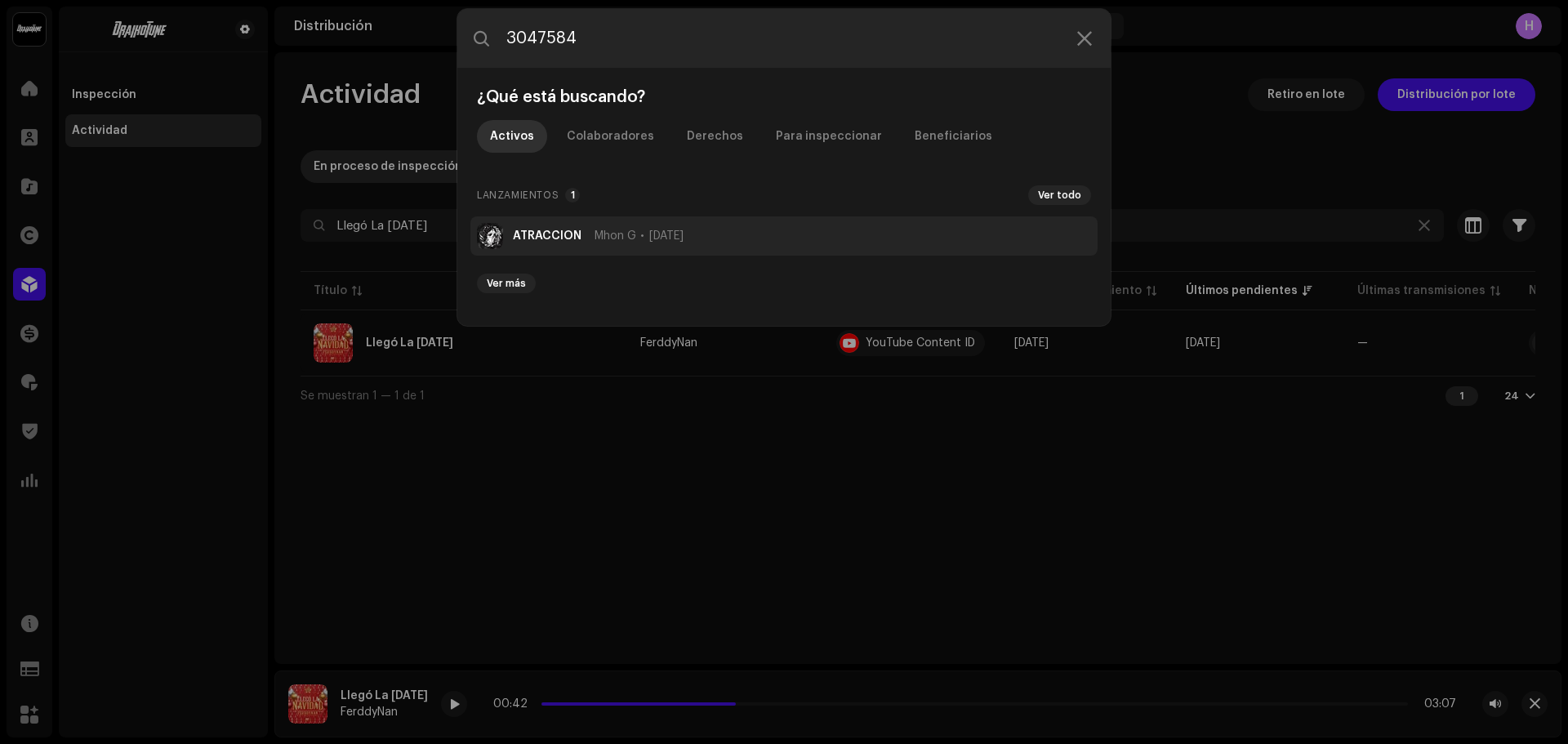
click at [529, 251] on li "ATRACCIÓN Mhon G 27 oct 2025" at bounding box center [784, 236] width 627 height 39
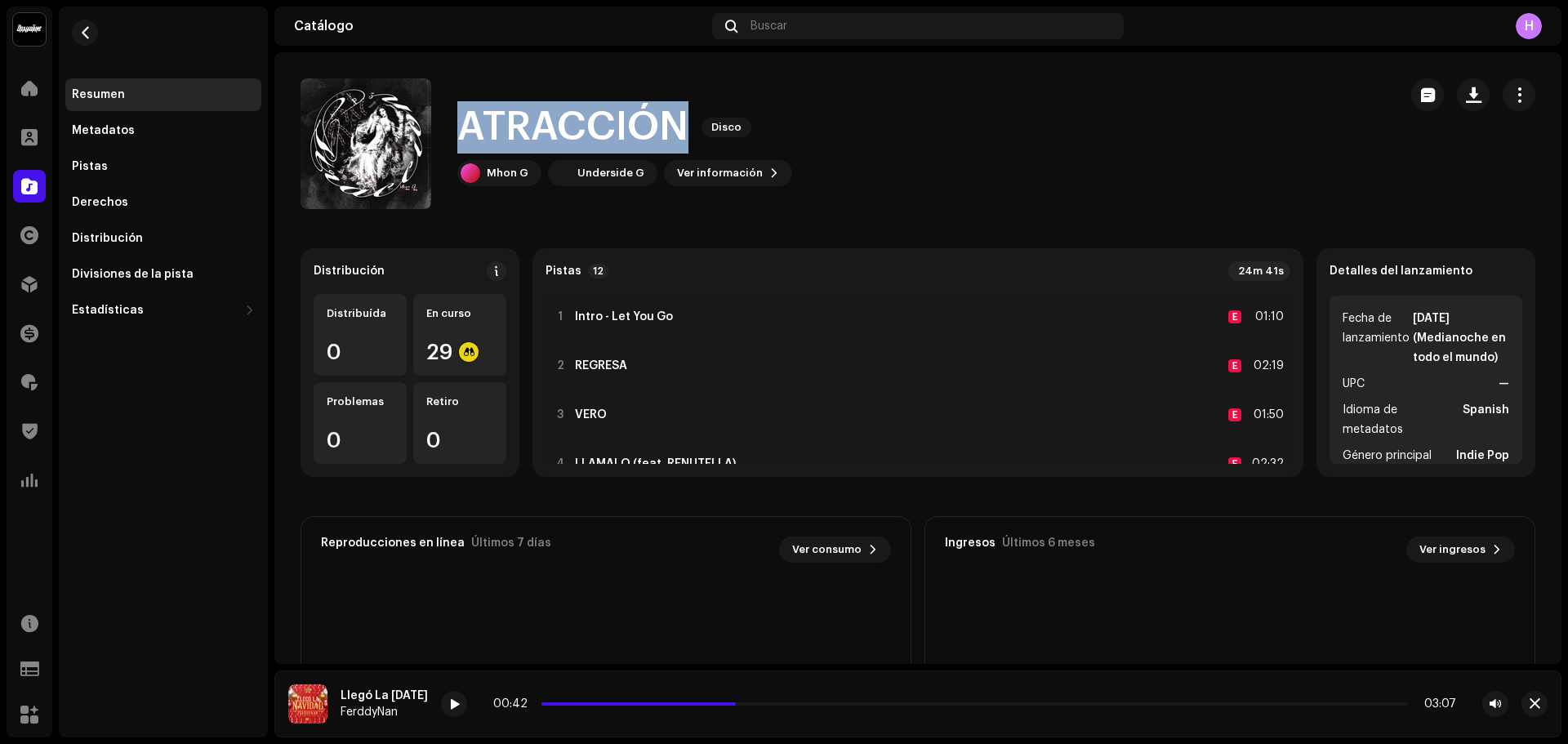
drag, startPoint x: 457, startPoint y: 130, endPoint x: 685, endPoint y: 116, distance: 228.4
click at [685, 116] on h1 "ATRACCIÓN" at bounding box center [573, 127] width 232 height 53
copy h1 "ATRACCIÓN"
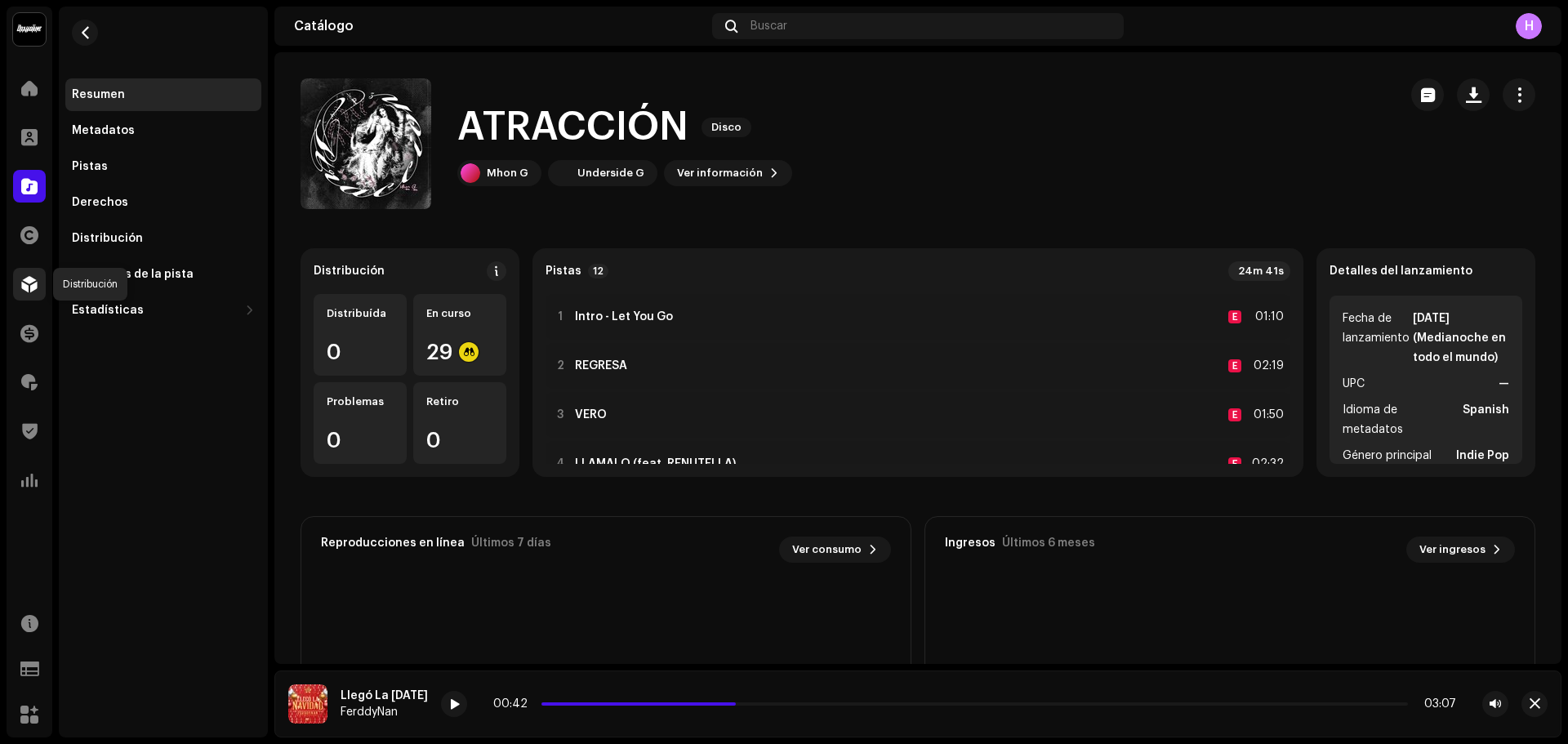
click at [31, 280] on span at bounding box center [29, 283] width 16 height 13
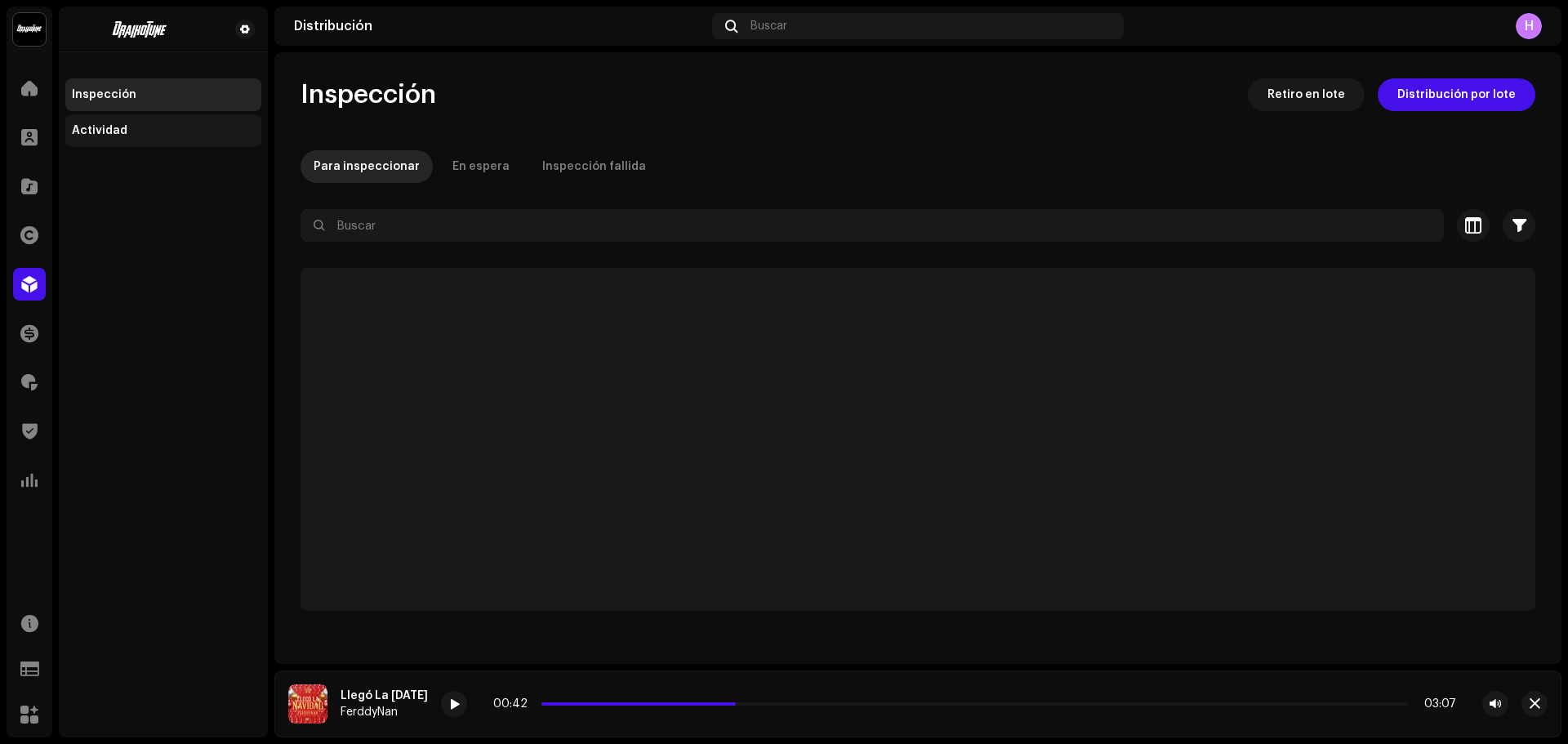
click at [128, 131] on div "Actividad" at bounding box center [163, 130] width 183 height 13
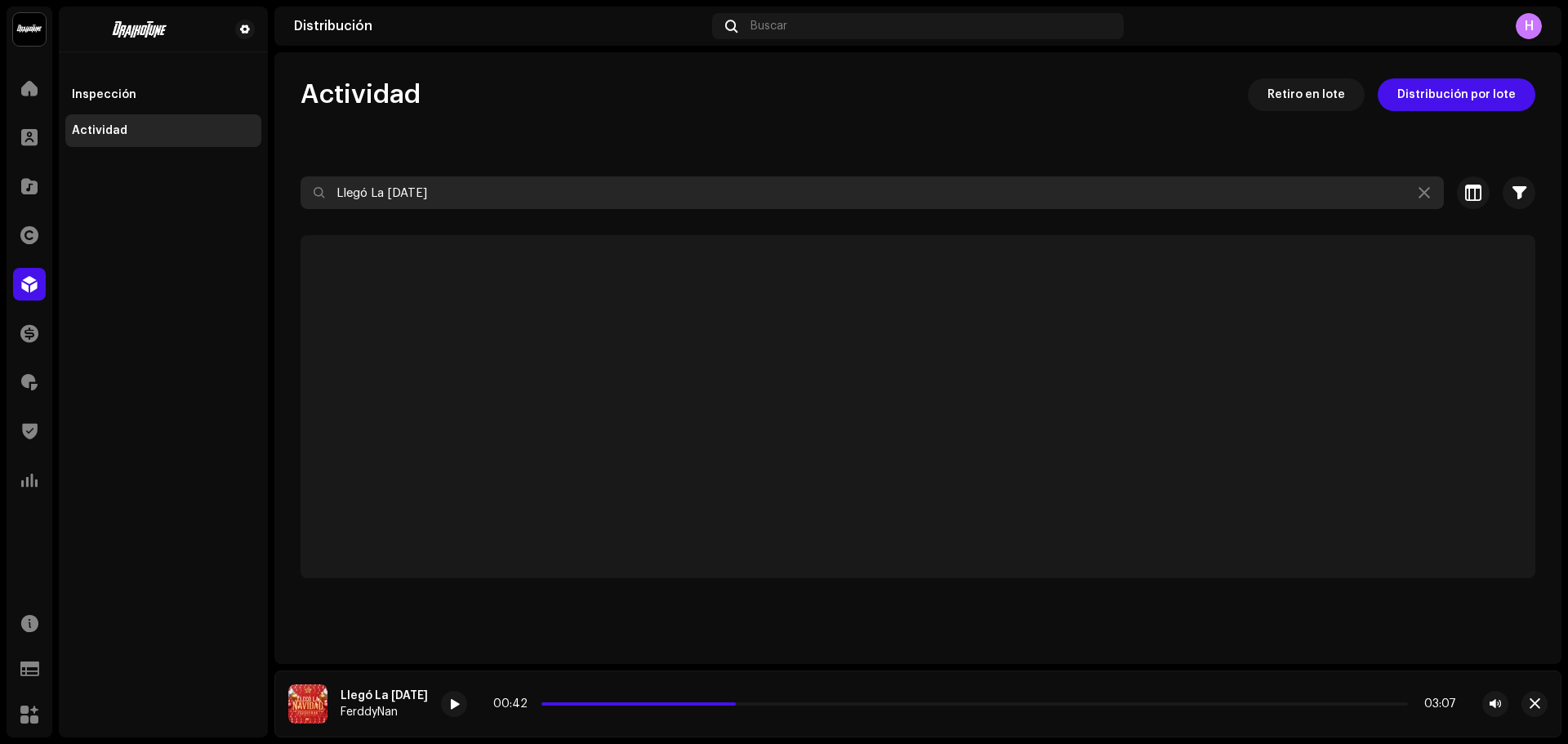
drag, startPoint x: 475, startPoint y: 197, endPoint x: 123, endPoint y: 173, distance: 352.8
click at [123, 173] on div "Draikotune Music Distribution SAC Inicio Clientes Catálogo Derechos Distribució…" at bounding box center [784, 372] width 1568 height 744
paste input "ATRACCIÓN"
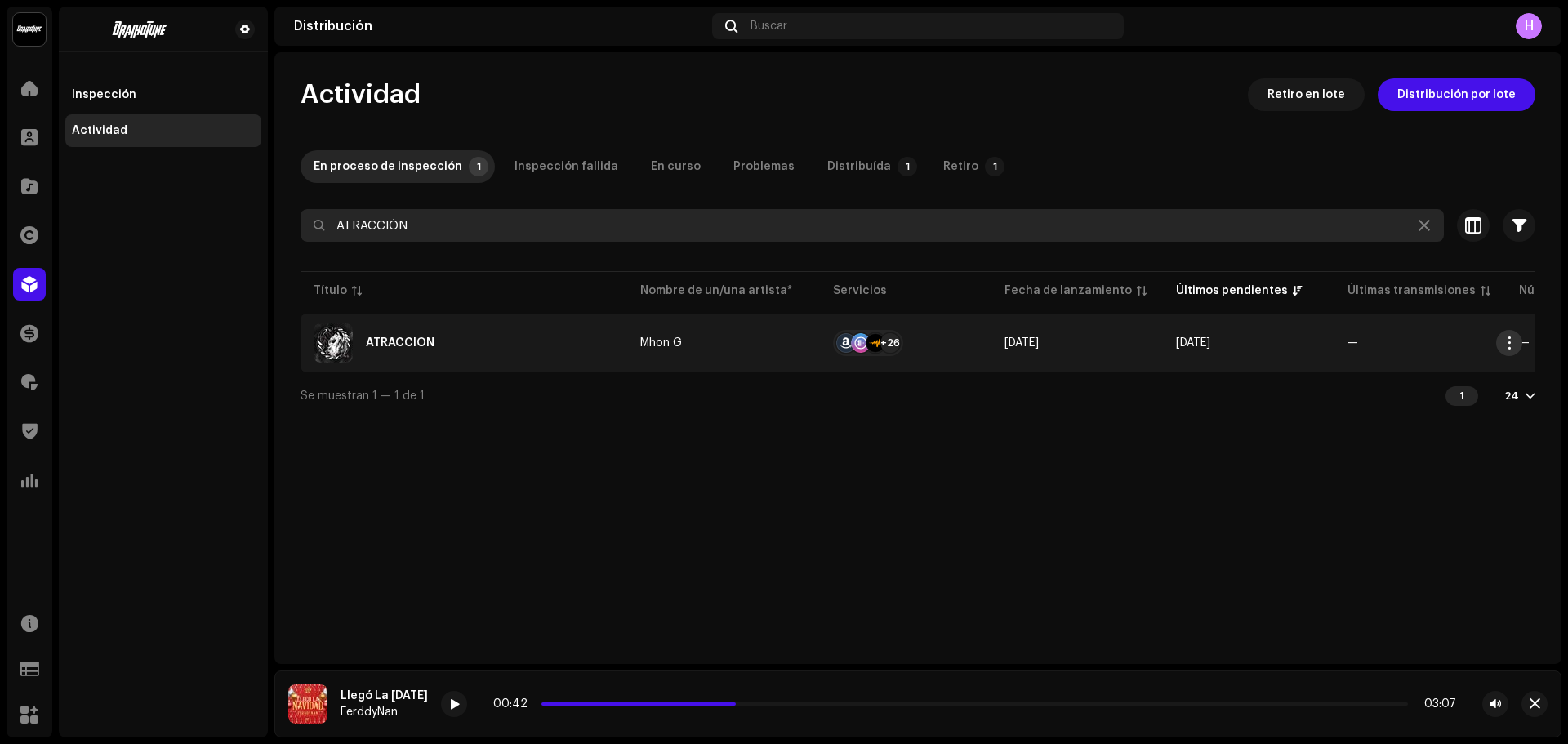
type input "ATRACCIÓN"
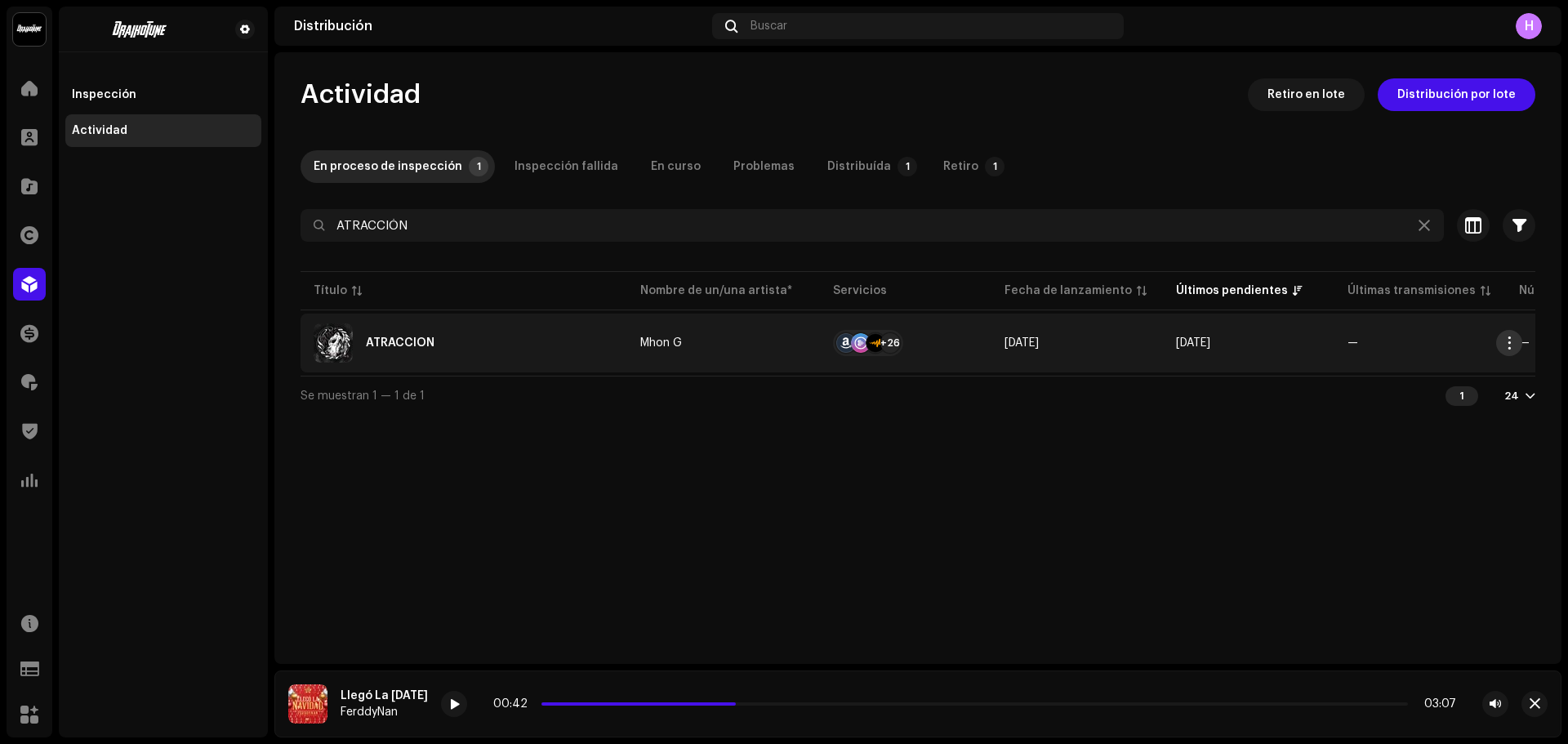
drag, startPoint x: 1508, startPoint y: 347, endPoint x: 1494, endPoint y: 364, distance: 22.0
click at [1508, 348] on span "button" at bounding box center [1510, 342] width 12 height 13
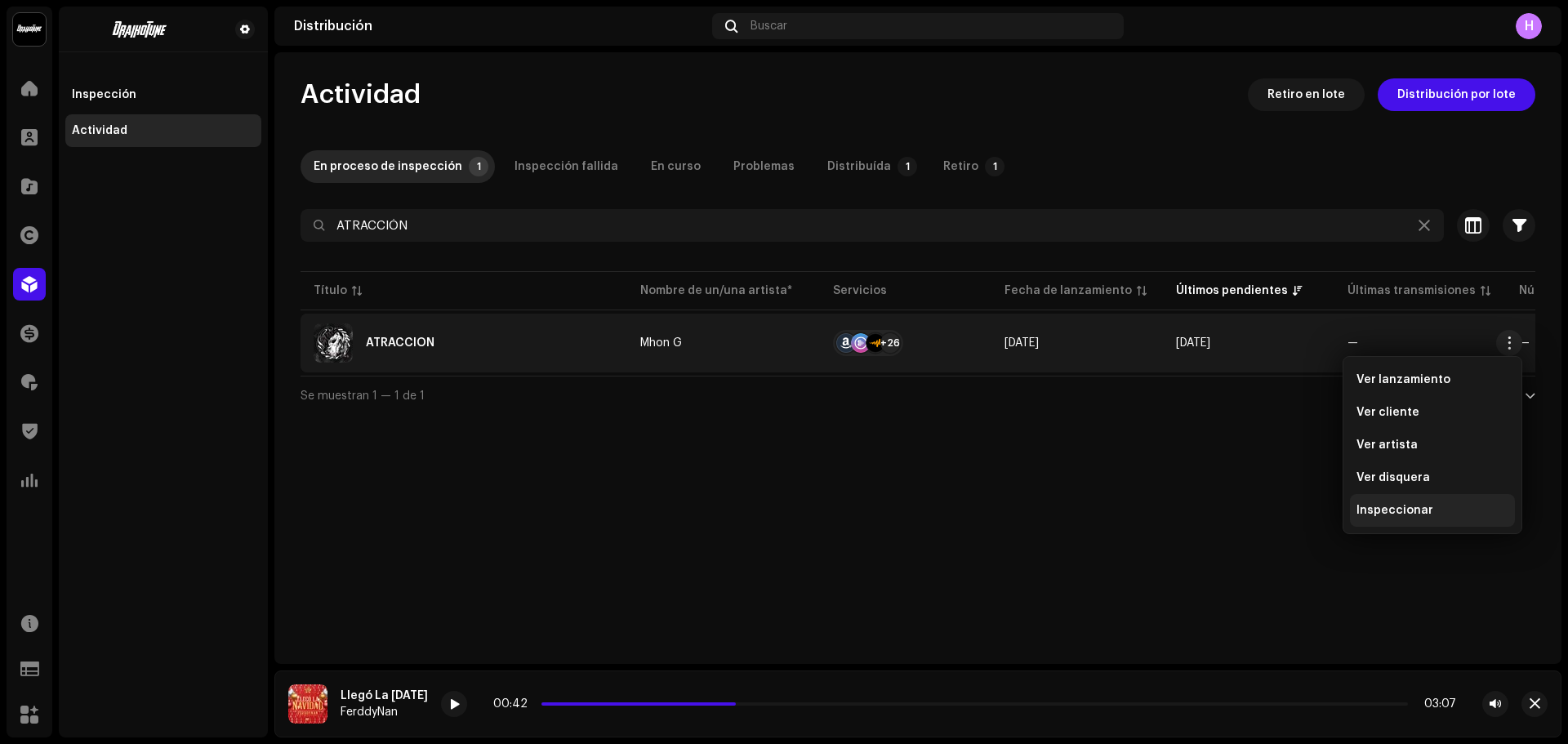
click at [1406, 503] on div "Inspeccionar" at bounding box center [1433, 510] width 165 height 33
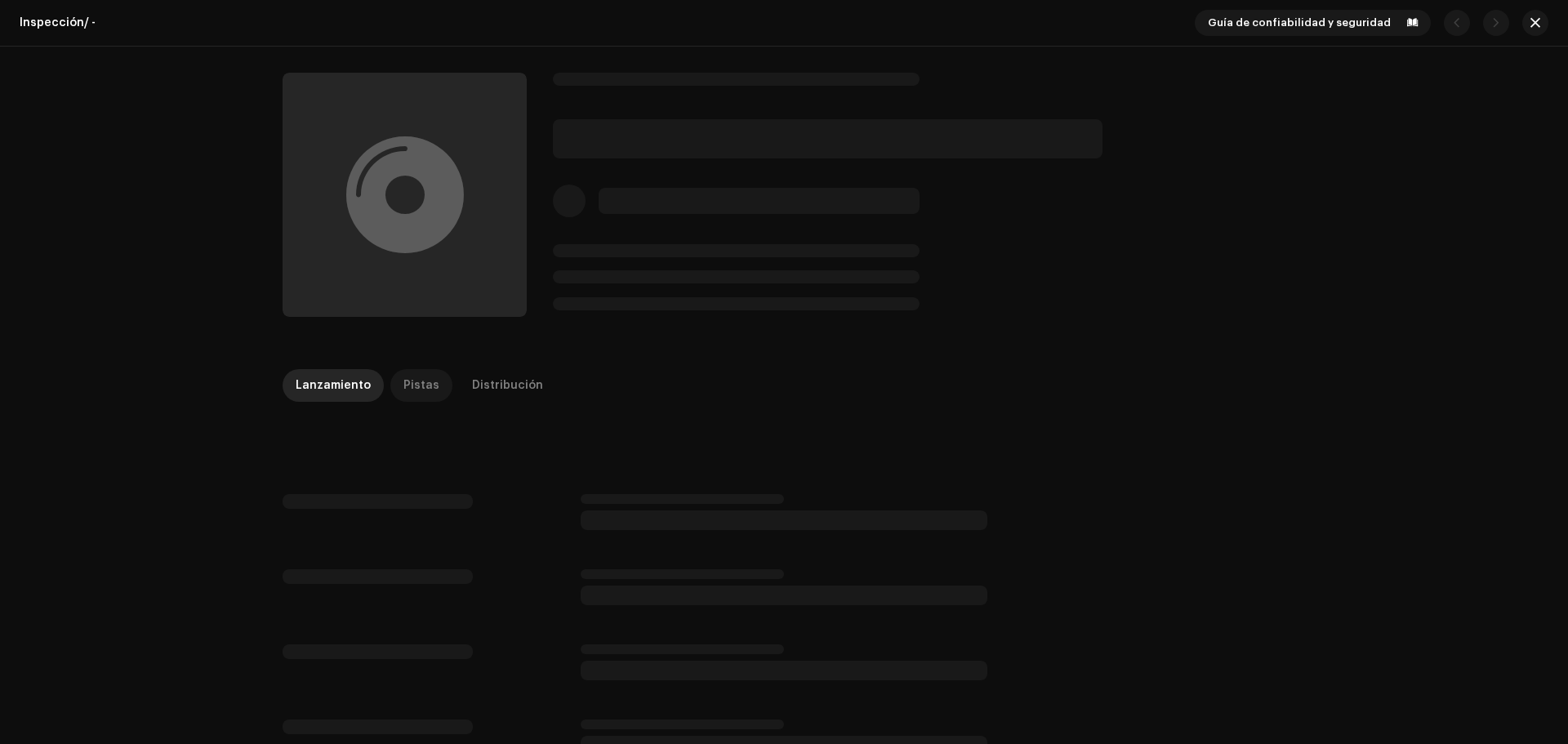
click at [422, 379] on div "Pistas" at bounding box center [422, 385] width 36 height 33
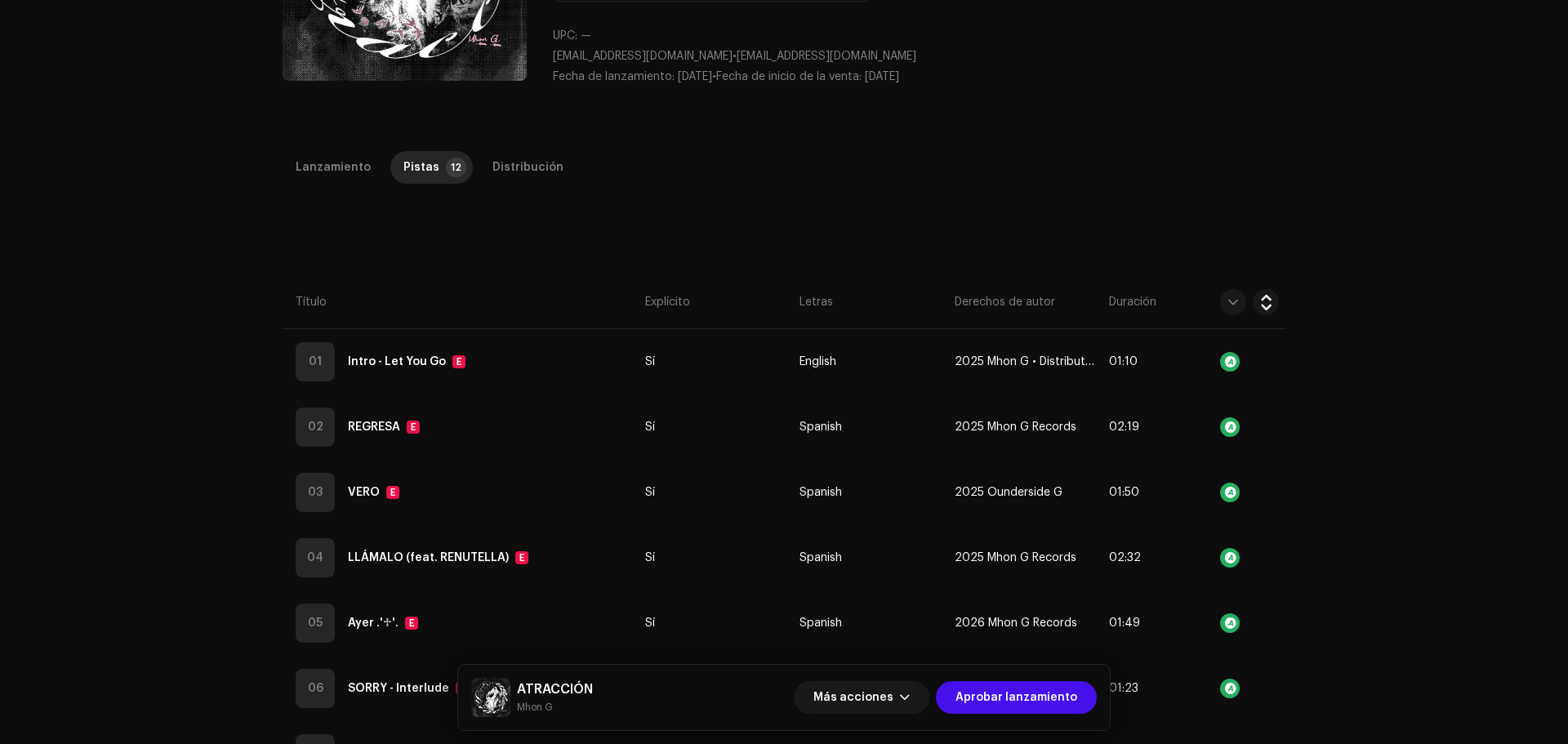
scroll to position [241, 0]
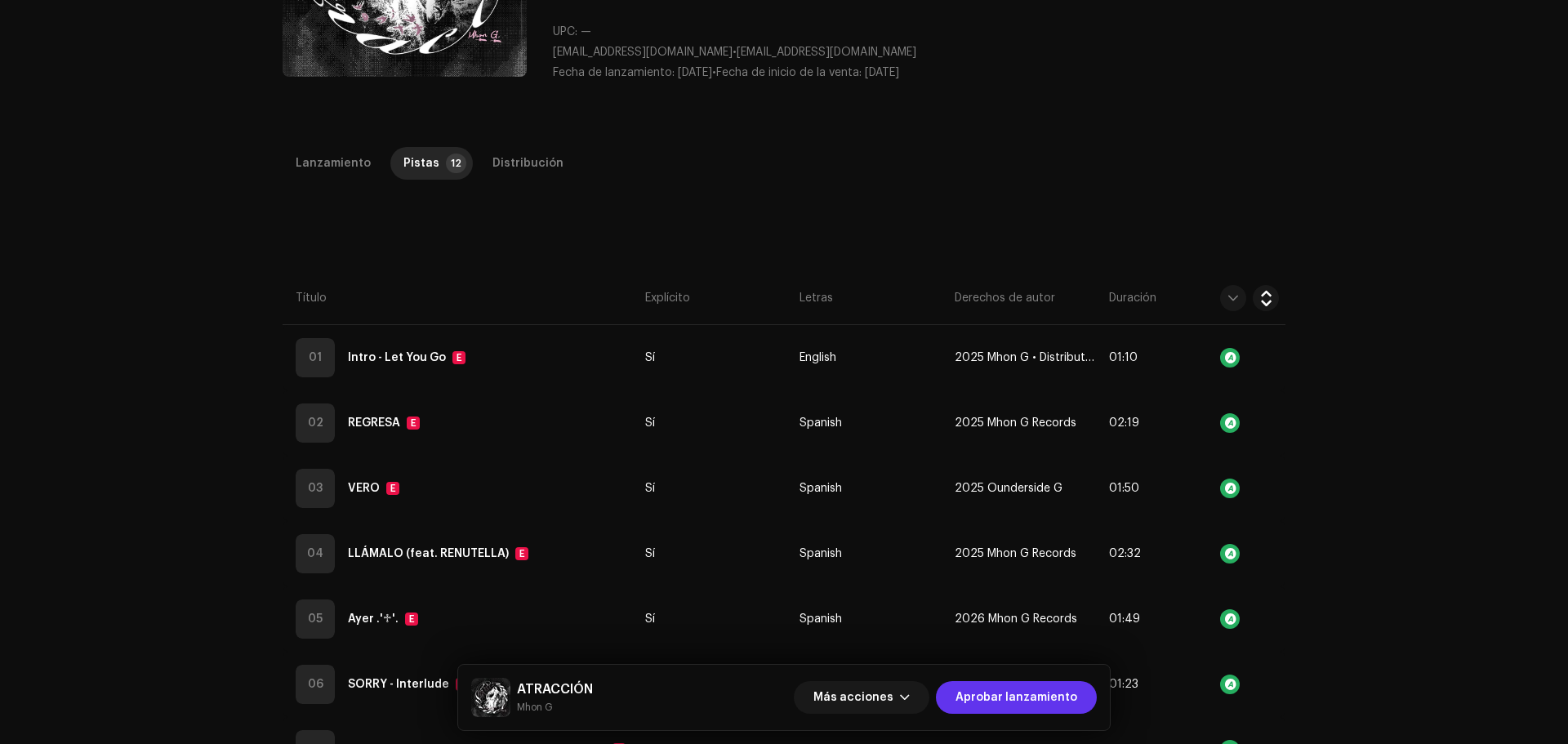
click at [1029, 701] on span "Aprobar lanzamiento" at bounding box center [1016, 697] width 121 height 33
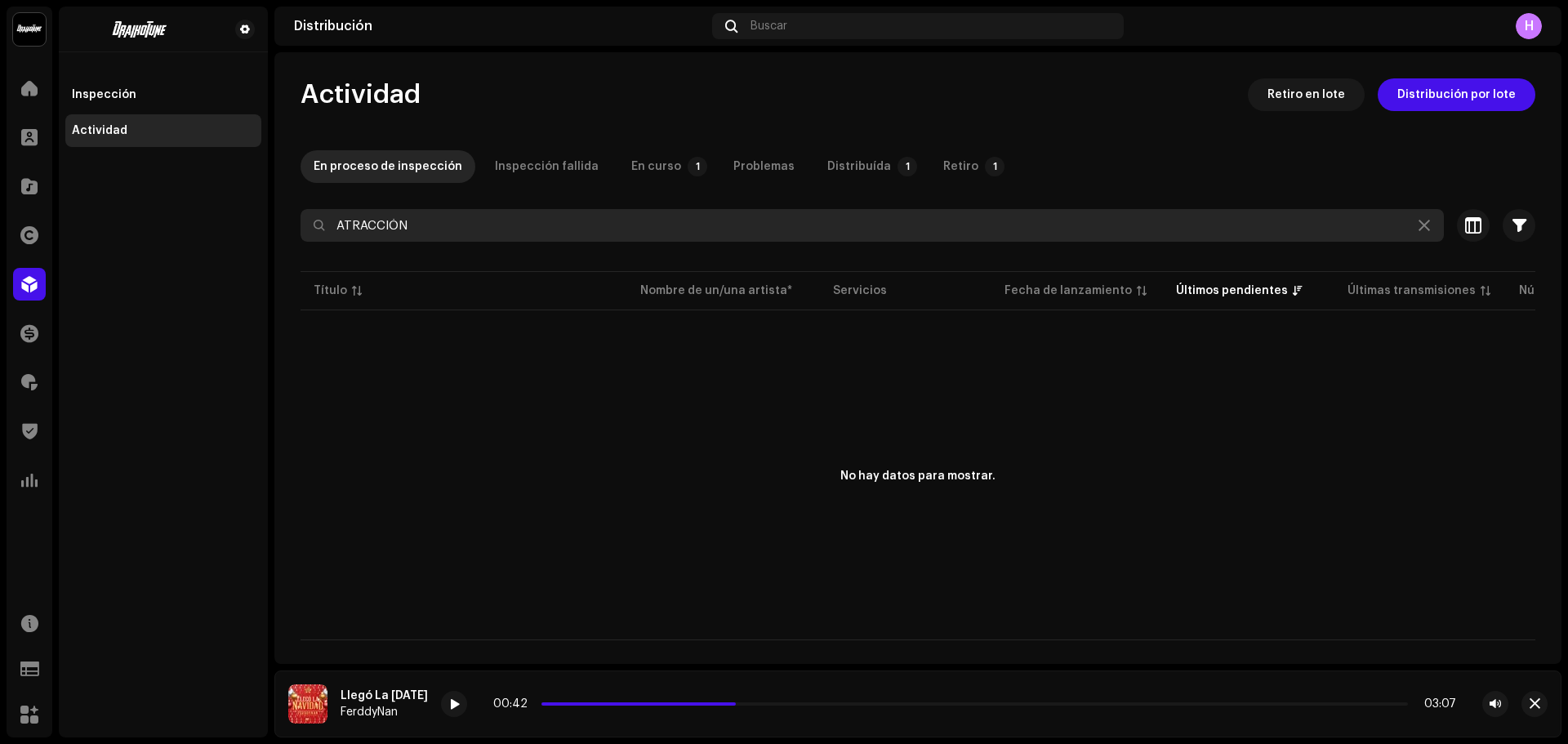
drag, startPoint x: 438, startPoint y: 232, endPoint x: 58, endPoint y: 219, distance: 380.2
click at [58, 219] on div "Draikotune Music Distribution SAC Inicio Clientes Catálogo Derechos Distribució…" at bounding box center [784, 372] width 1568 height 744
paste input "7316481359517"
type input "7316481359517"
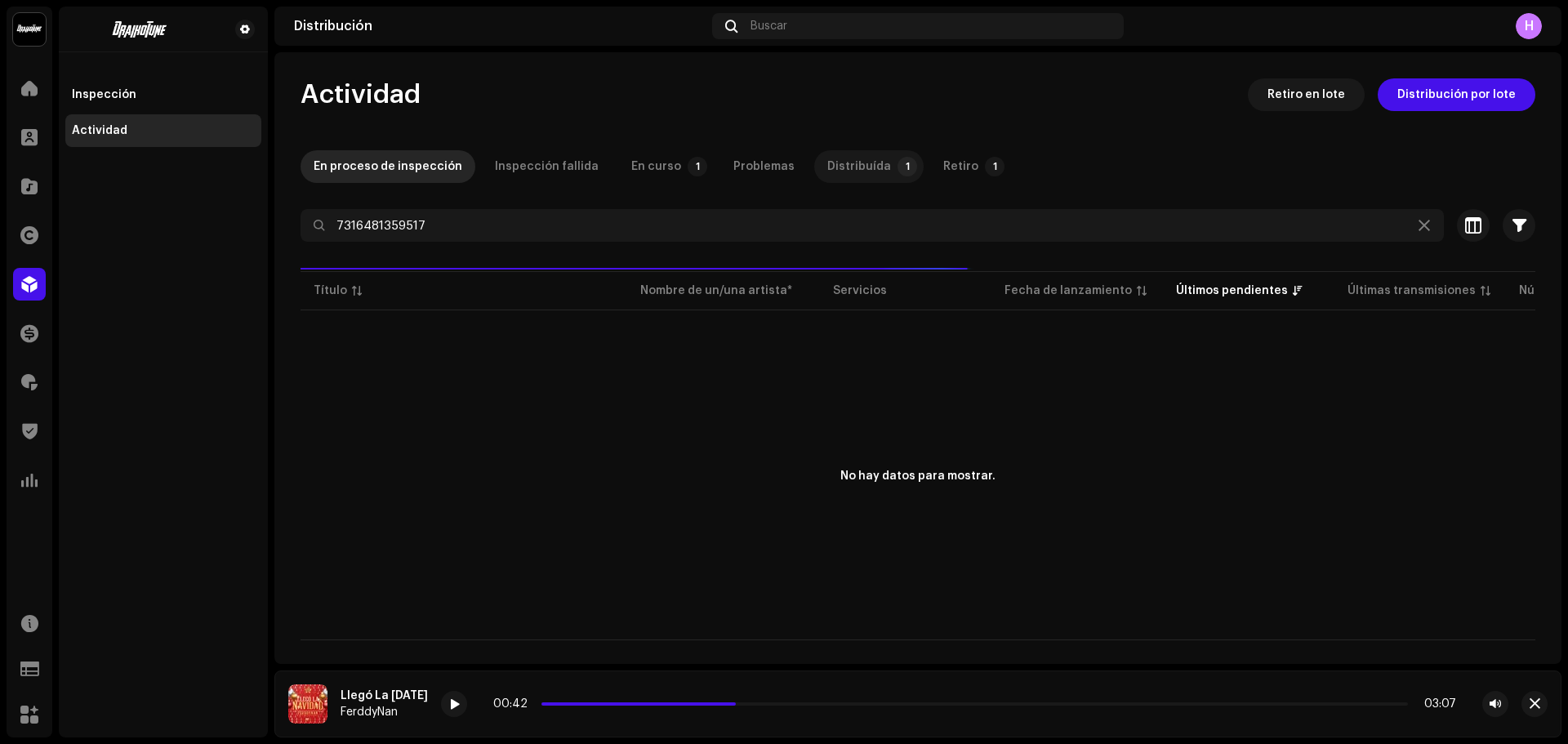
click at [835, 158] on div "Distribuída" at bounding box center [859, 166] width 64 height 33
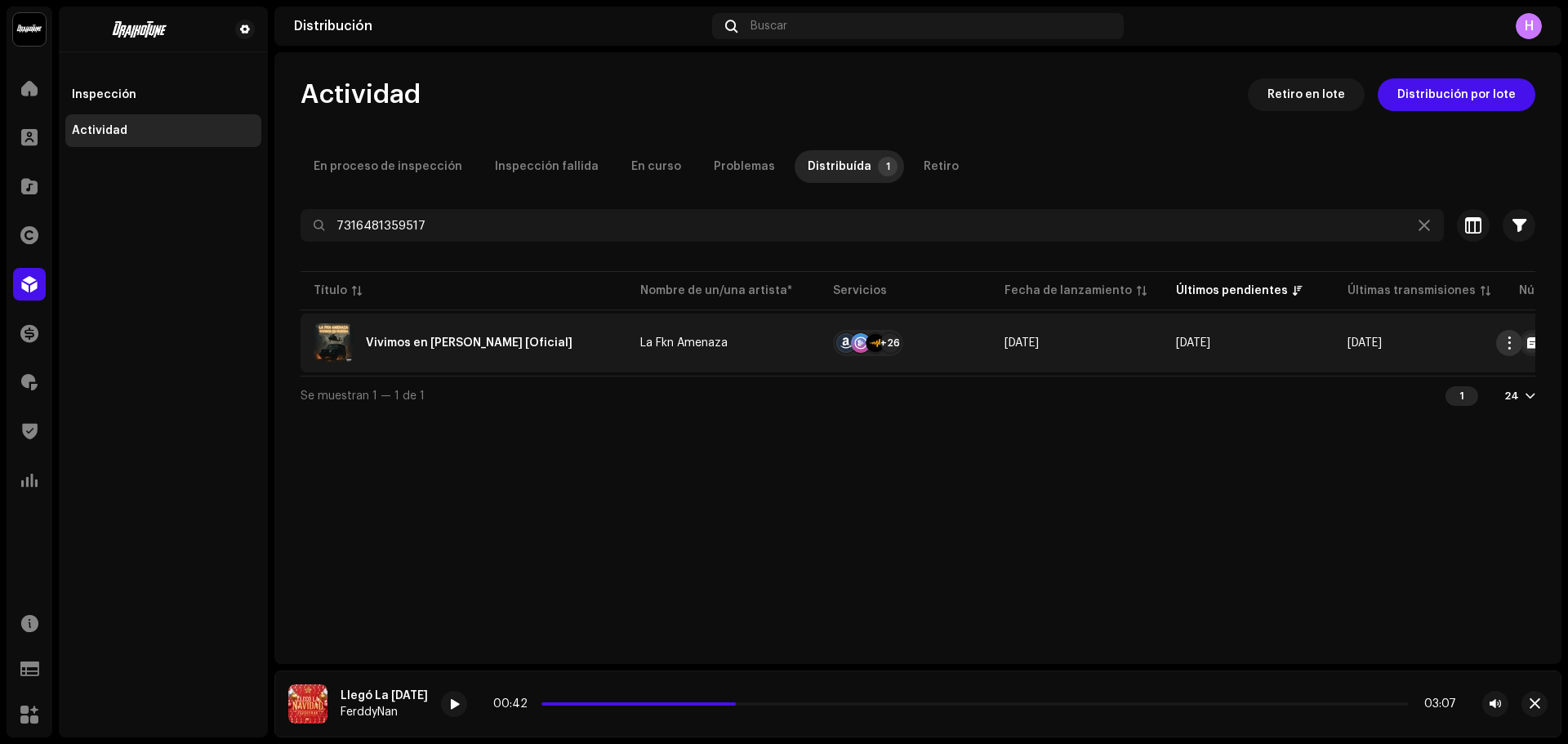
click at [1508, 346] on span "button" at bounding box center [1510, 342] width 12 height 13
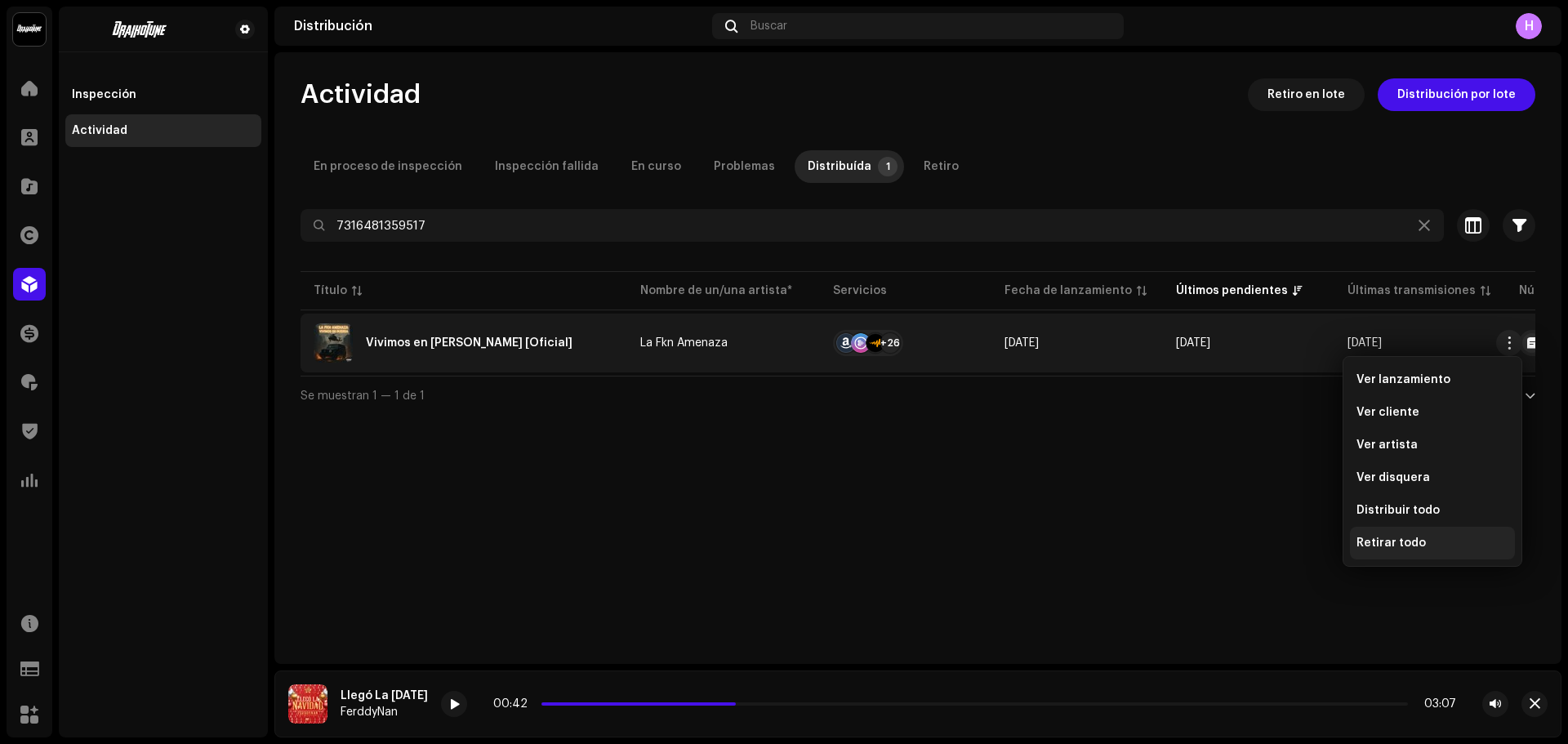
click at [1408, 533] on div "Retirar todo" at bounding box center [1433, 543] width 165 height 33
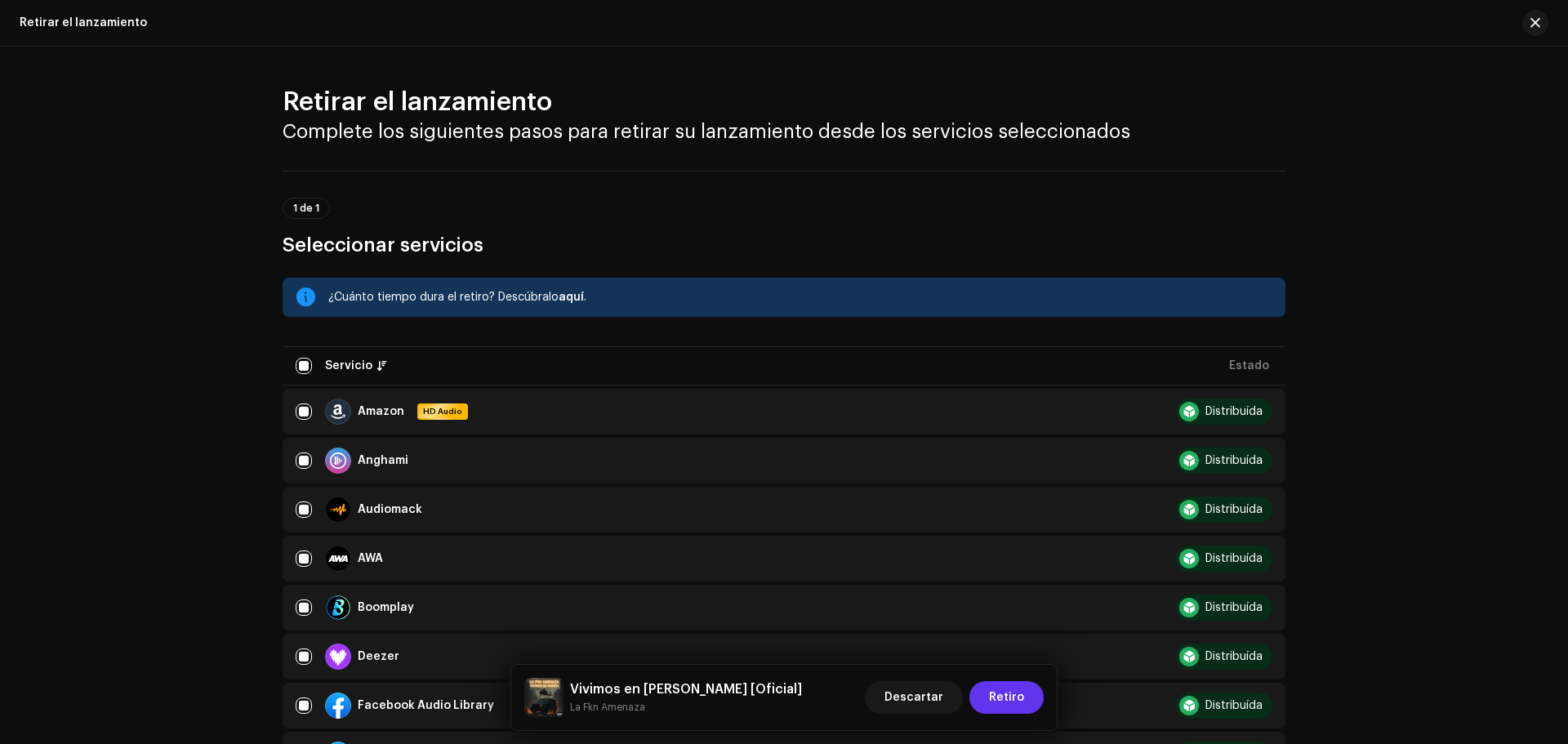
click at [1013, 698] on span "Retiro" at bounding box center [1006, 697] width 35 height 33
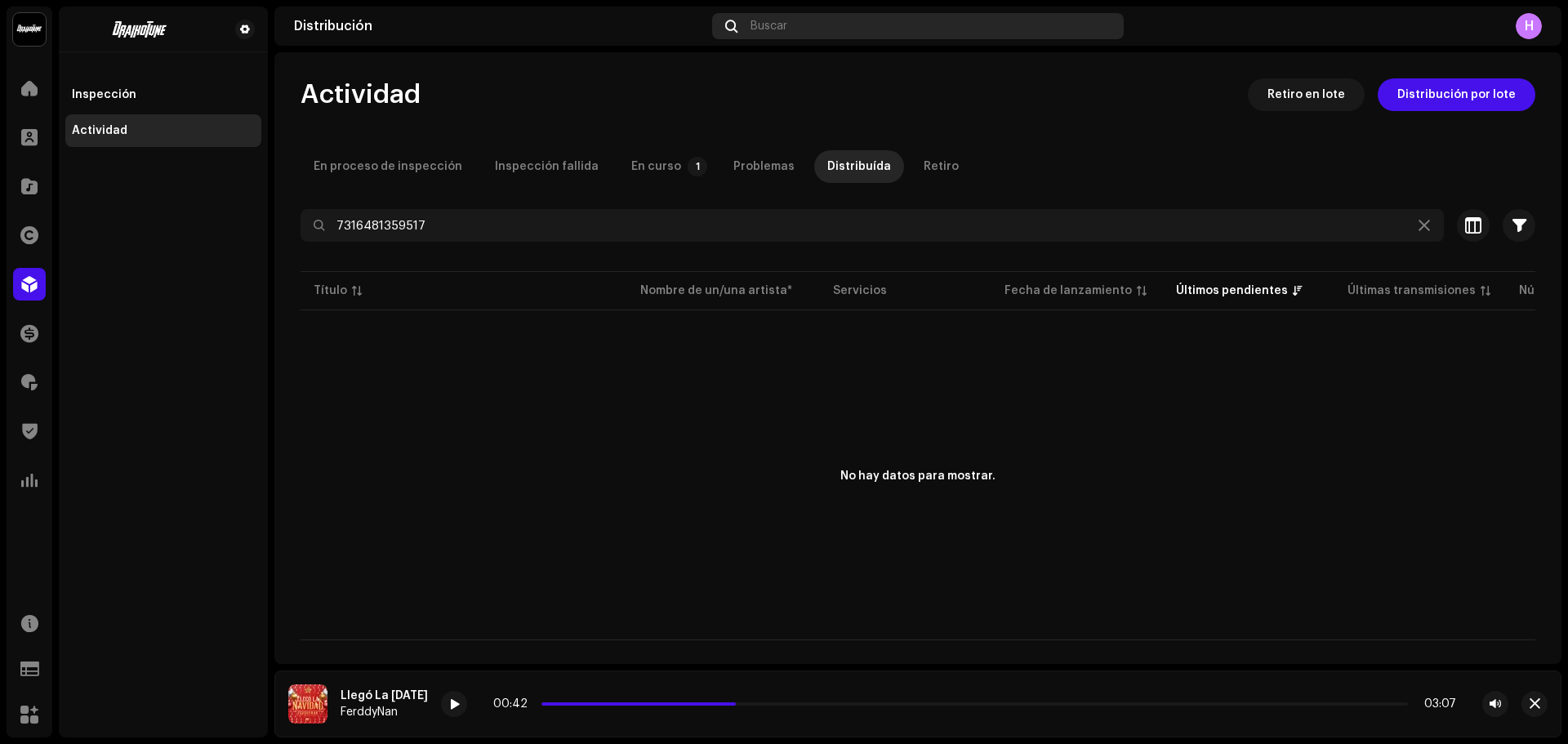
click at [776, 18] on div "Buscar" at bounding box center [918, 26] width 412 height 26
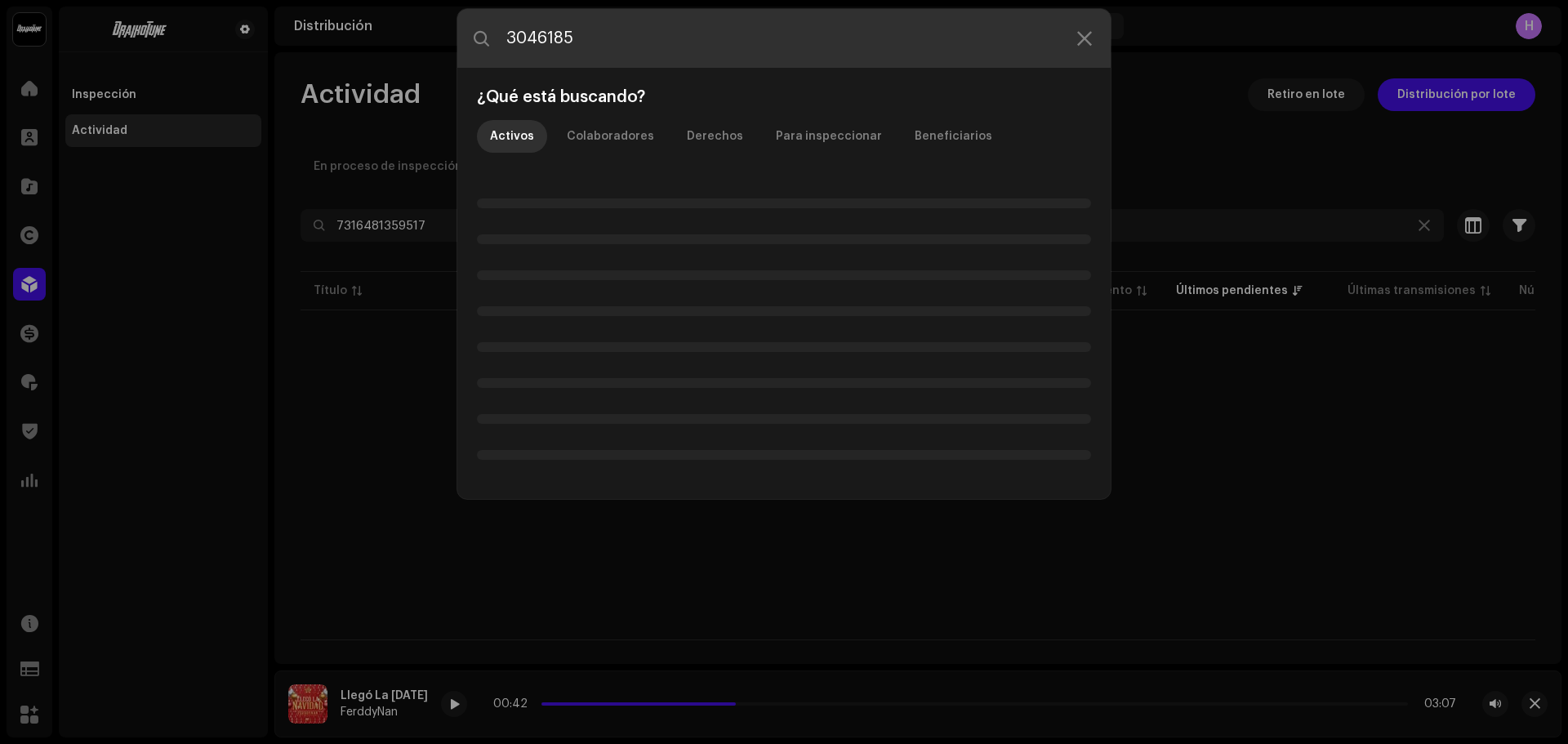
type input "3046185"
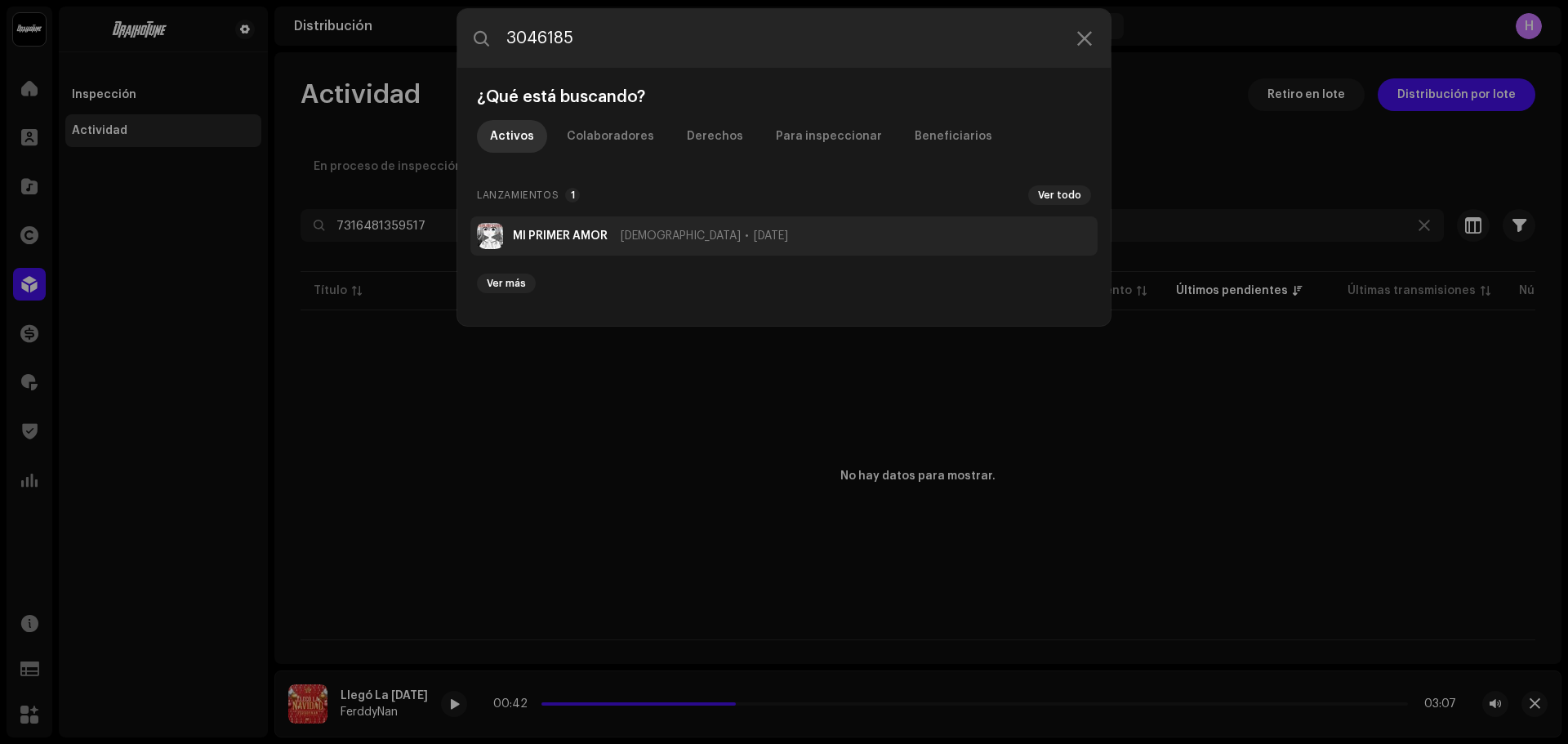
click at [534, 230] on strong "MI PRIMER AMOR" at bounding box center [560, 236] width 94 height 13
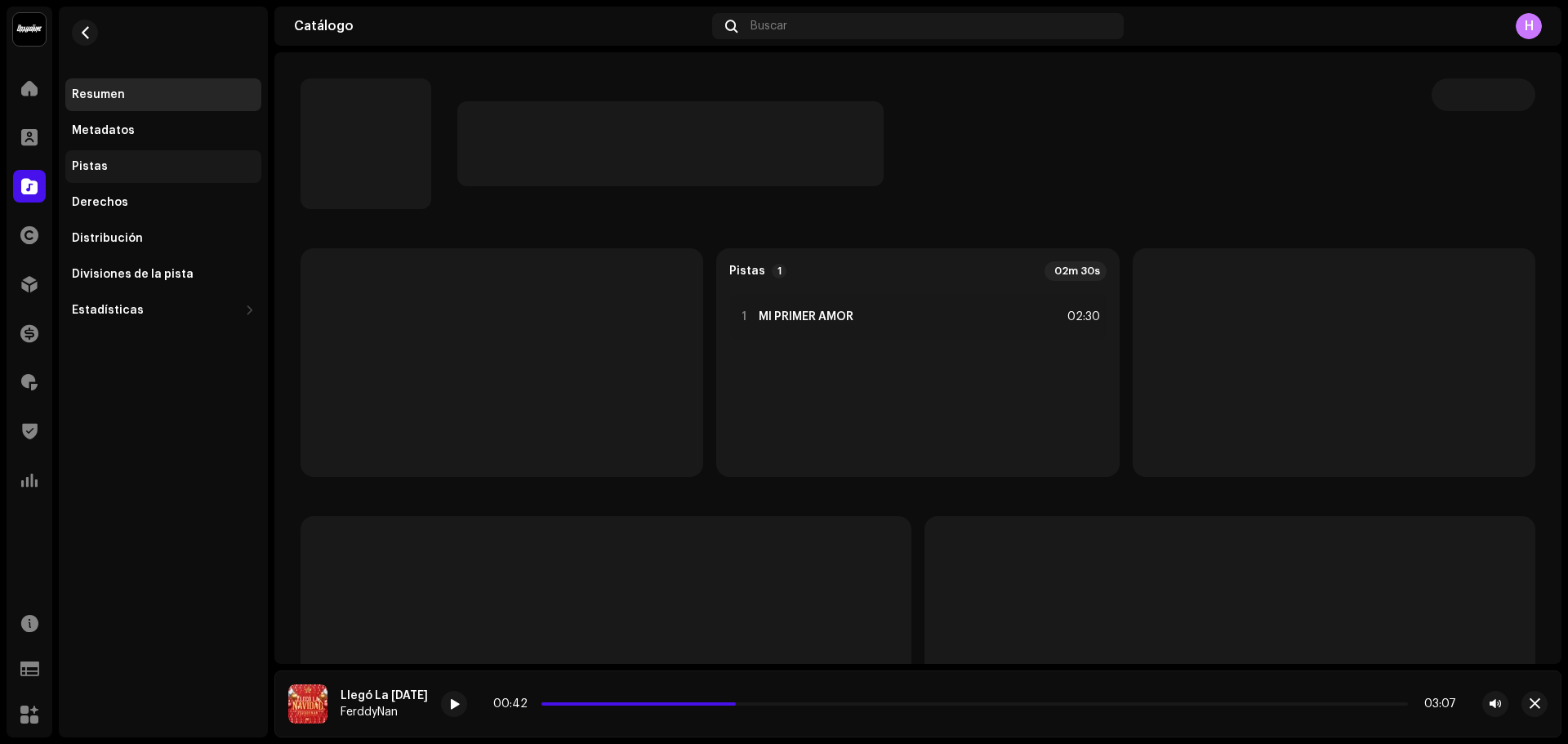
click at [117, 155] on div "Pistas" at bounding box center [163, 166] width 196 height 33
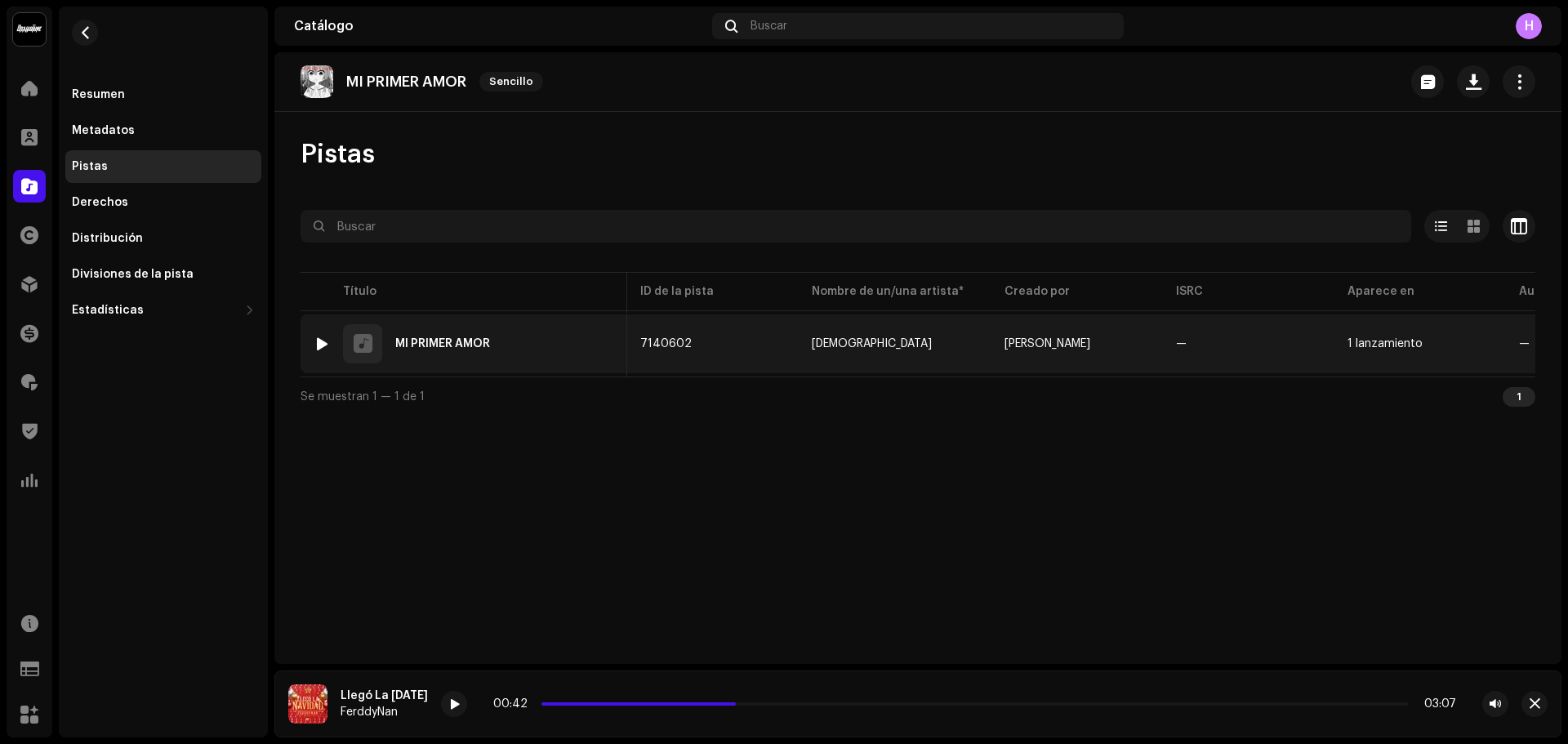
scroll to position [0, 358]
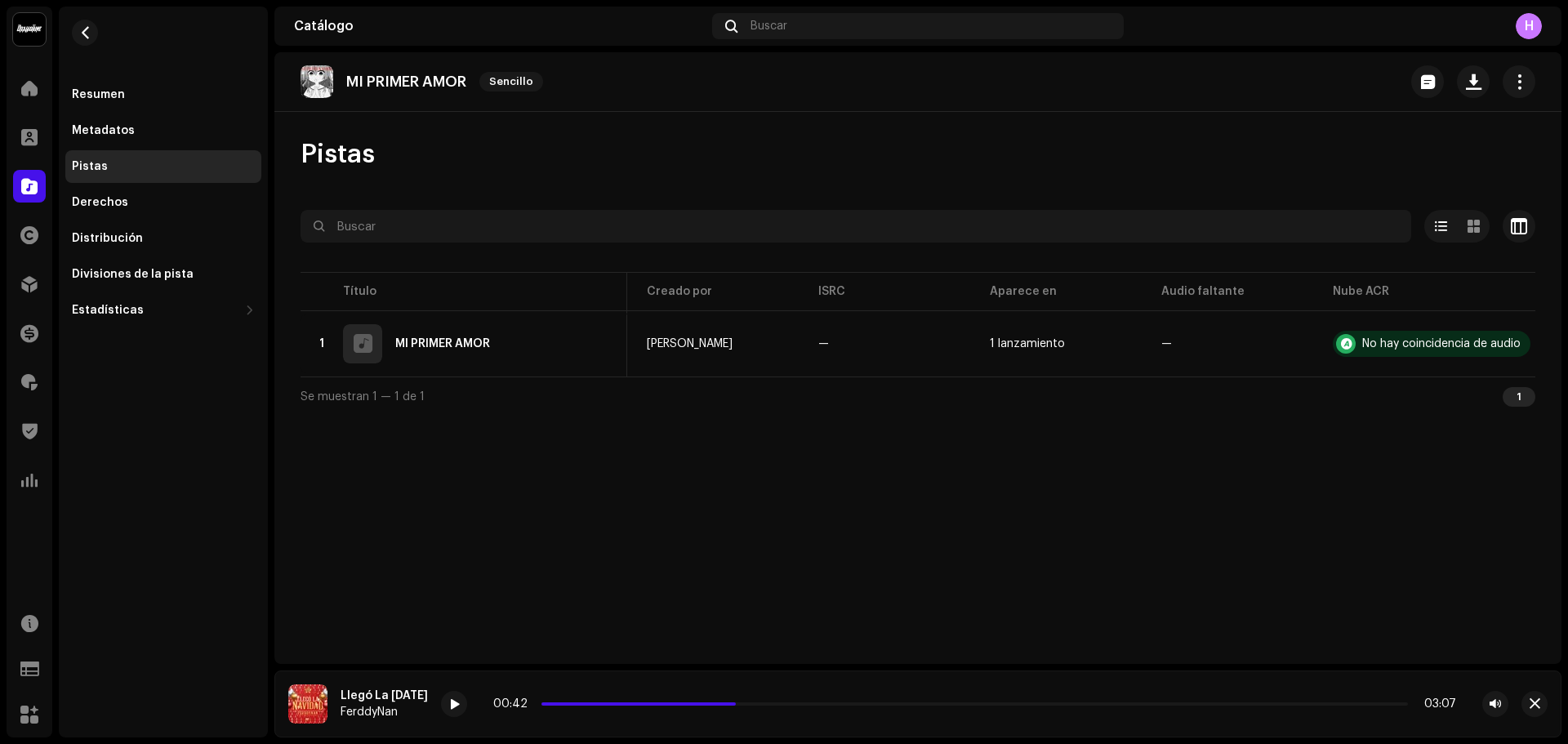
drag, startPoint x: 327, startPoint y: 78, endPoint x: 468, endPoint y: 86, distance: 141.2
click at [468, 86] on div "MI PRIMER AMOR Sencillo" at bounding box center [425, 82] width 250 height 33
drag, startPoint x: 468, startPoint y: 85, endPoint x: 317, endPoint y: 85, distance: 151.0
click at [317, 85] on div "MI PRIMER AMOR Sencillo" at bounding box center [425, 82] width 250 height 33
click at [422, 91] on div "MI PRIMER AMOR Sencillo" at bounding box center [425, 82] width 250 height 33
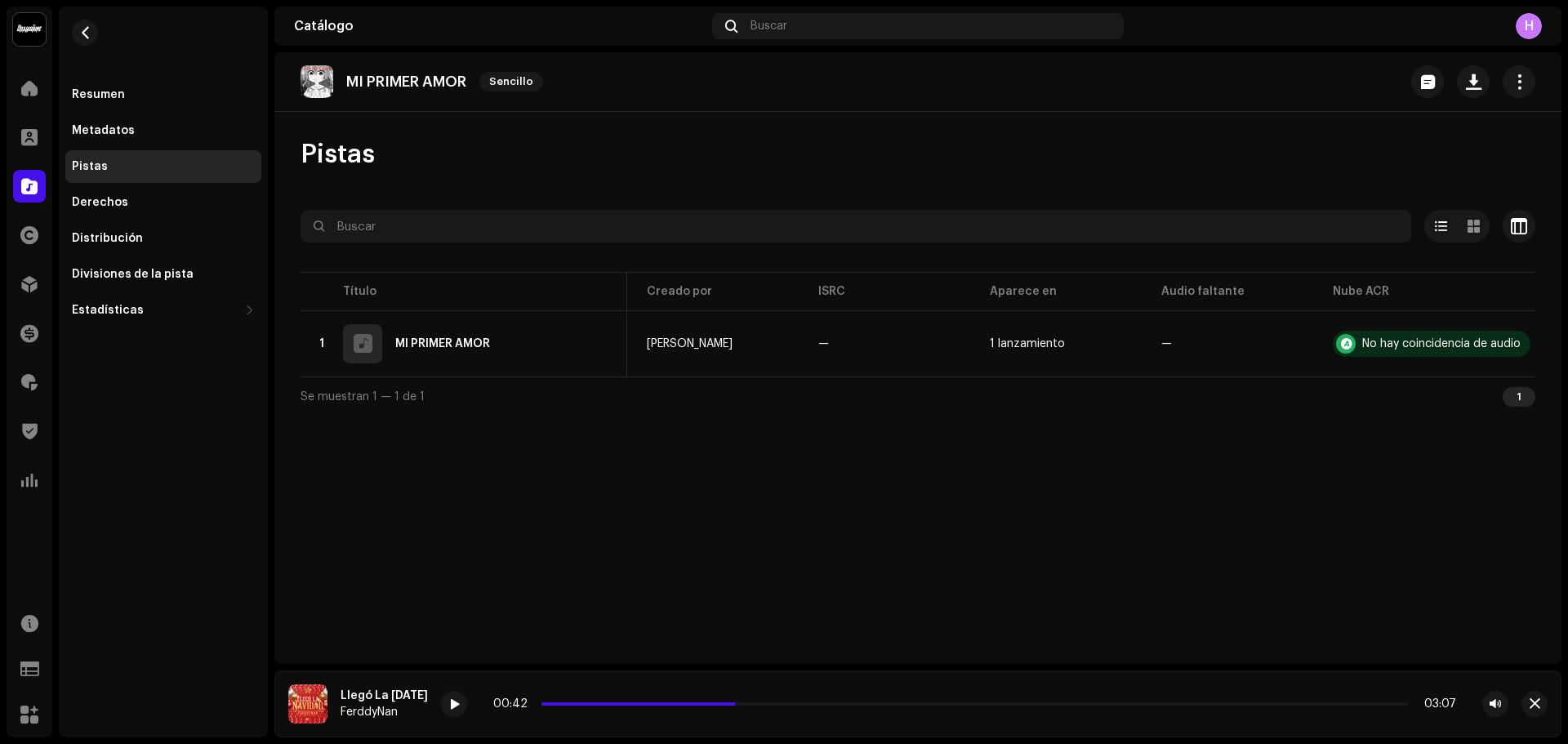
click at [545, 142] on div "Pistas" at bounding box center [918, 154] width 1235 height 33
drag, startPoint x: 468, startPoint y: 81, endPoint x: 348, endPoint y: 74, distance: 120.2
click at [348, 74] on p "MI PRIMER AMOR" at bounding box center [406, 82] width 120 height 17
copy p "MI PRIMER AMOR"
click at [36, 288] on span at bounding box center [29, 283] width 16 height 13
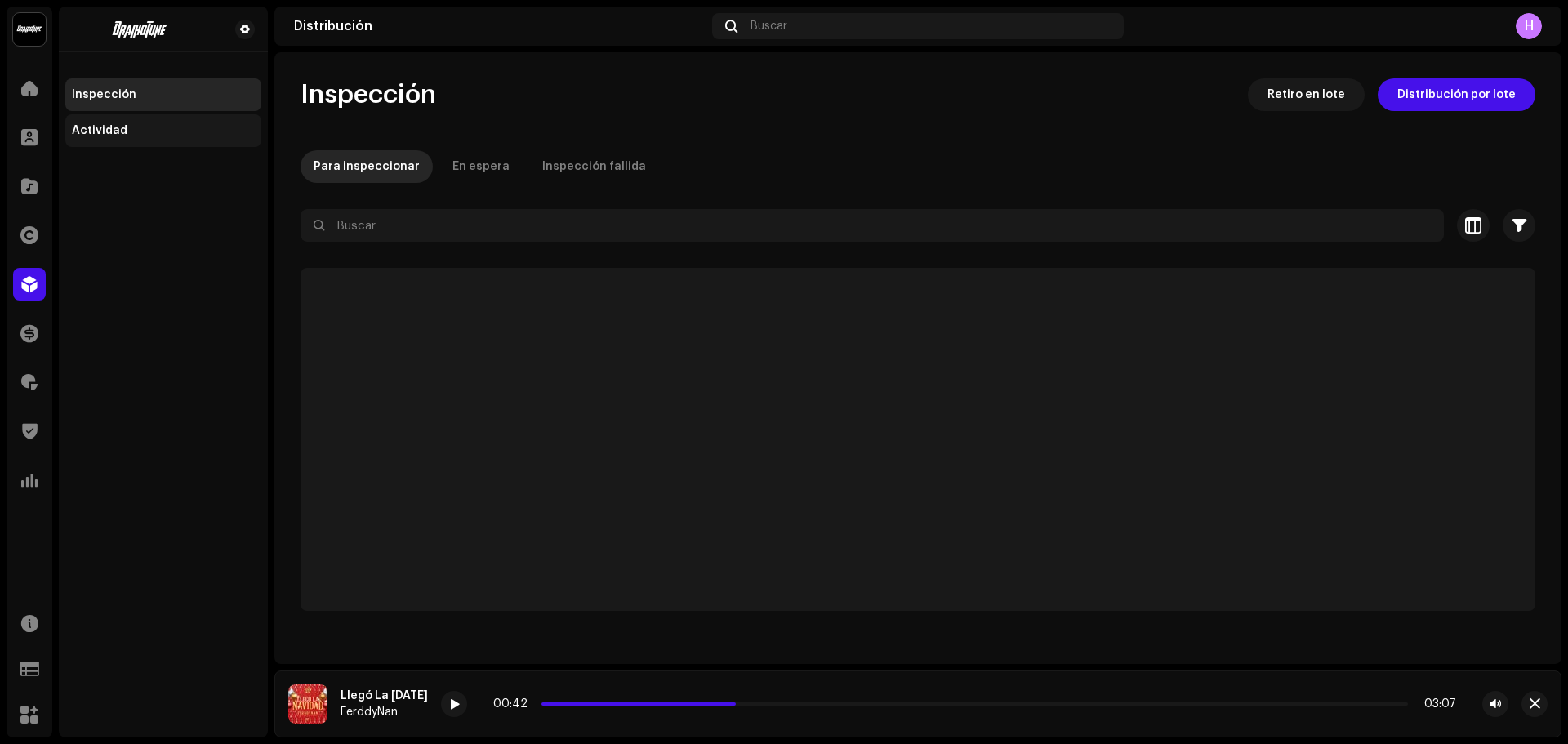
click at [142, 139] on div "Actividad" at bounding box center [163, 130] width 196 height 33
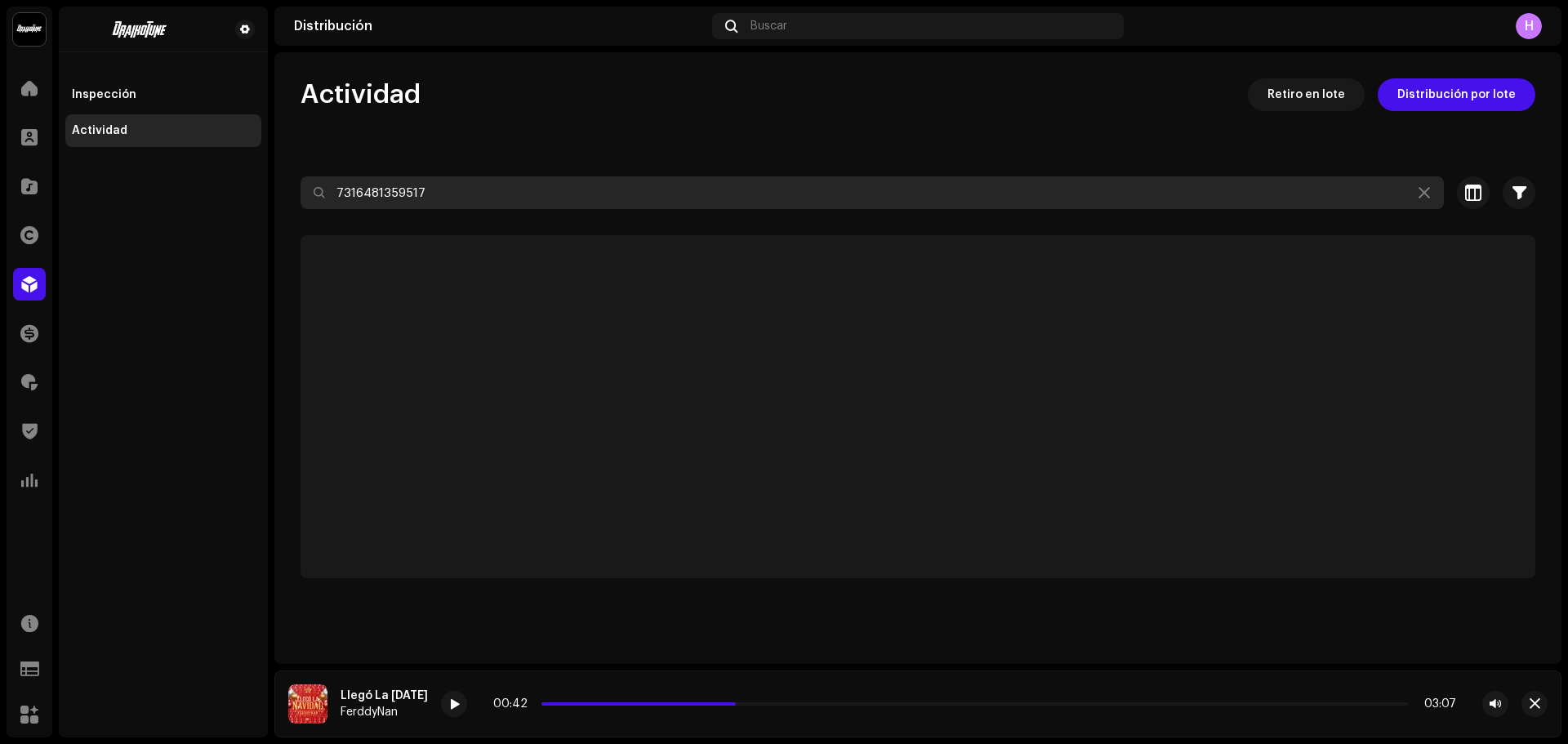
drag, startPoint x: 484, startPoint y: 207, endPoint x: 214, endPoint y: 204, distance: 270.0
click at [214, 204] on div "Draikotune Music Distribution SAC Inicio Clientes Catálogo Derechos Distribució…" at bounding box center [784, 372] width 1568 height 744
paste input "MI PRIMER AMOR"
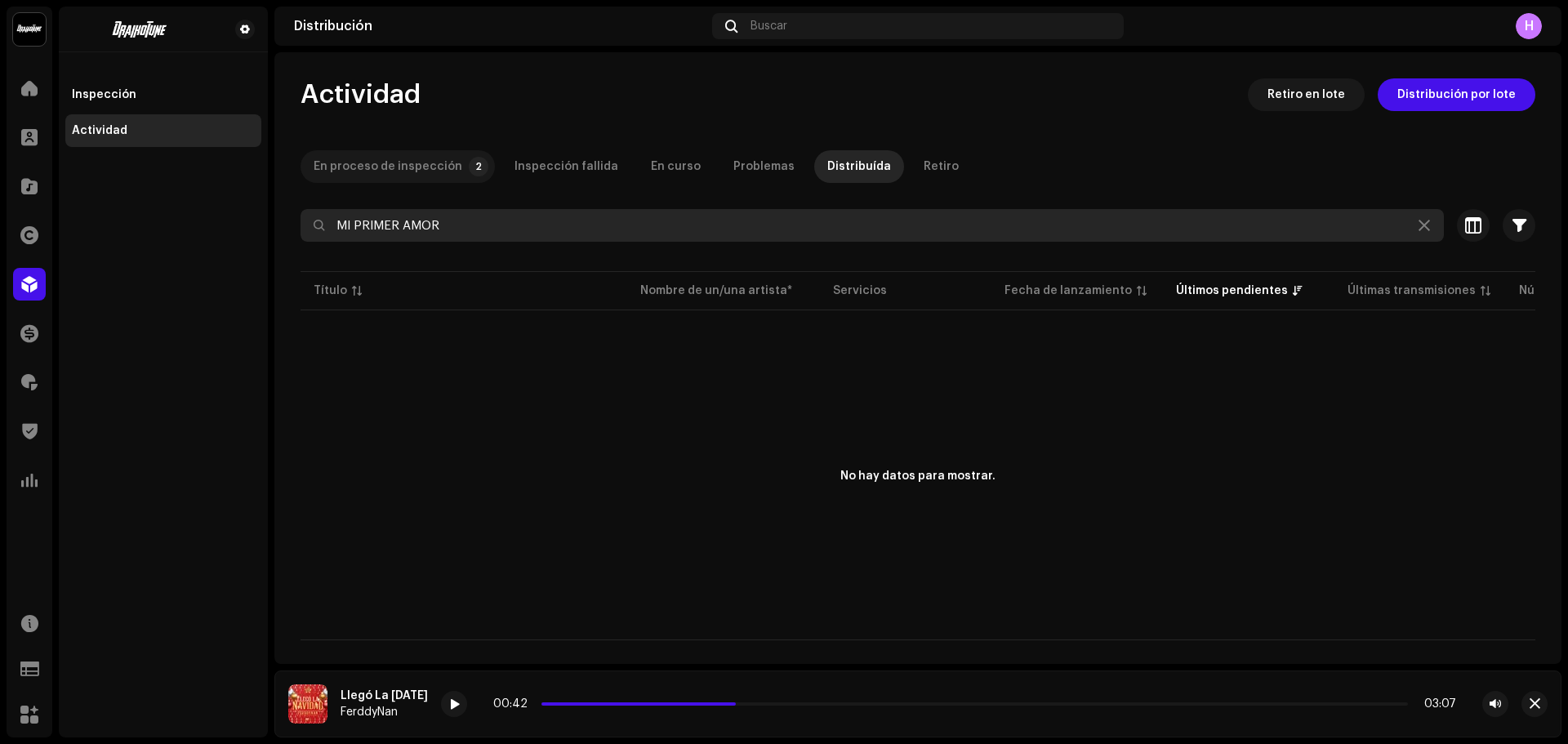
type input "MI PRIMER AMOR"
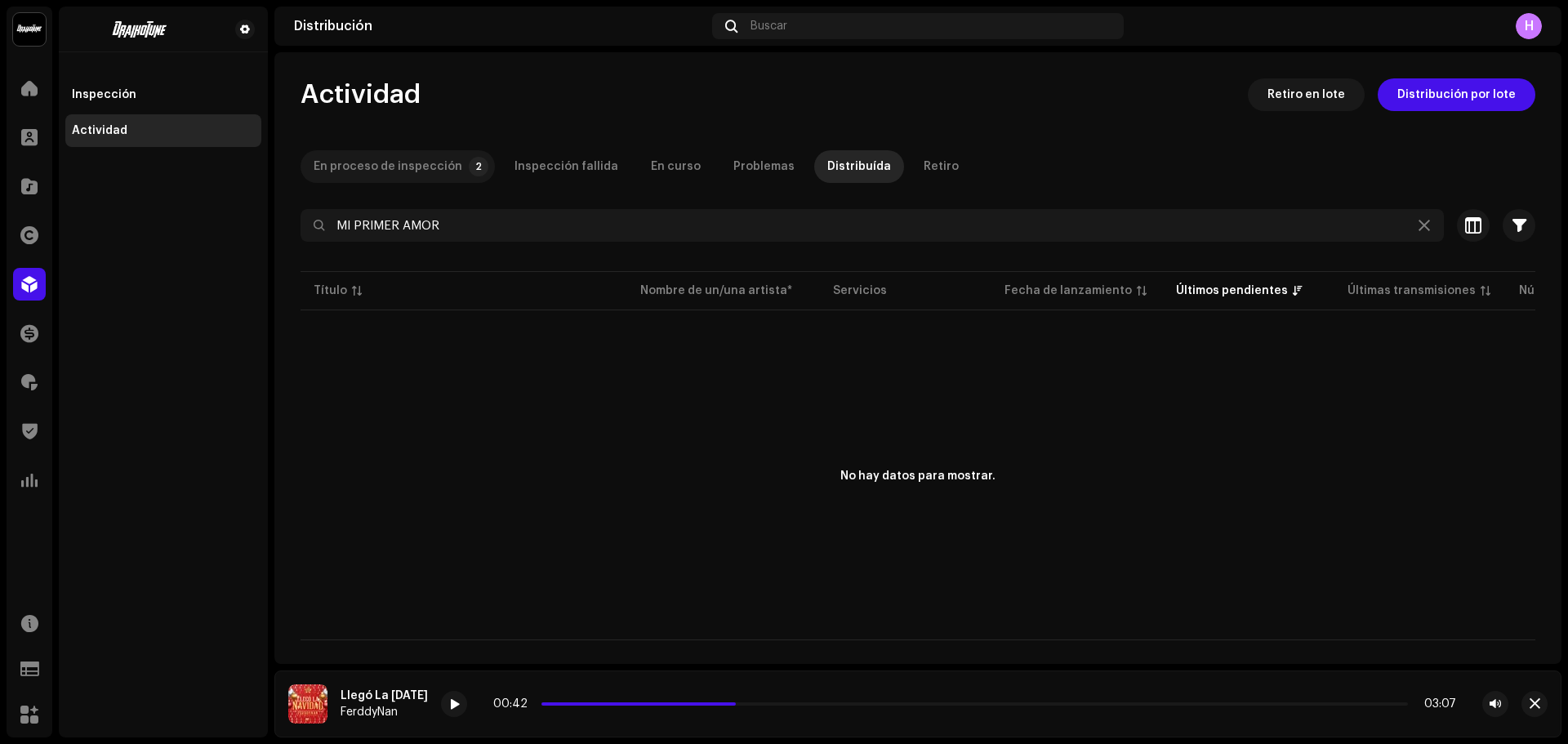
click at [376, 161] on div "En proceso de inspección" at bounding box center [388, 166] width 149 height 33
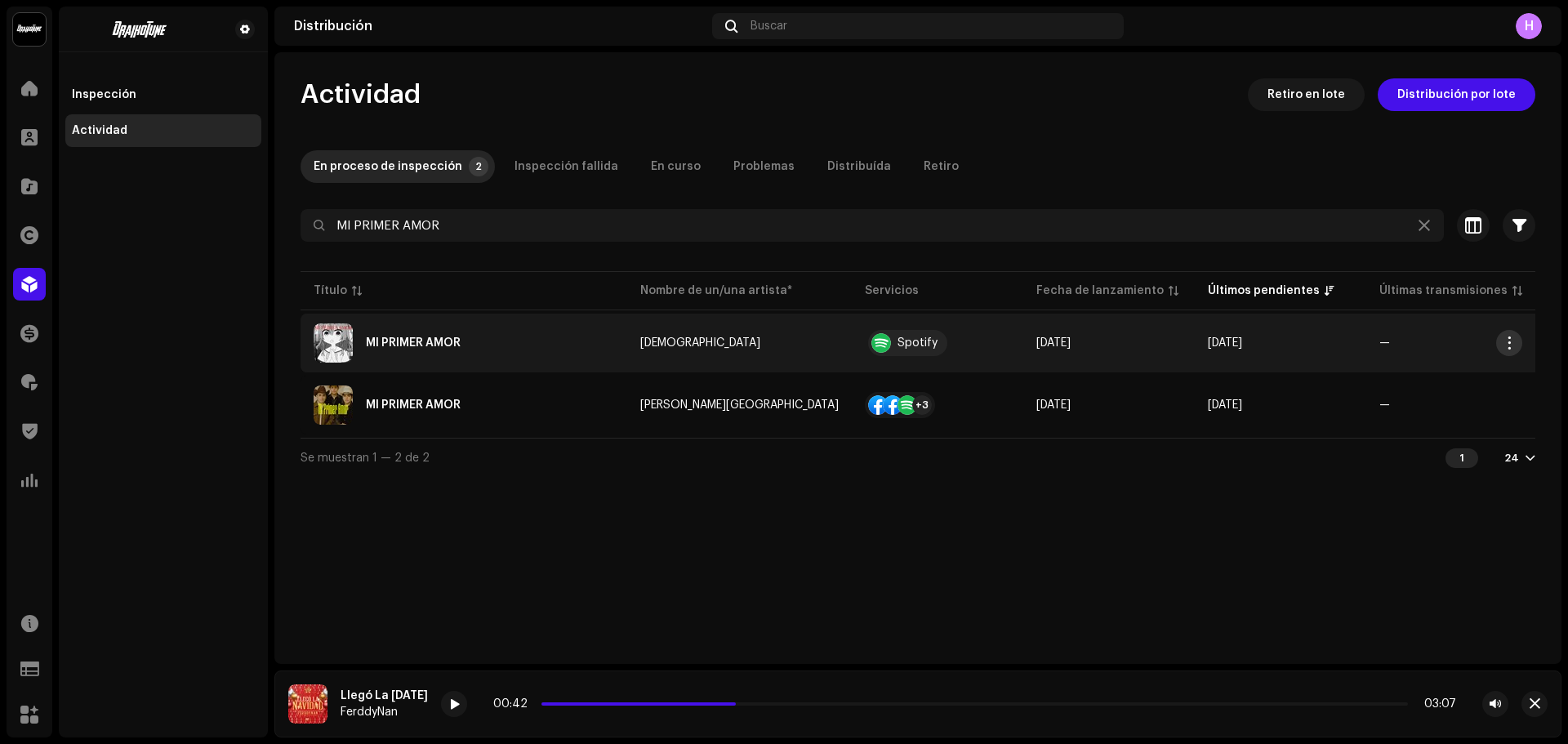
click at [1508, 343] on span "button" at bounding box center [1510, 342] width 12 height 13
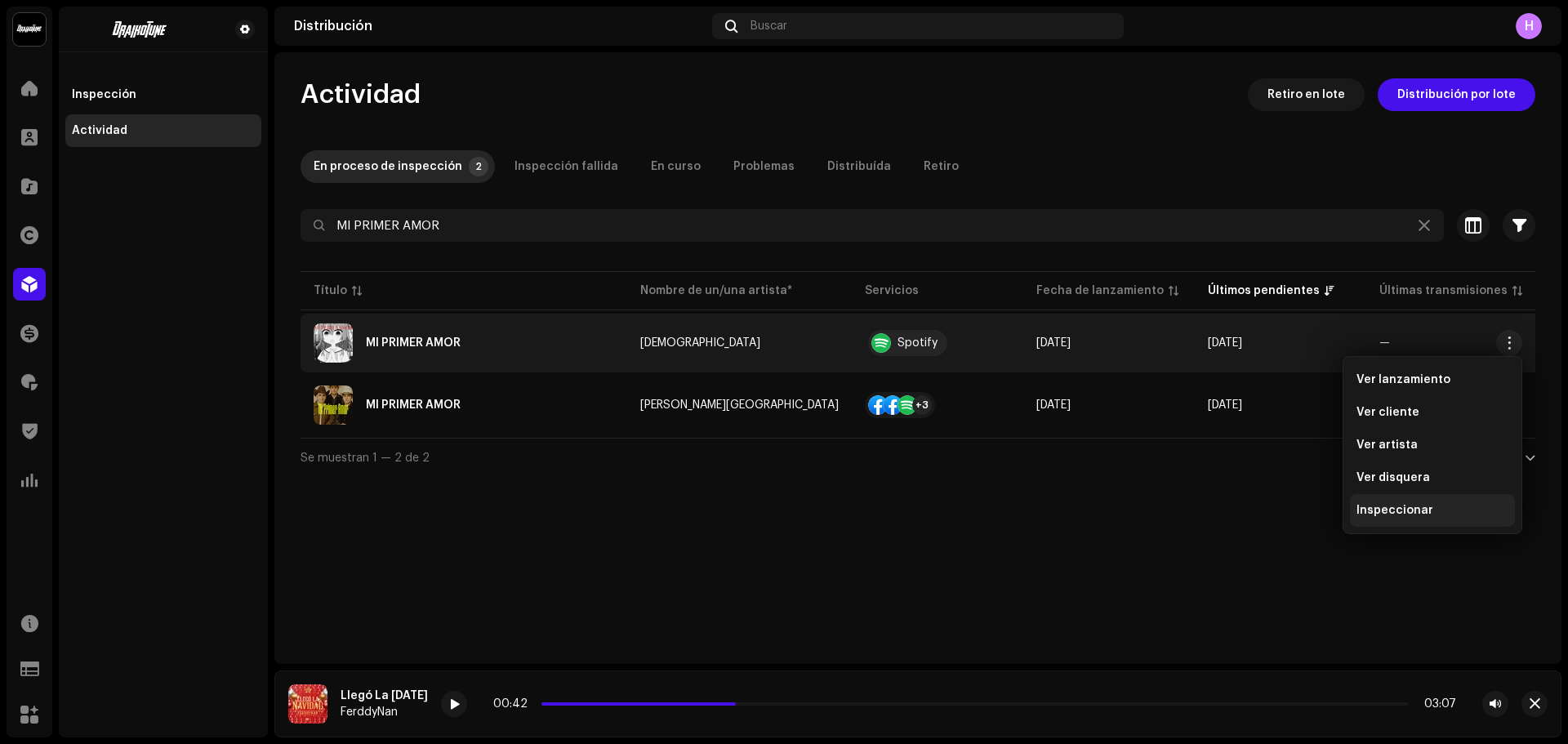
click at [1393, 516] on span "Inspeccionar" at bounding box center [1395, 510] width 77 height 13
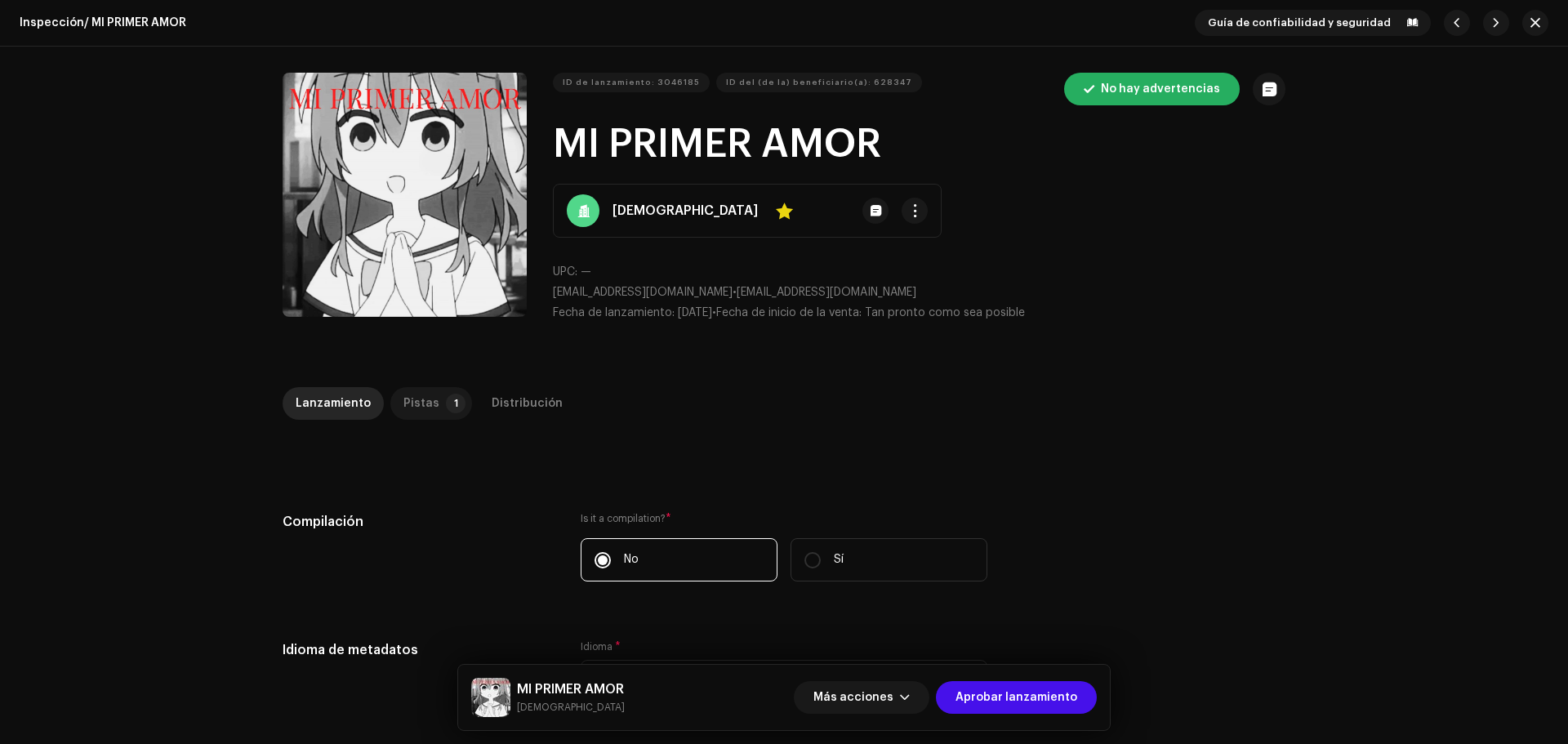
click at [407, 388] on div "Pistas" at bounding box center [422, 403] width 36 height 33
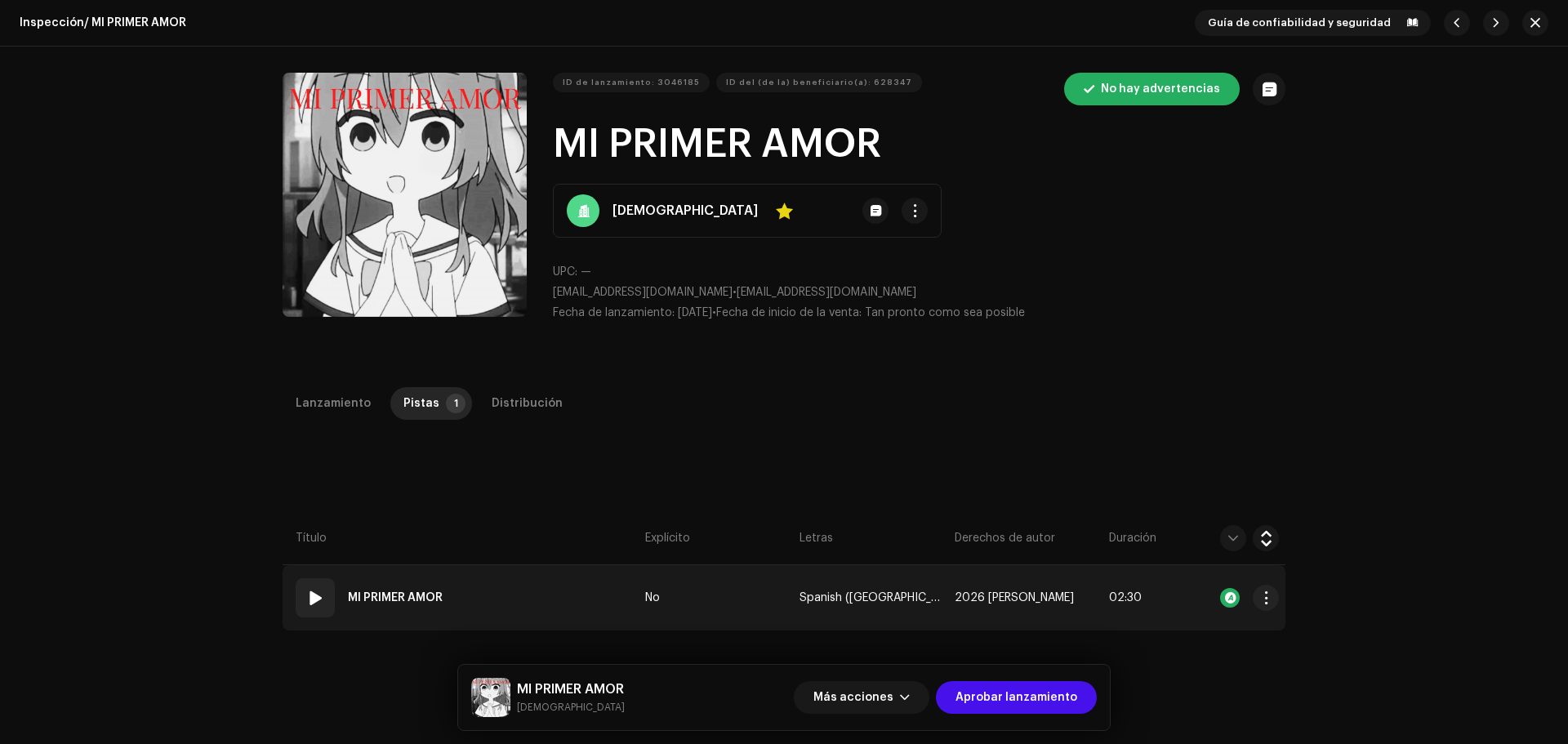
click at [301, 592] on div "01" at bounding box center [314, 598] width 39 height 39
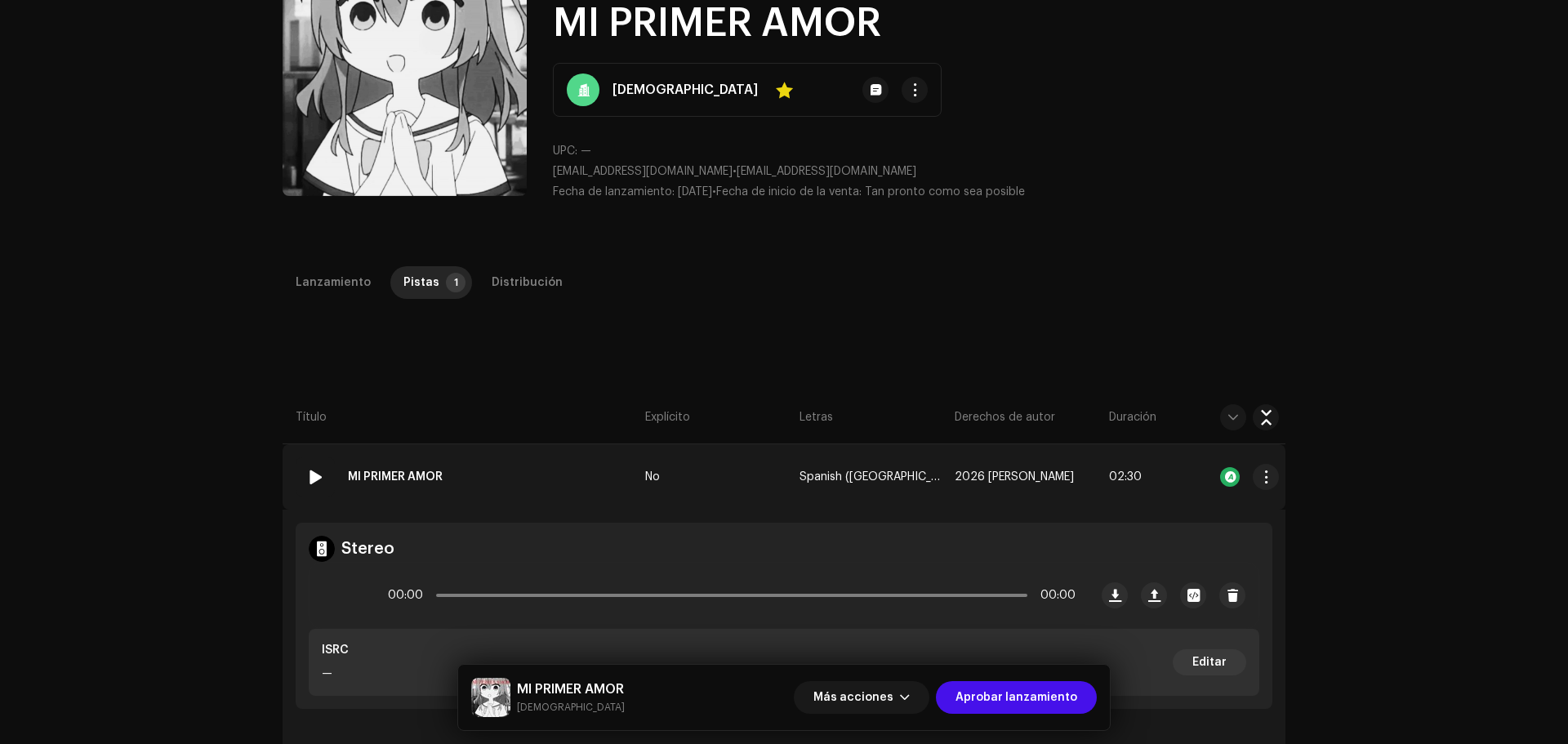
scroll to position [121, 0]
click at [349, 584] on div at bounding box center [342, 594] width 39 height 39
click at [512, 595] on p-slider at bounding box center [732, 594] width 592 height 3
click at [583, 586] on div "00:22 02:30" at bounding box center [732, 595] width 688 height 33
click at [589, 593] on p-slider at bounding box center [732, 594] width 592 height 3
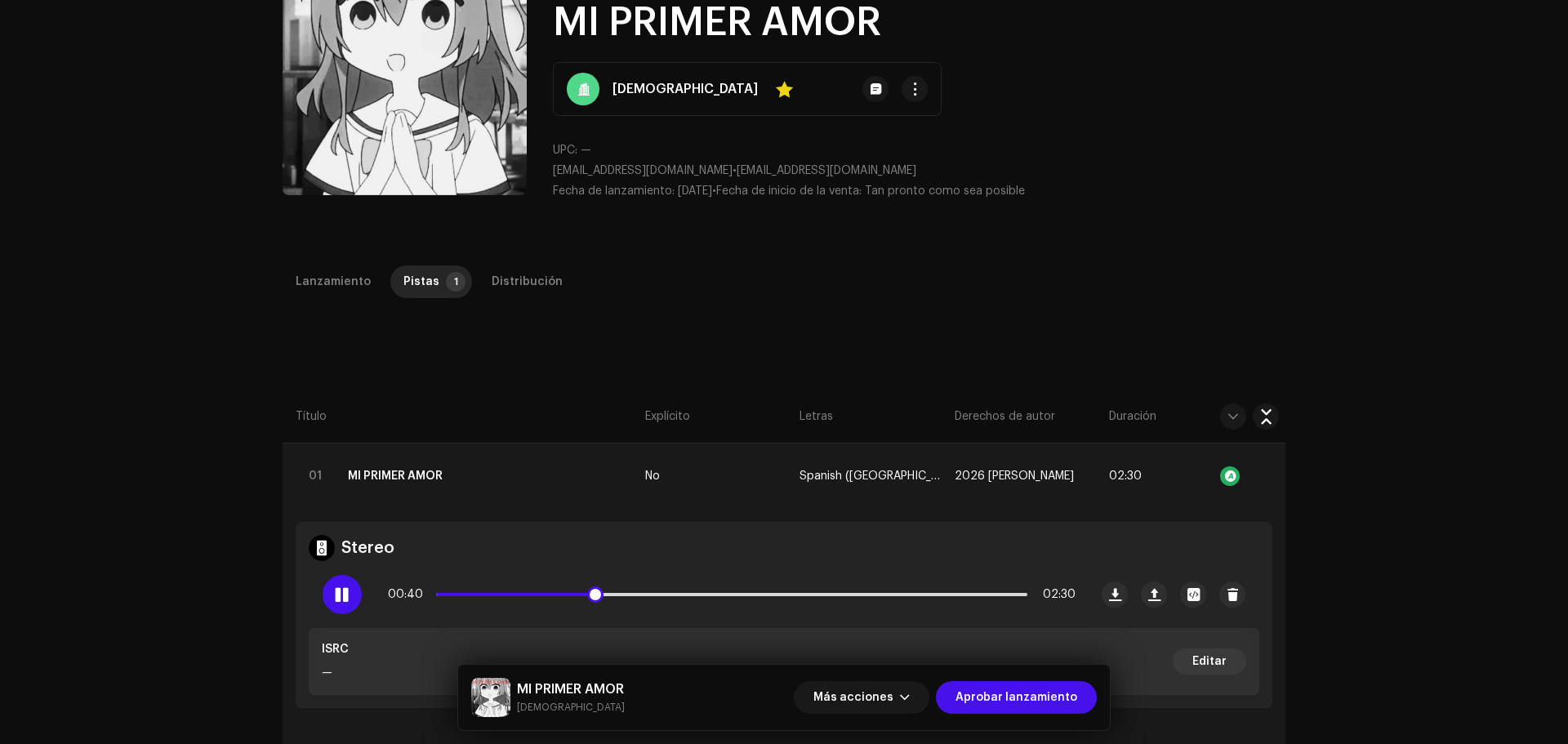
click at [345, 600] on span at bounding box center [342, 595] width 14 height 13
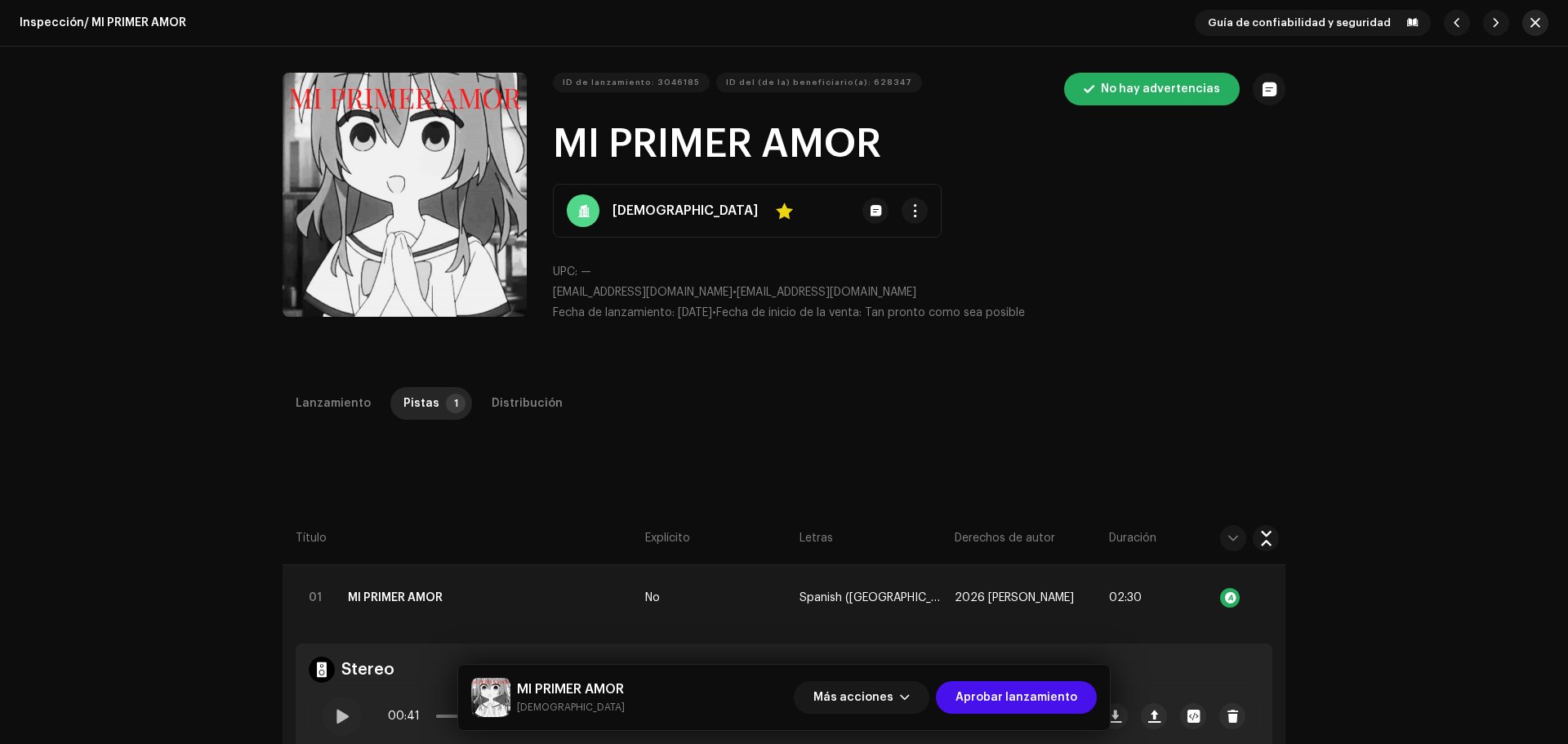
click at [1531, 30] on button "button" at bounding box center [1535, 23] width 26 height 26
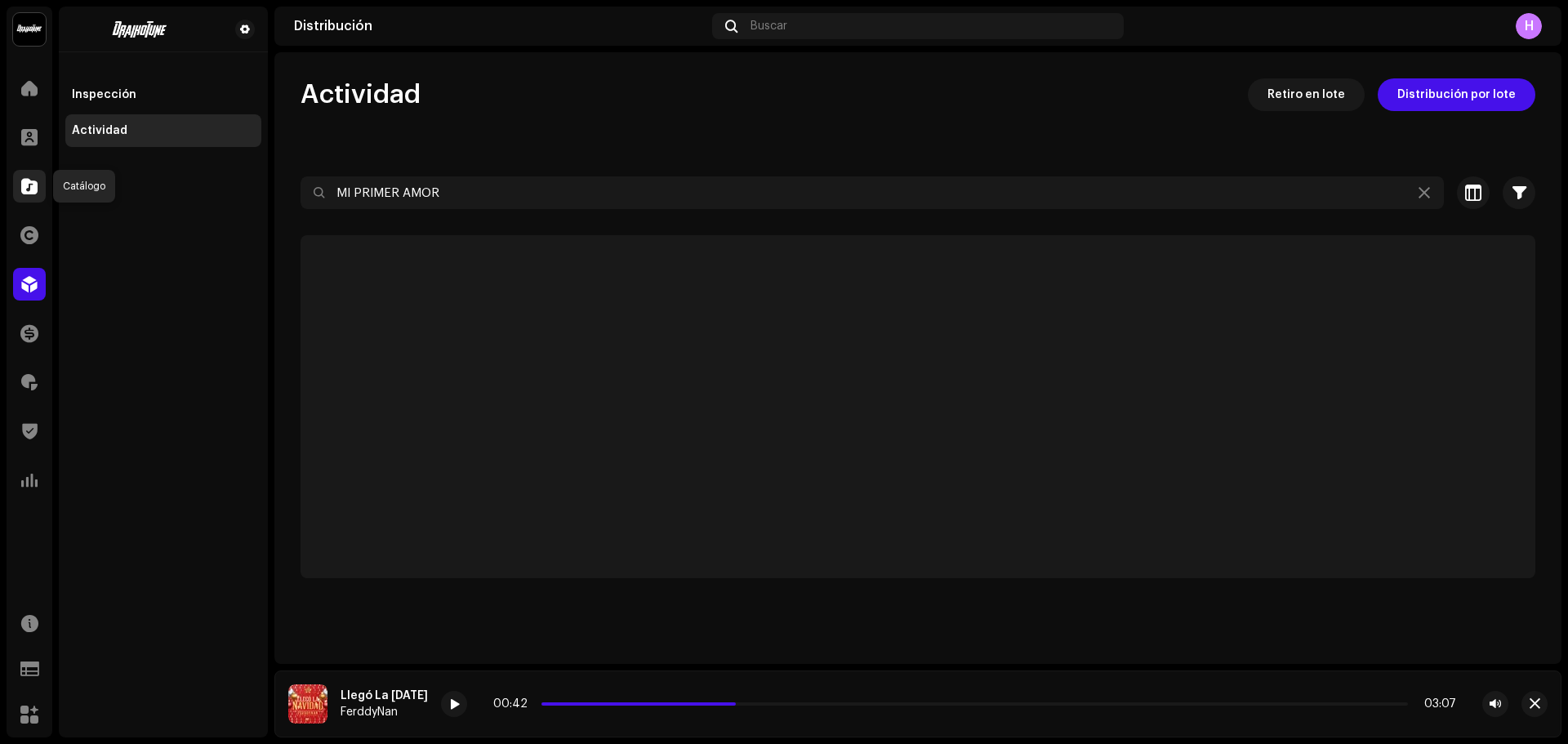
click at [30, 196] on div at bounding box center [29, 186] width 33 height 33
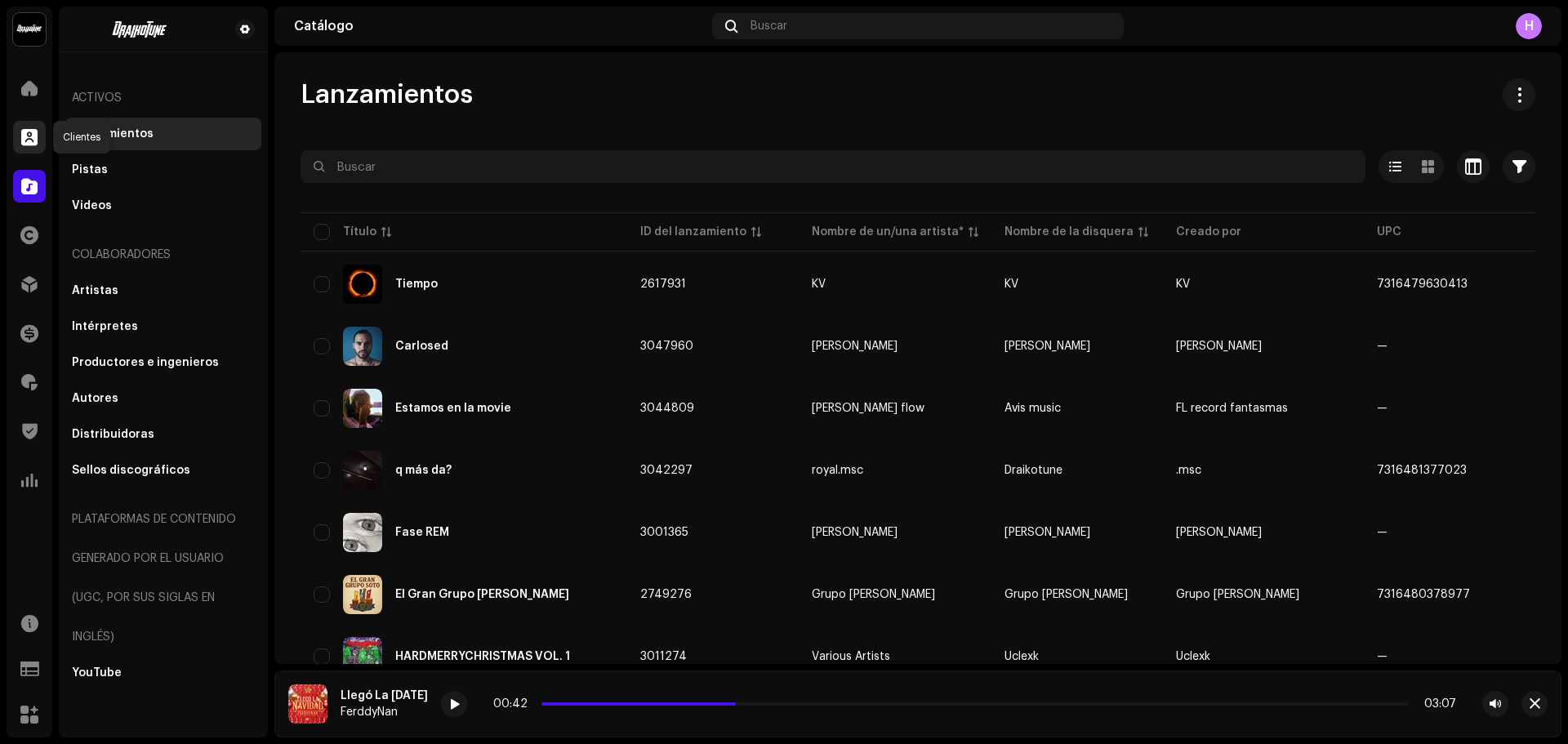
click at [14, 144] on div at bounding box center [29, 137] width 33 height 33
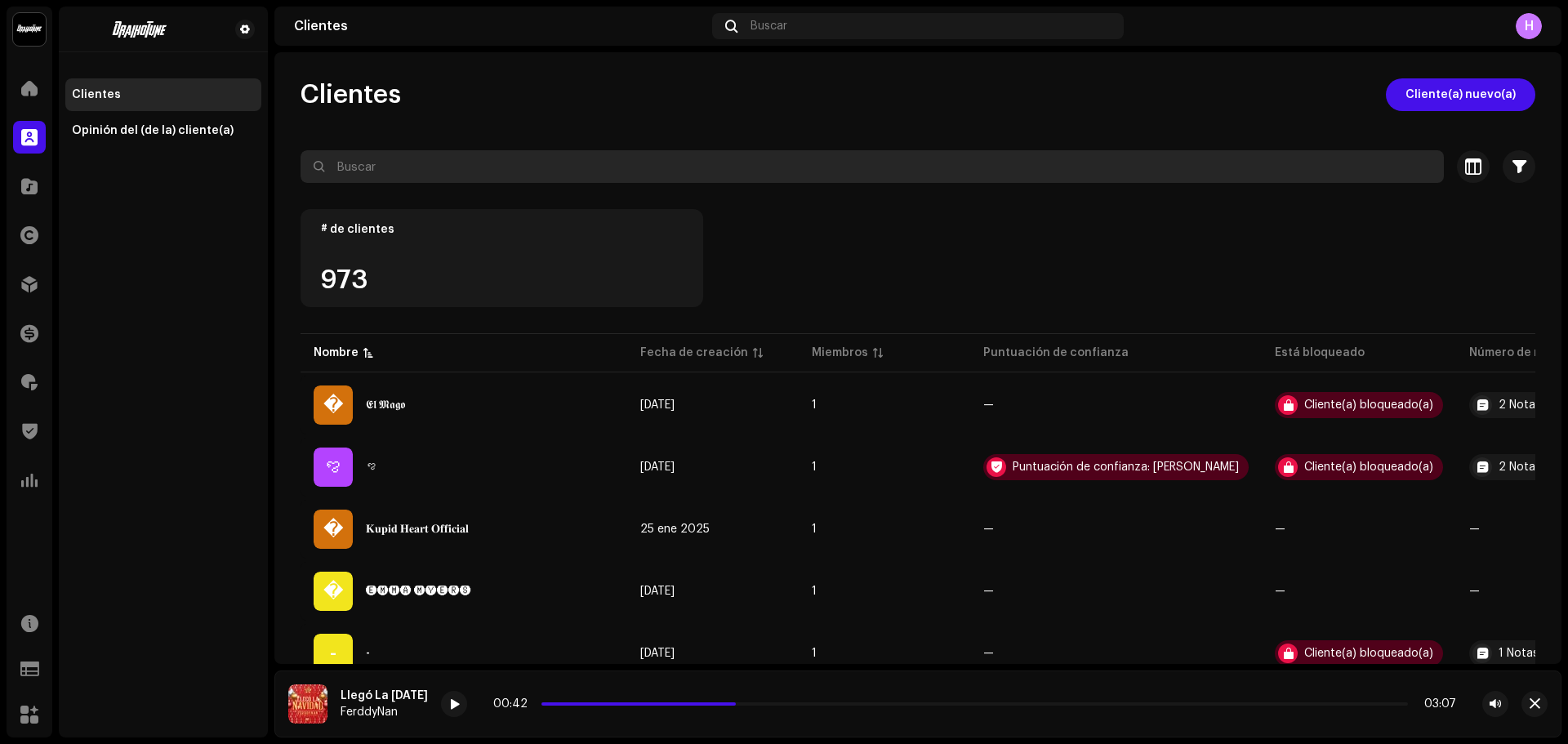
click at [391, 153] on input "text" at bounding box center [872, 166] width 1143 height 33
paste input "Khalid Calderón"
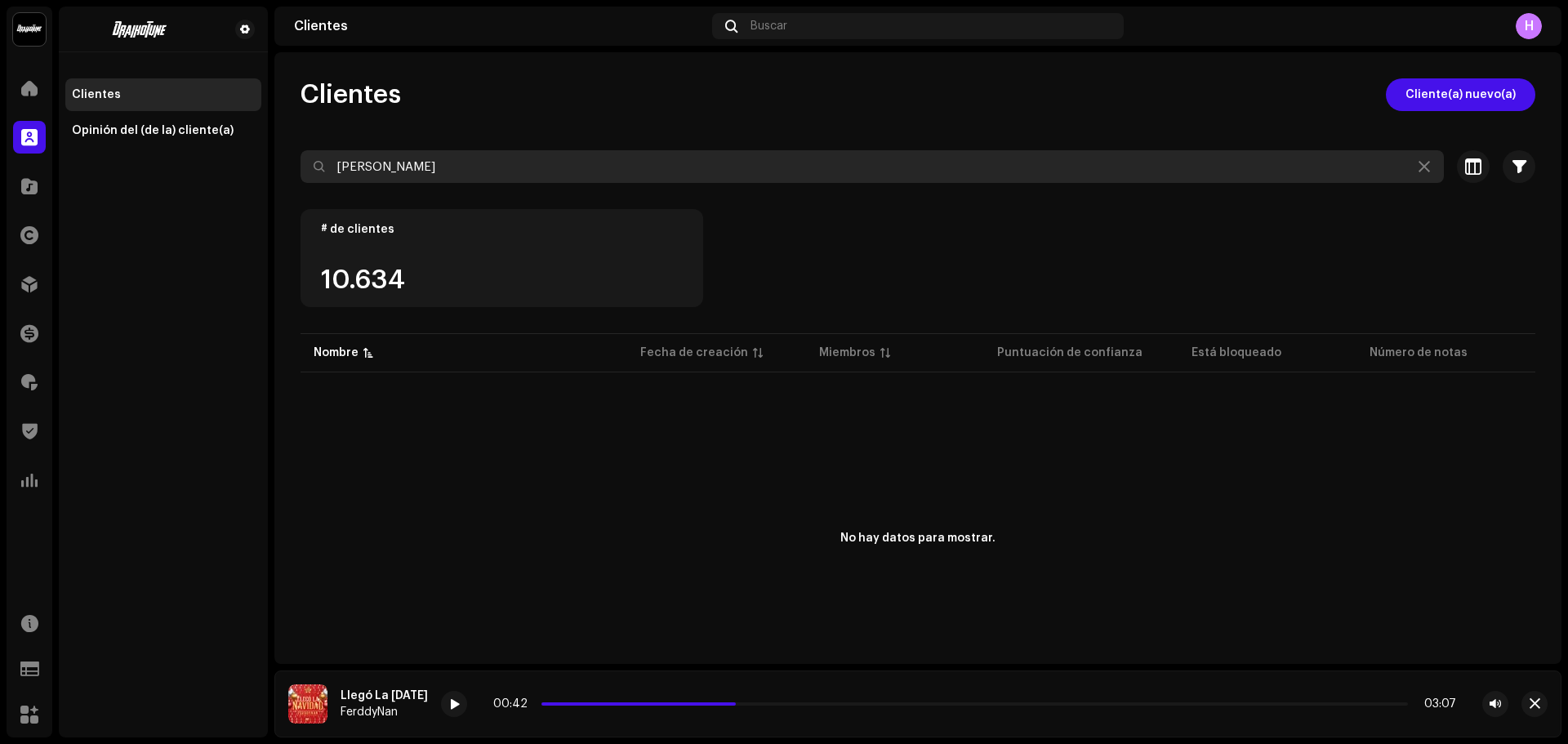
type input "Khalid Calderón"
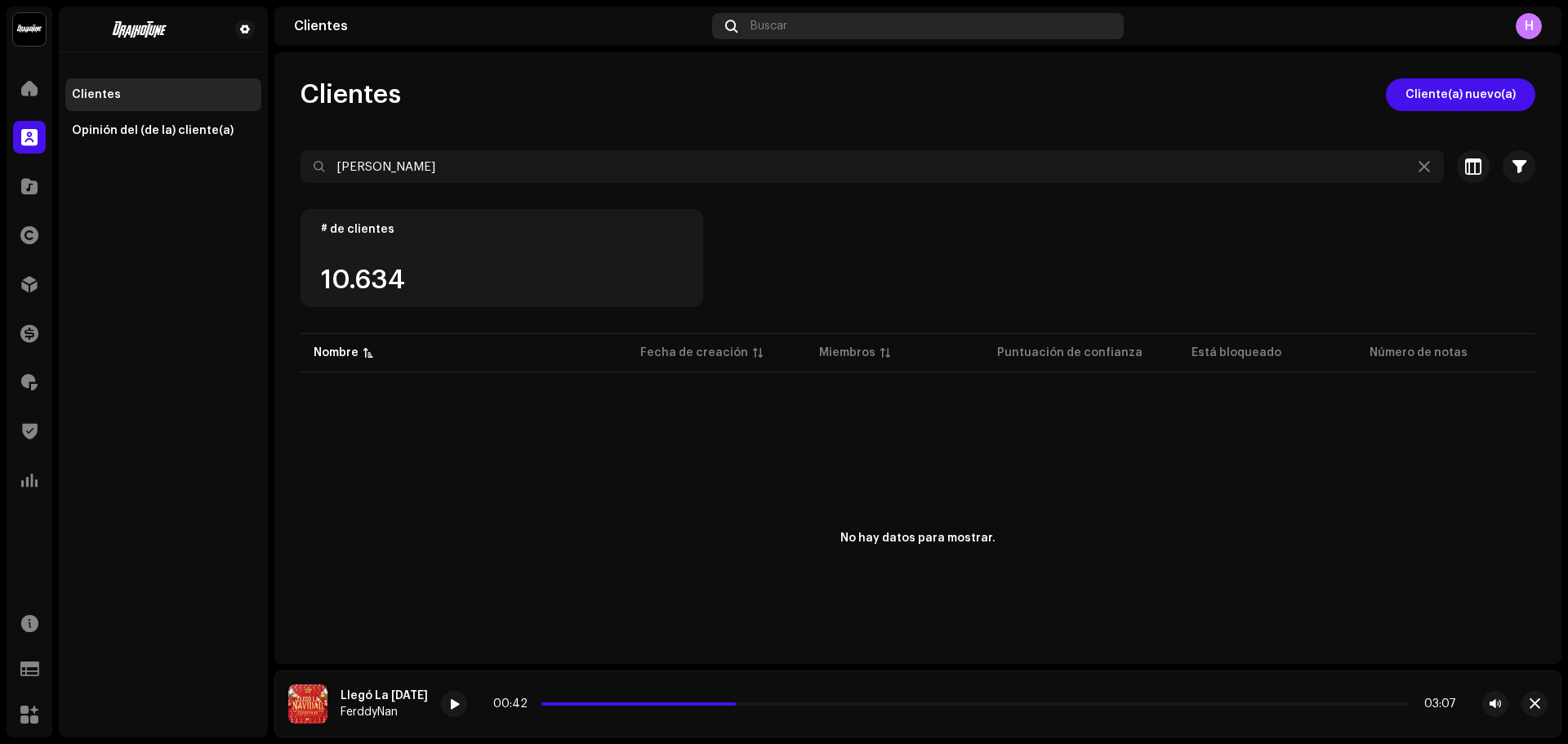
click at [794, 36] on div "Buscar" at bounding box center [918, 26] width 412 height 26
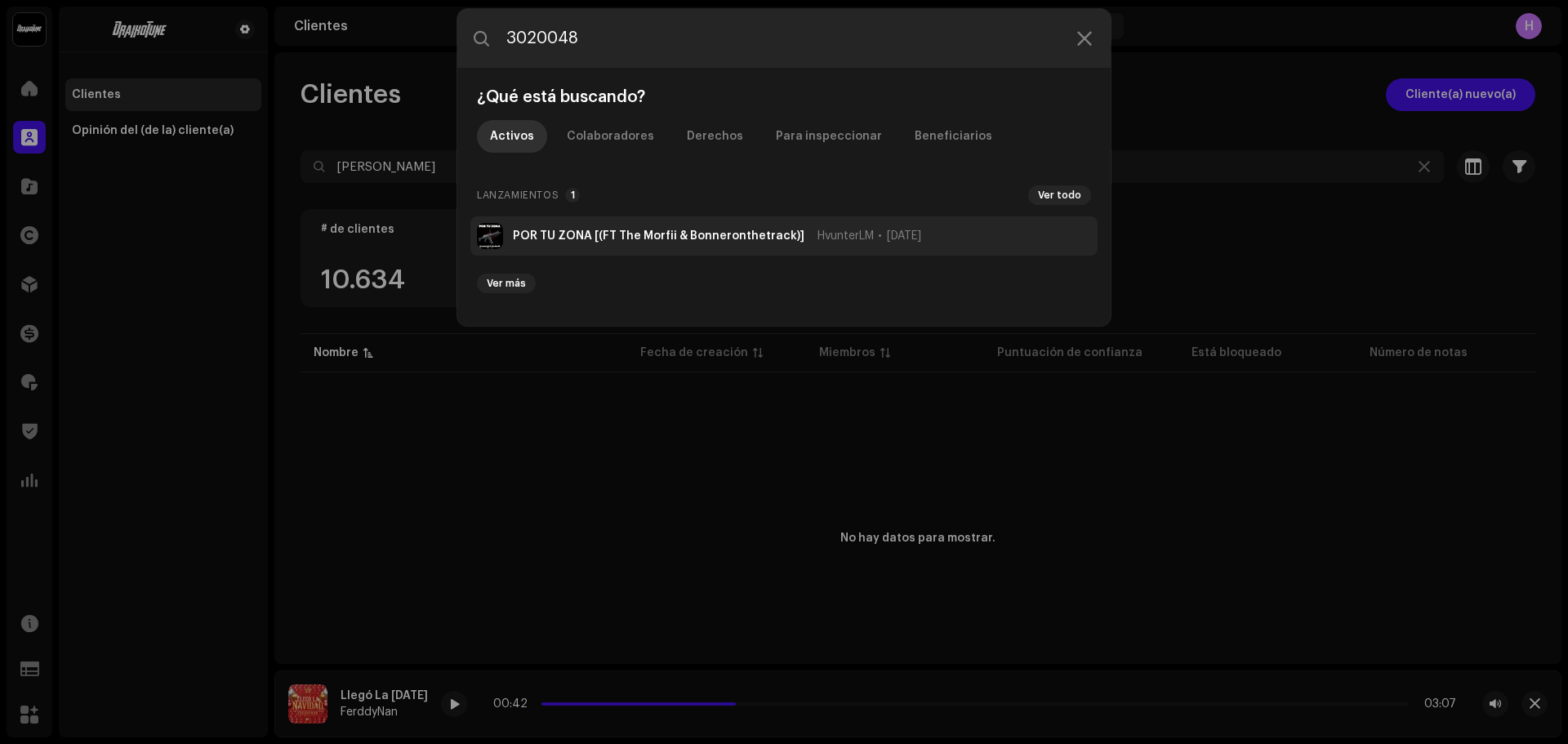
type input "3020048"
click at [641, 230] on strong "POR TU ZONA [(FT The Morfii & Bonneronthetrack)]" at bounding box center [658, 236] width 291 height 13
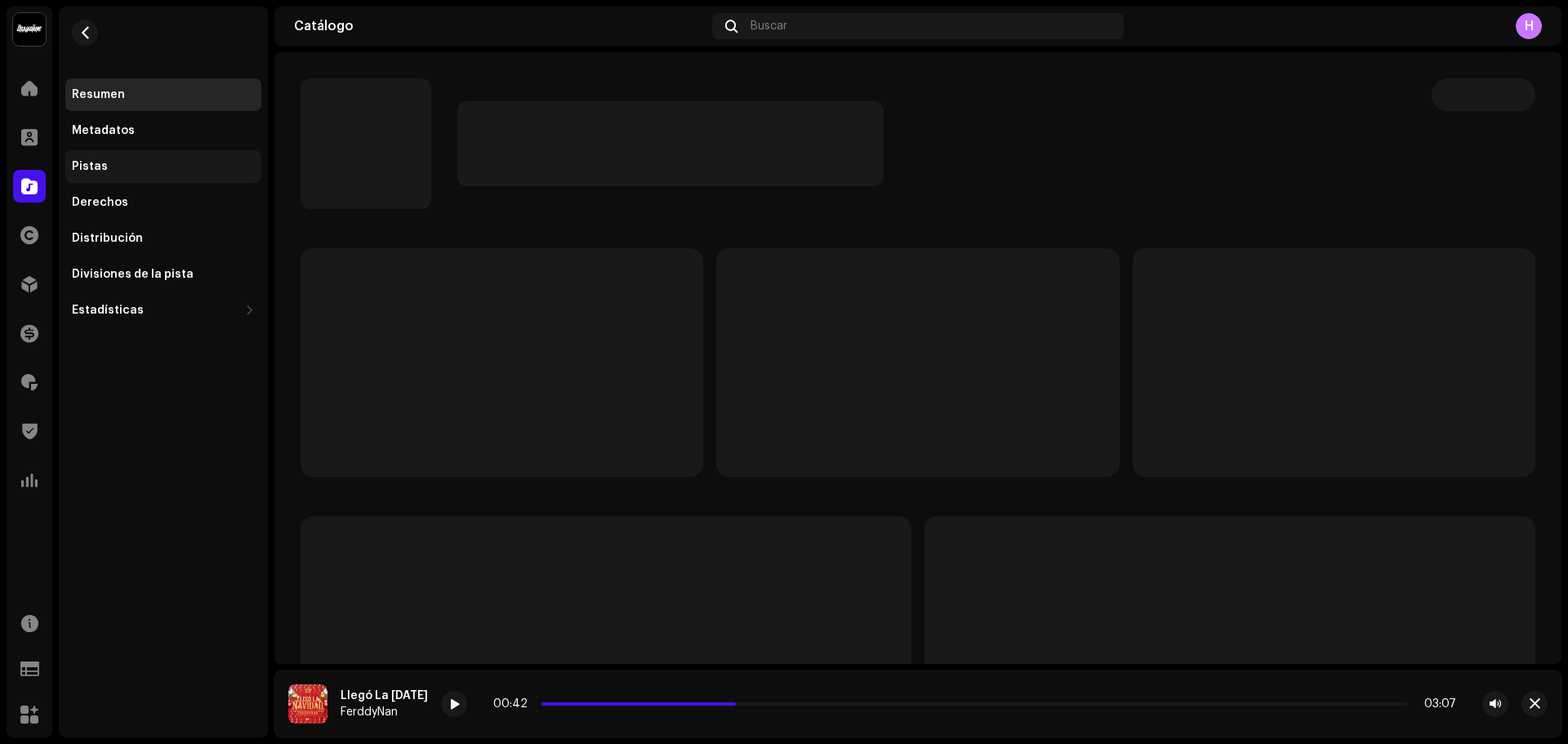
drag, startPoint x: 90, startPoint y: 169, endPoint x: 85, endPoint y: 158, distance: 12.1
click at [89, 163] on div "Pistas" at bounding box center [89, 166] width 36 height 13
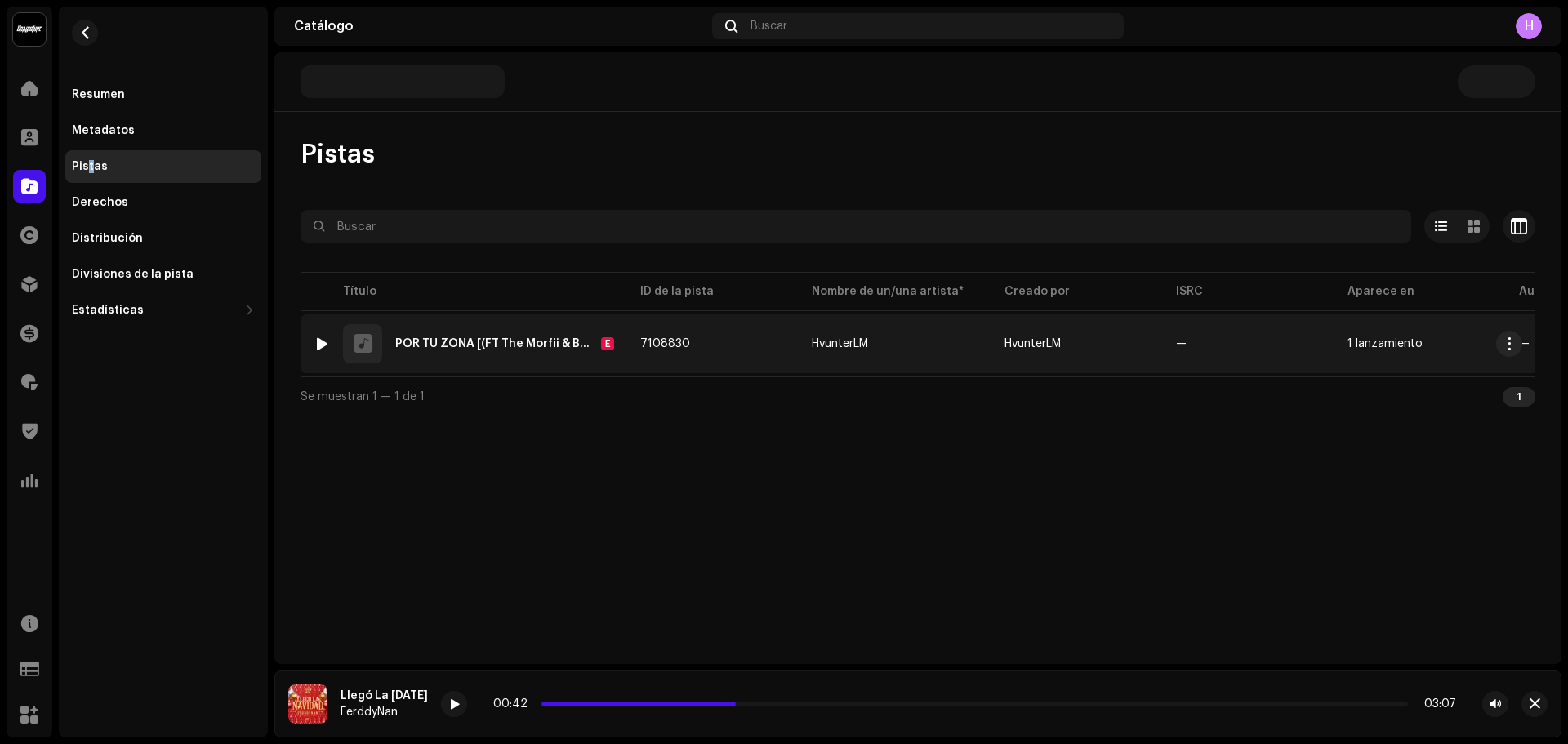
scroll to position [0, 340]
click at [1396, 346] on div "41 Coincidencias de audio" at bounding box center [1451, 344] width 142 height 12
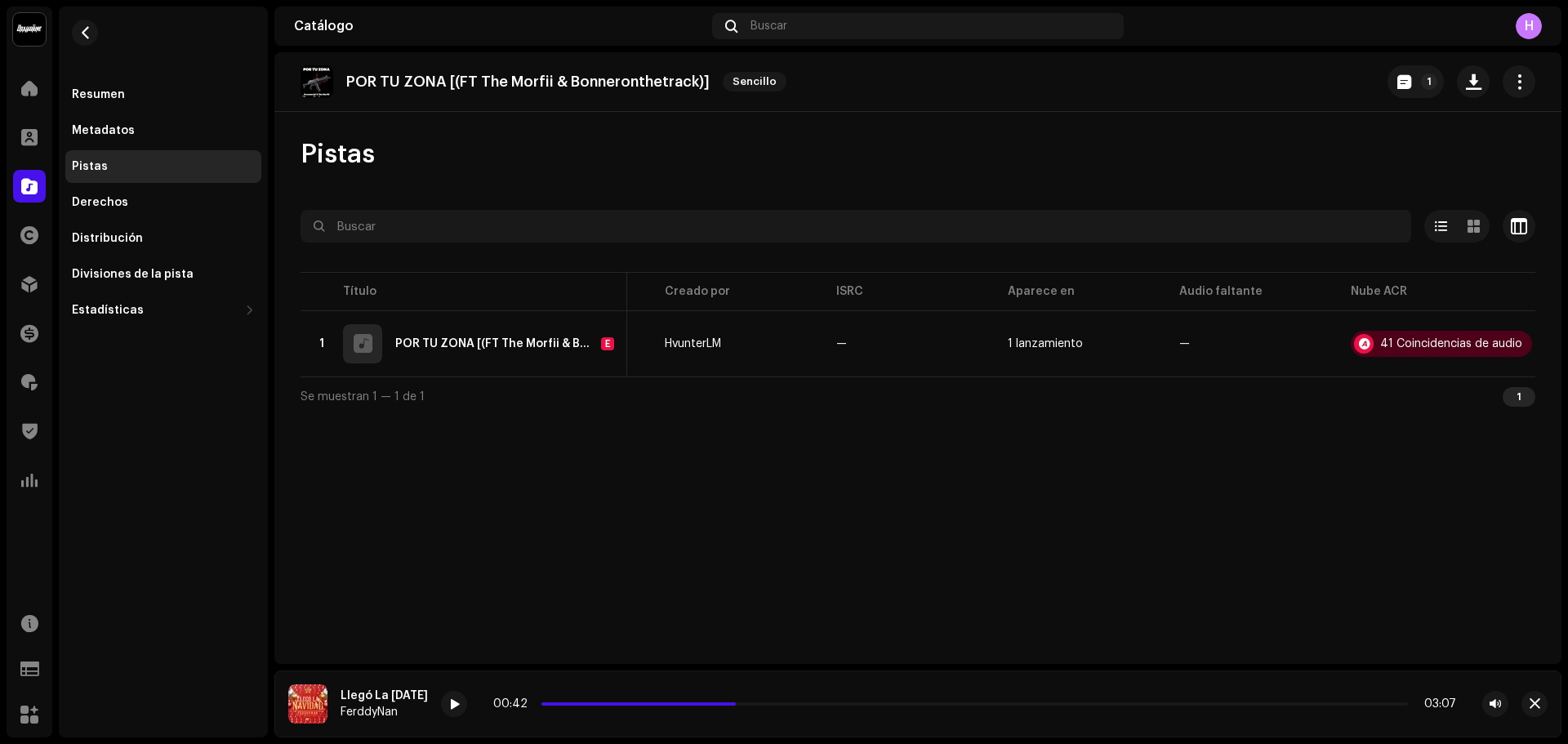
click at [431, 227] on div "Reconocimiento de audio por Remezclas o muestras 40 Canción versionada 1 Todos …" at bounding box center [784, 372] width 1568 height 744
click at [42, 276] on div at bounding box center [29, 283] width 33 height 33
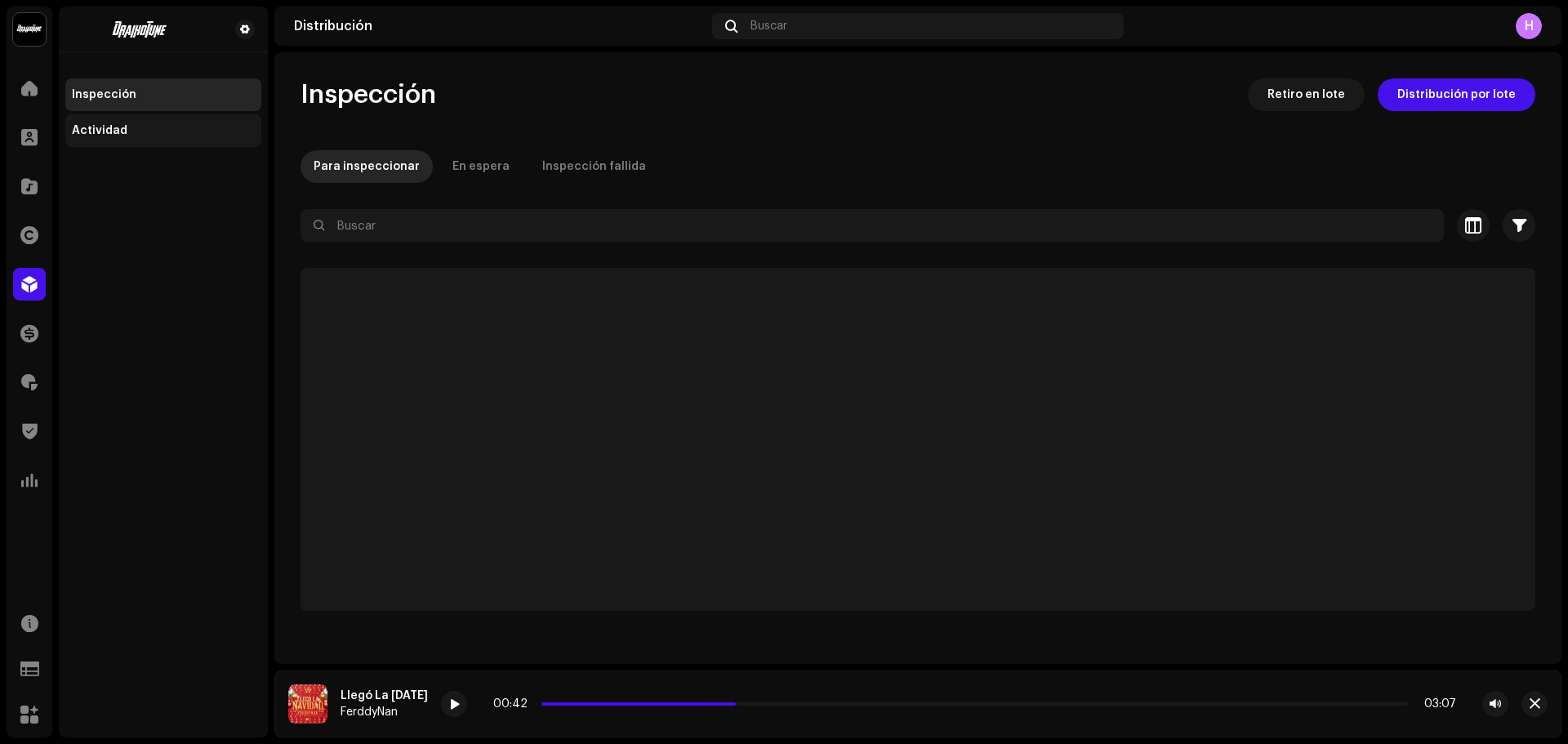
click at [127, 136] on div "Actividad" at bounding box center [163, 130] width 196 height 33
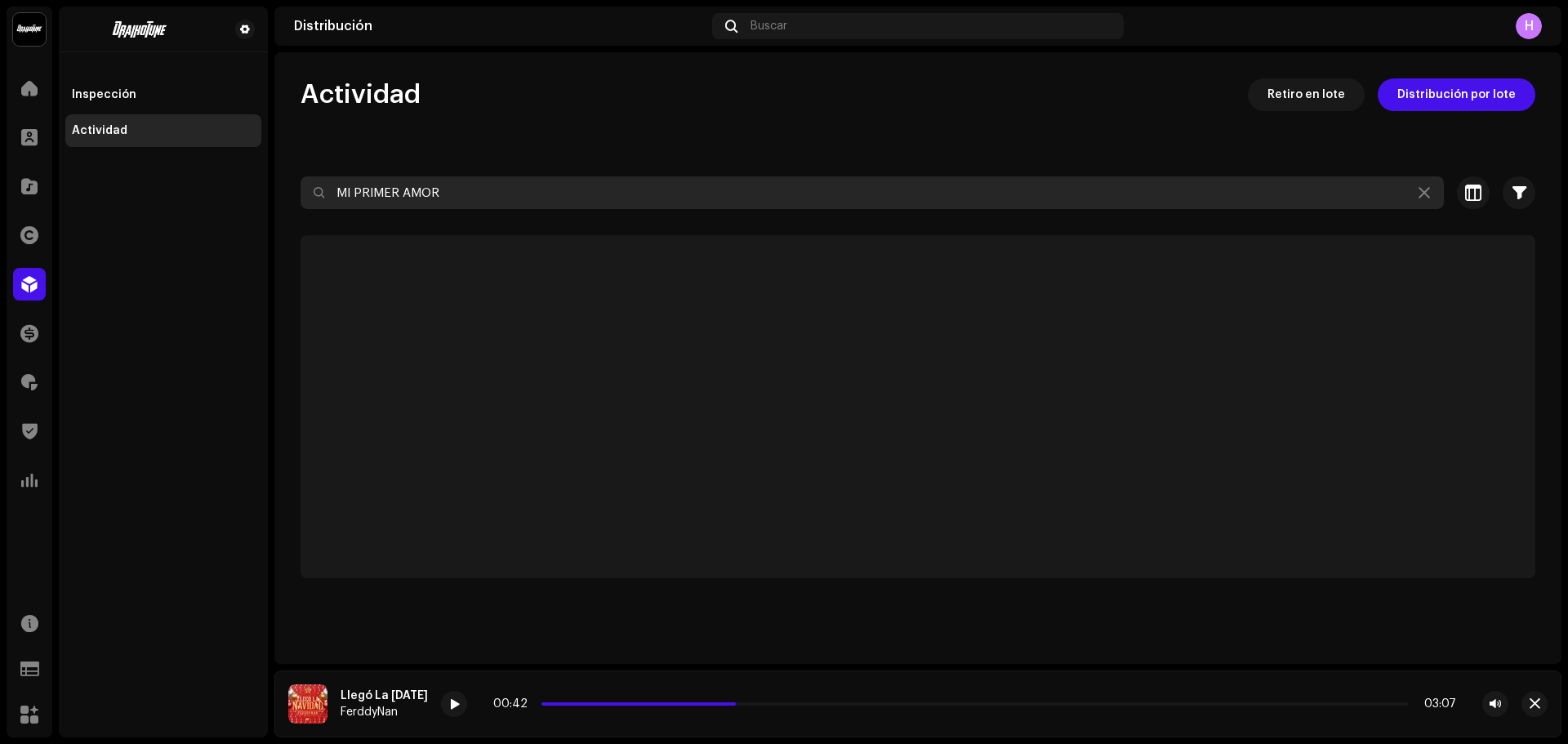
drag, startPoint x: 479, startPoint y: 199, endPoint x: 0, endPoint y: 172, distance: 479.8
click at [0, 172] on div "Draikotune Music Distribution SAC Inicio Clientes Catálogo Derechos Distribució…" at bounding box center [784, 372] width 1568 height 744
paste input "7316480343814"
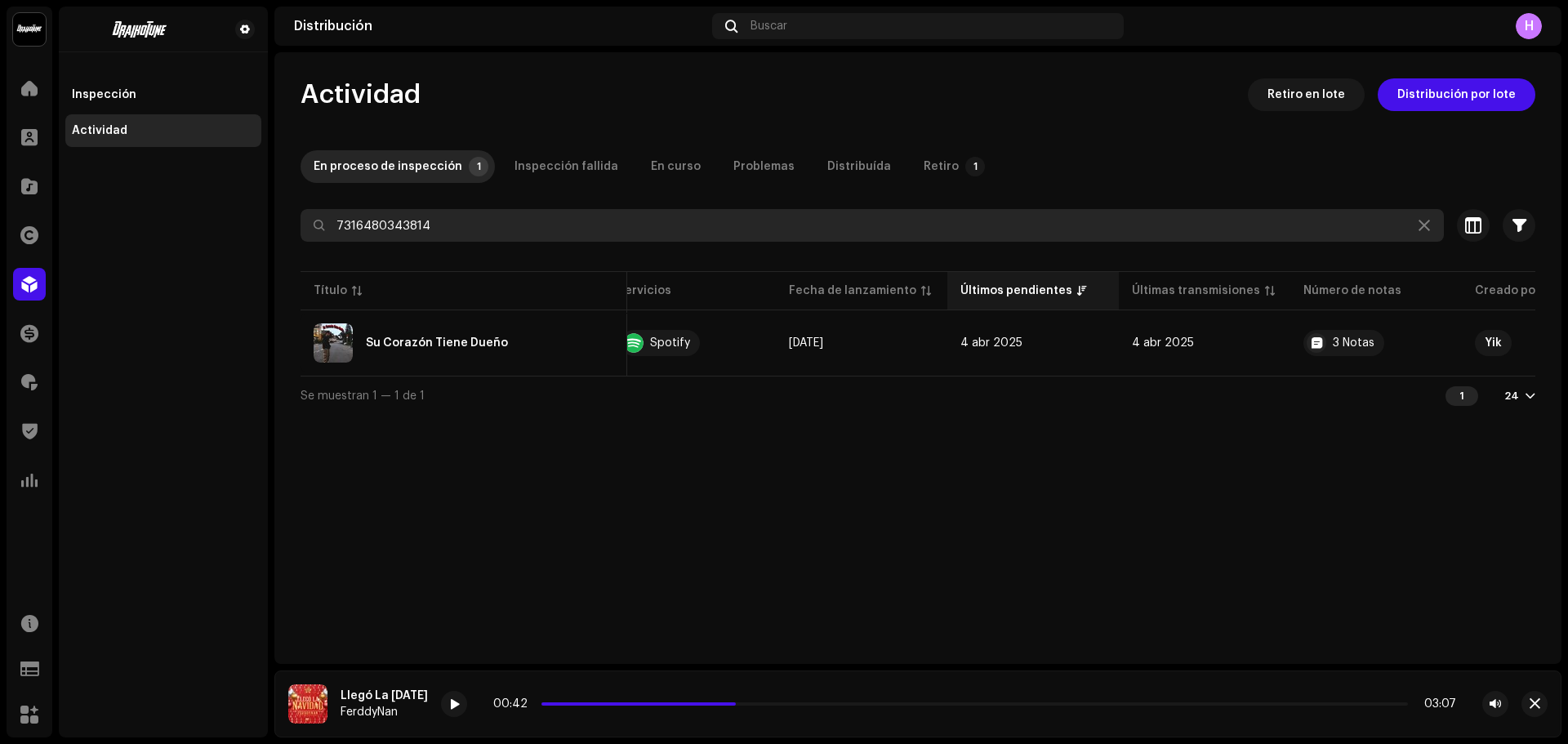
scroll to position [0, 218]
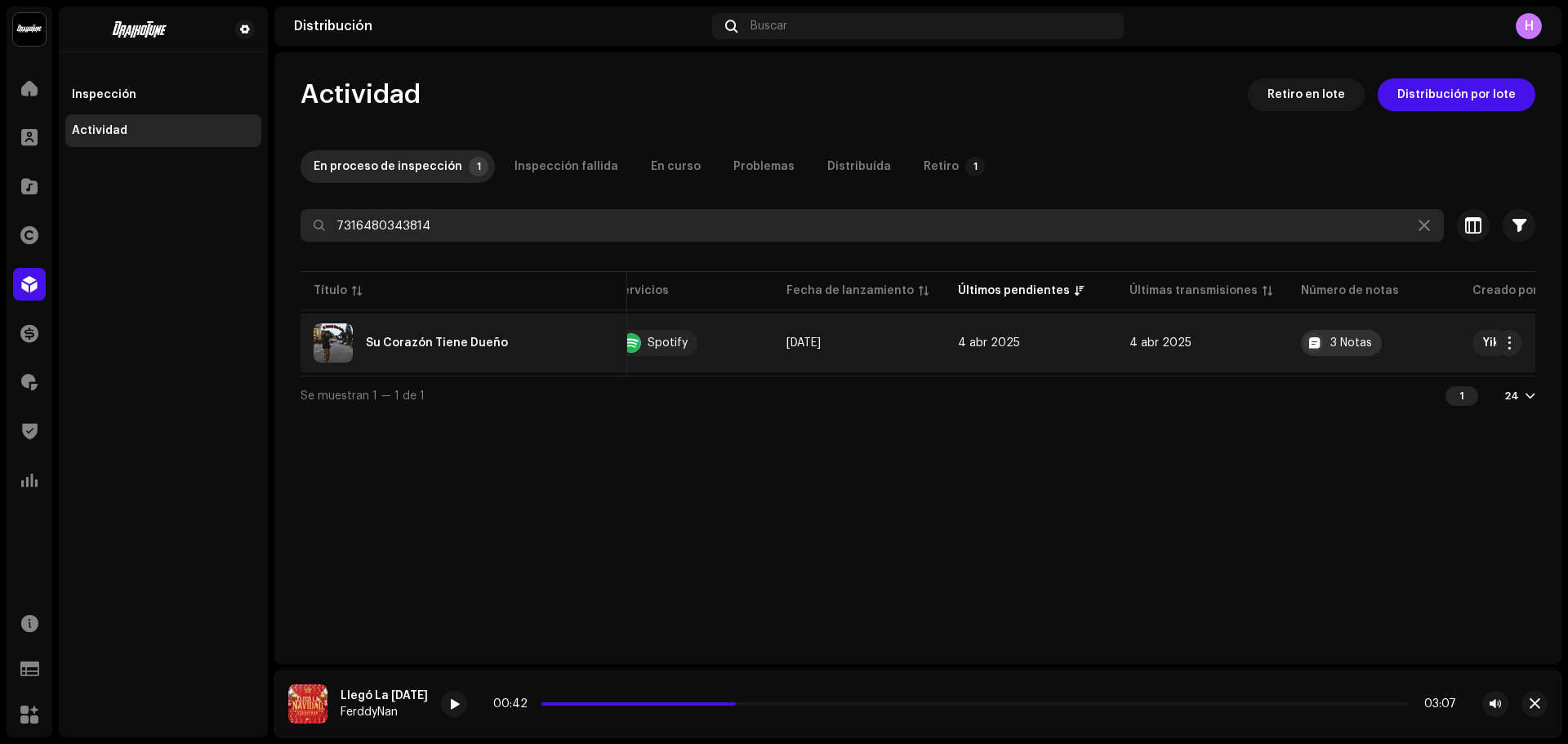
type input "7316480343814"
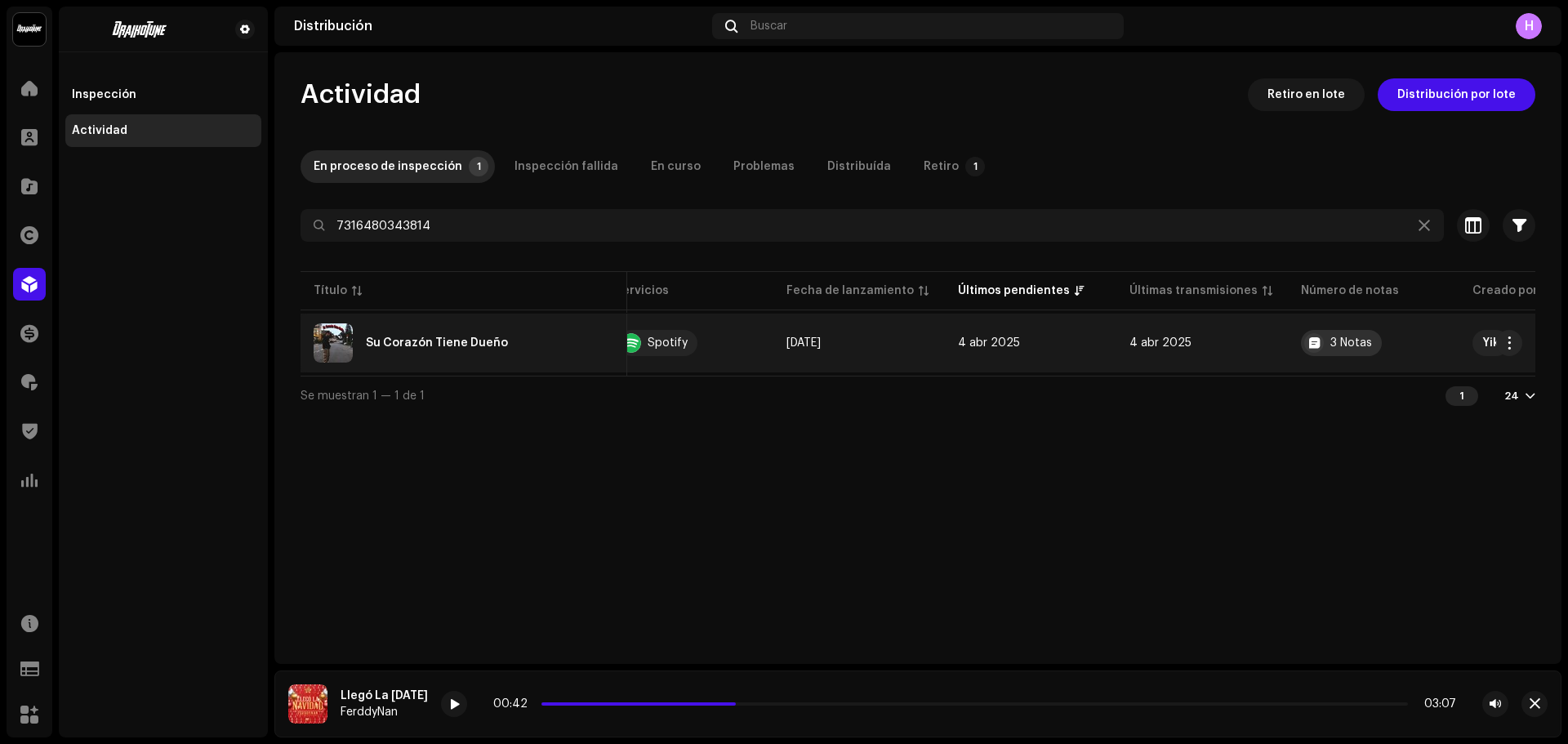
click at [1330, 338] on div "3 Notas" at bounding box center [1351, 343] width 42 height 12
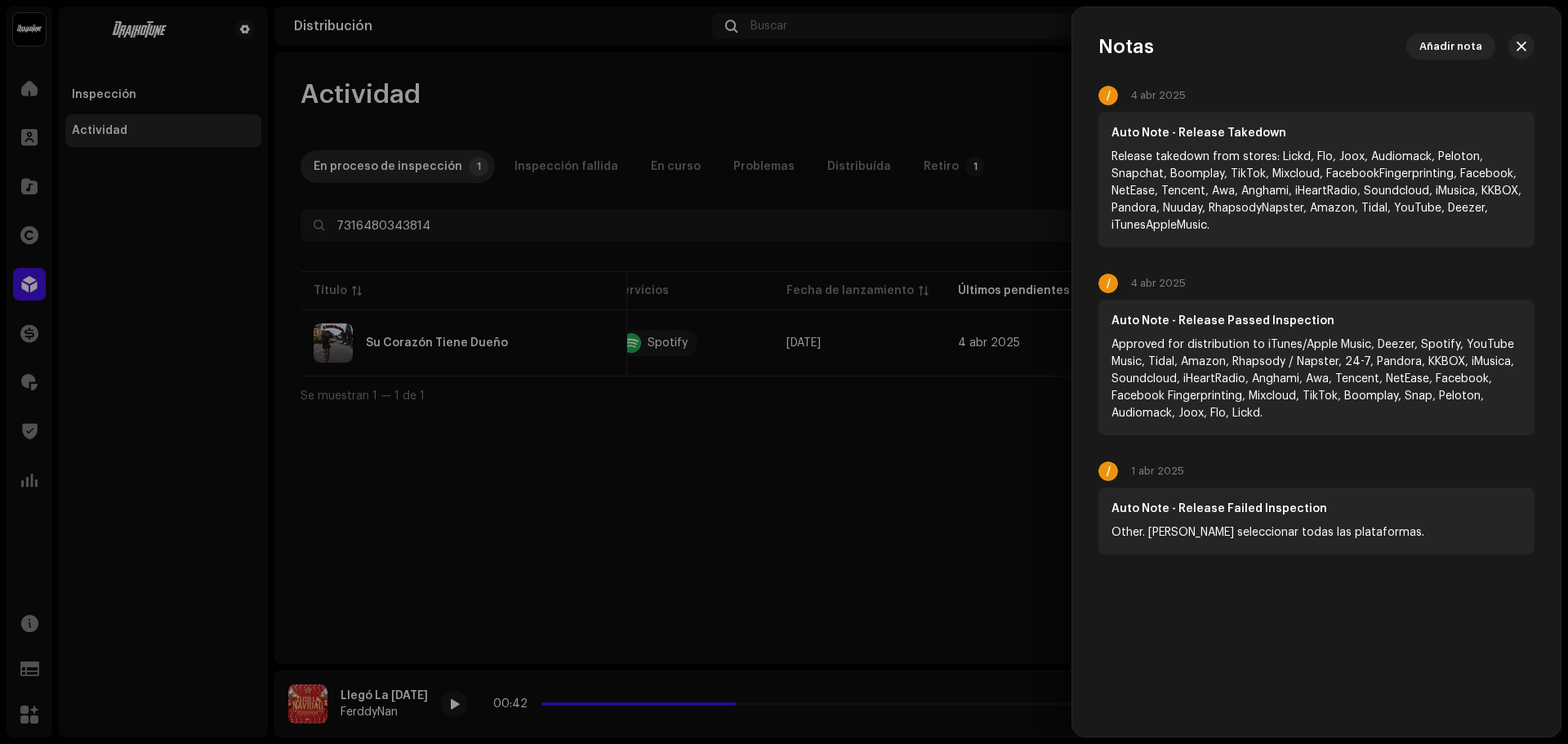
click at [967, 522] on div at bounding box center [784, 372] width 1568 height 744
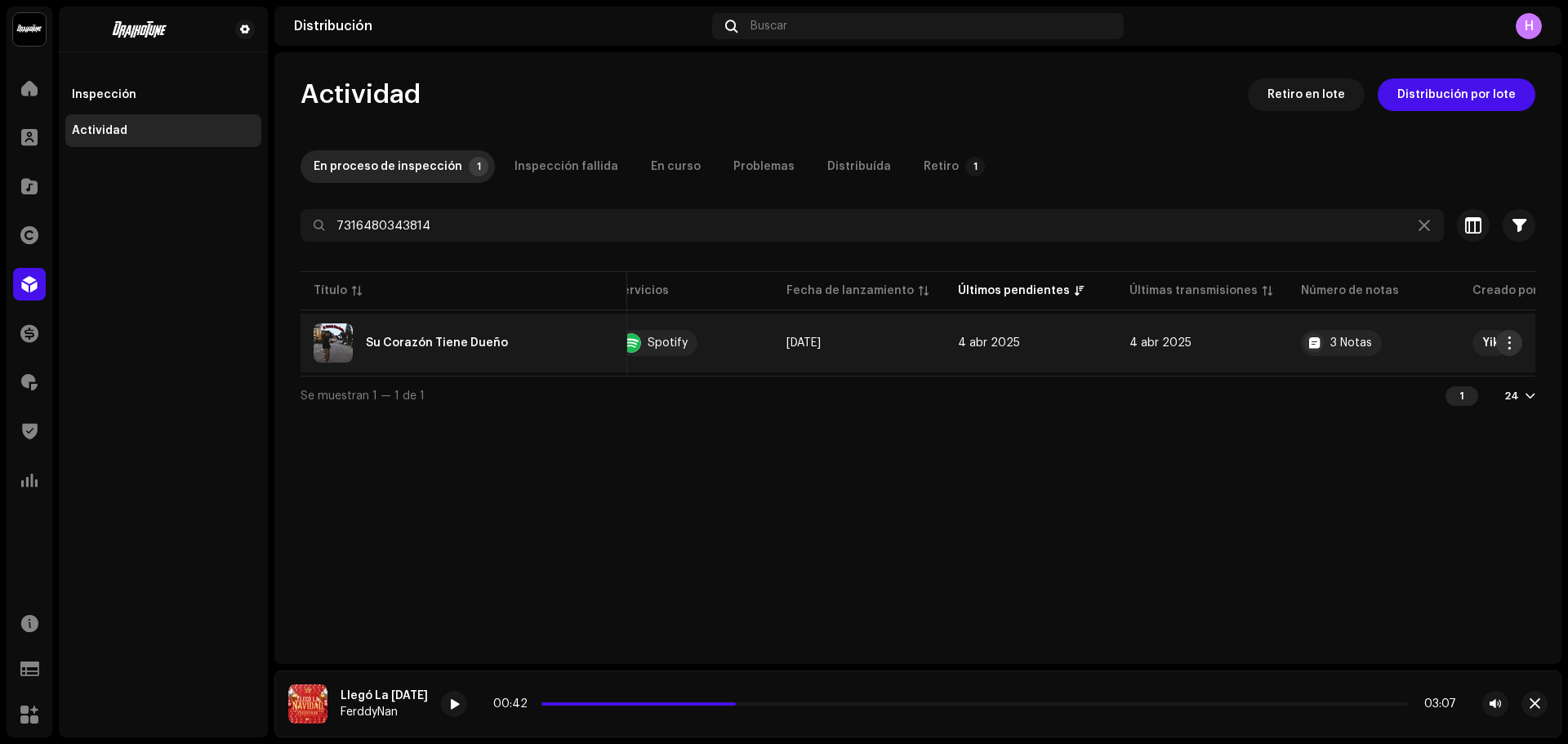
click at [1514, 340] on span "button" at bounding box center [1510, 342] width 12 height 13
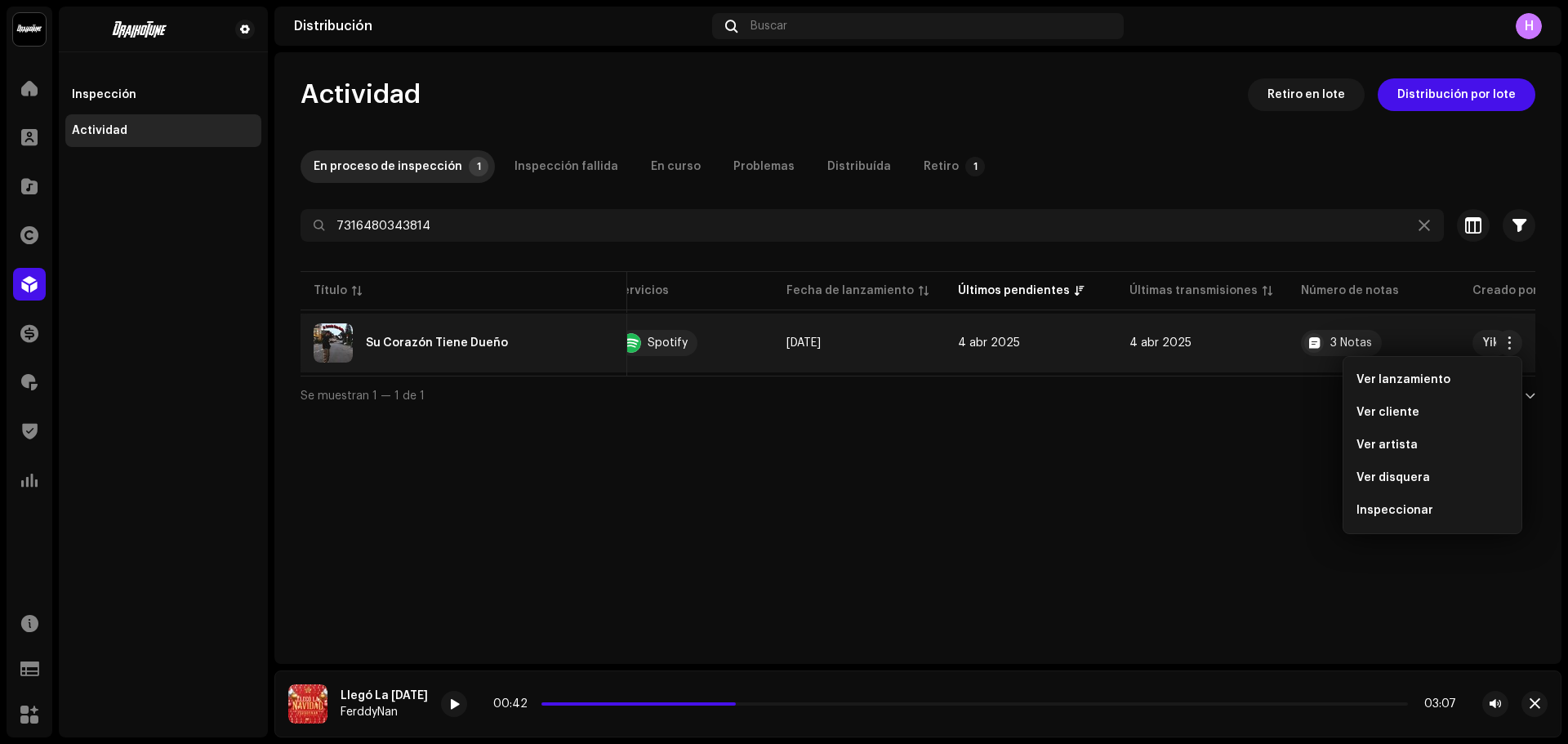
click at [1385, 515] on span "Inspeccionar" at bounding box center [1395, 510] width 77 height 13
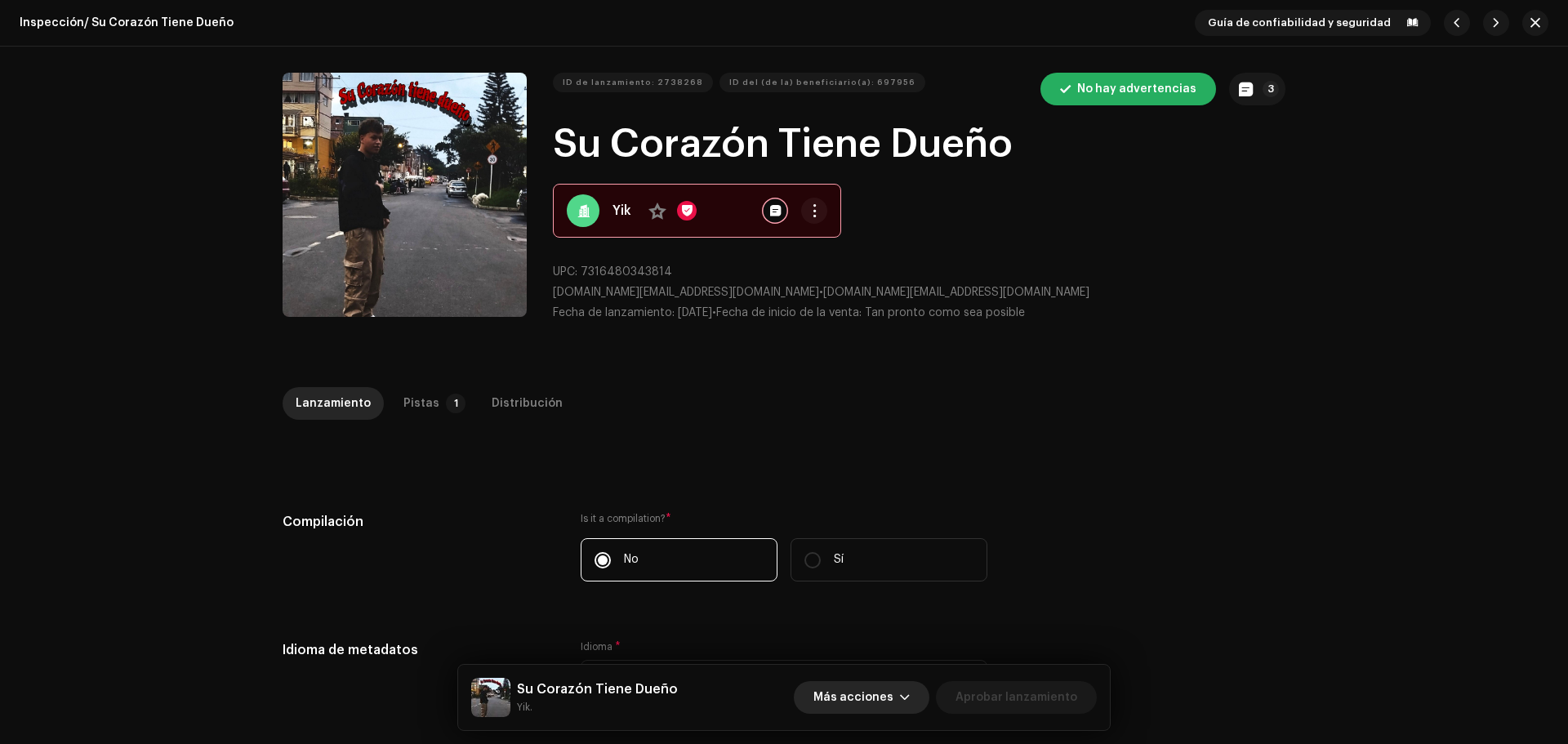
click at [858, 698] on span "Más acciones" at bounding box center [853, 697] width 81 height 33
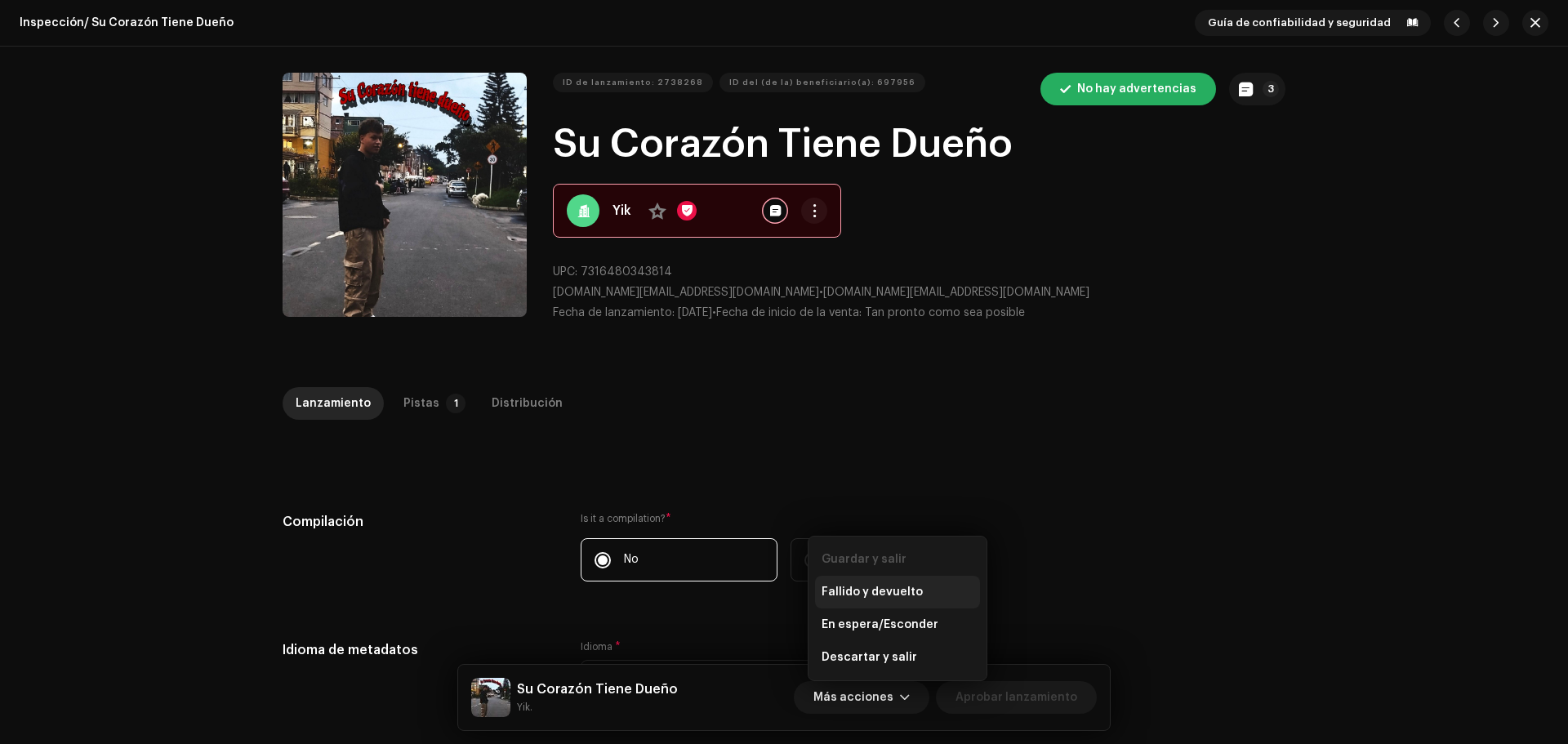
click at [888, 593] on span "Fallido y devuelto" at bounding box center [873, 592] width 101 height 13
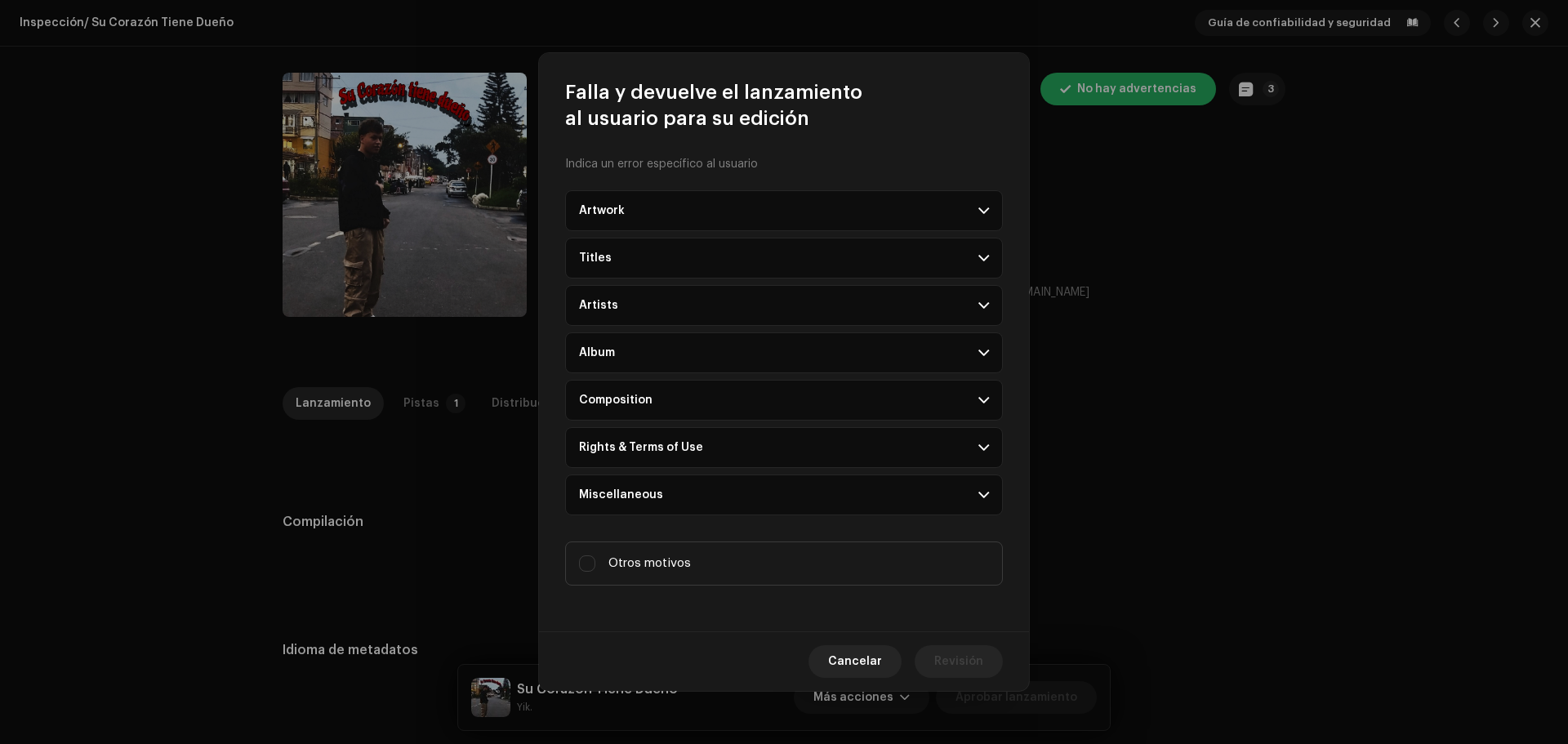
click at [644, 453] on div "Rights & Terms of Use" at bounding box center [641, 448] width 124 height 13
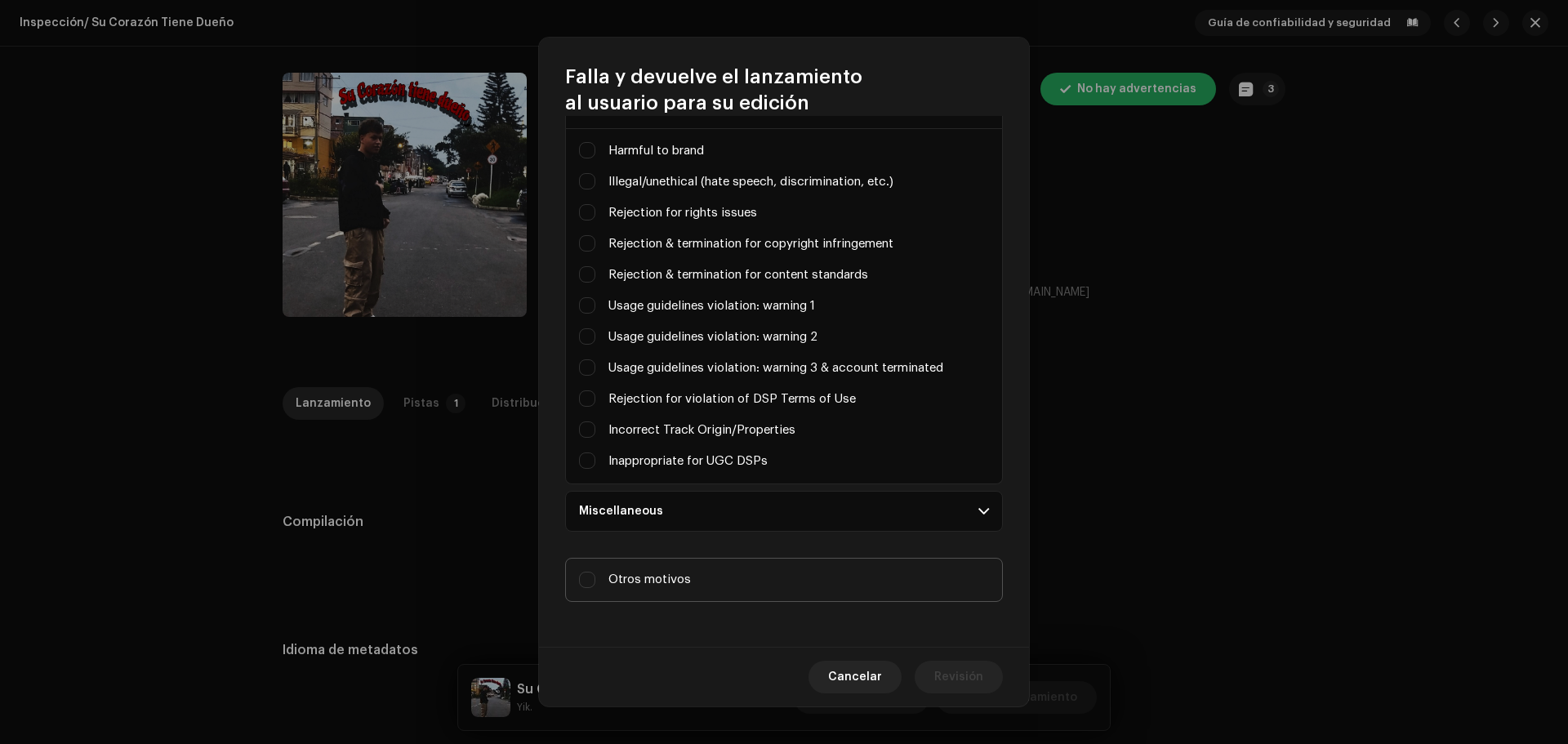
click at [627, 580] on span "Otros motivos" at bounding box center [649, 580] width 83 height 18
click at [596, 580] on input "Otros motivos" at bounding box center [588, 580] width 16 height 16
checkbox input "true"
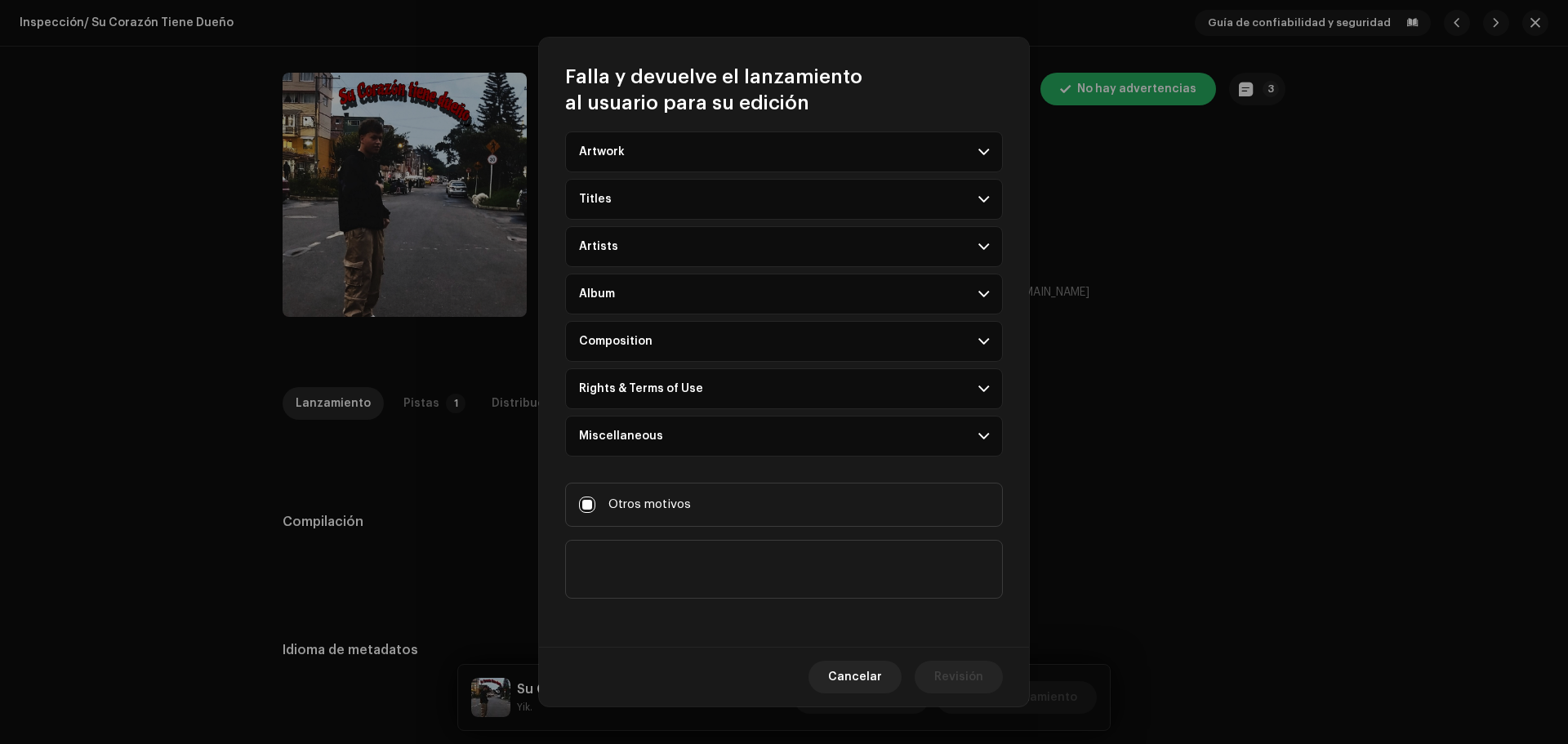
click at [599, 642] on div "Indica un error específico al usuario Artwork Upscaled art / bad quality Logo /…" at bounding box center [784, 382] width 490 height 532
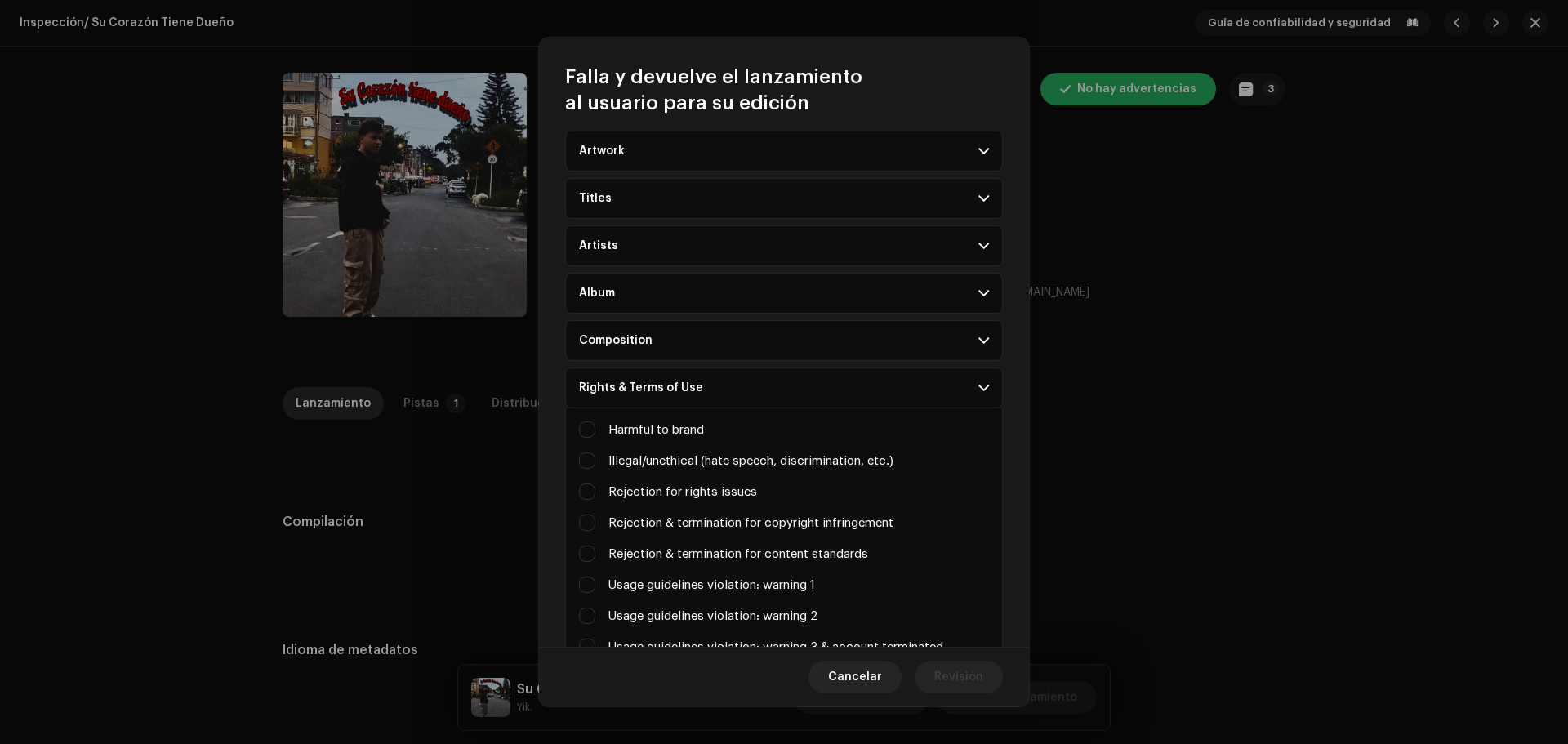
scroll to position [44, 0]
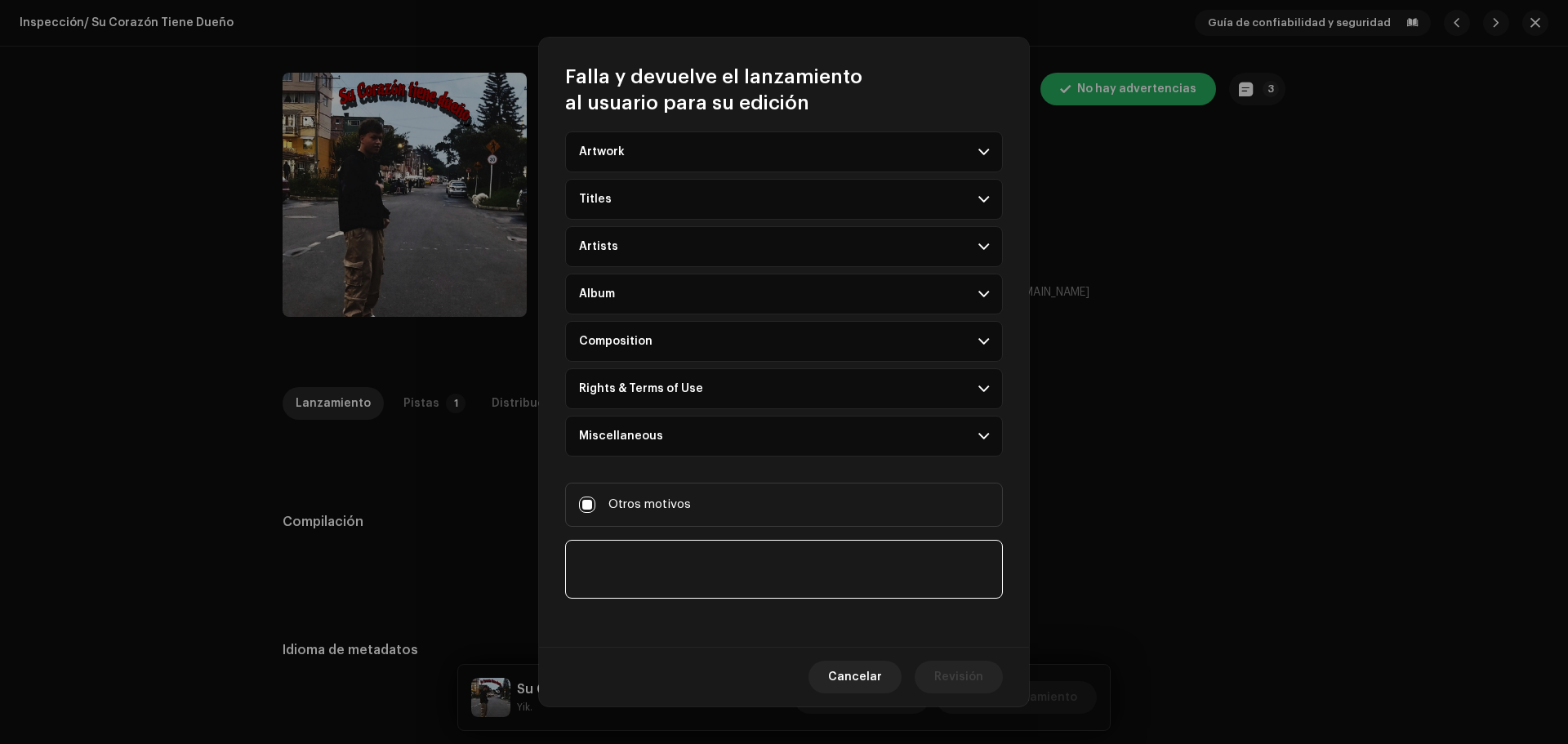
click at [599, 566] on textarea at bounding box center [784, 569] width 437 height 59
type textarea "solicitud"
click at [941, 669] on span "Revisión" at bounding box center [958, 677] width 49 height 33
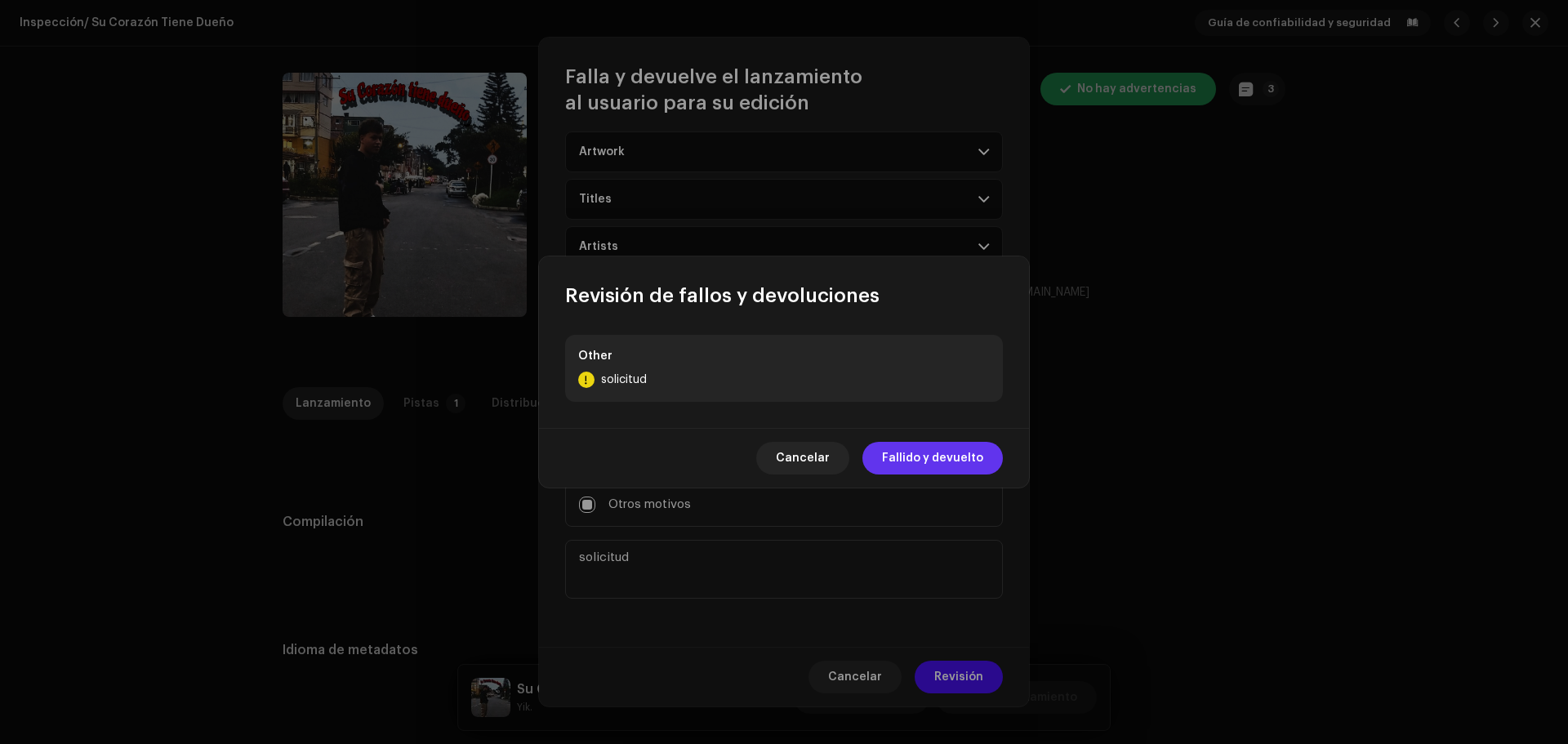
click at [927, 462] on span "Fallido y devuelto" at bounding box center [933, 458] width 101 height 33
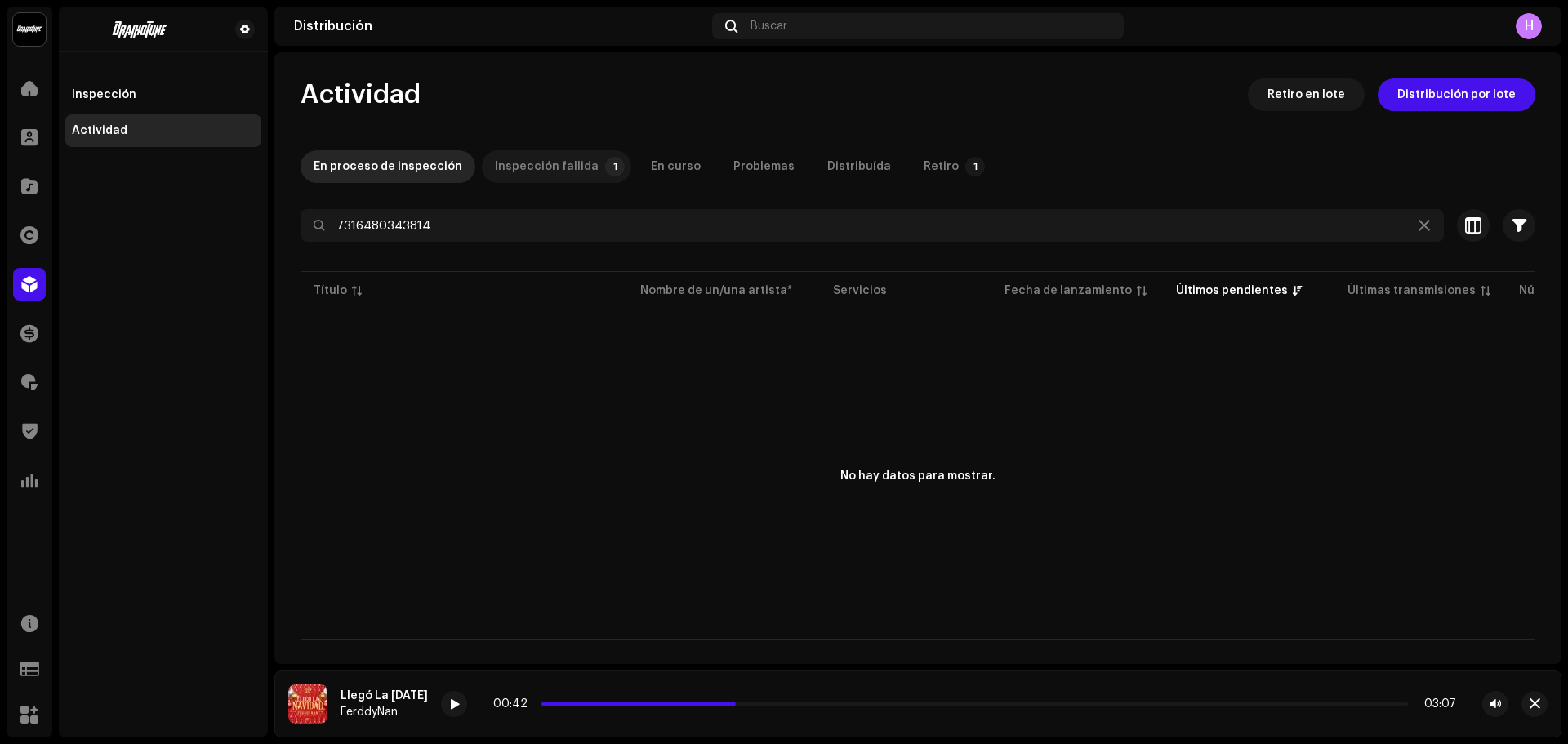
click at [554, 165] on div "Inspección fallida" at bounding box center [547, 166] width 103 height 33
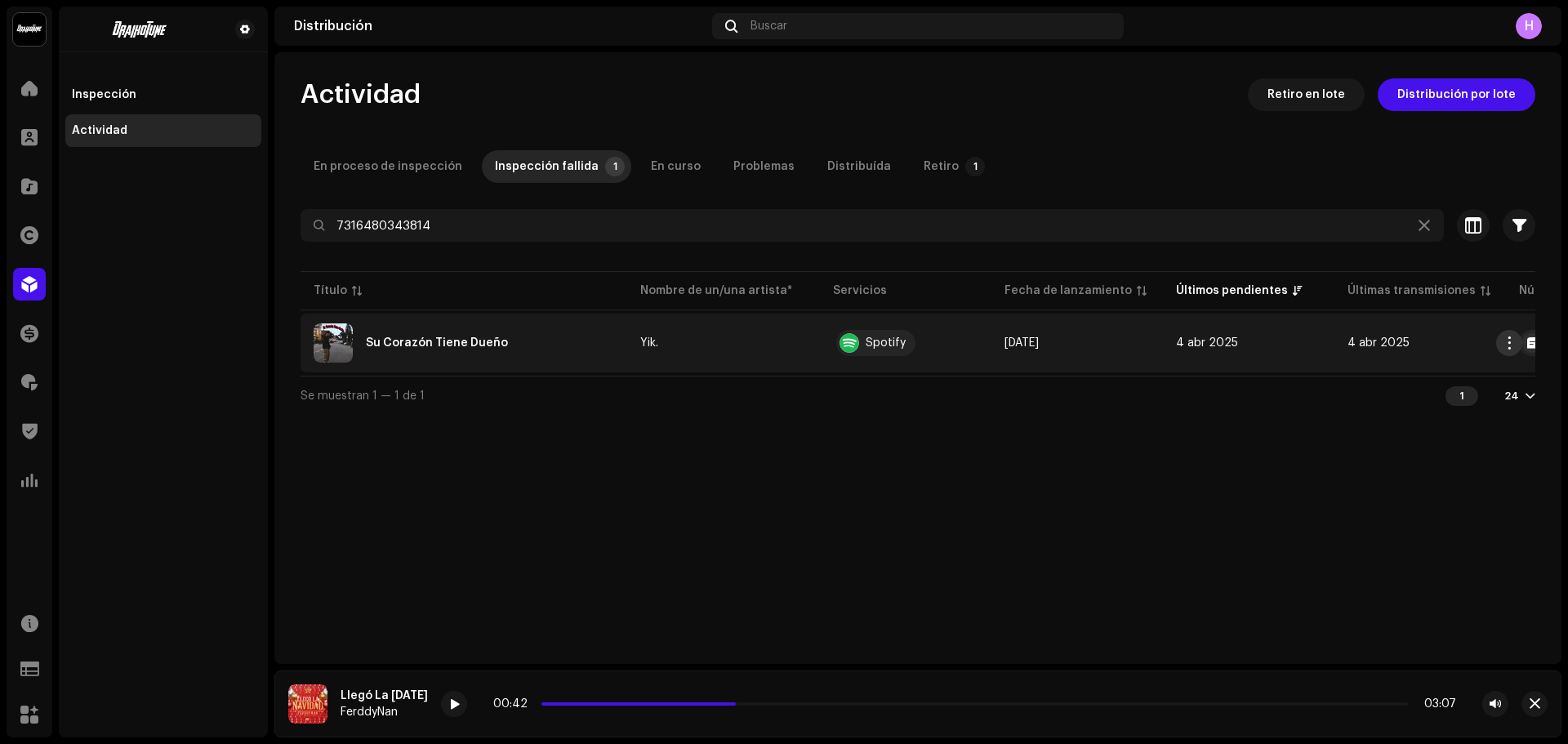
click at [1509, 344] on span "button" at bounding box center [1510, 342] width 12 height 13
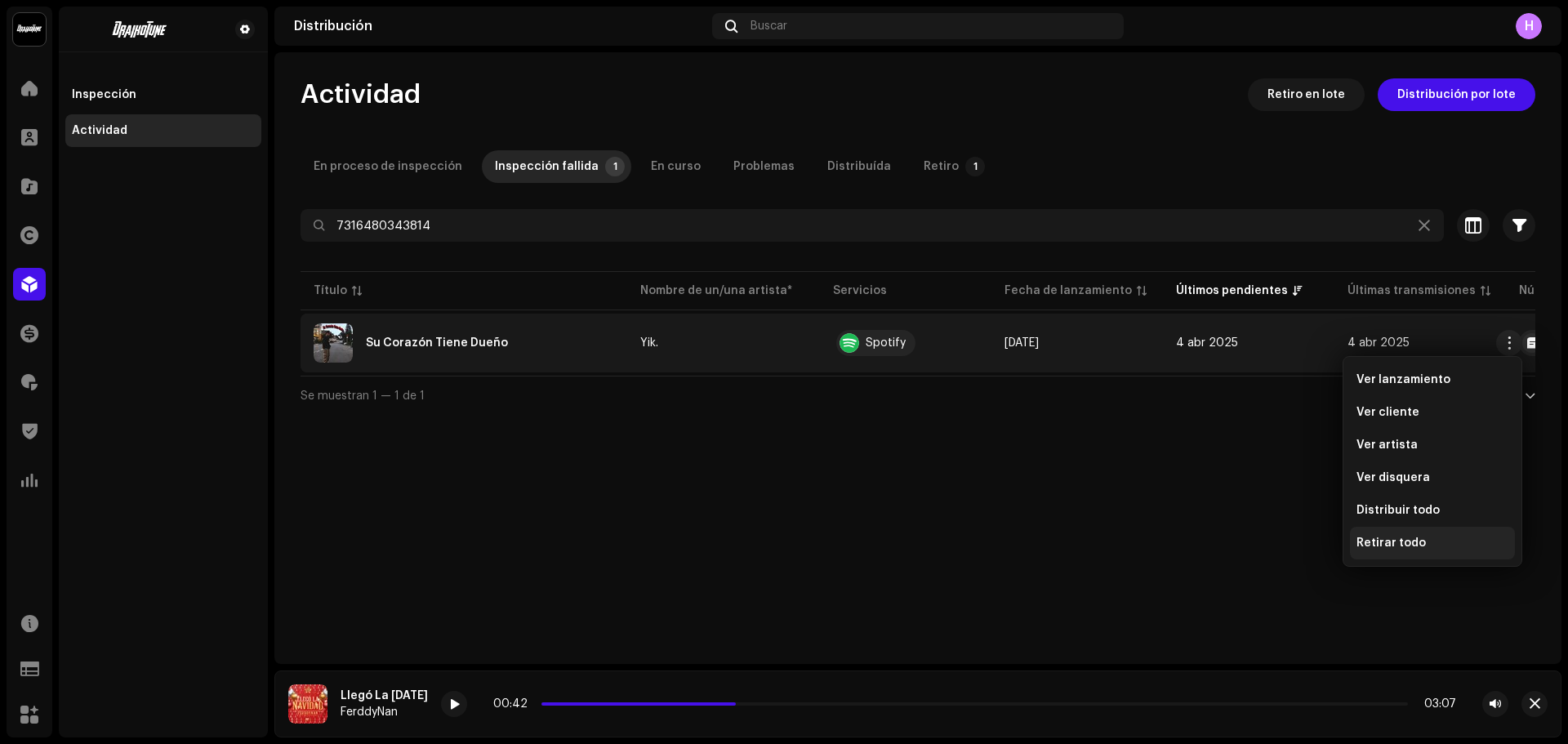
click at [1406, 554] on div "Retirar todo" at bounding box center [1433, 543] width 165 height 33
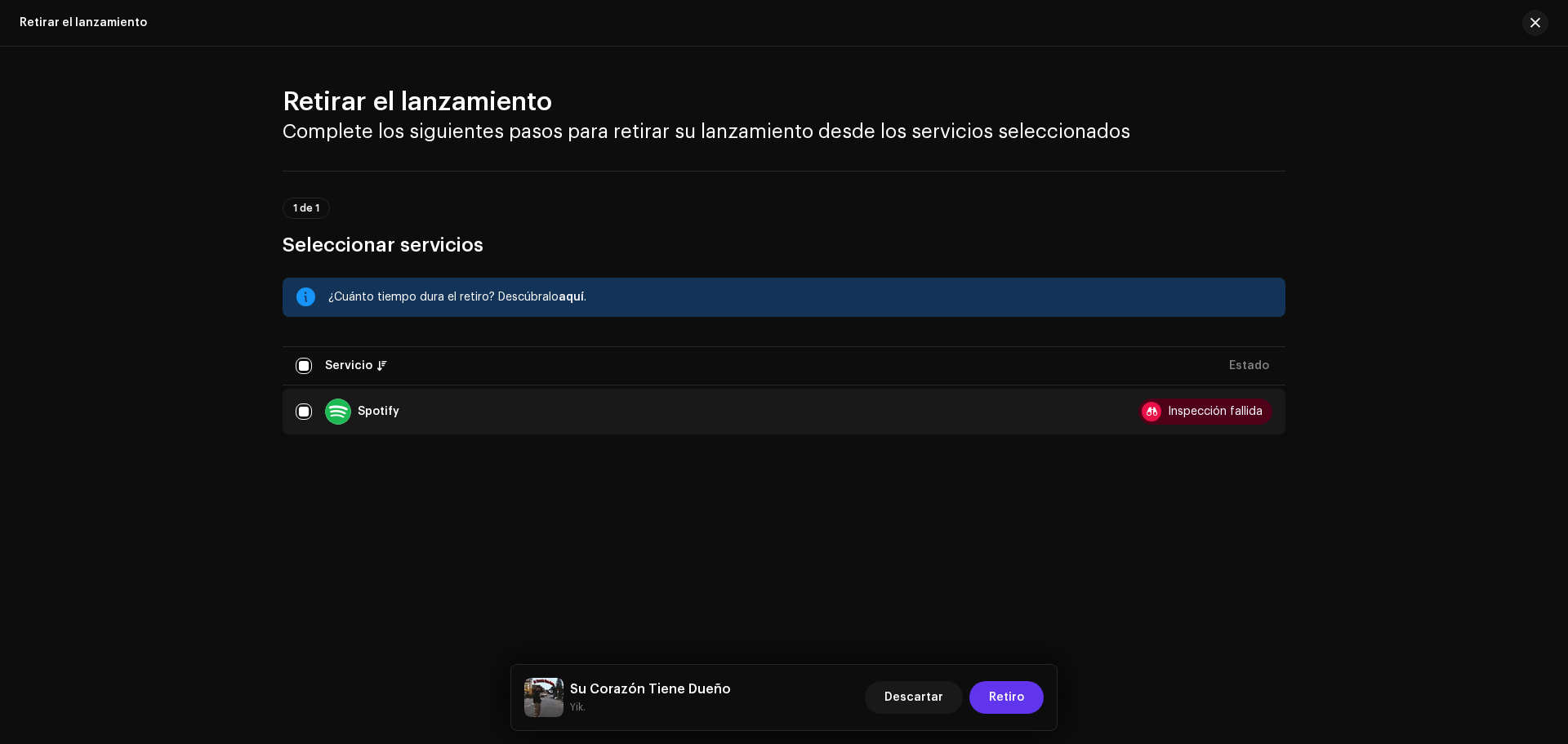
click at [1008, 706] on span "Retiro" at bounding box center [1006, 697] width 35 height 33
